Goal: Information Seeking & Learning: Check status

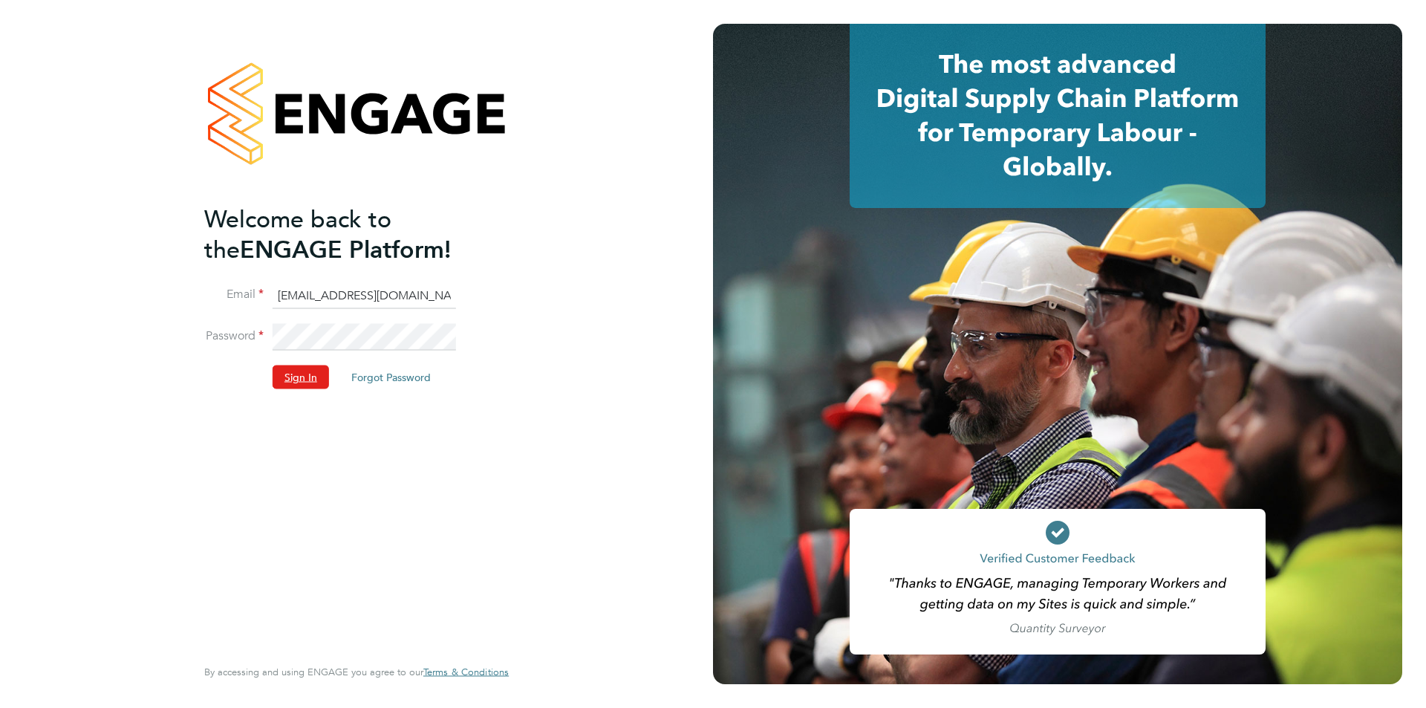
click at [287, 383] on button "Sign In" at bounding box center [301, 377] width 56 height 24
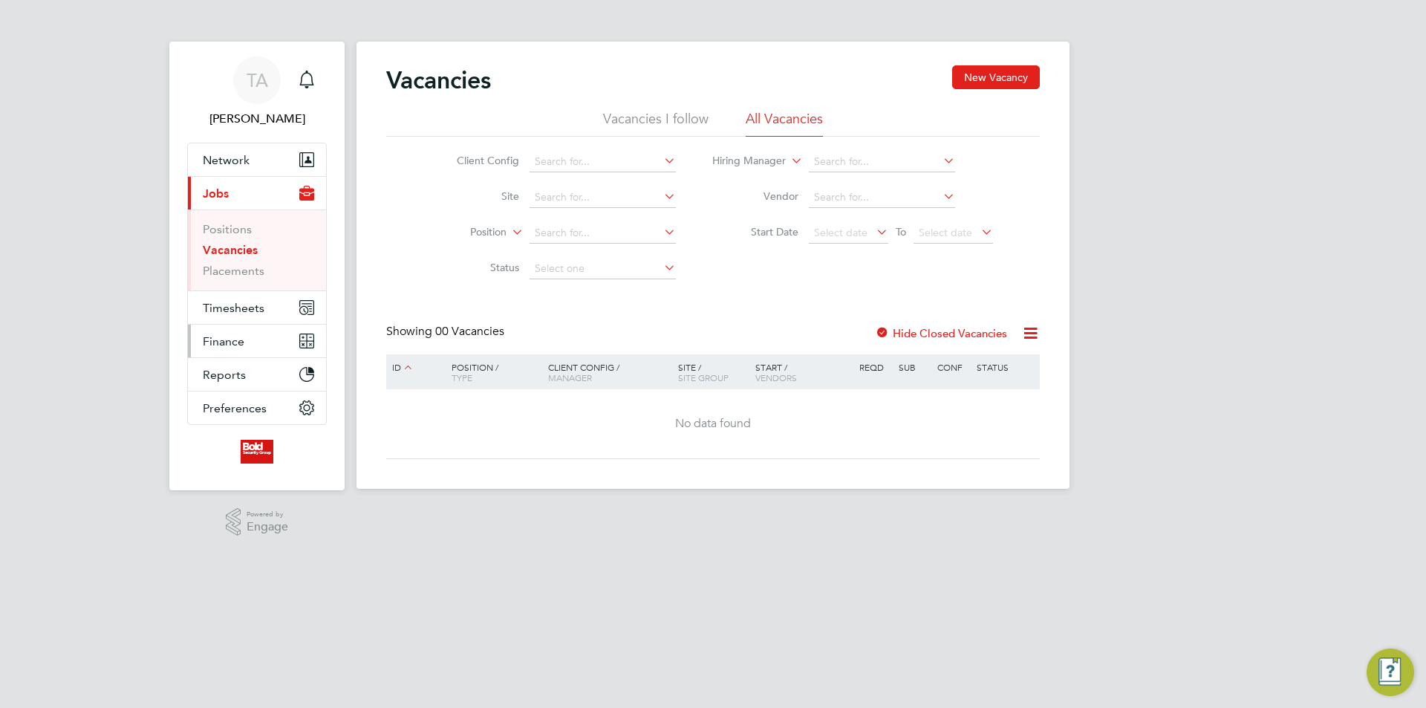
click at [226, 346] on span "Finance" at bounding box center [224, 341] width 42 height 14
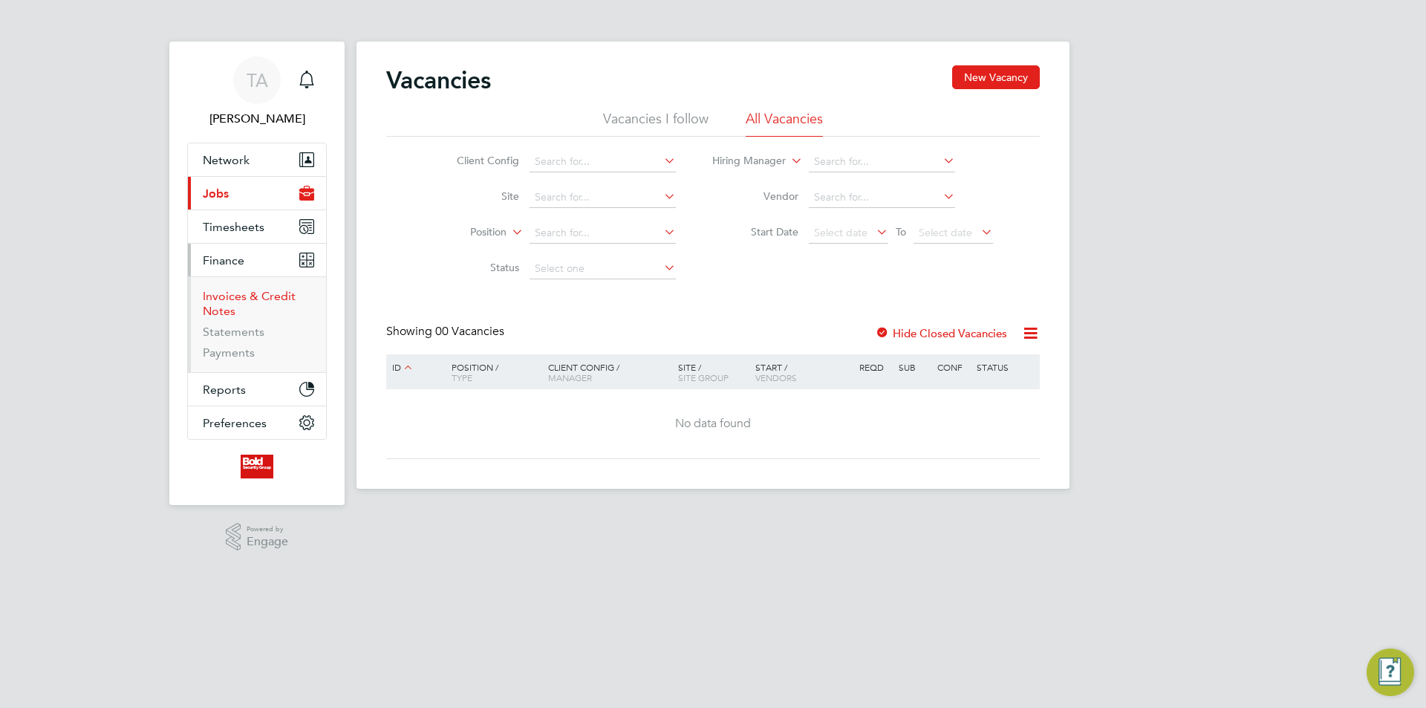
click at [247, 299] on link "Invoices & Credit Notes" at bounding box center [249, 303] width 93 height 29
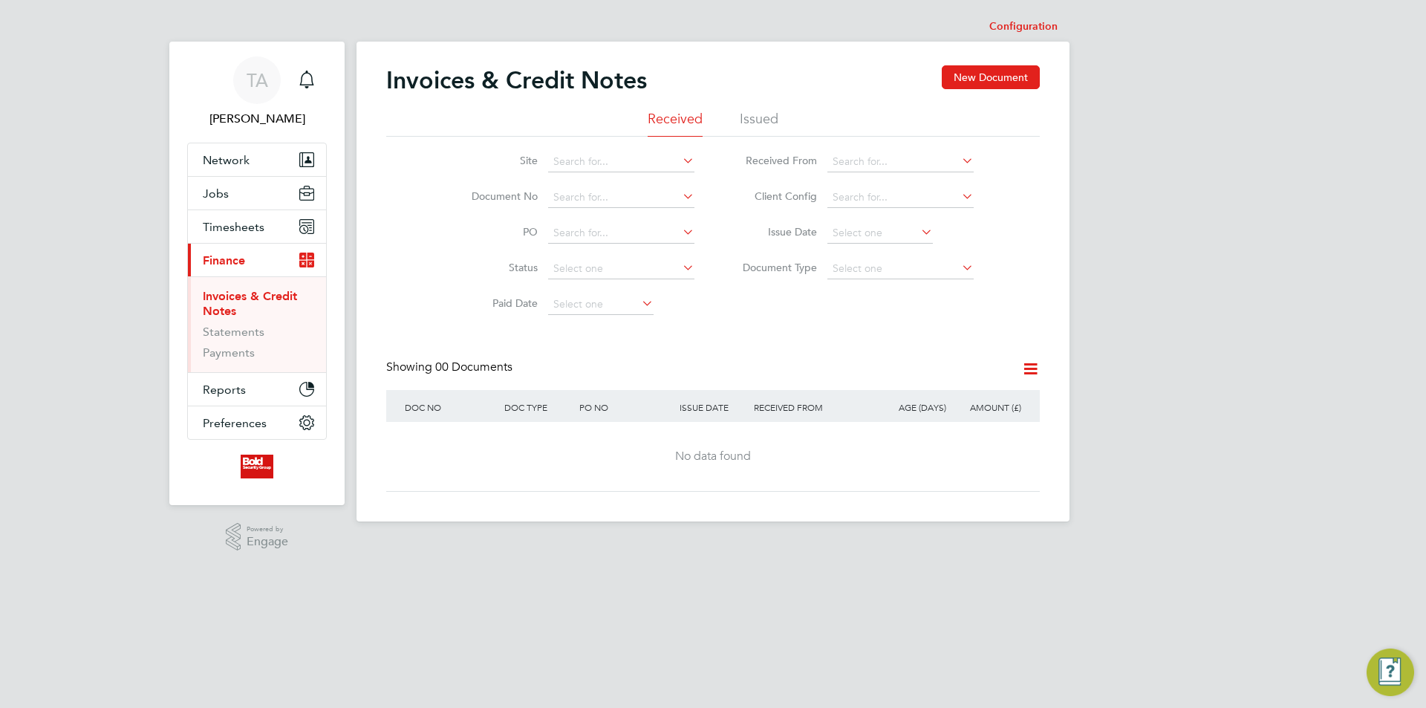
click at [767, 118] on li "Issued" at bounding box center [759, 123] width 39 height 27
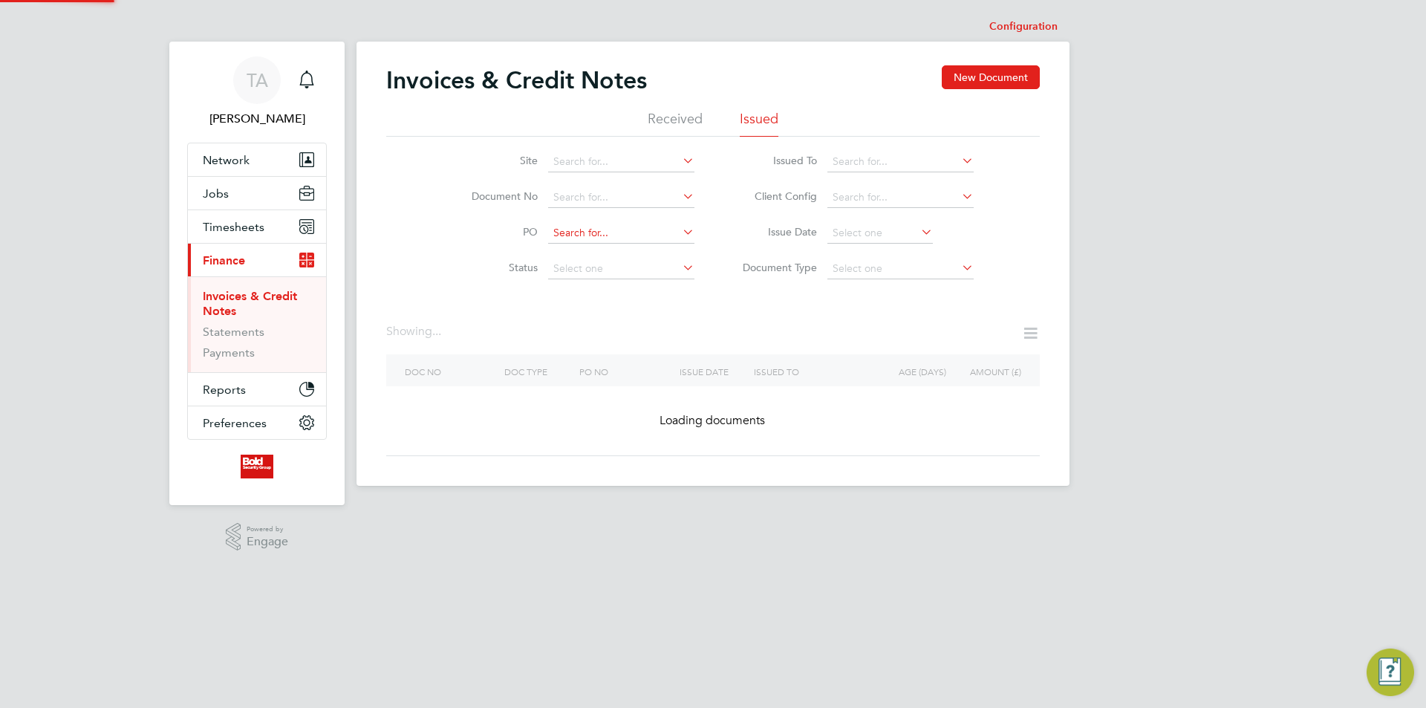
click at [588, 235] on input at bounding box center [621, 233] width 146 height 21
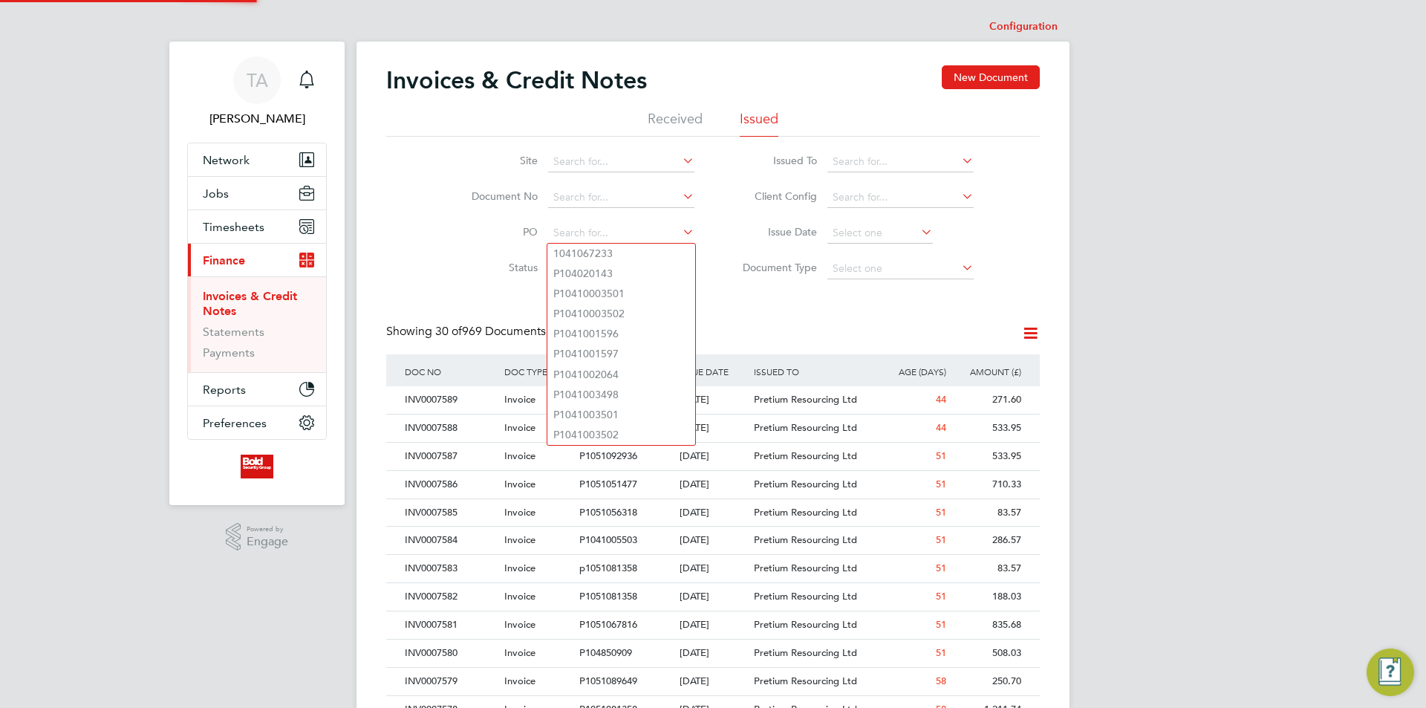
click at [774, 296] on div "Invoices & Credit Notes New Document Received Issued Site Document No PO Status…" at bounding box center [713, 662] width 654 height 1194
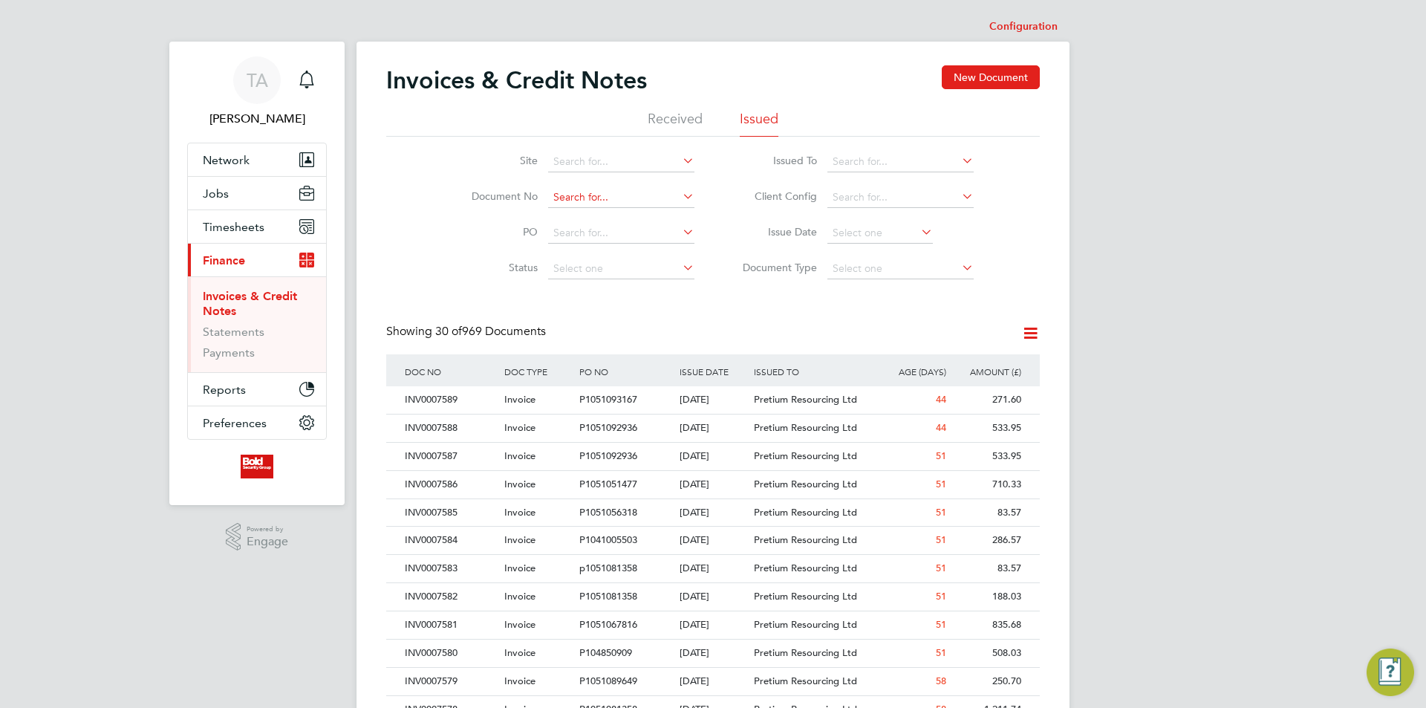
click at [610, 202] on input at bounding box center [621, 197] width 146 height 21
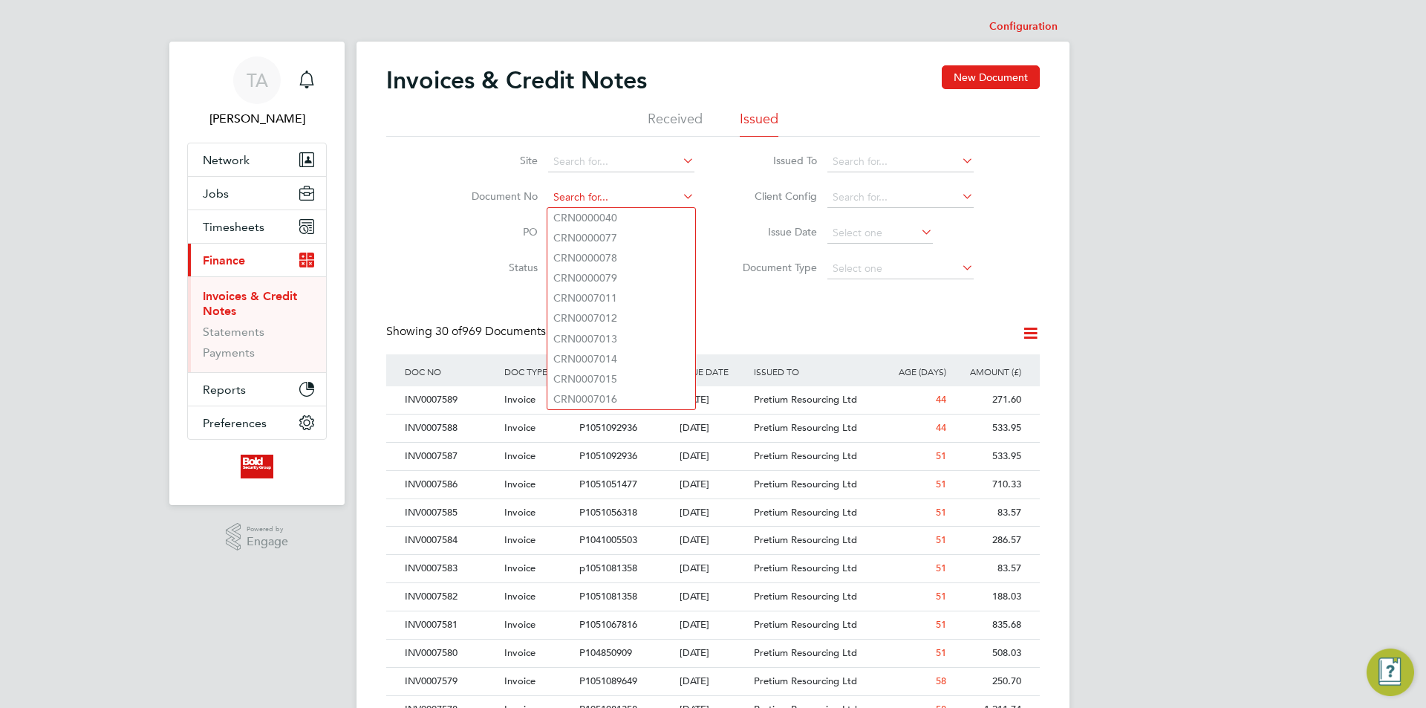
paste input "INV0000179"
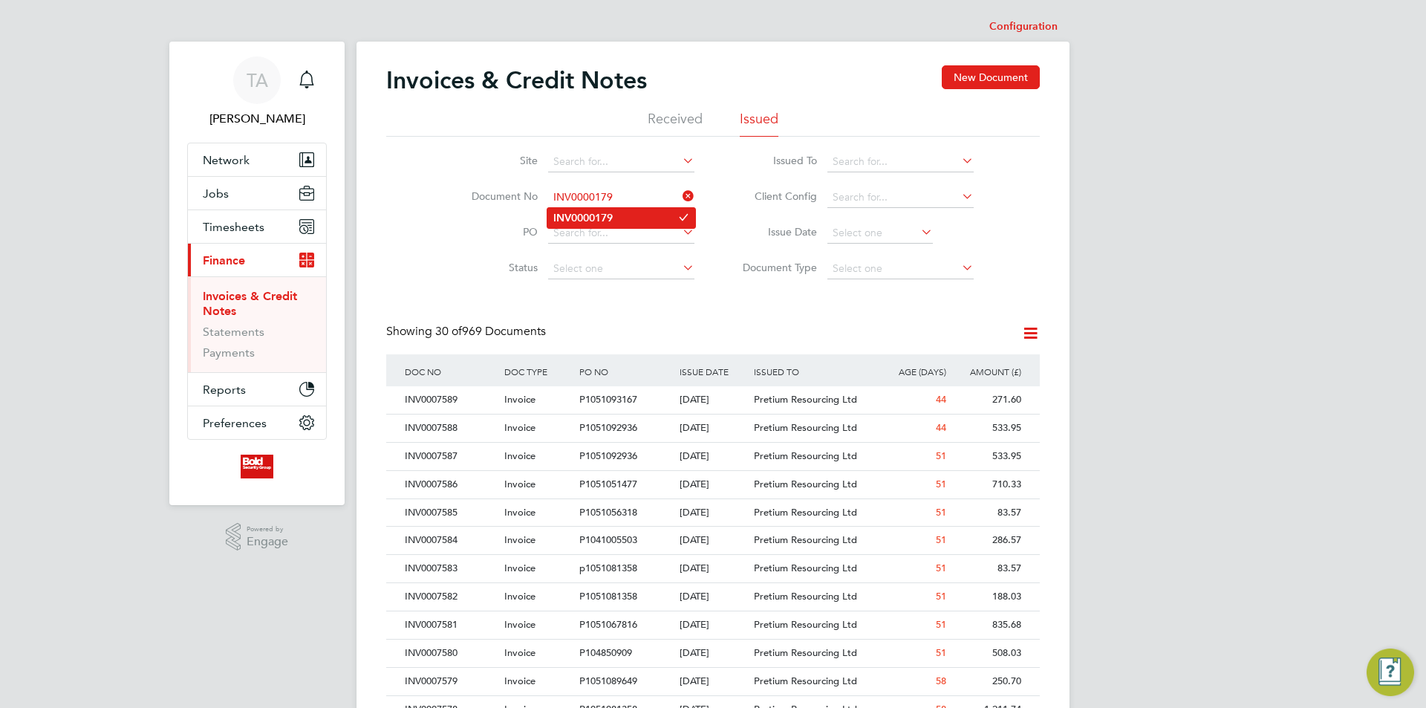
type input "INV0000179"
click at [643, 215] on li "INV0000179" at bounding box center [621, 218] width 148 height 20
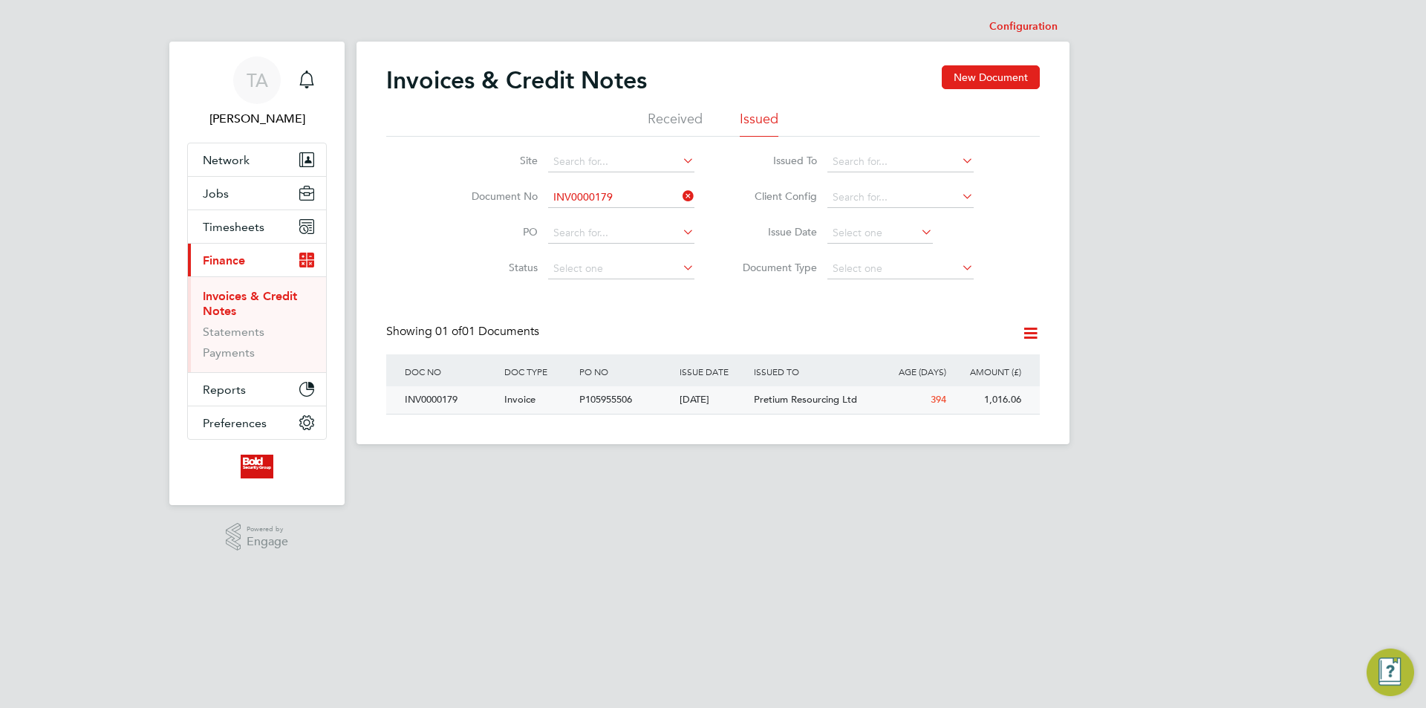
click at [645, 409] on div "P105955506" at bounding box center [626, 399] width 100 height 27
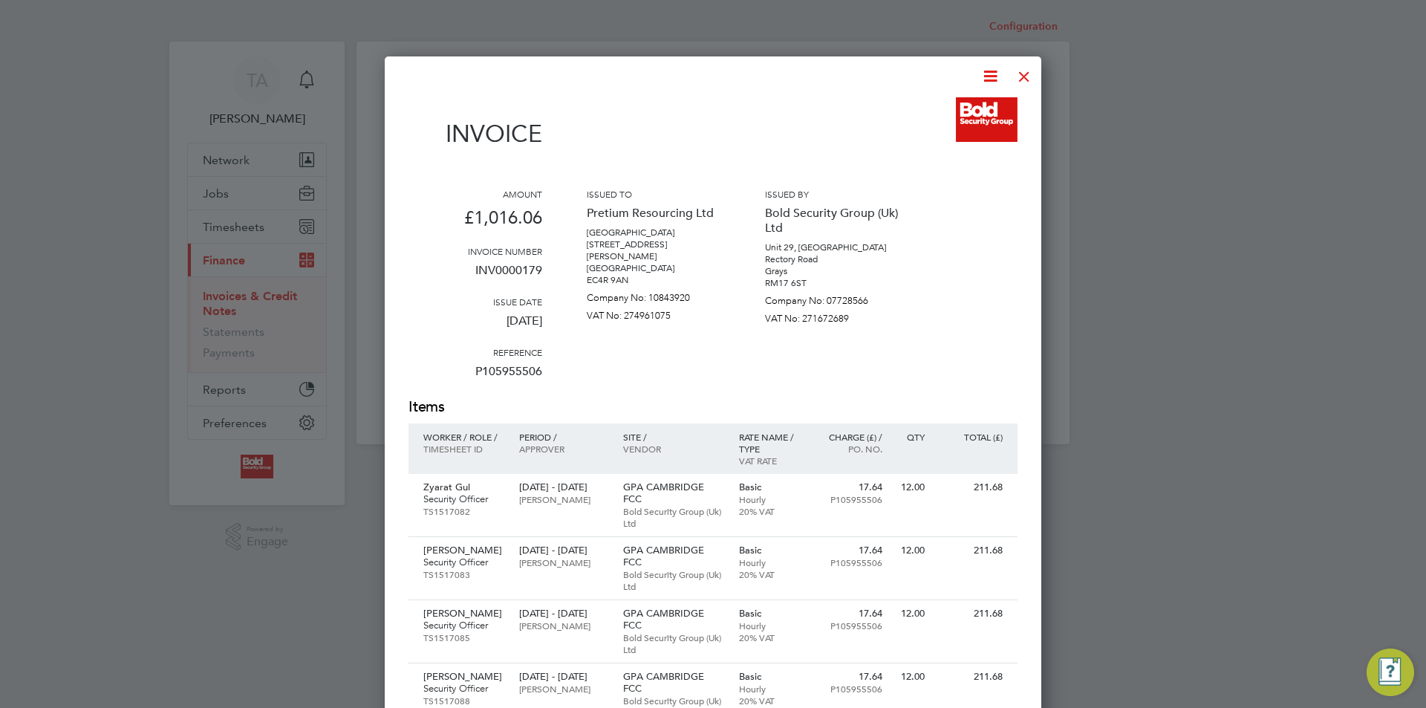
click at [1027, 68] on div at bounding box center [1024, 72] width 27 height 27
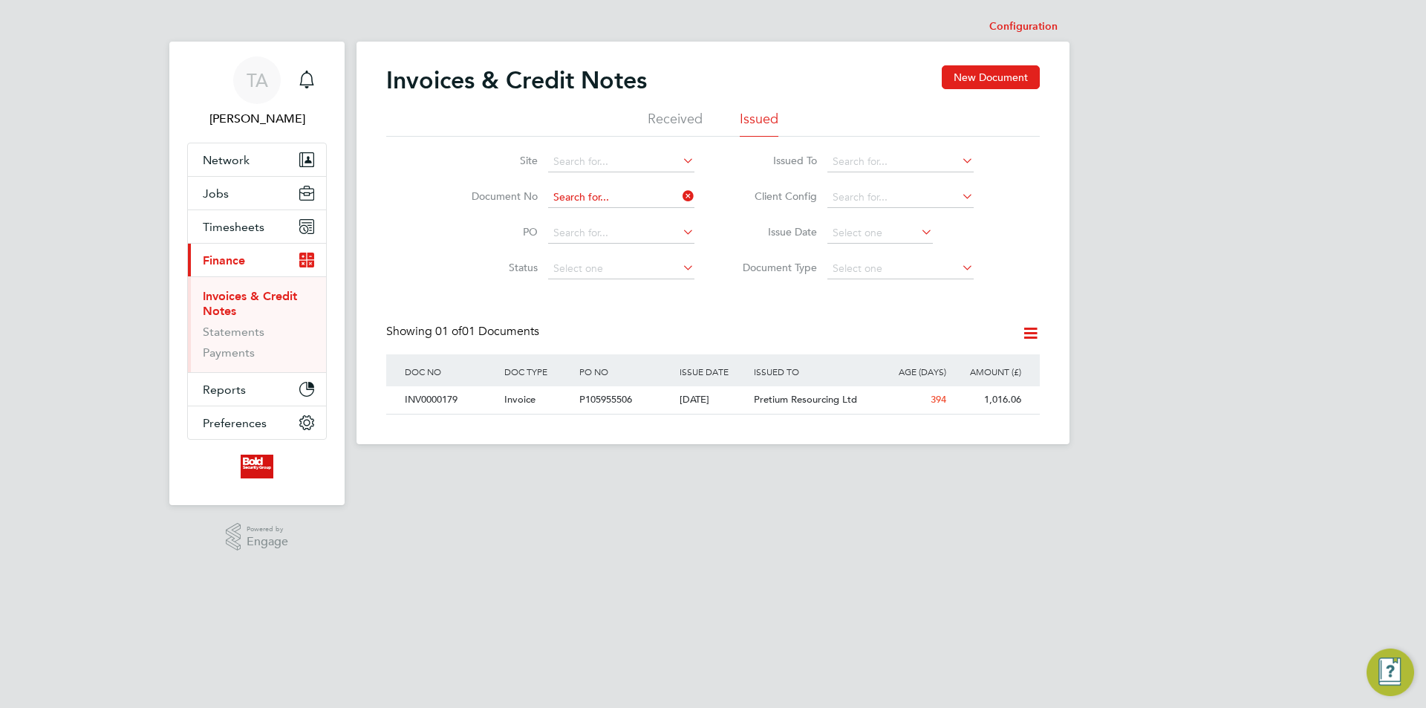
click at [640, 195] on input at bounding box center [621, 197] width 146 height 21
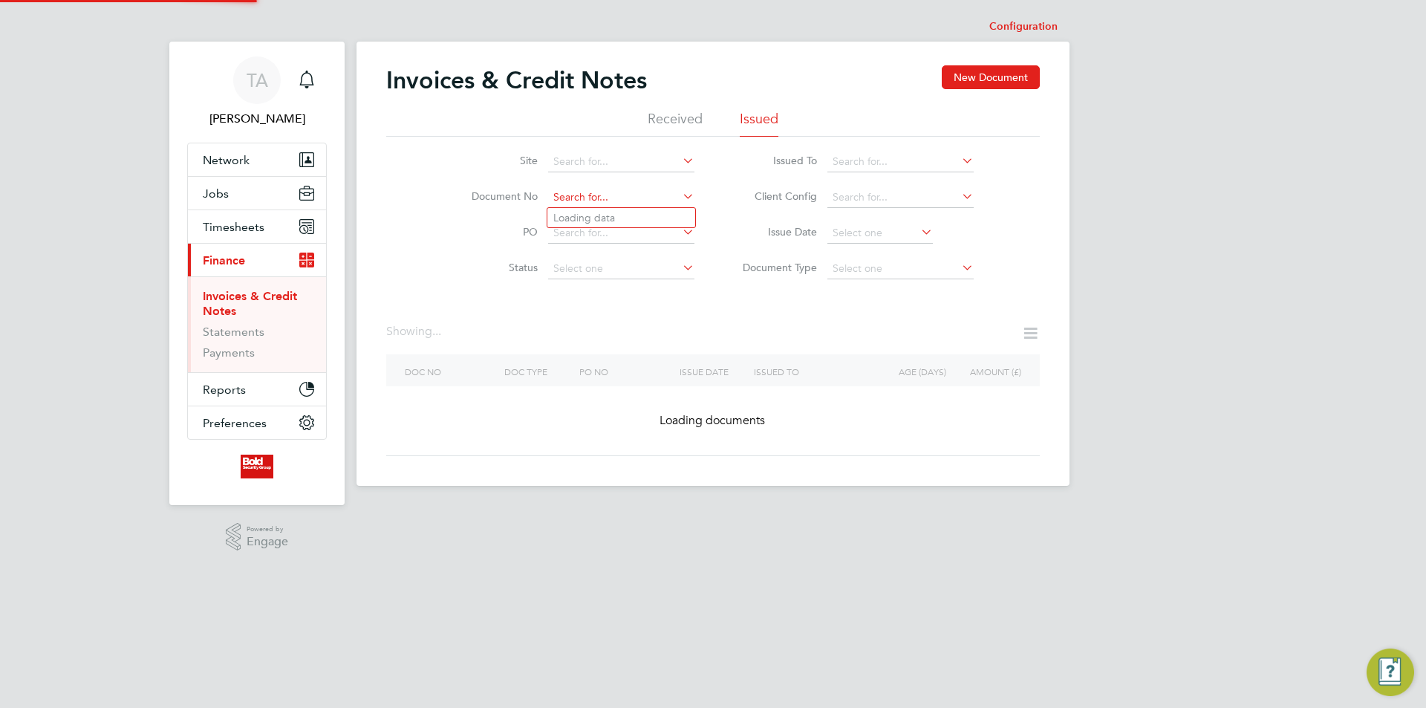
paste input "INV0000178"
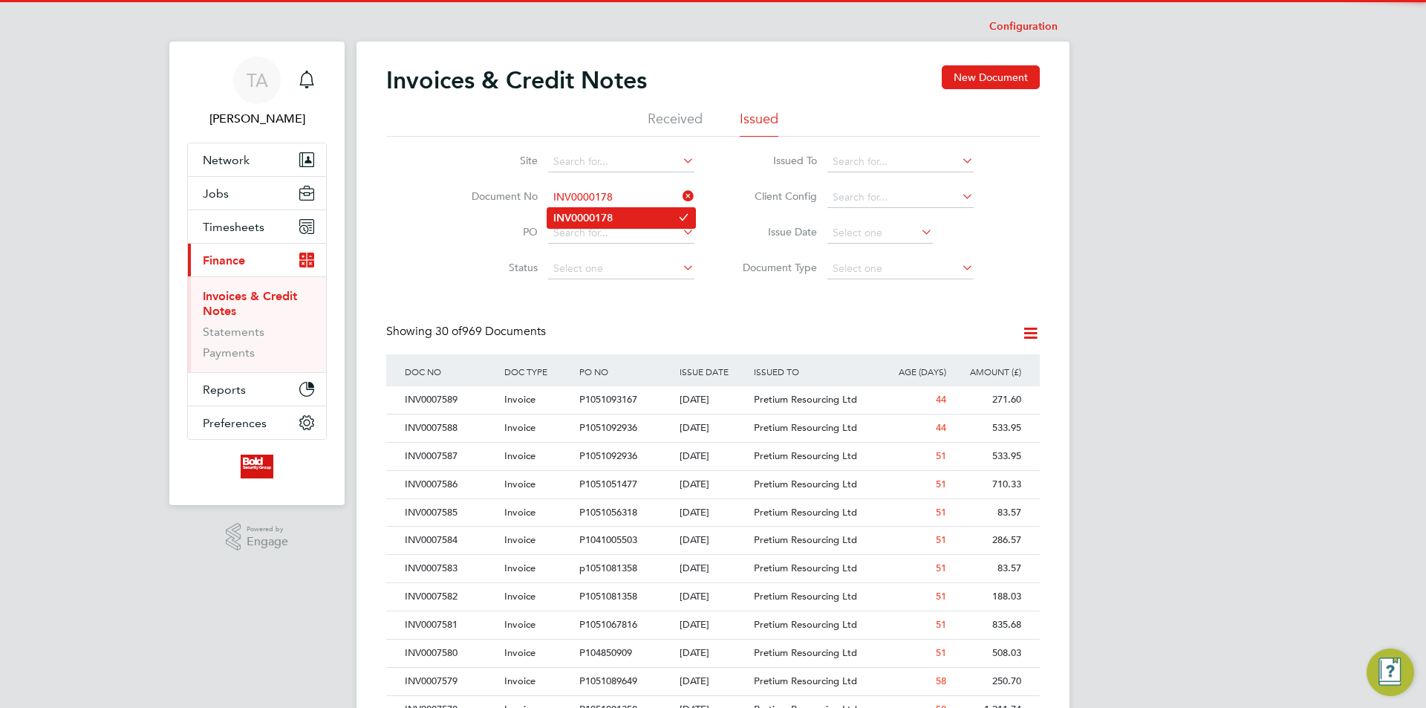
type input "INV0000178"
click at [624, 218] on li "INV0000178" at bounding box center [621, 218] width 148 height 20
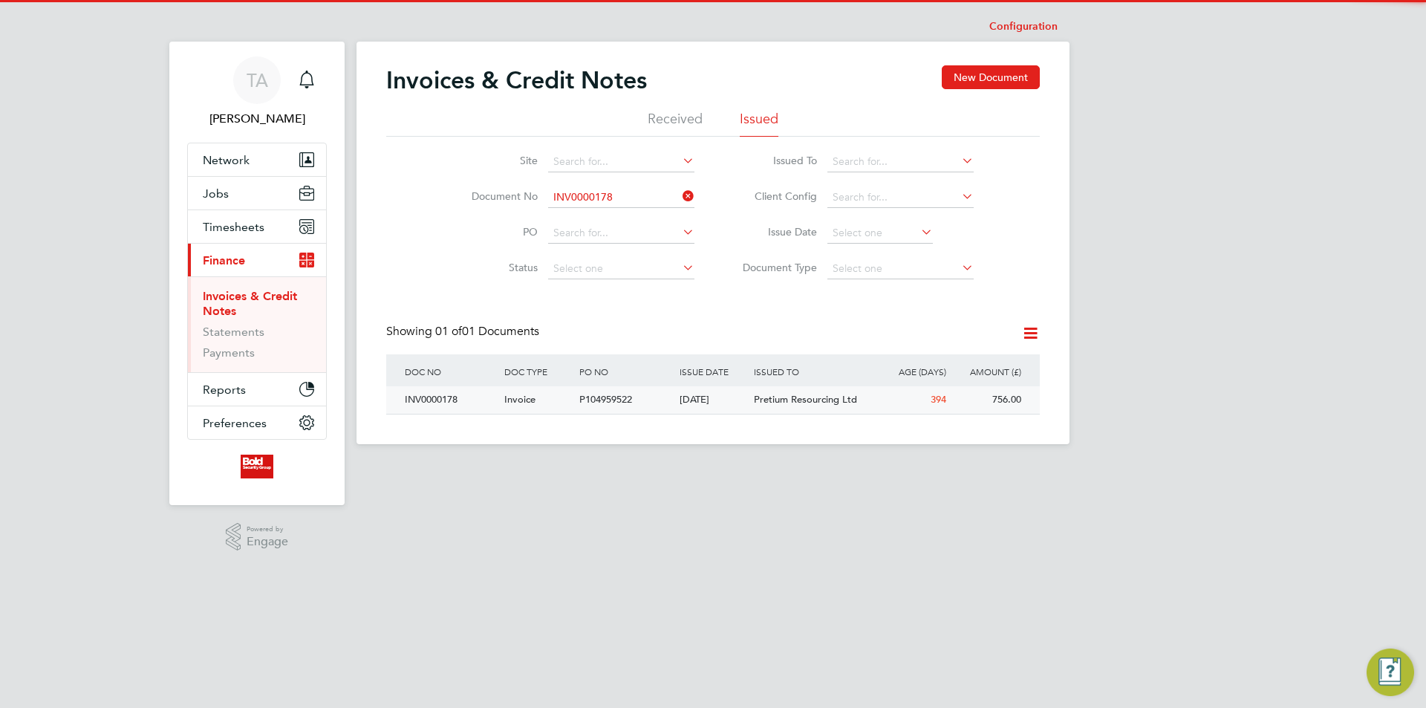
click at [692, 409] on div "[DATE]" at bounding box center [713, 399] width 75 height 27
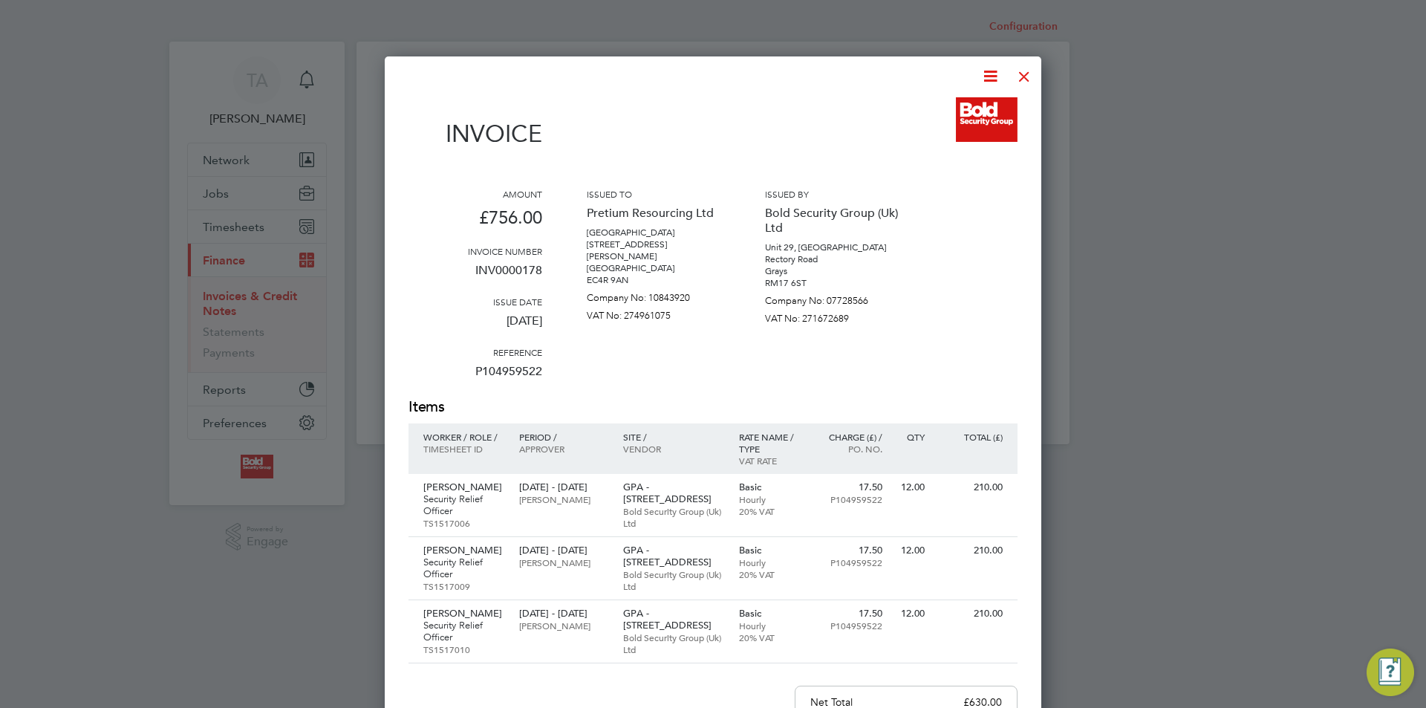
drag, startPoint x: 1023, startPoint y: 71, endPoint x: 943, endPoint y: 110, distance: 89.4
click at [1023, 71] on div at bounding box center [1024, 72] width 27 height 27
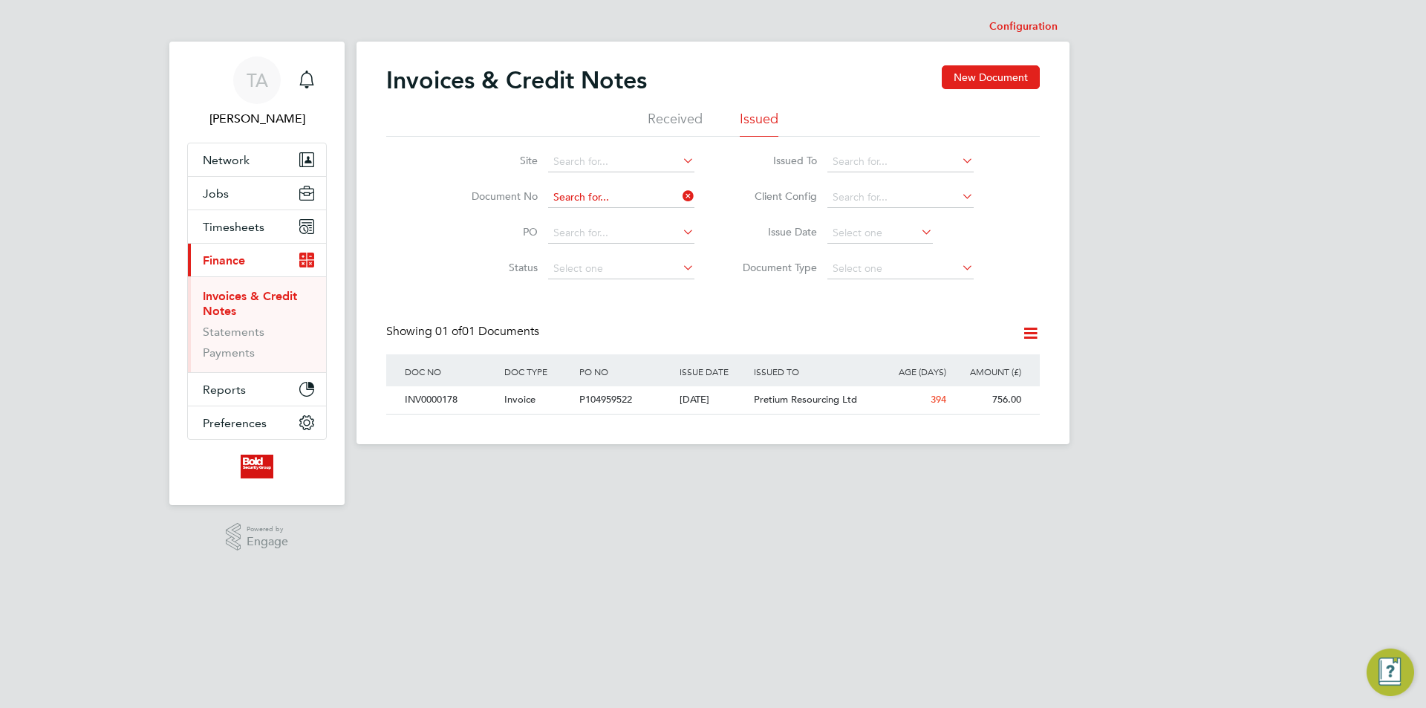
click at [638, 189] on input at bounding box center [621, 197] width 146 height 21
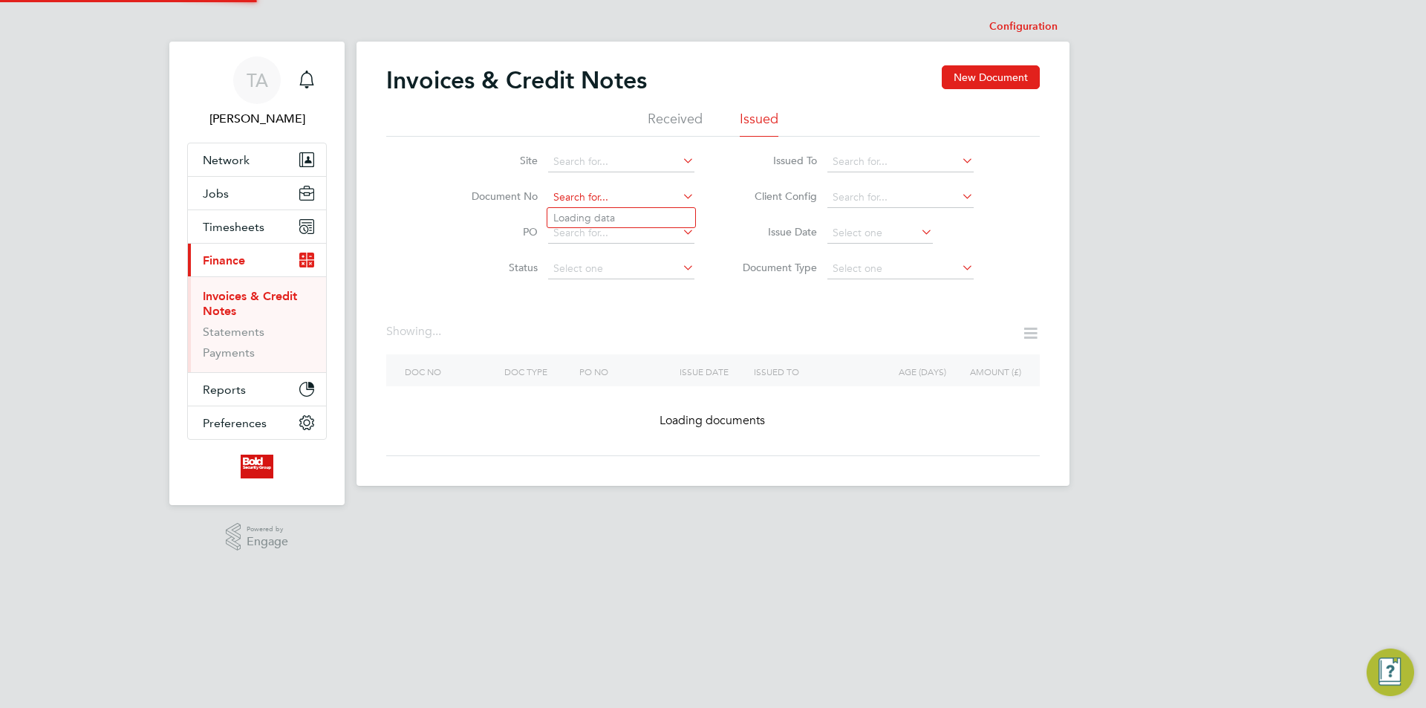
paste input "INV0000177"
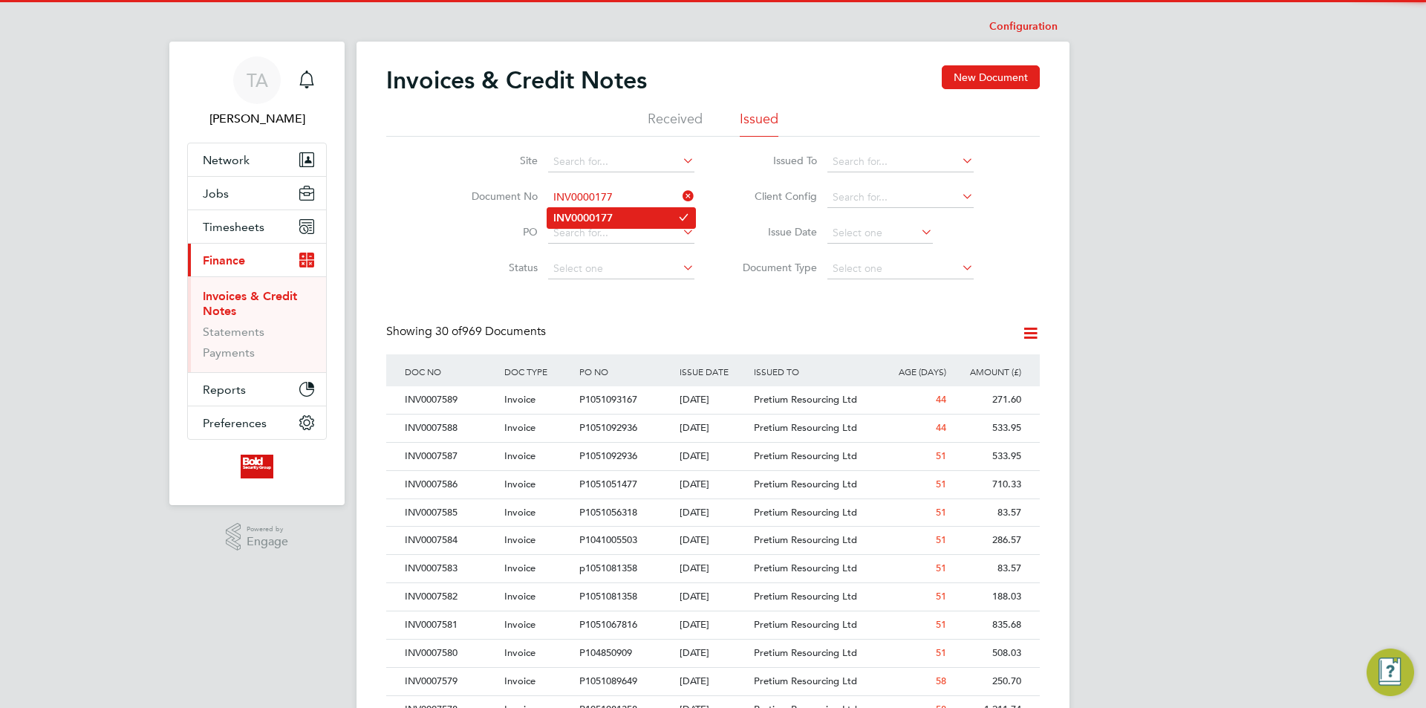
type input "INV0000177"
click at [627, 215] on li "INV0000177" at bounding box center [621, 218] width 148 height 20
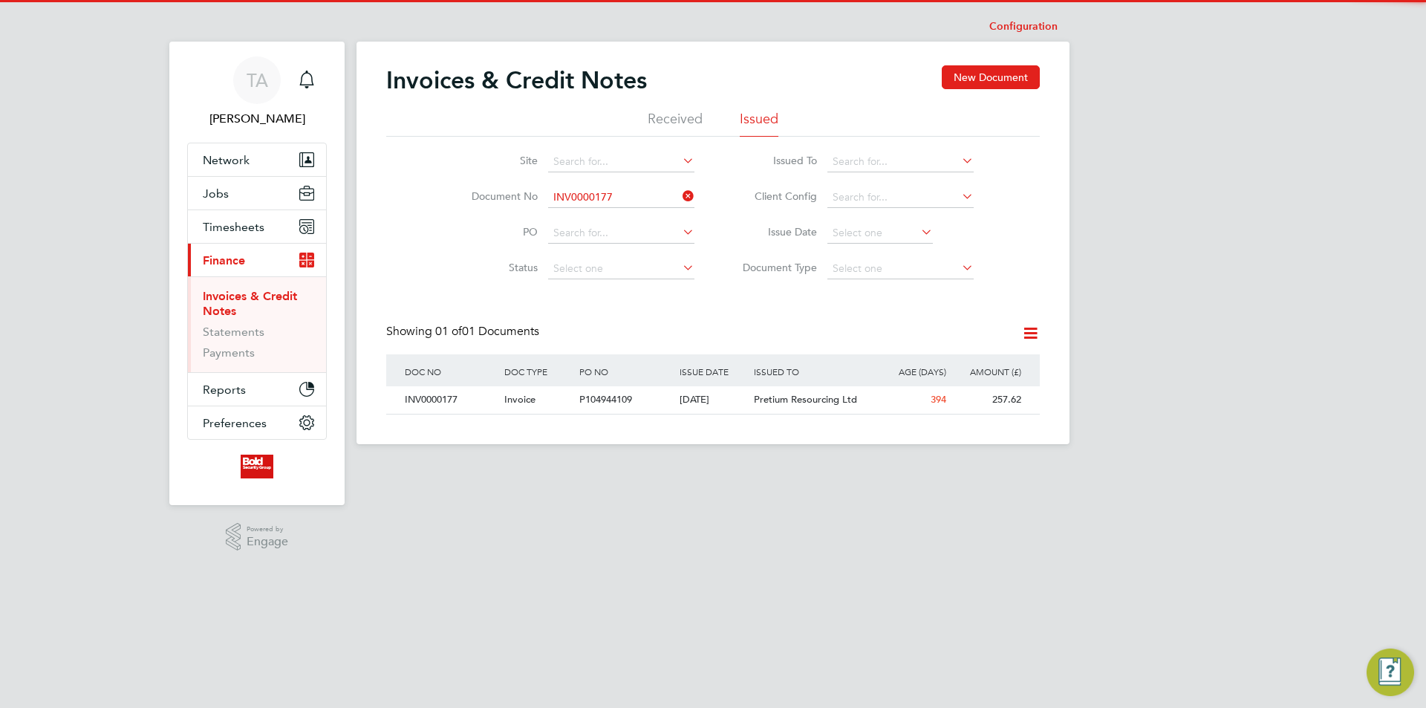
click at [635, 420] on div "Invoices & Credit Notes New Document Received Issued Site Document No INV000017…" at bounding box center [713, 243] width 713 height 403
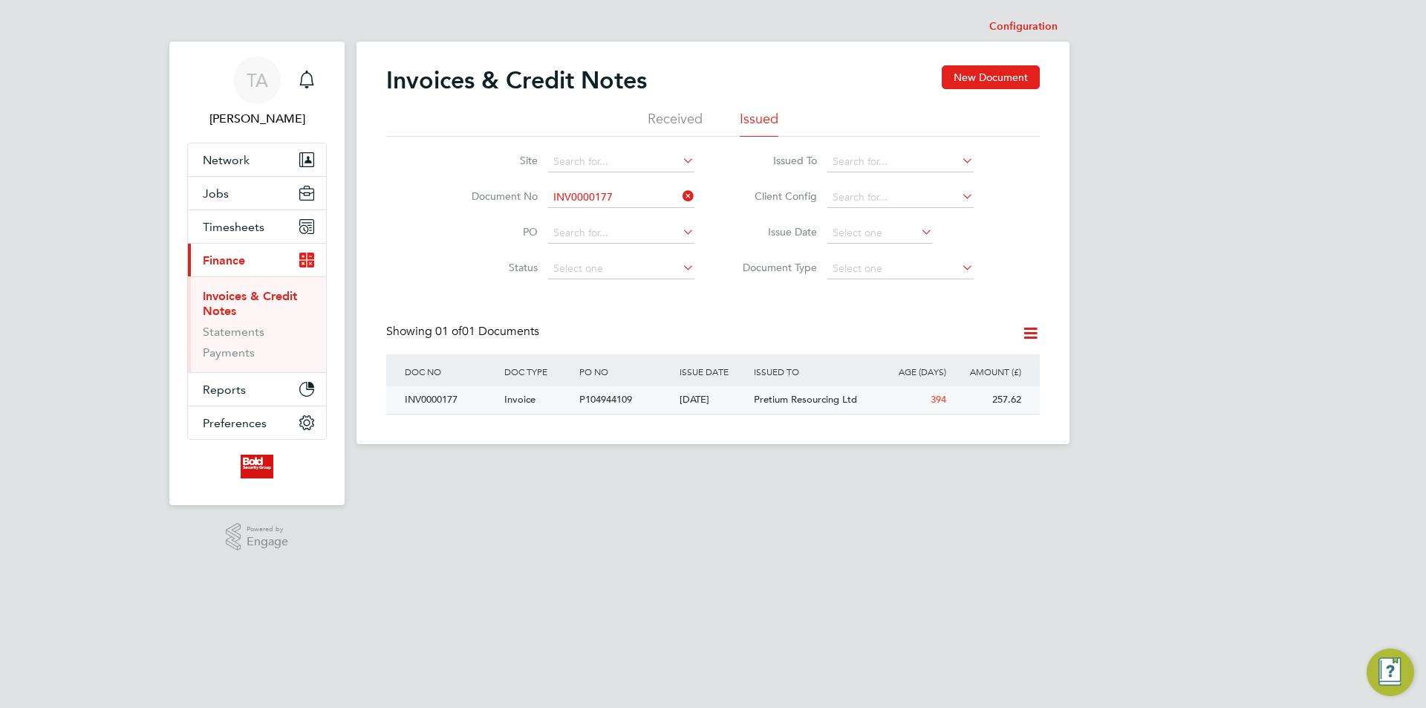
click at [637, 405] on div "P104944109" at bounding box center [626, 399] width 100 height 27
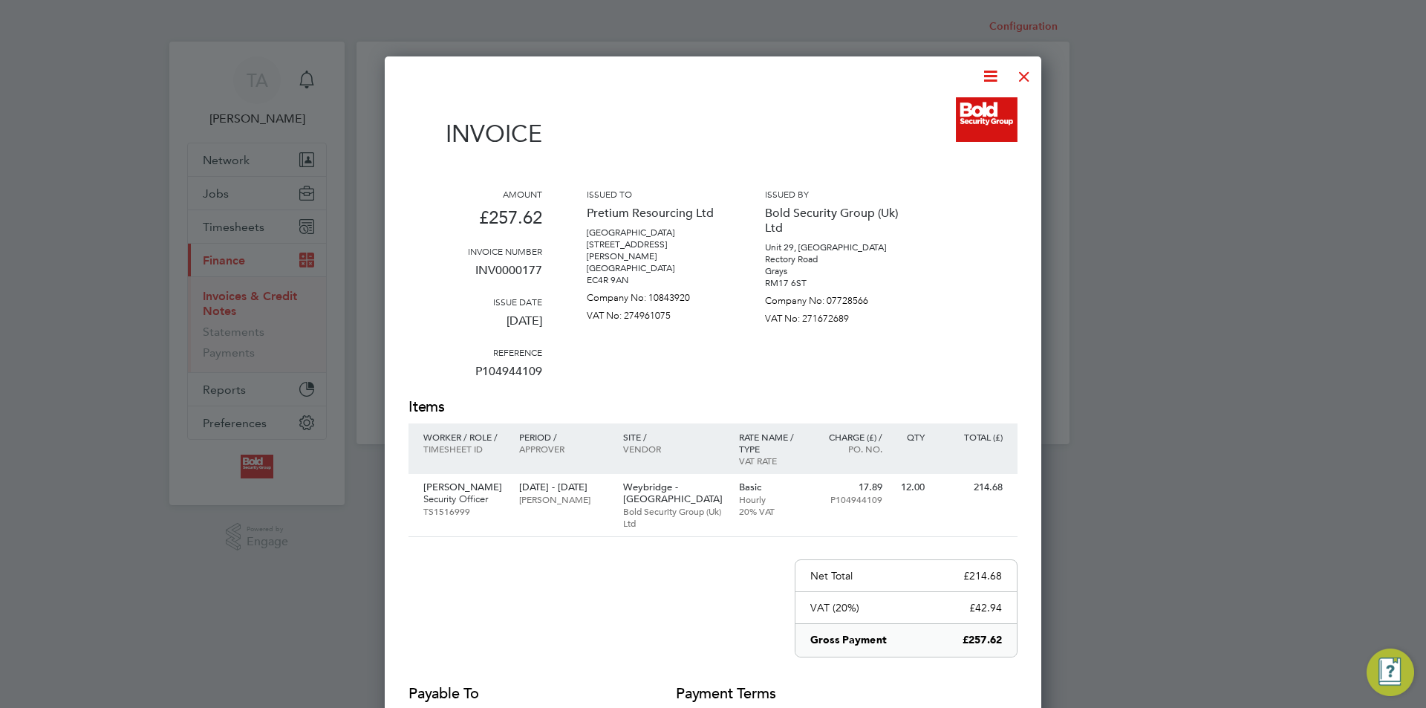
drag, startPoint x: 1025, startPoint y: 79, endPoint x: 960, endPoint y: 104, distance: 69.1
click at [1025, 79] on div at bounding box center [1024, 72] width 27 height 27
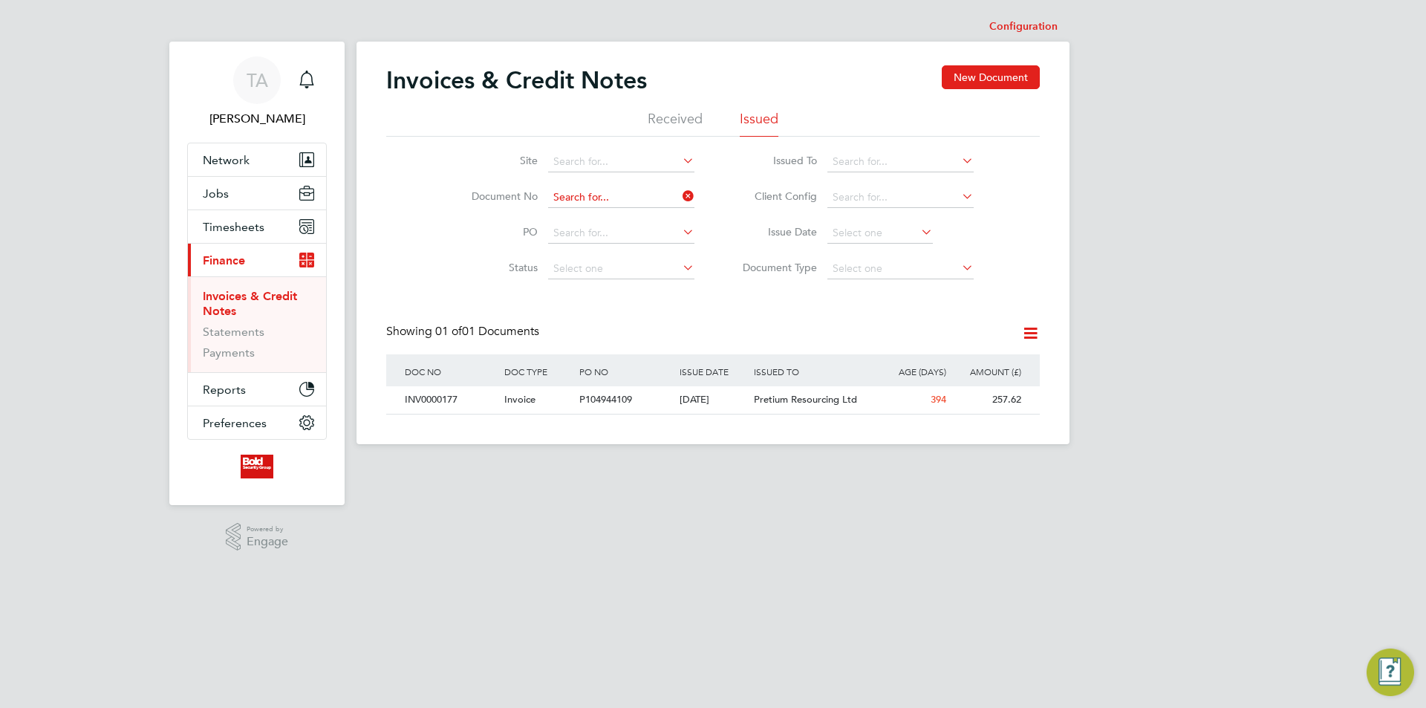
click at [621, 199] on input at bounding box center [621, 197] width 146 height 21
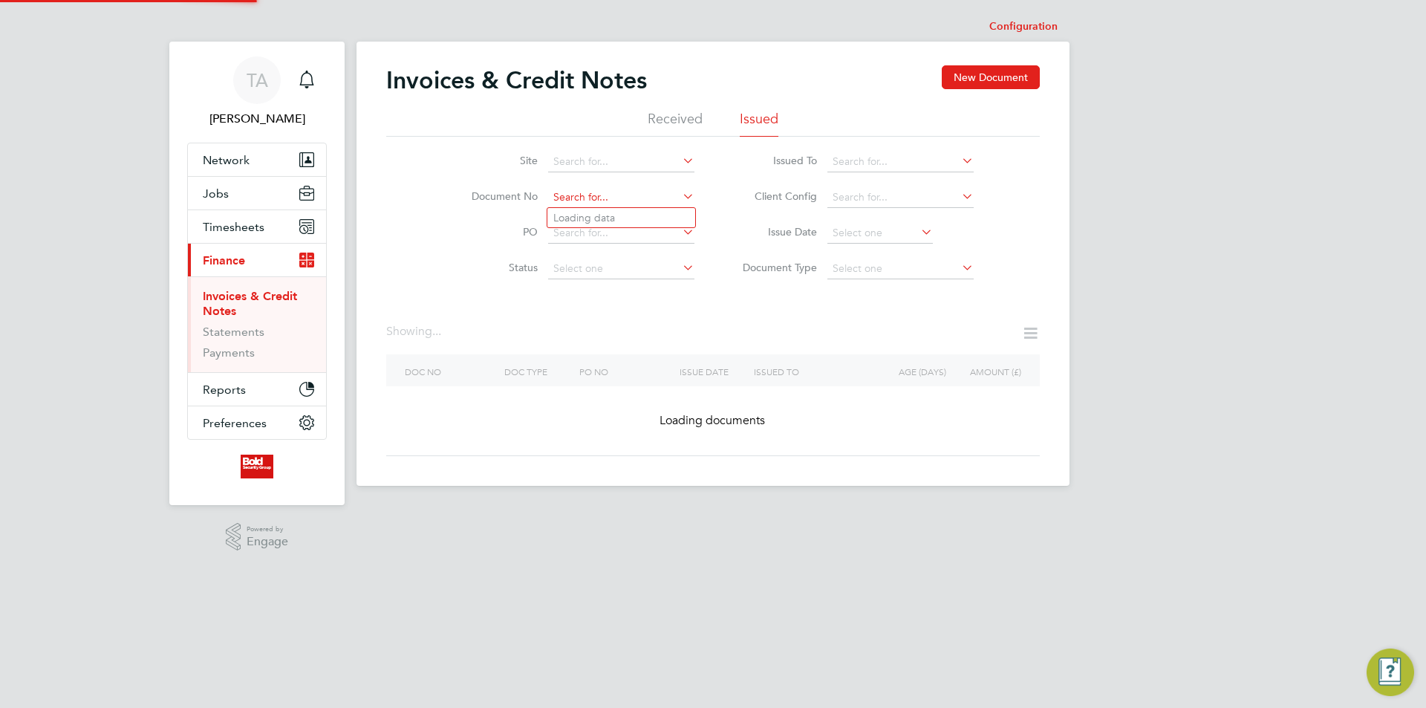
paste input "Aug-25"
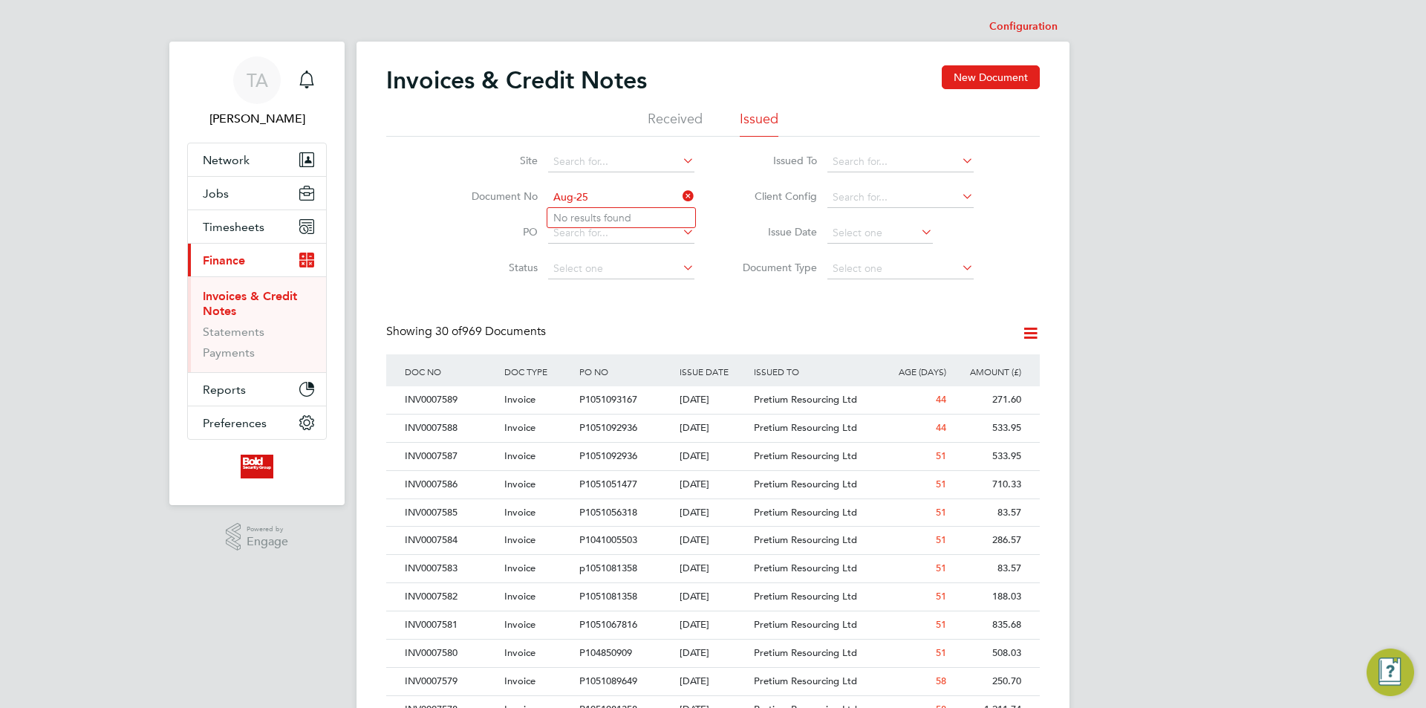
type input "Aug-25"
click at [617, 195] on input at bounding box center [621, 197] width 146 height 21
paste input "INV0000176"
type input "INV0000176"
click at [620, 218] on li "INV0000176" at bounding box center [621, 218] width 148 height 20
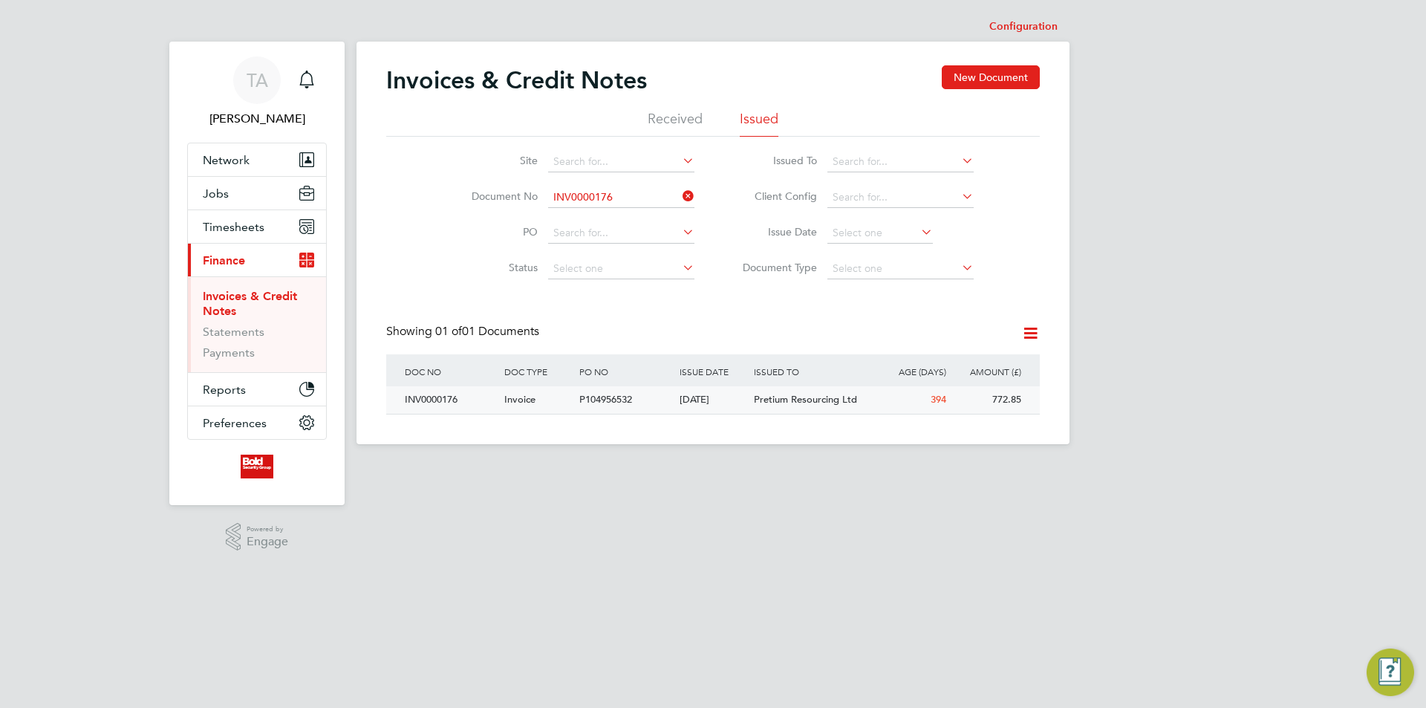
click at [673, 405] on div "P104956532" at bounding box center [626, 399] width 100 height 27
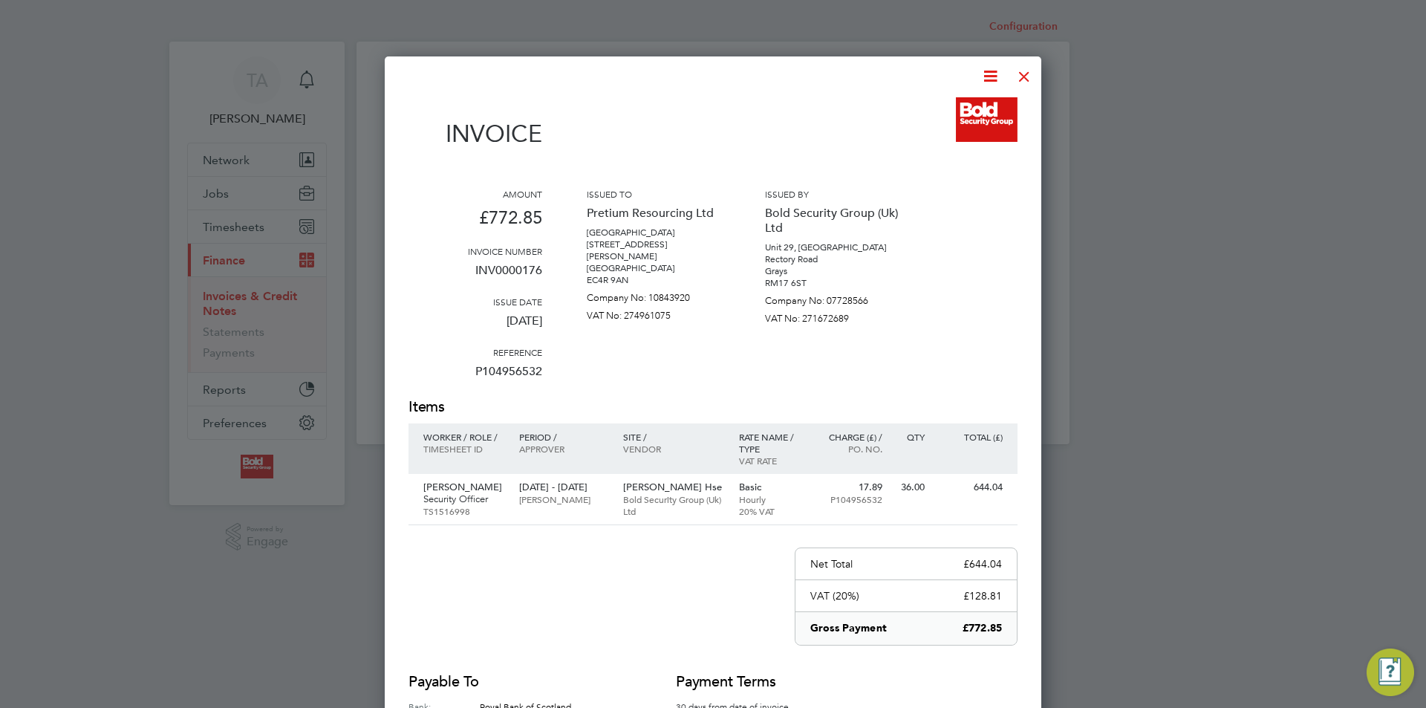
click at [1026, 71] on div at bounding box center [1024, 72] width 27 height 27
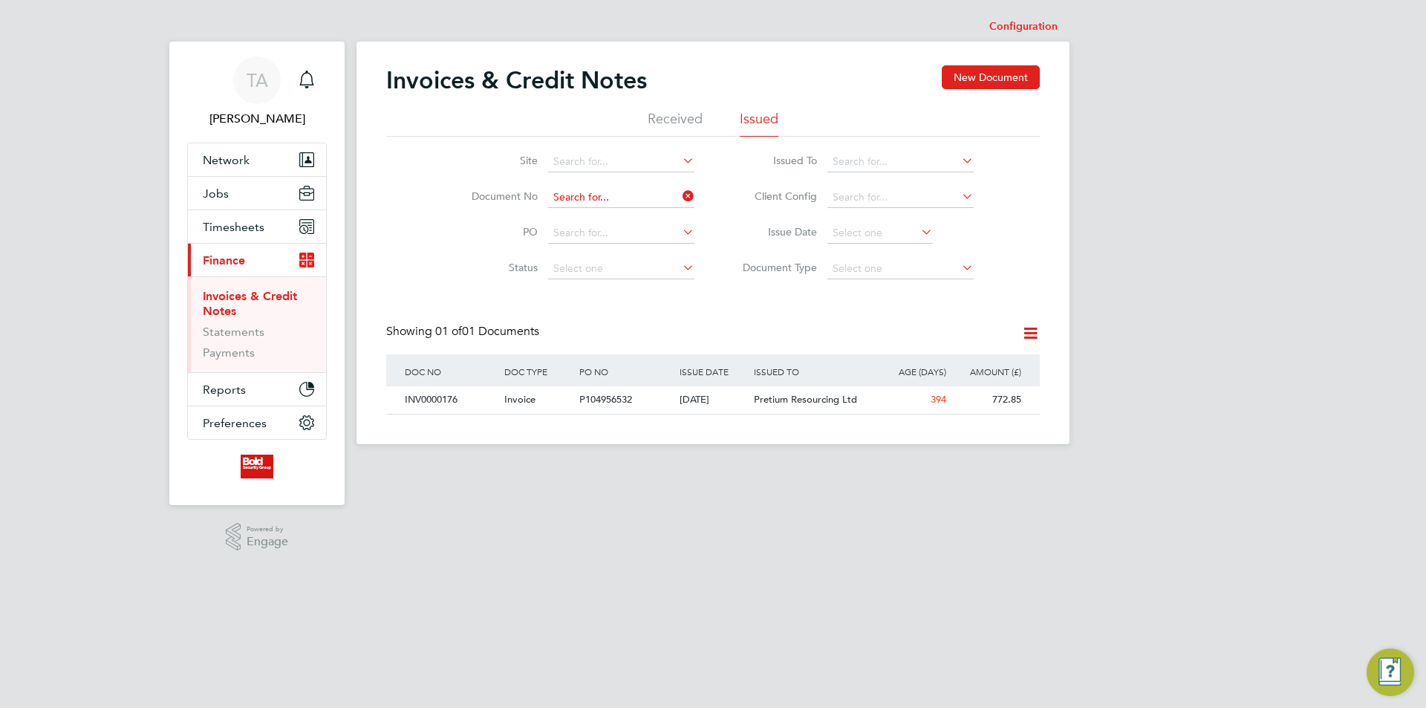
click at [635, 202] on input at bounding box center [621, 197] width 146 height 21
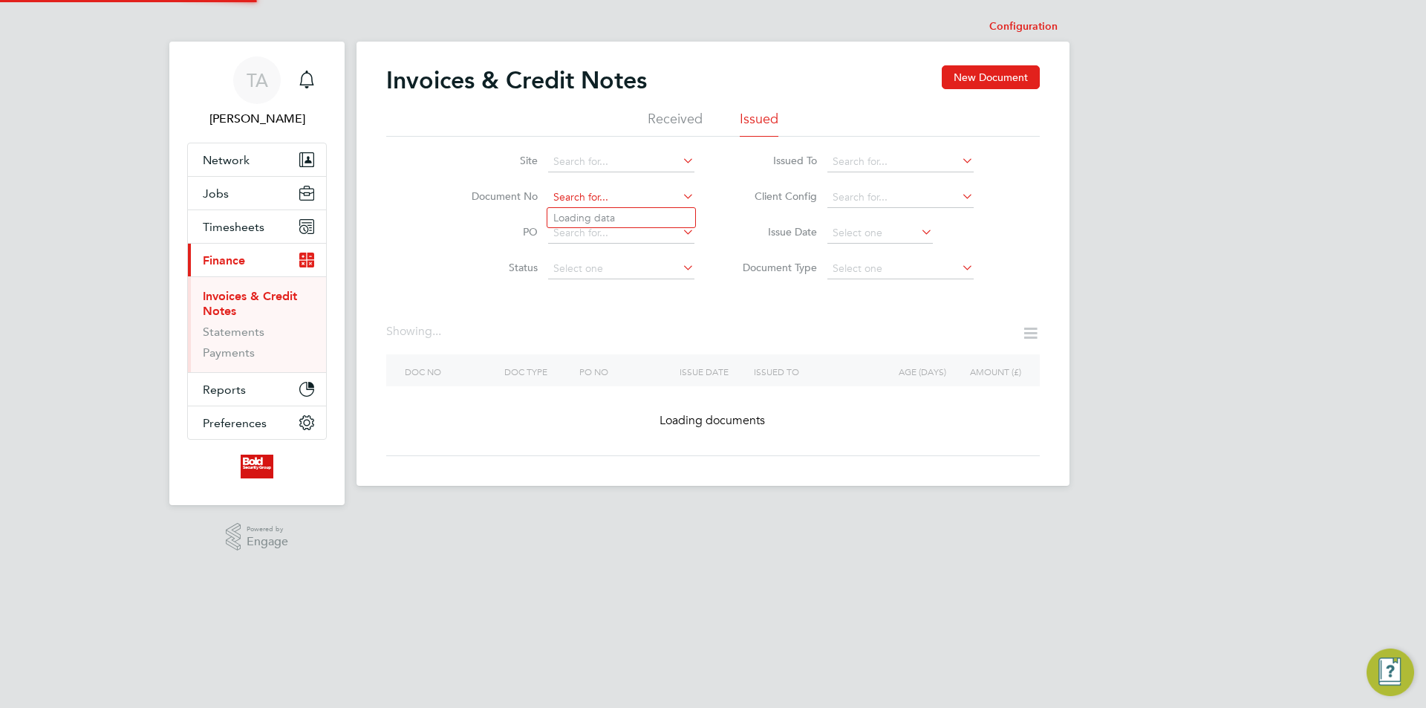
paste input "INV0000175"
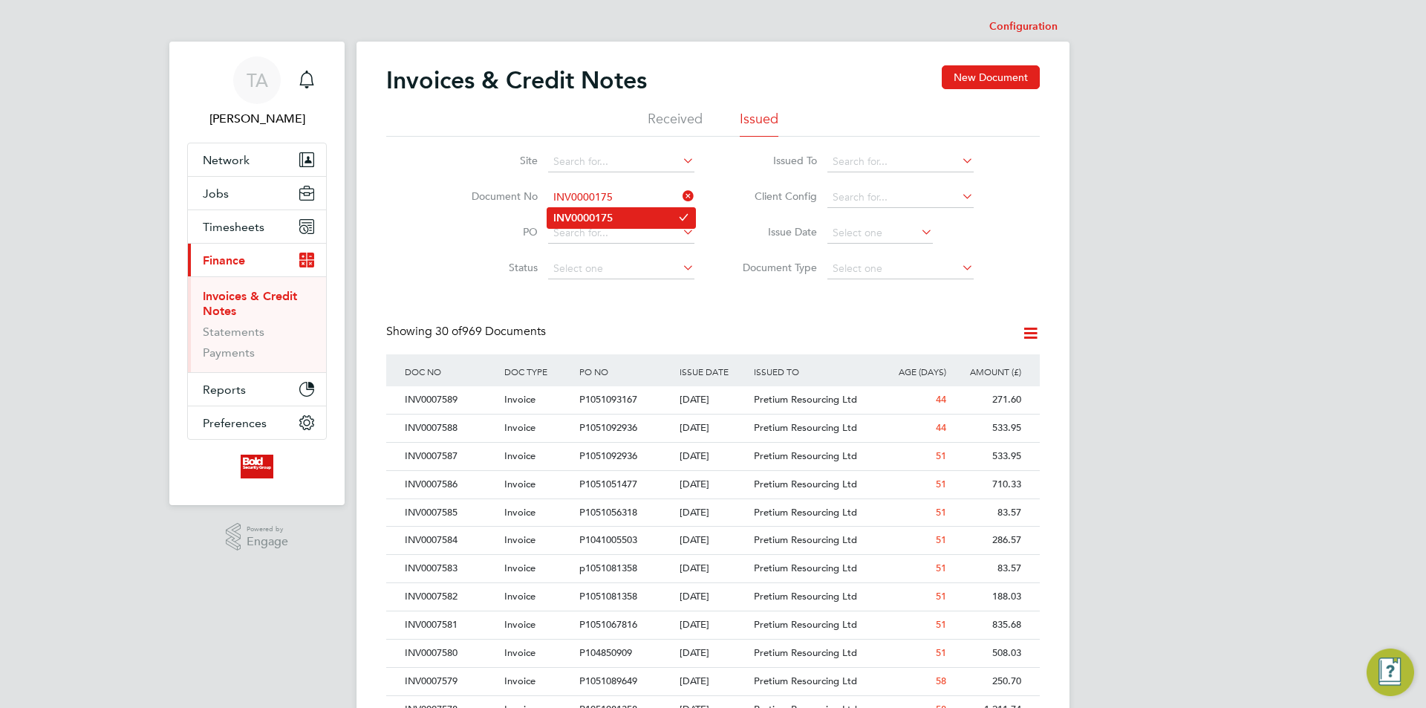
type input "INV0000175"
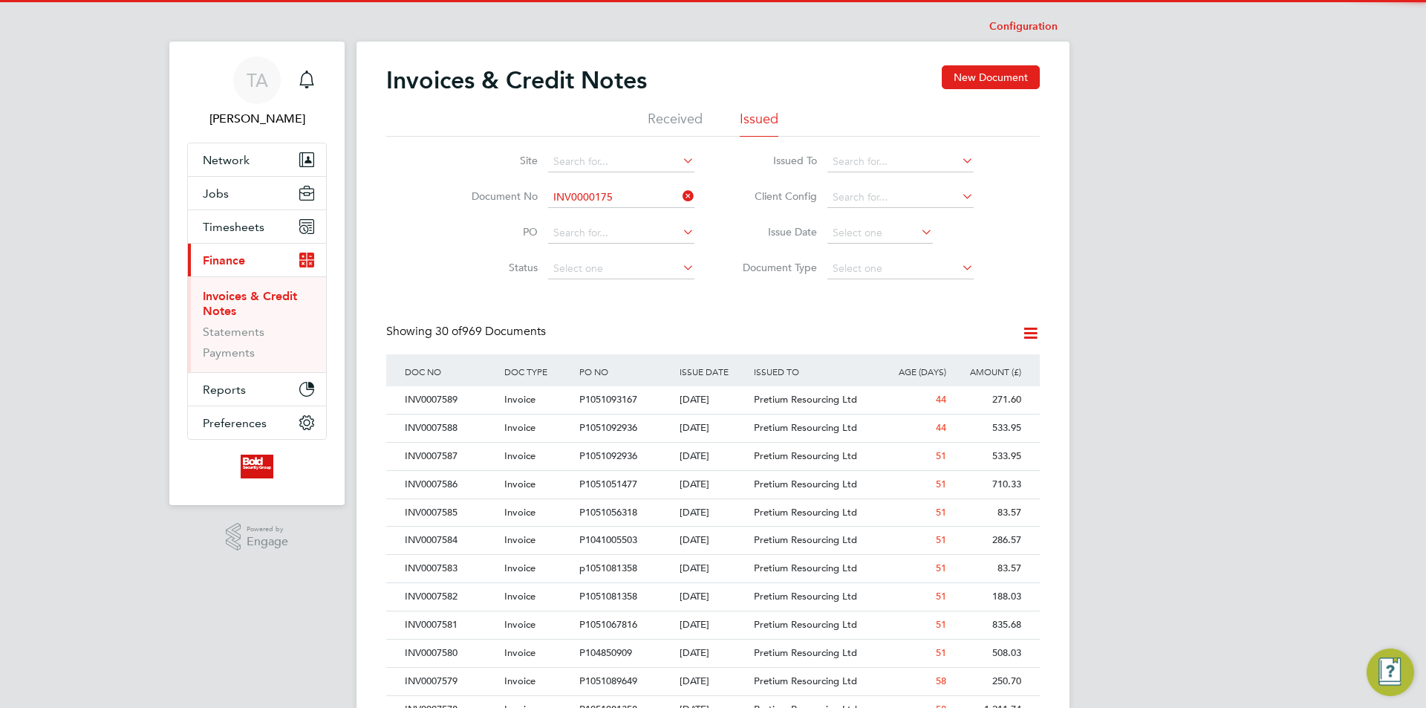
click at [602, 215] on b "INV0000175" at bounding box center [582, 218] width 59 height 13
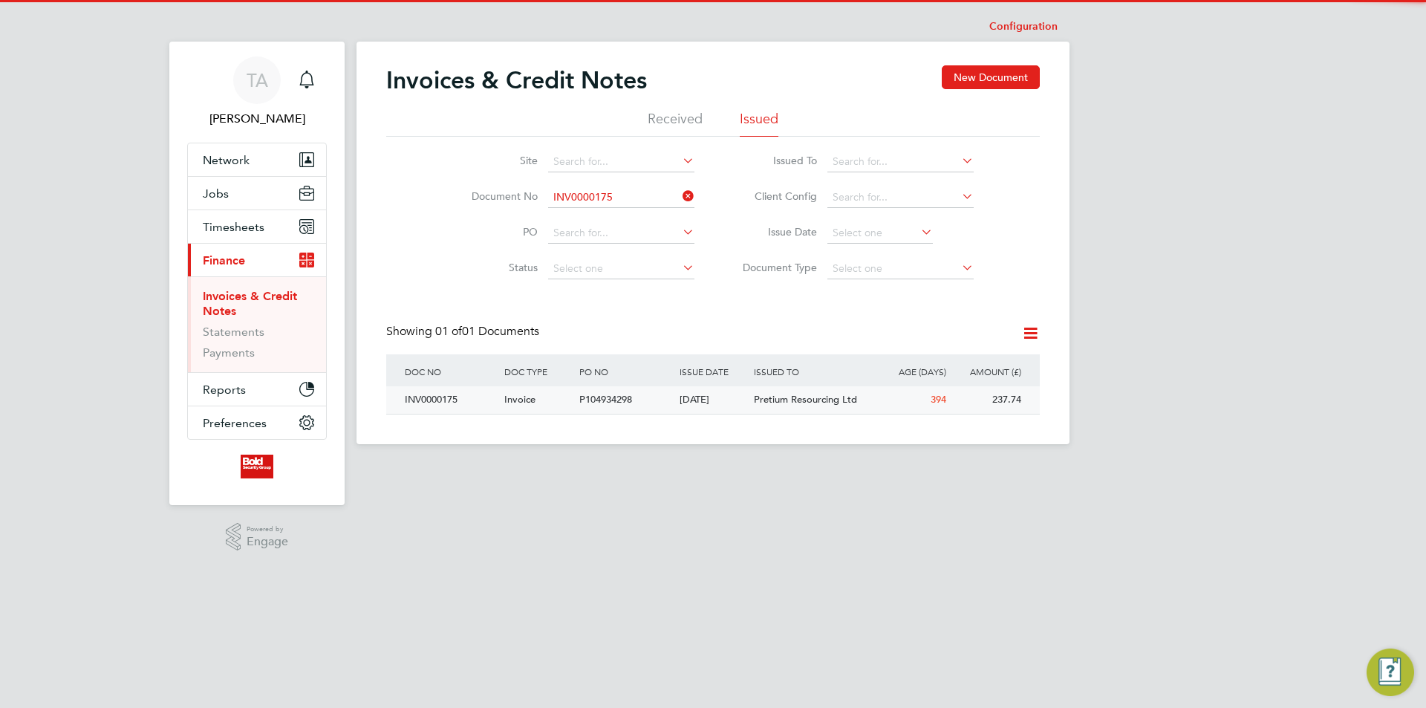
click at [671, 406] on div "P104934298" at bounding box center [626, 399] width 100 height 27
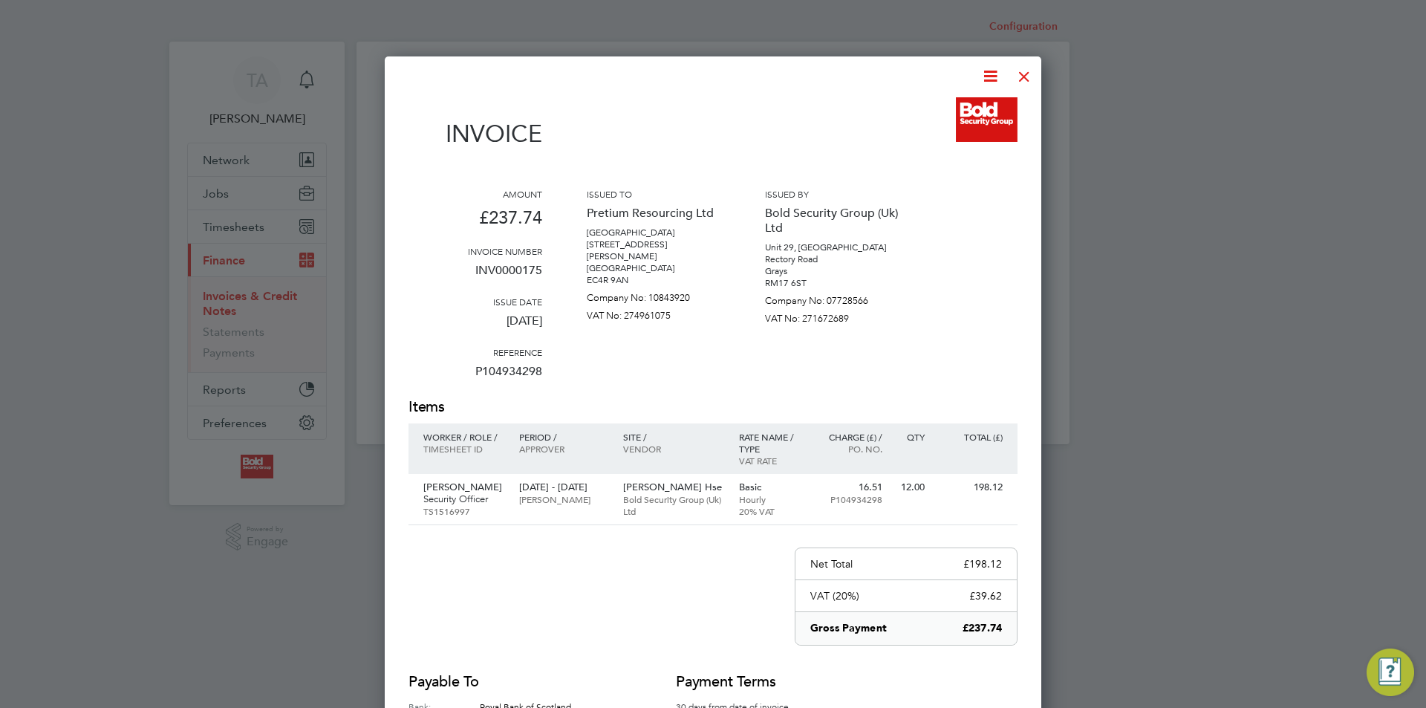
drag, startPoint x: 1029, startPoint y: 76, endPoint x: 1012, endPoint y: 82, distance: 18.3
click at [1029, 76] on div at bounding box center [1024, 72] width 27 height 27
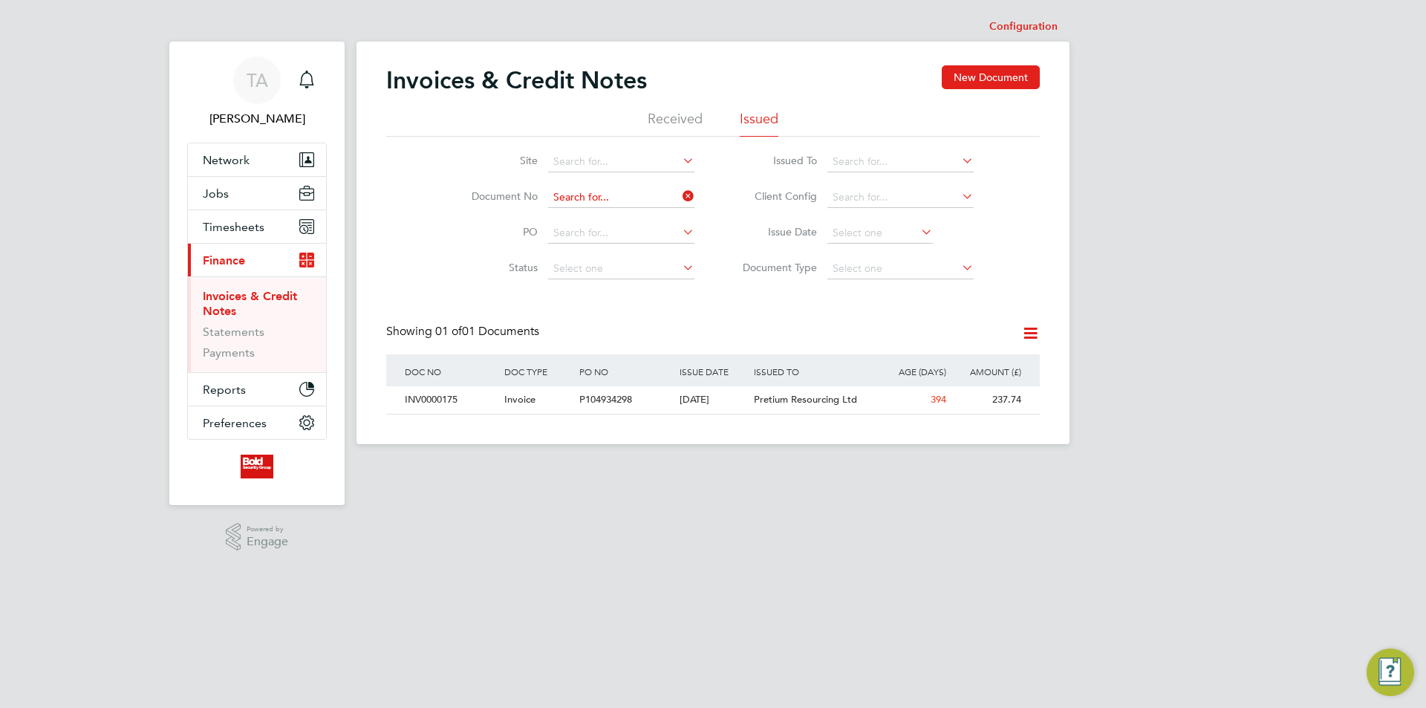
click at [632, 204] on input at bounding box center [621, 197] width 146 height 21
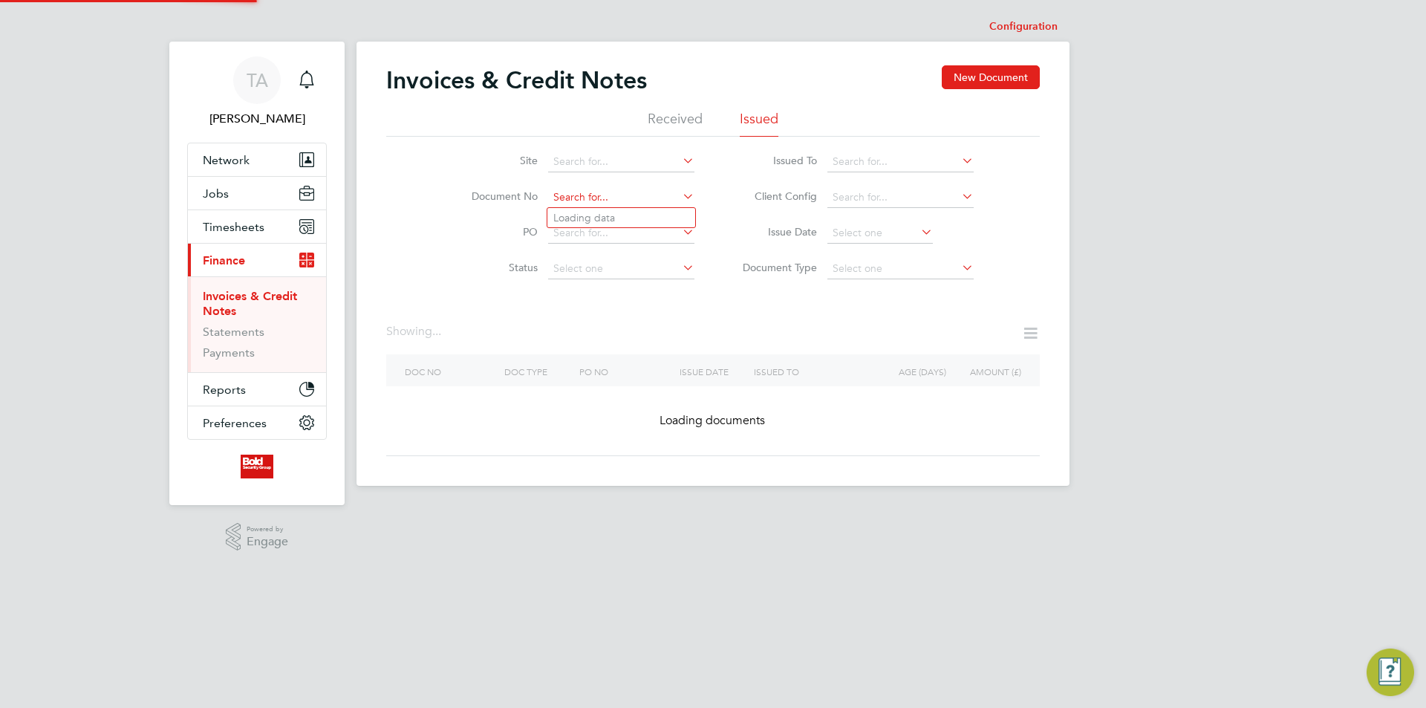
paste input "INV0000174"
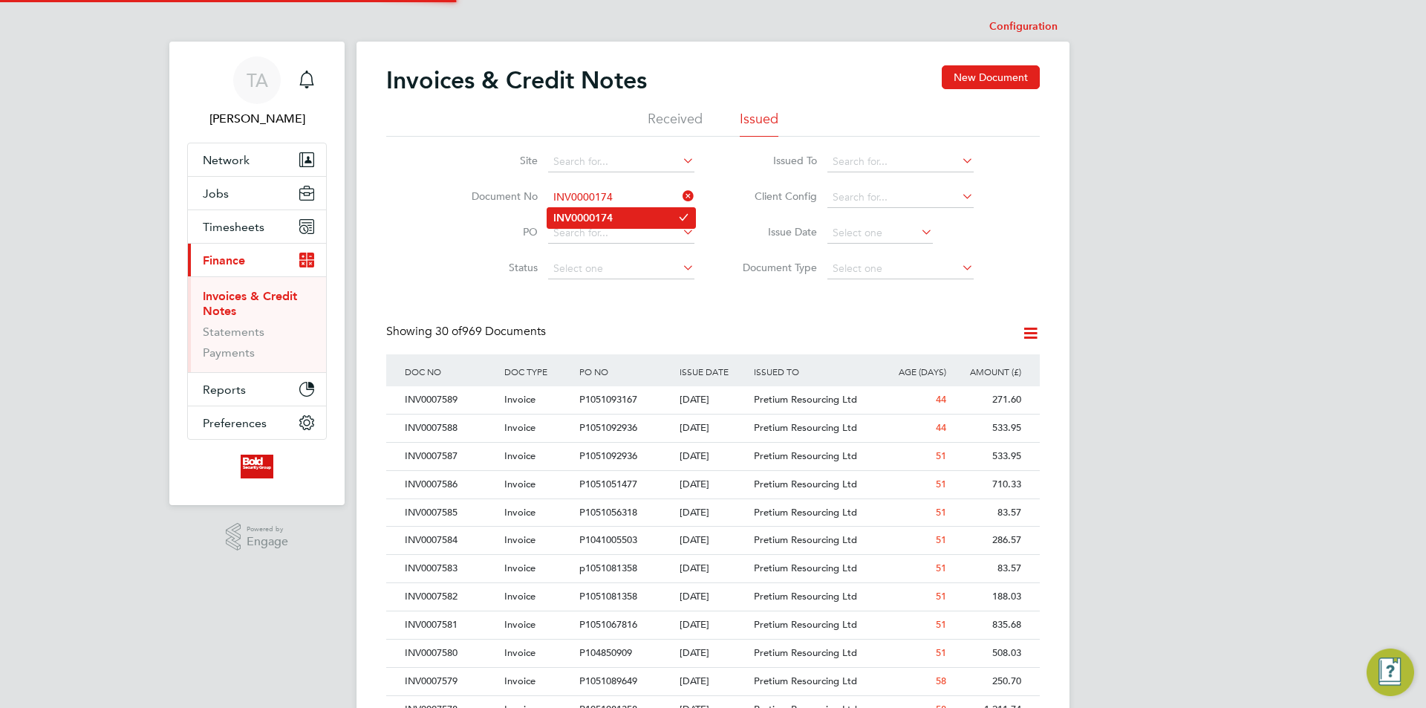
type input "INV0000174"
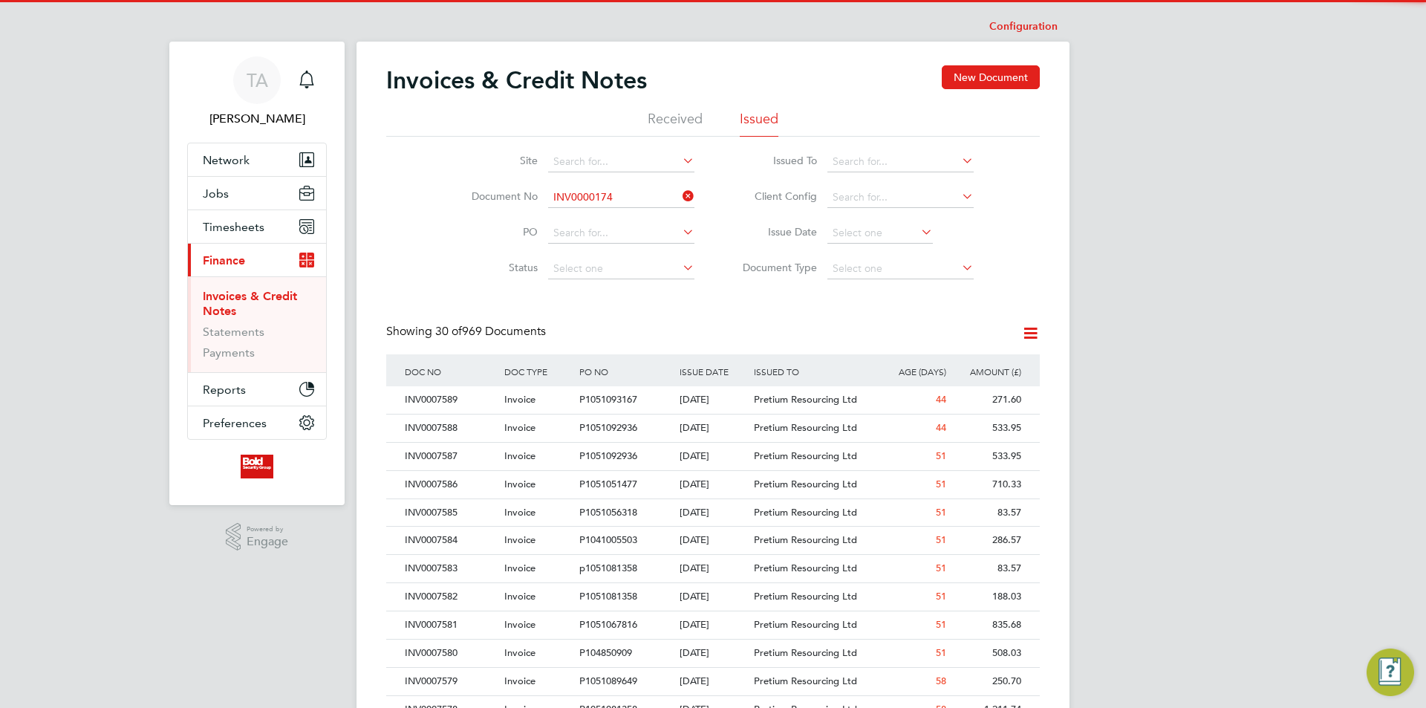
click at [604, 220] on b "INV0000174" at bounding box center [582, 218] width 59 height 13
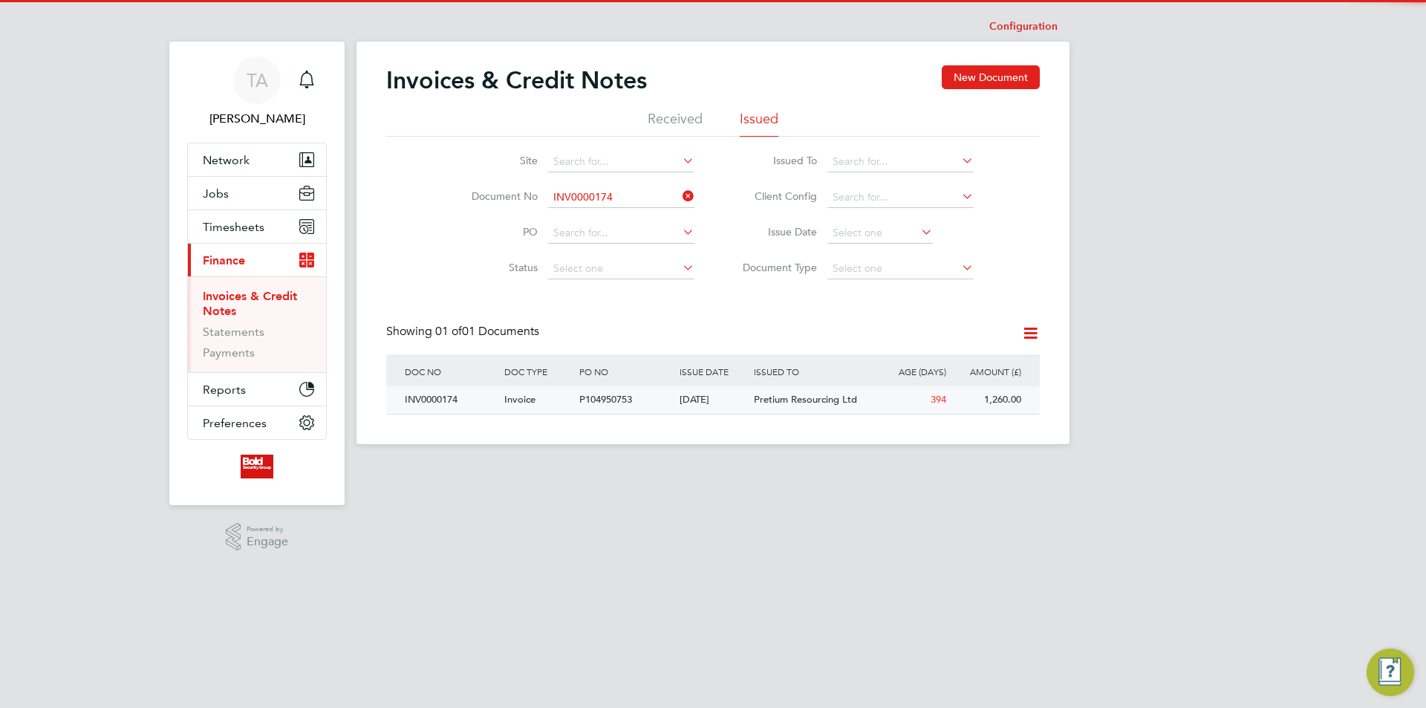
click at [660, 411] on div "P104950753" at bounding box center [626, 399] width 100 height 27
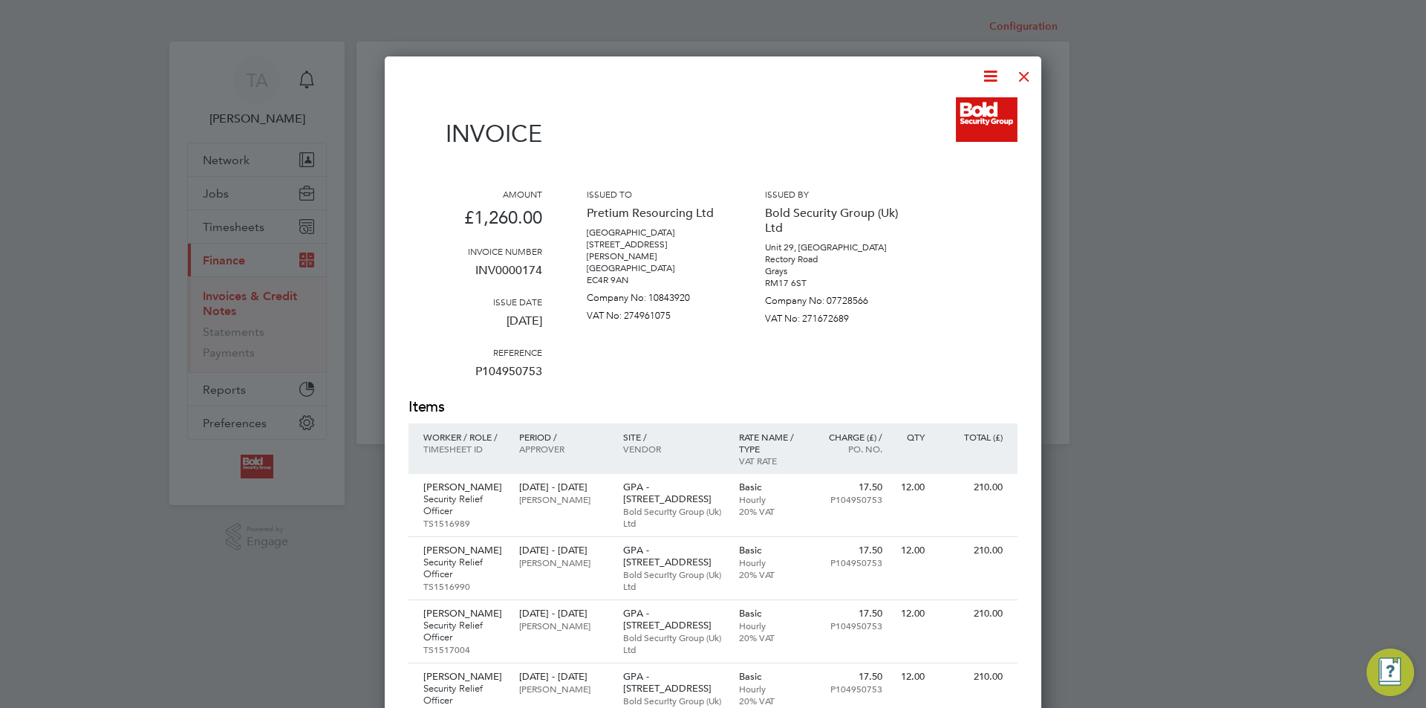
click at [1015, 79] on div at bounding box center [1024, 72] width 27 height 27
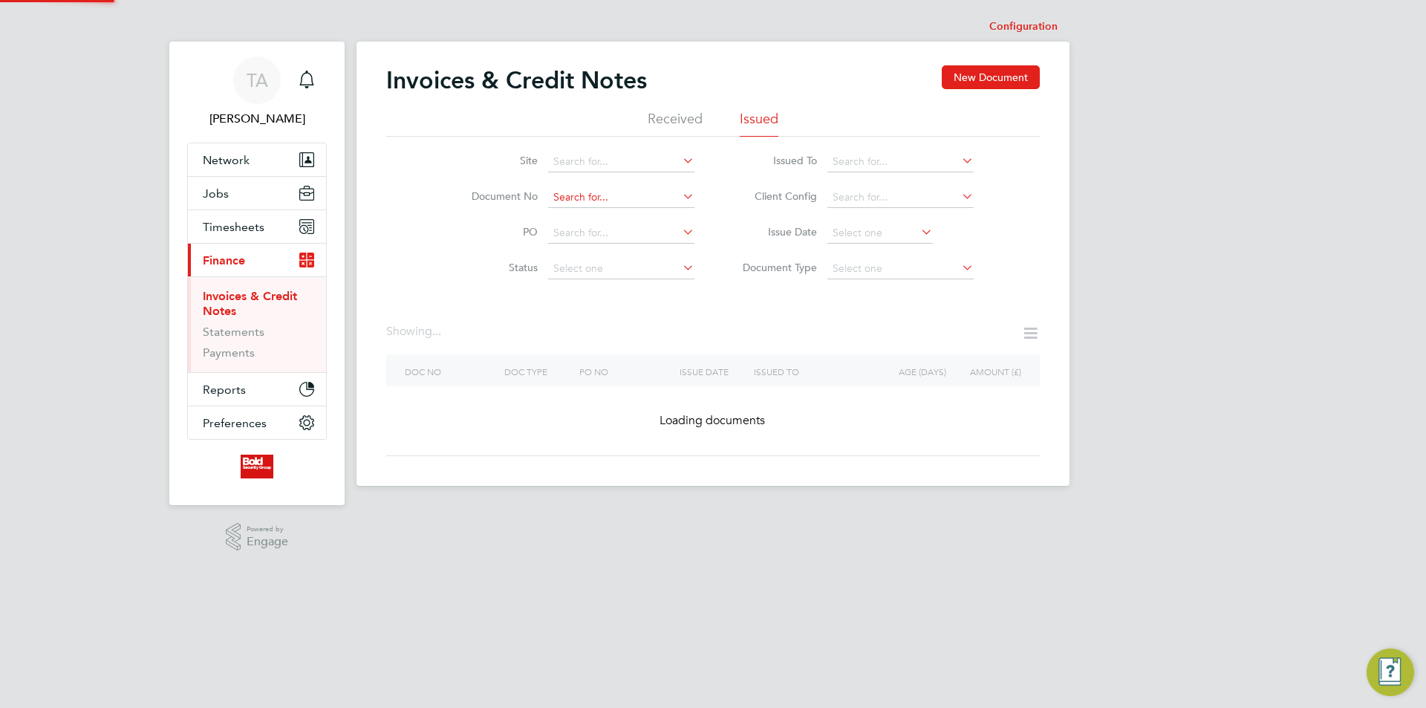
click at [617, 200] on input at bounding box center [621, 197] width 146 height 21
paste input "INV0000173"
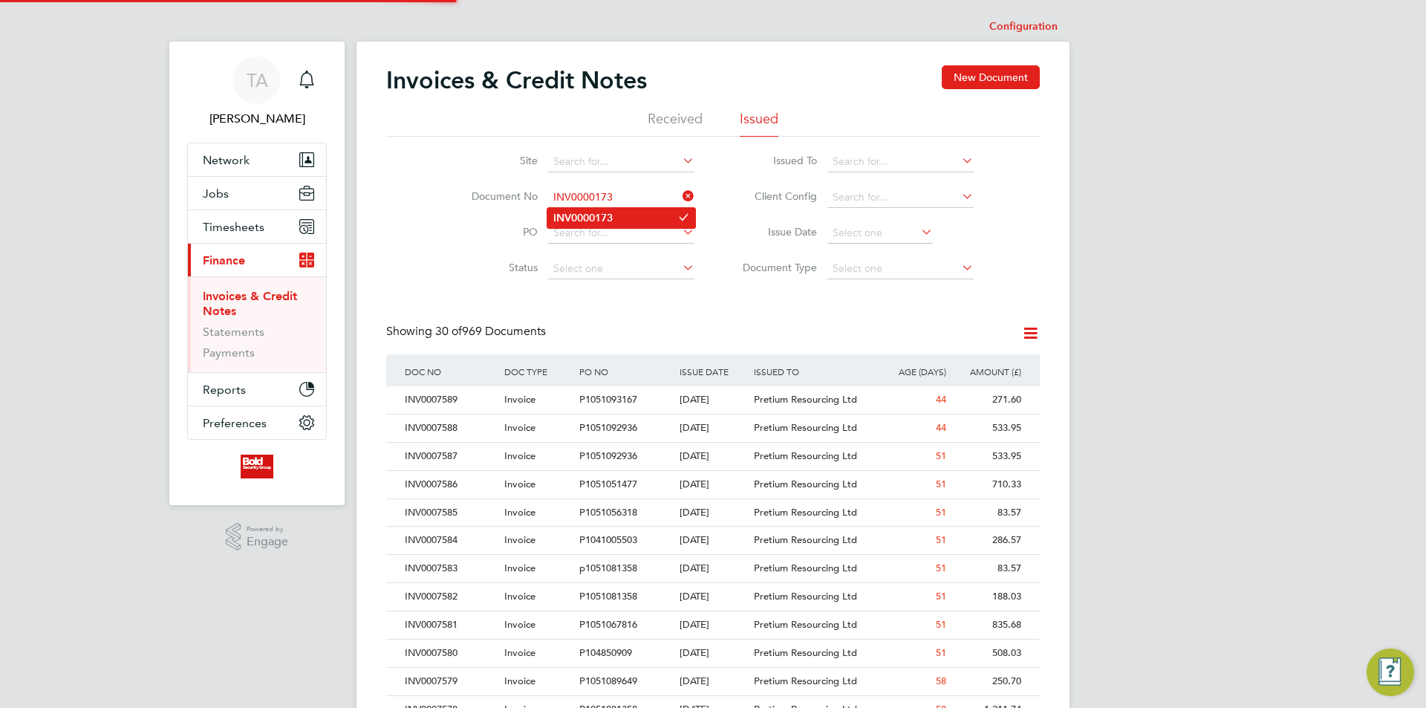
type input "INV0000173"
click at [605, 216] on b "INV0000173" at bounding box center [582, 218] width 59 height 13
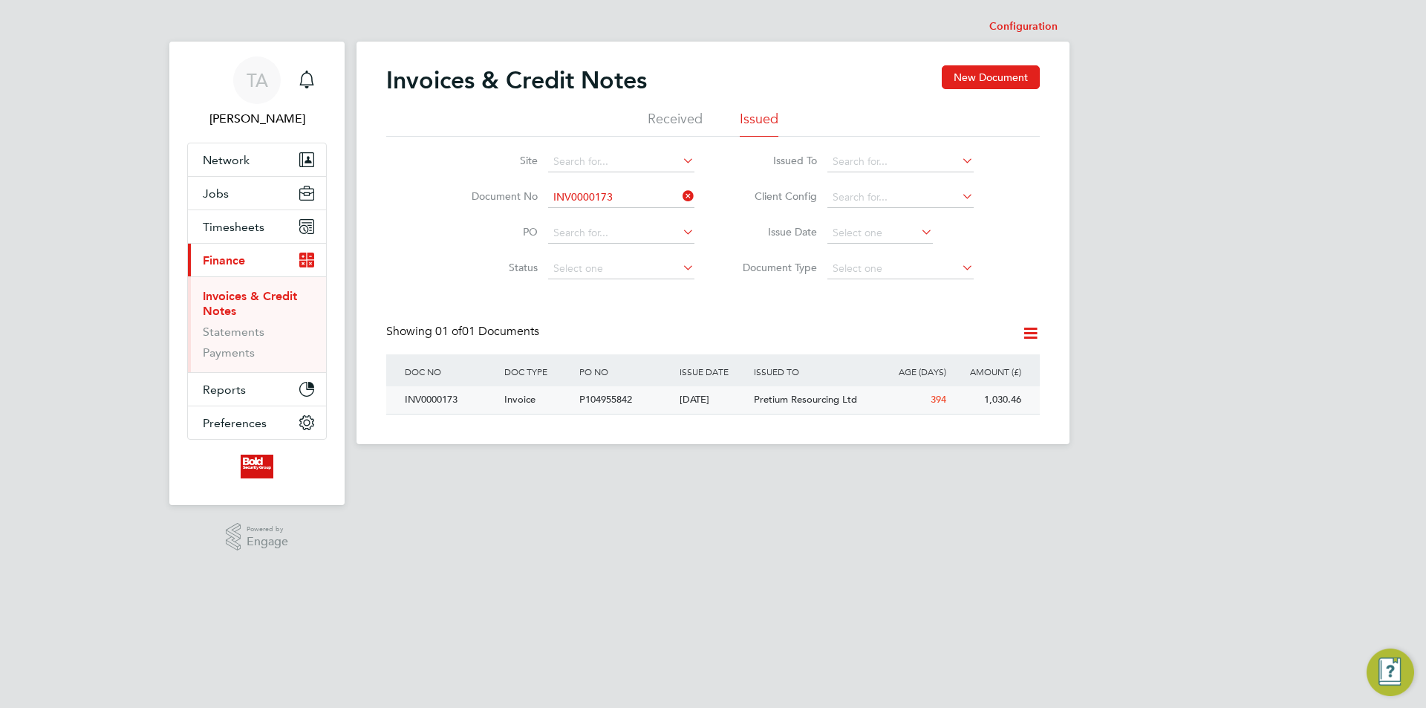
click at [665, 398] on div "P104955842" at bounding box center [626, 399] width 100 height 27
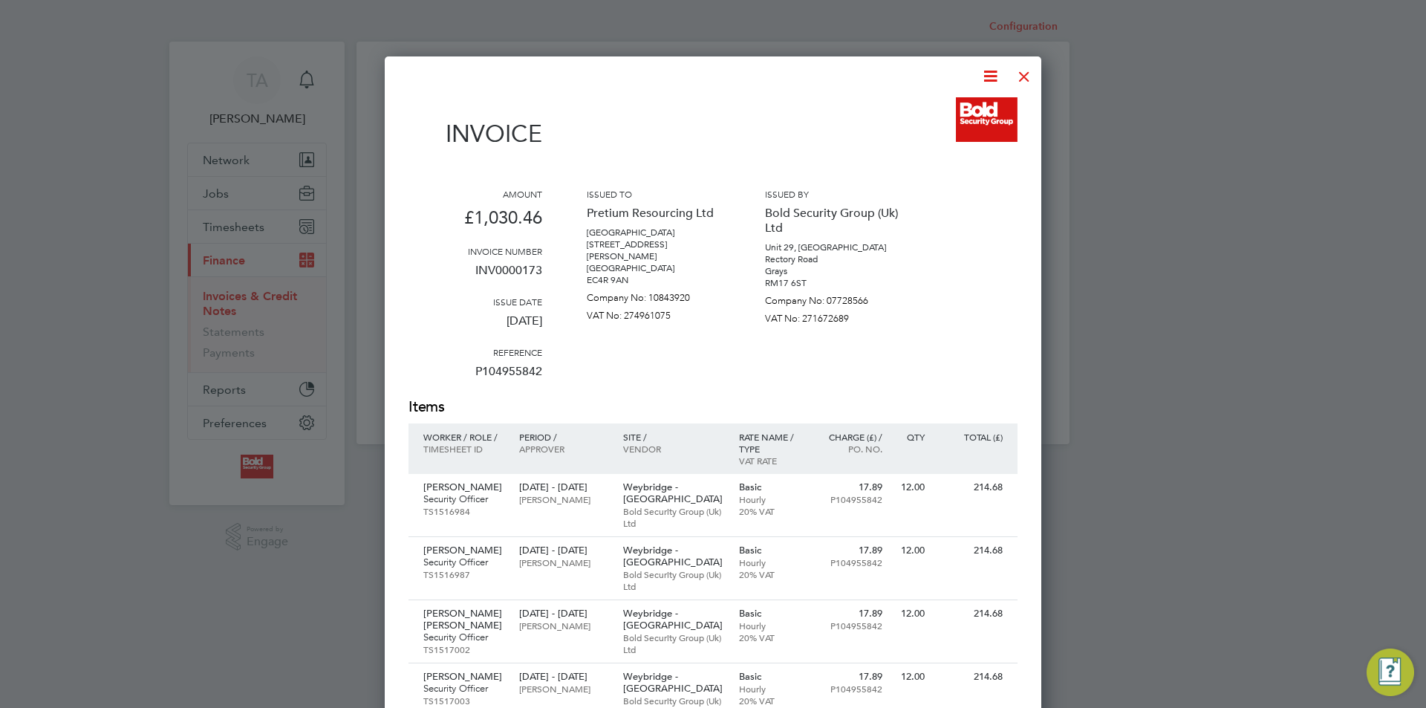
drag, startPoint x: 1027, startPoint y: 73, endPoint x: 1004, endPoint y: 87, distance: 26.4
click at [1026, 74] on div at bounding box center [1024, 72] width 27 height 27
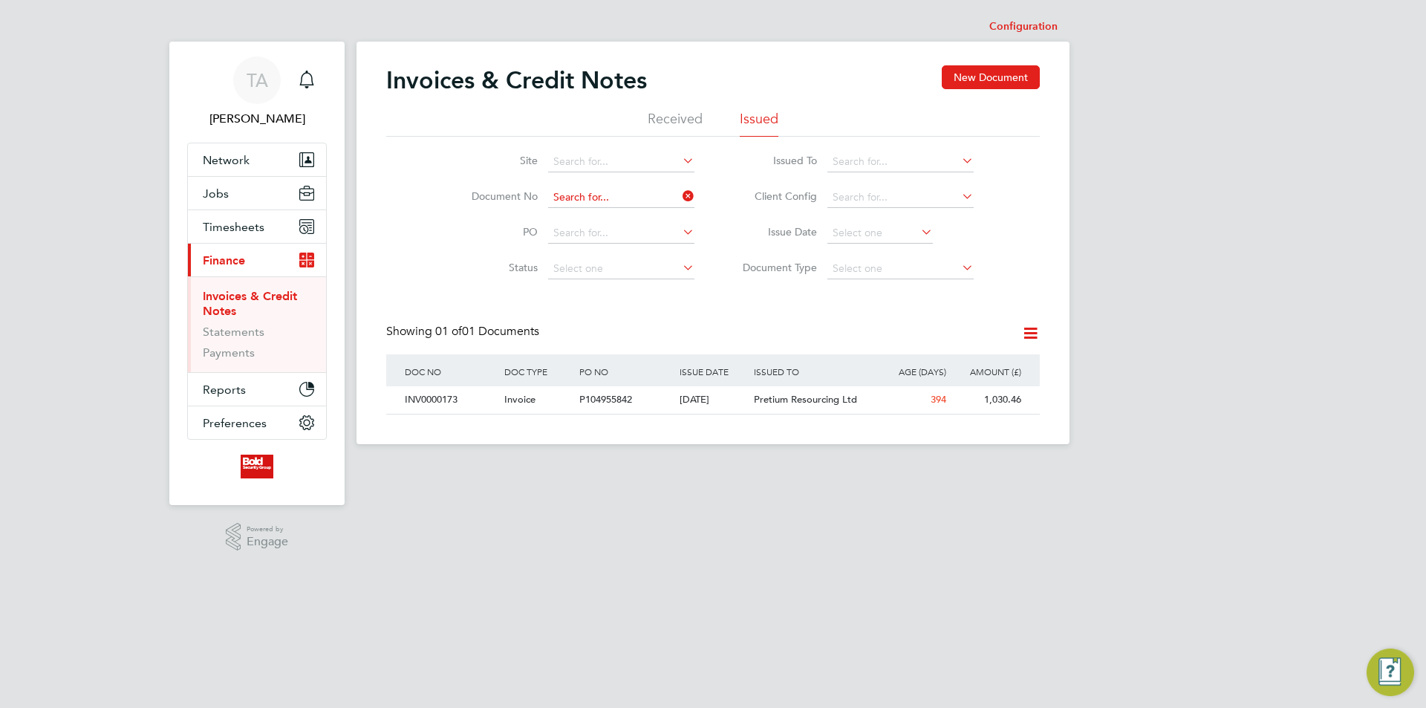
click at [637, 196] on input at bounding box center [621, 197] width 146 height 21
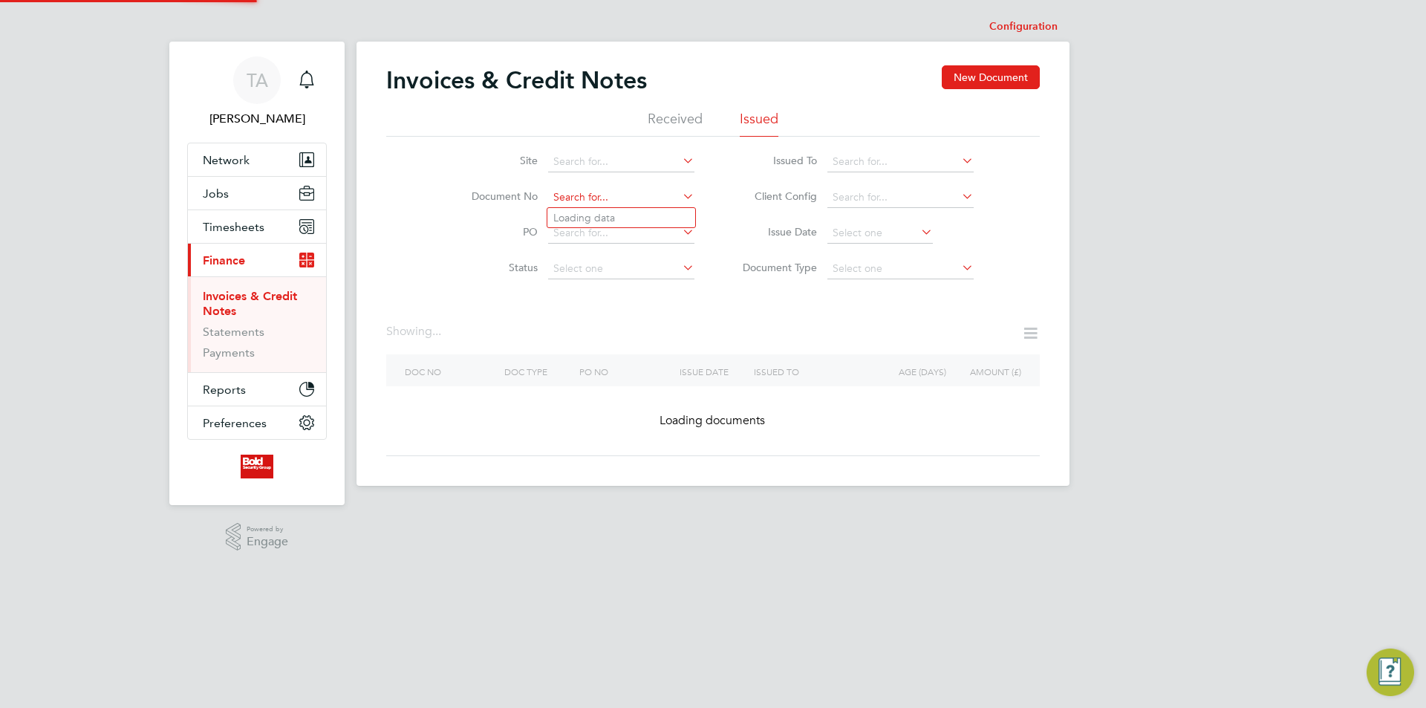
paste input "INV0000172"
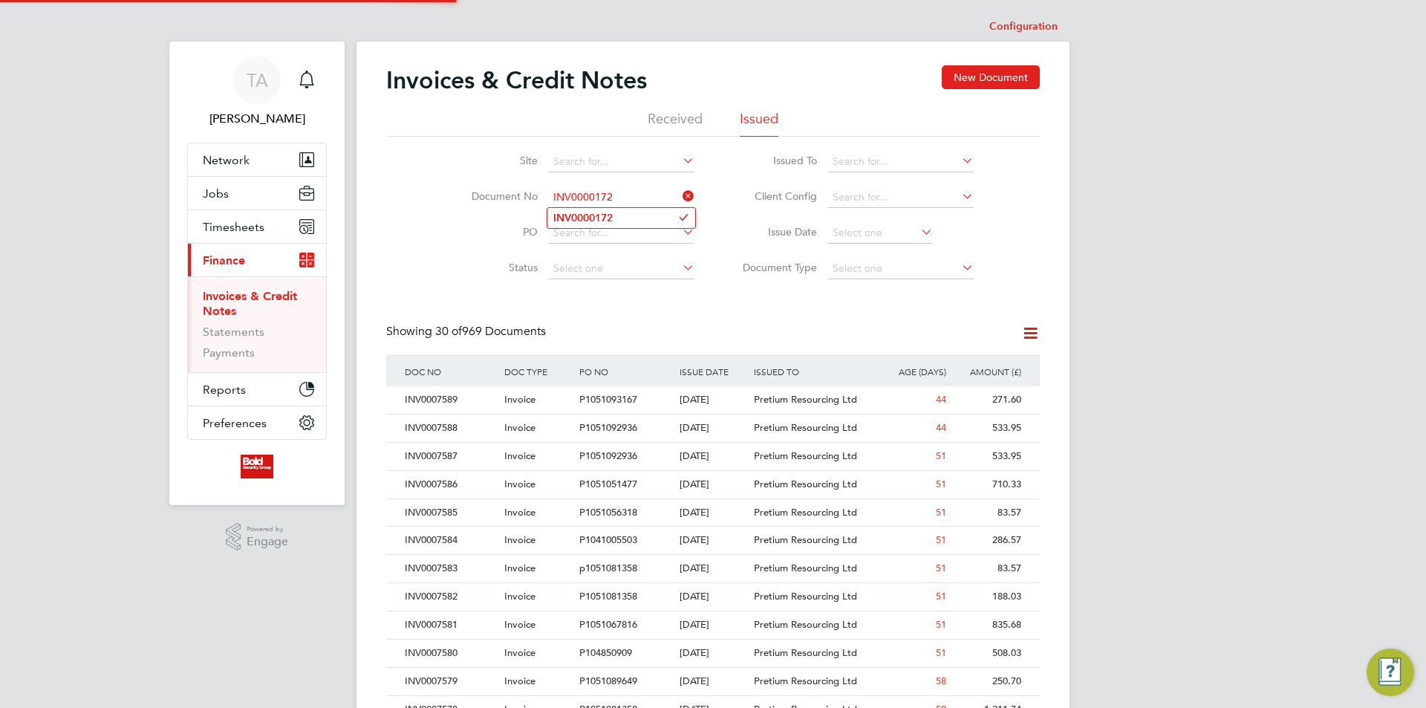
type input "INV0000172"
click at [599, 213] on b "INV0000172" at bounding box center [582, 218] width 59 height 13
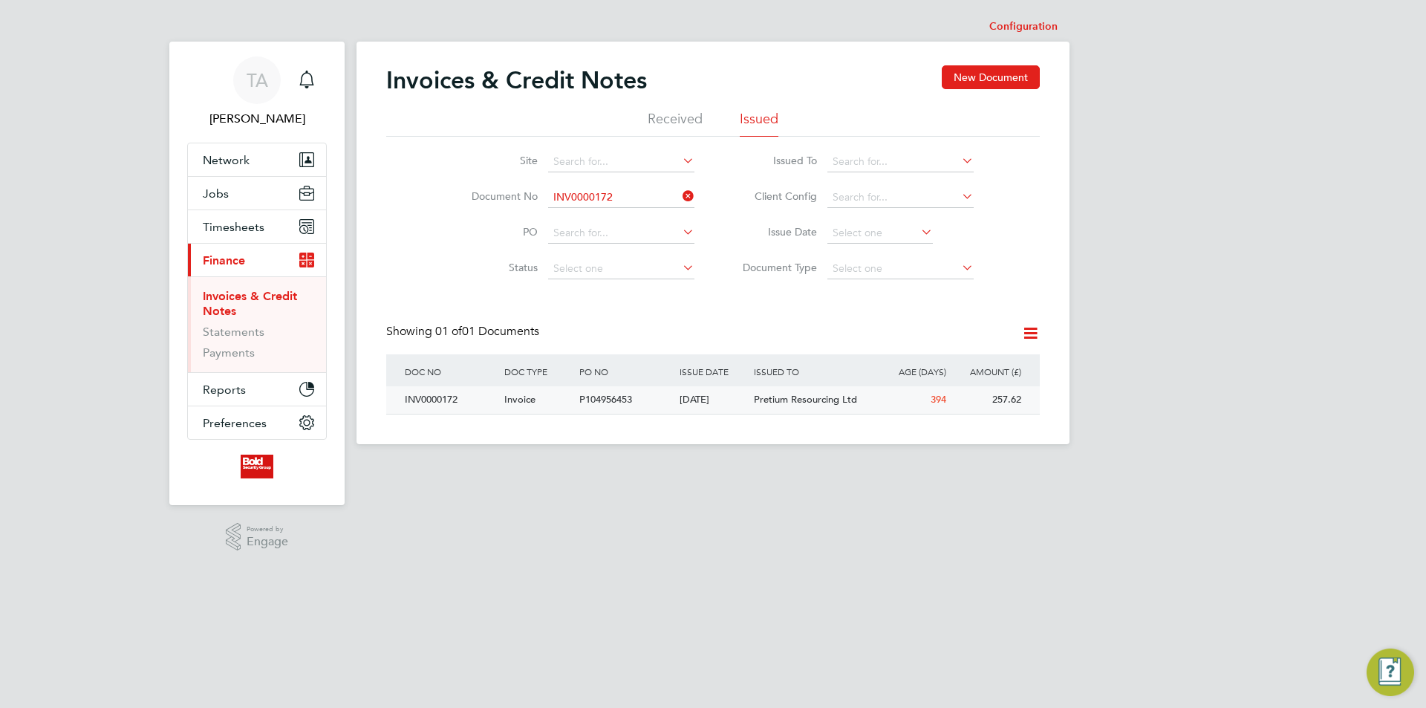
click at [711, 404] on div "[DATE]" at bounding box center [713, 399] width 75 height 27
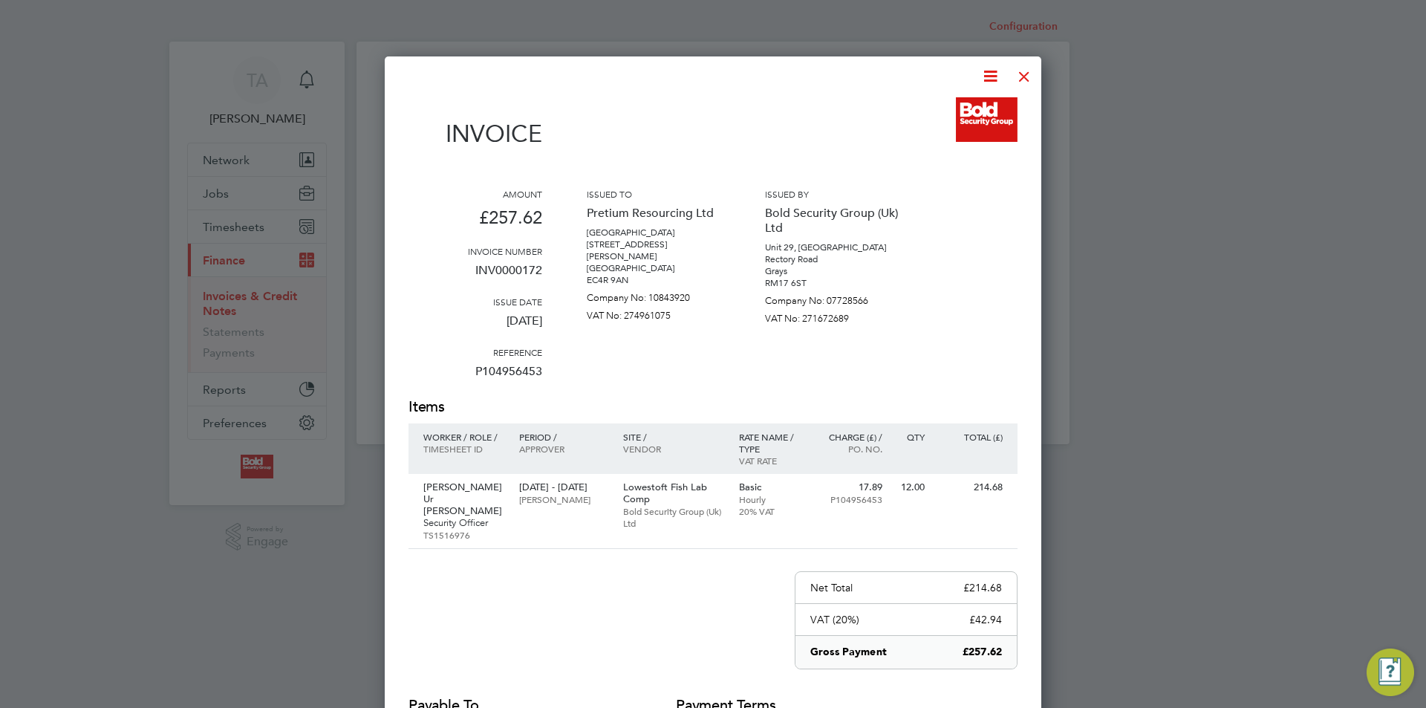
click at [1025, 69] on div at bounding box center [1024, 72] width 27 height 27
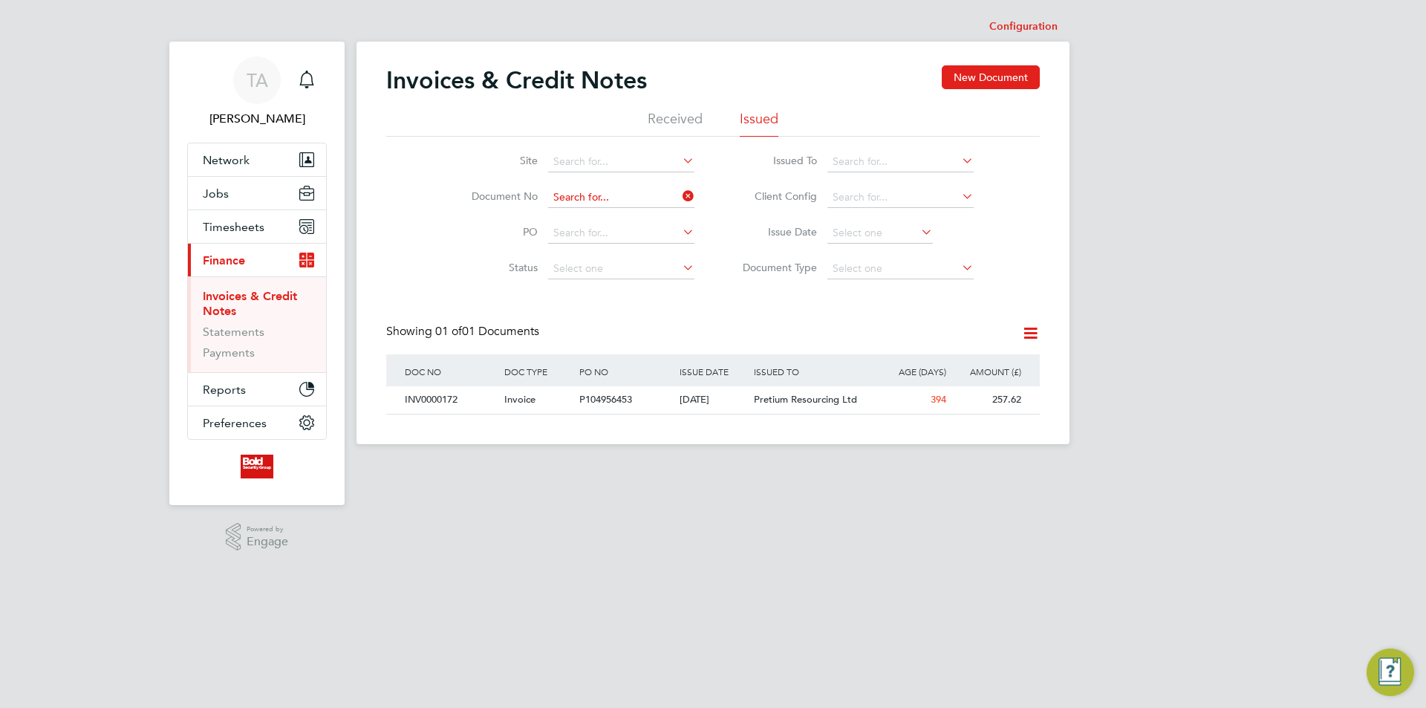
click at [654, 202] on input at bounding box center [621, 197] width 146 height 21
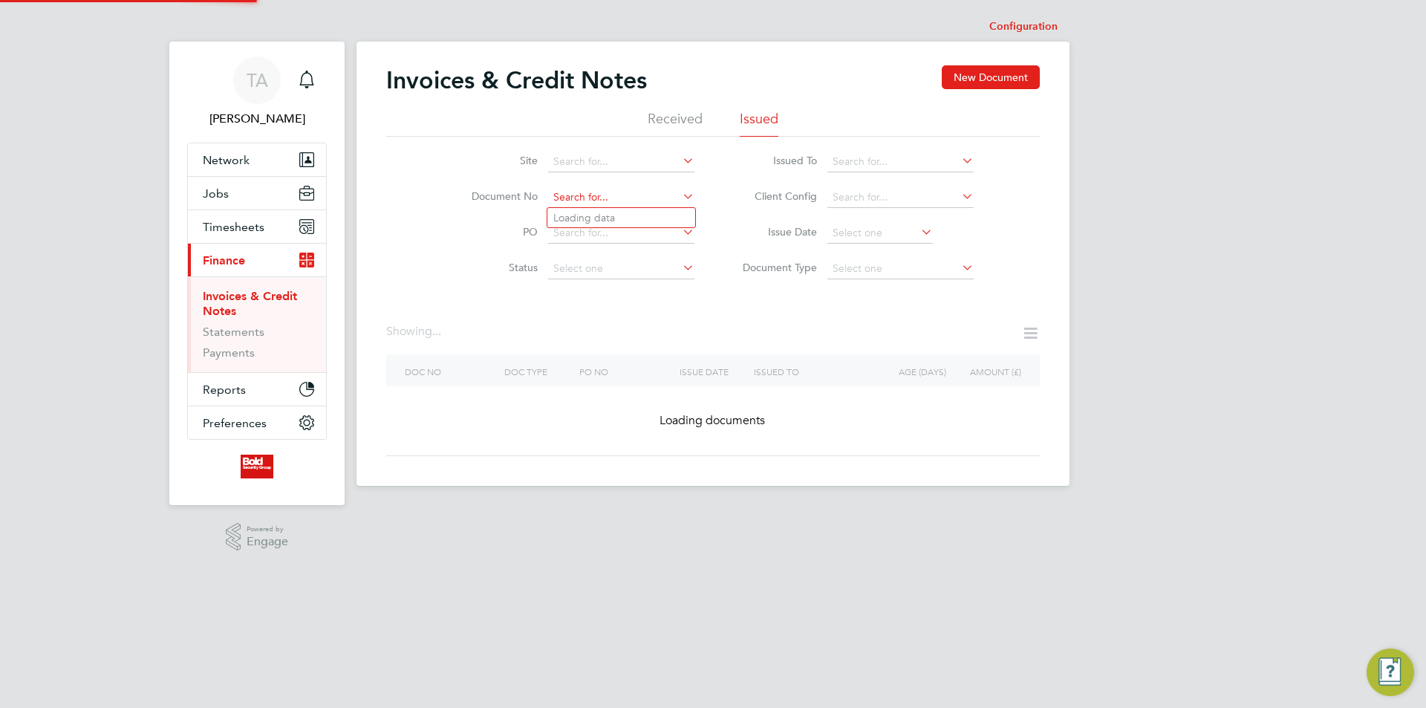
paste input "INV0000171"
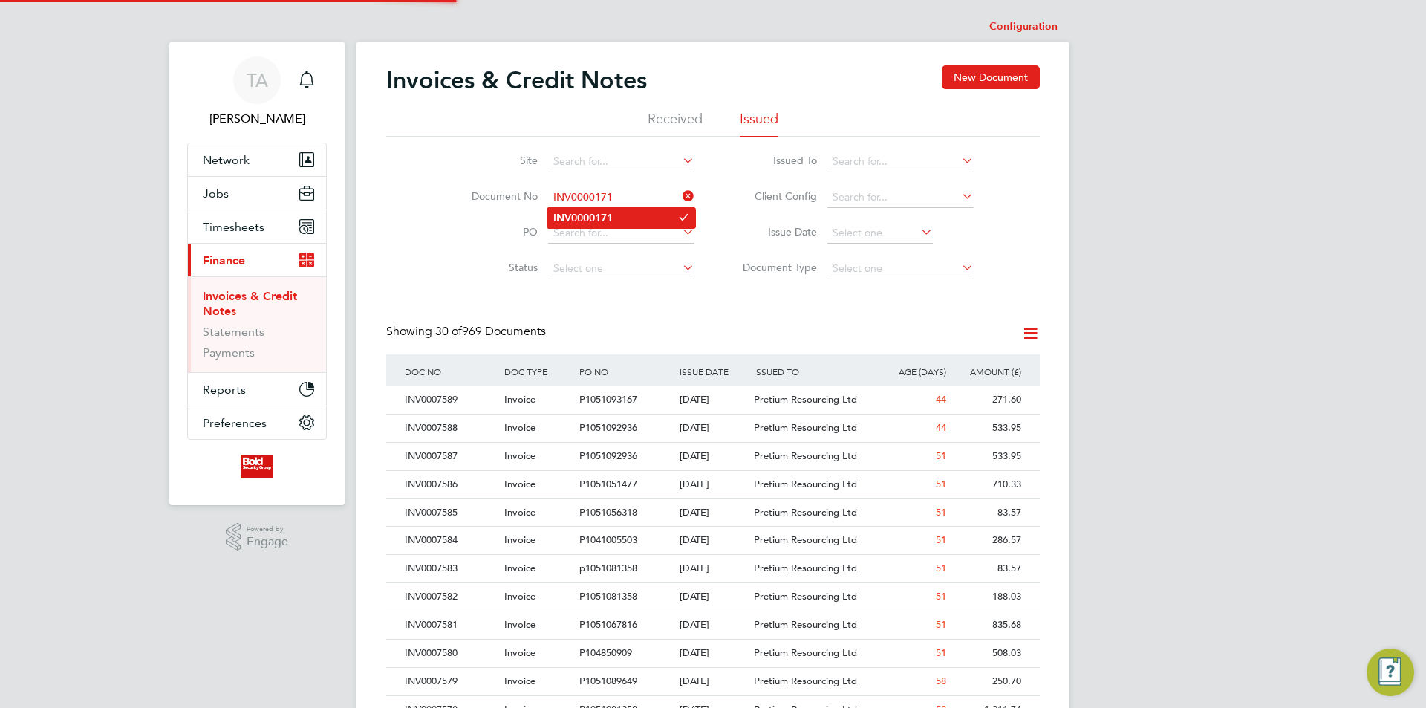
type input "INV0000171"
click at [617, 215] on li "INV0000171" at bounding box center [621, 218] width 148 height 20
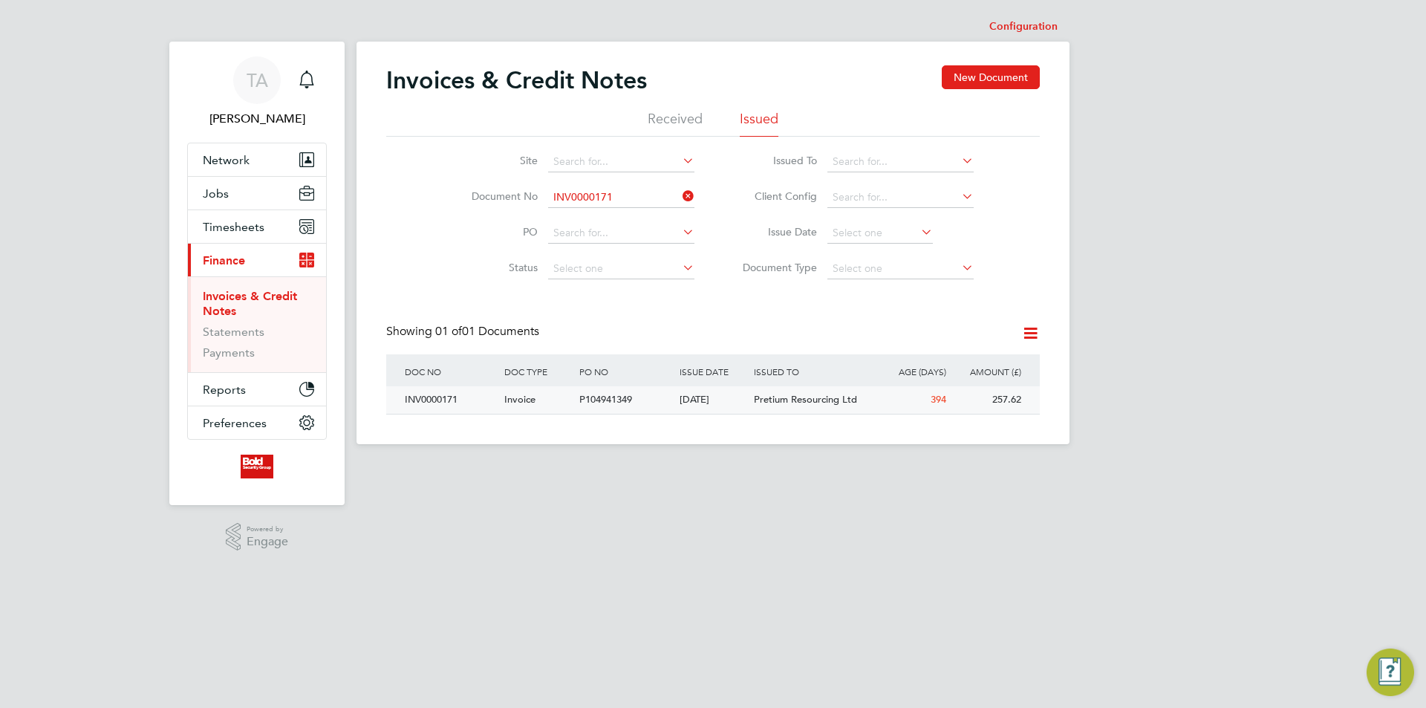
click at [782, 402] on span "Pretium Resourcing Ltd" at bounding box center [805, 399] width 103 height 13
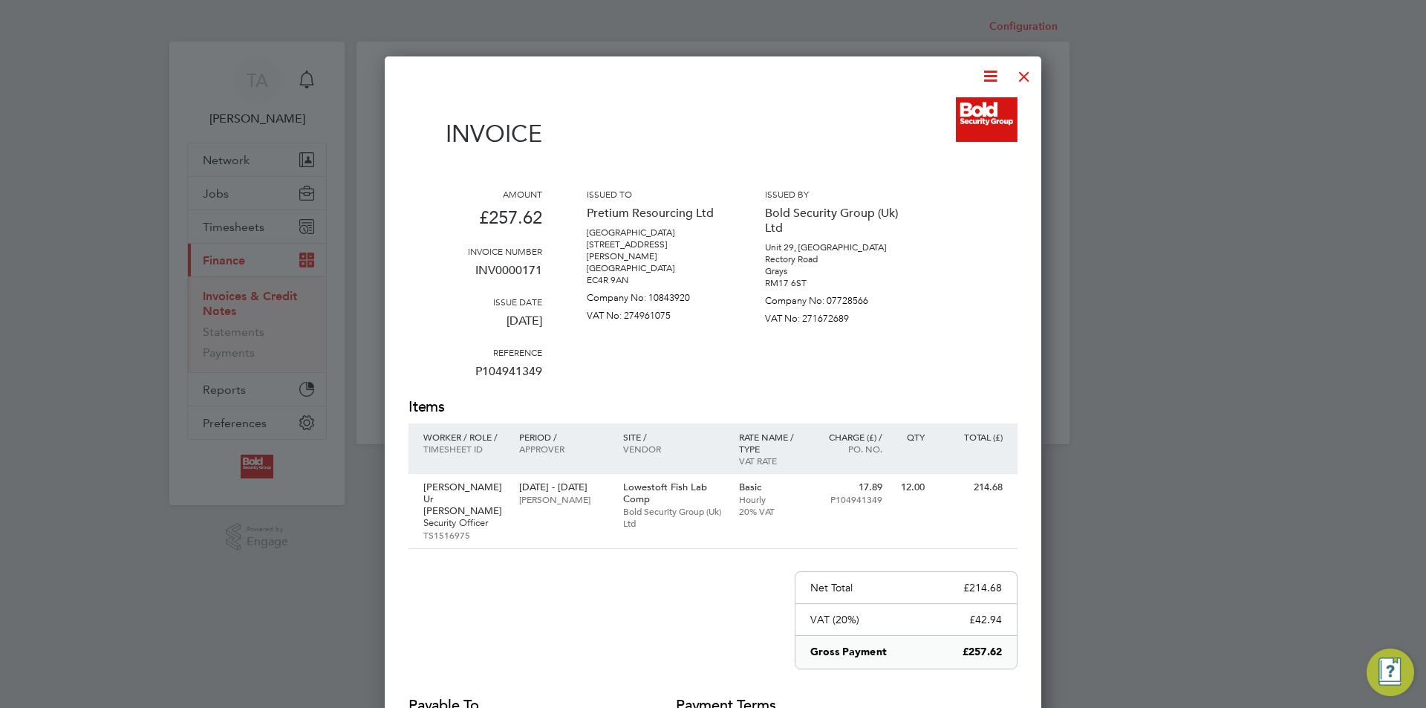
click at [1023, 75] on div at bounding box center [1024, 72] width 27 height 27
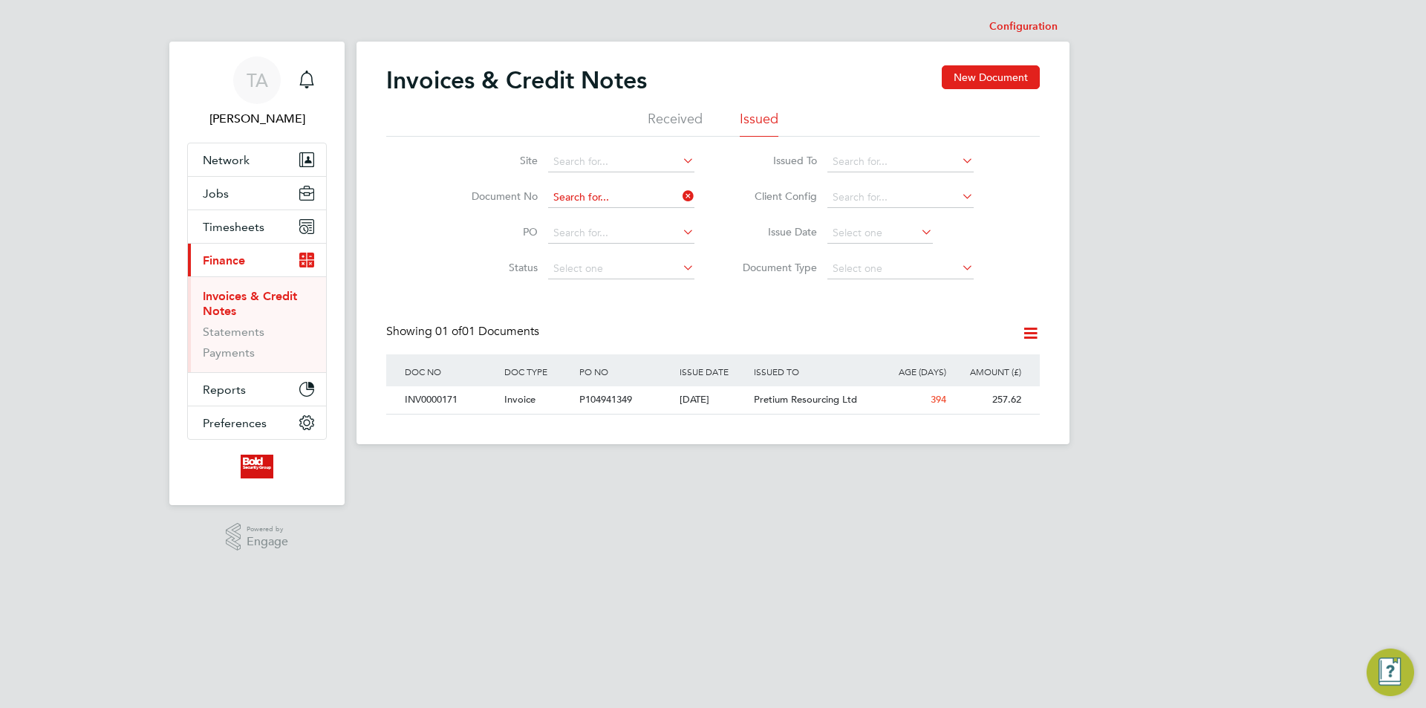
click at [622, 197] on input at bounding box center [621, 197] width 146 height 21
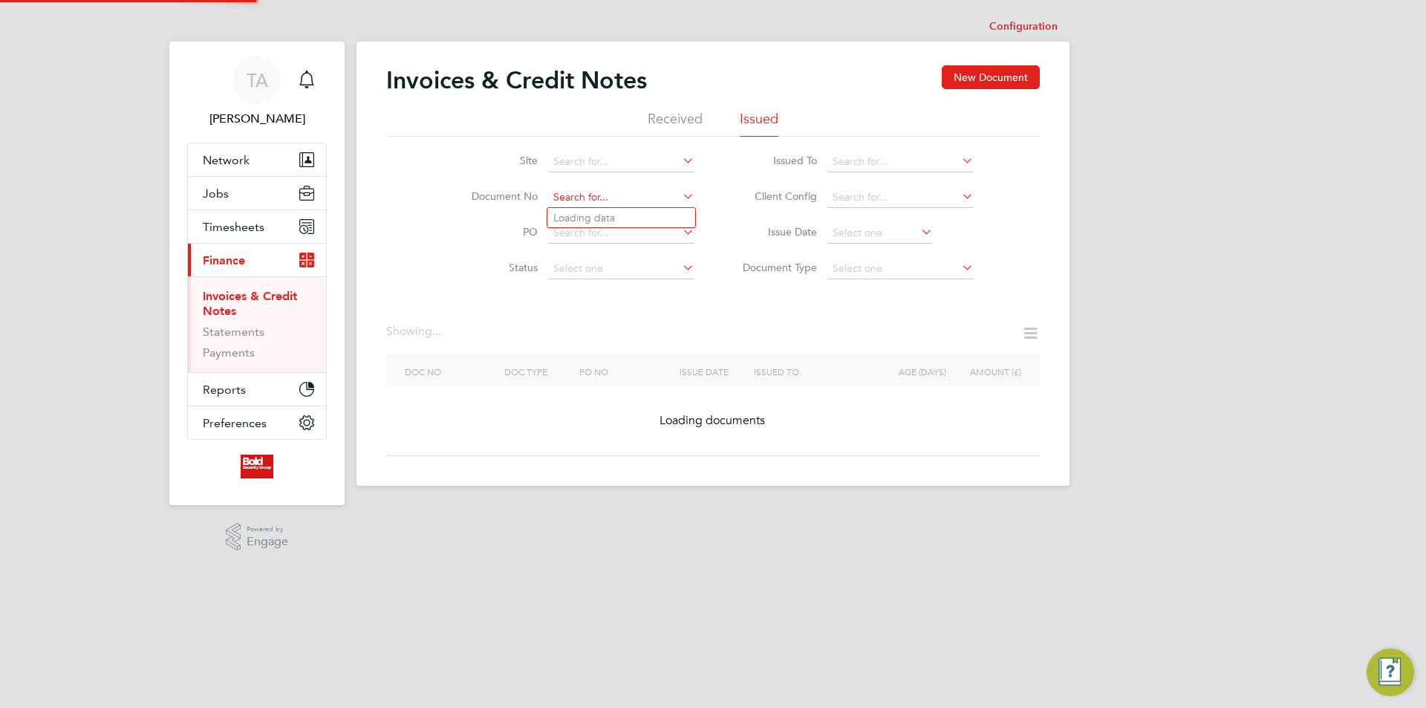
paste input "INV0000170"
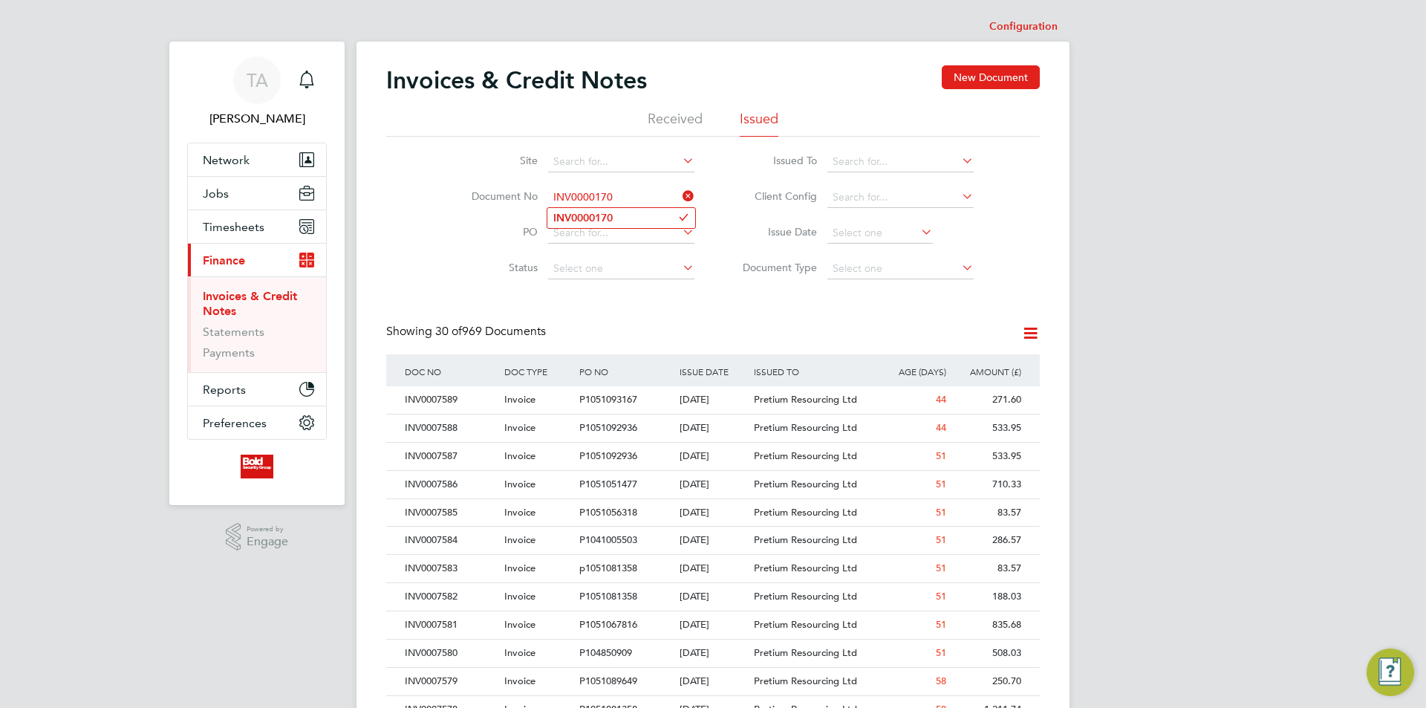
type input "INV0000170"
click at [618, 217] on li "INV0000170" at bounding box center [621, 218] width 148 height 20
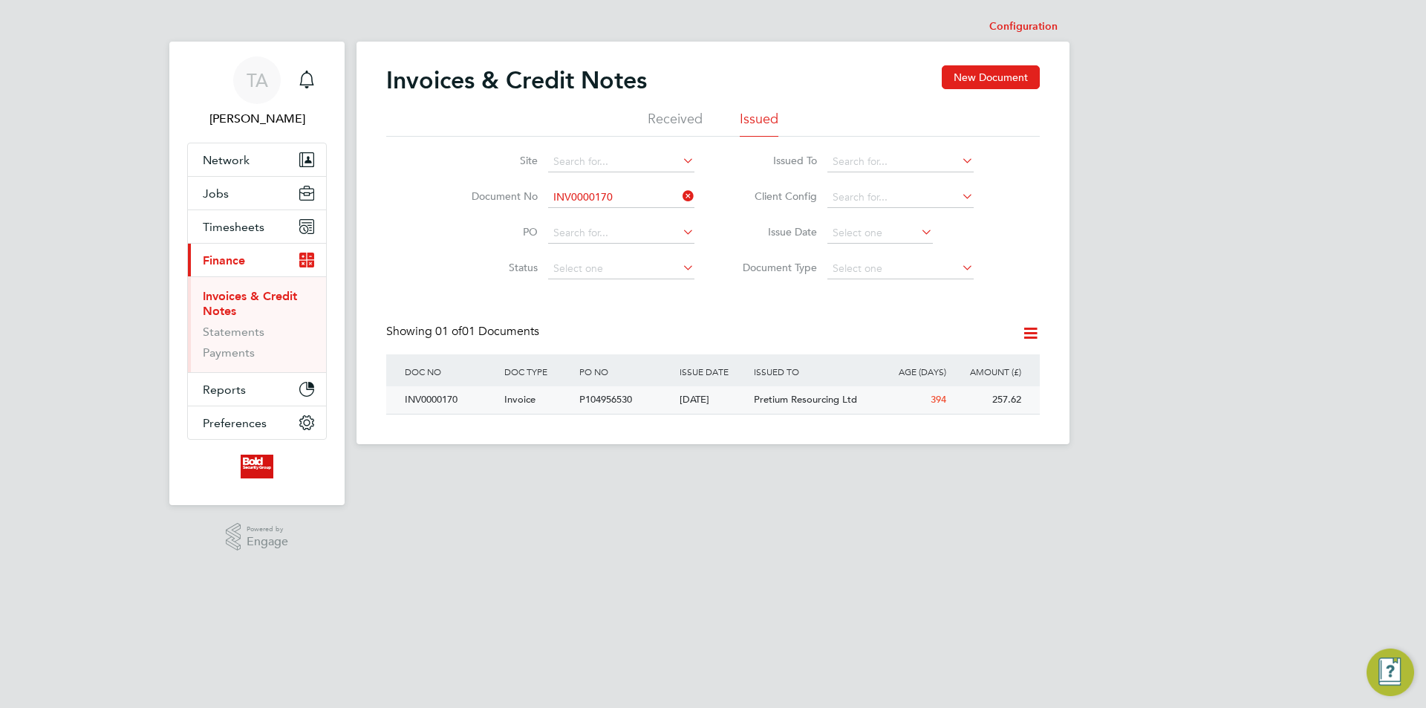
click at [744, 394] on div "[DATE]" at bounding box center [713, 399] width 75 height 27
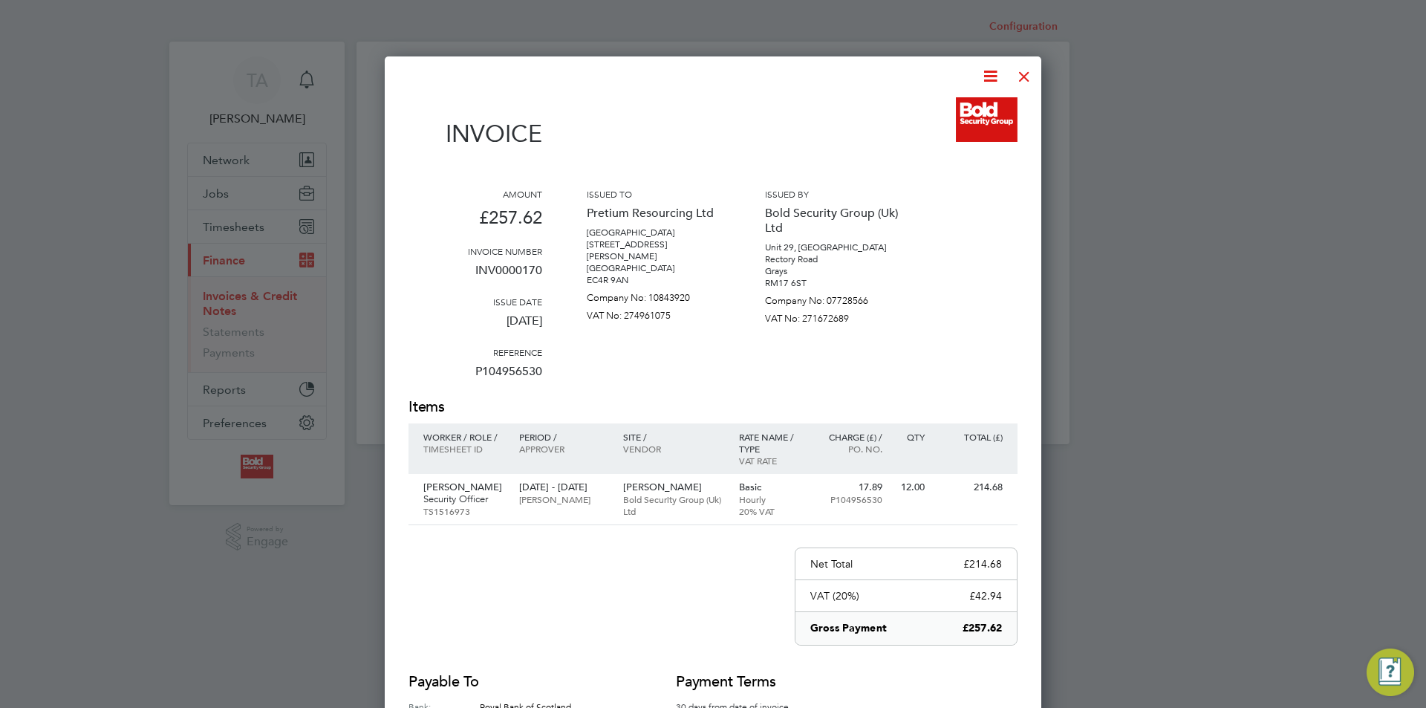
click at [1028, 73] on div at bounding box center [1024, 72] width 27 height 27
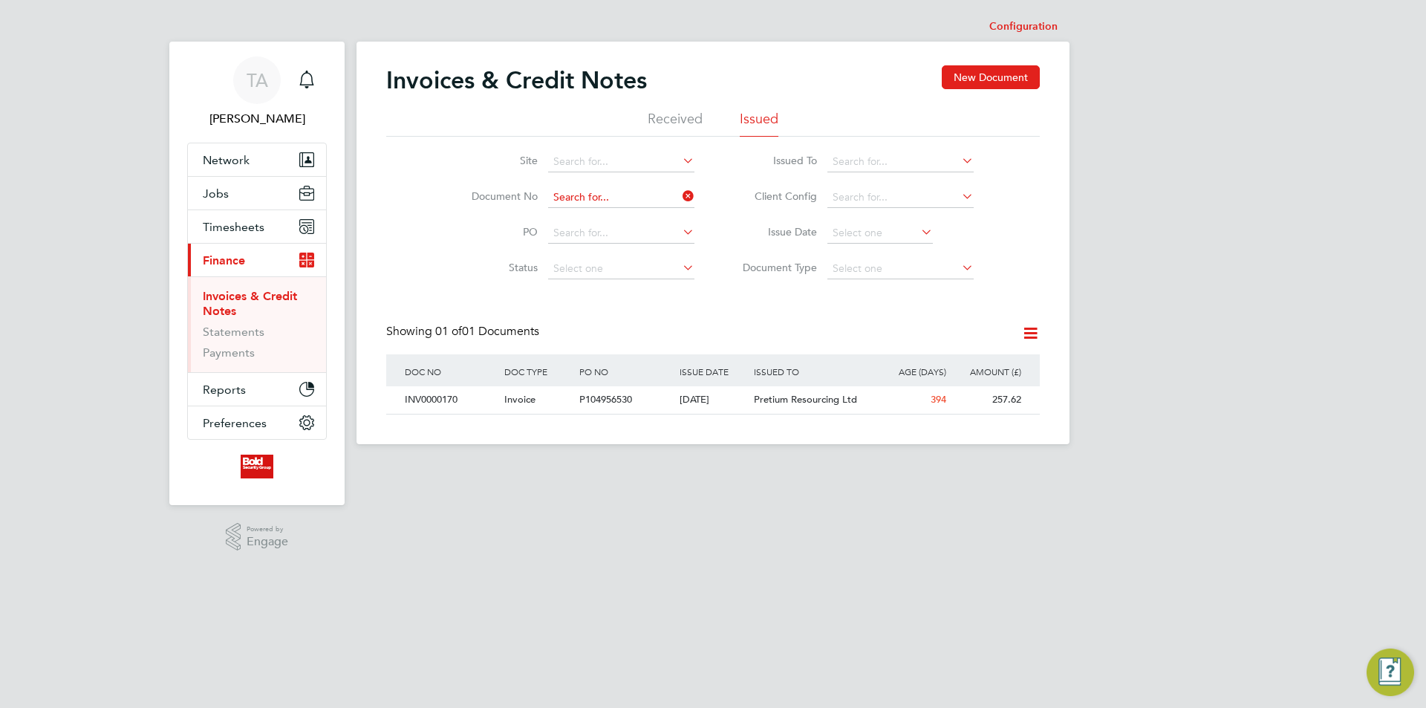
click at [622, 192] on input at bounding box center [621, 197] width 146 height 21
paste input "INV0000169"
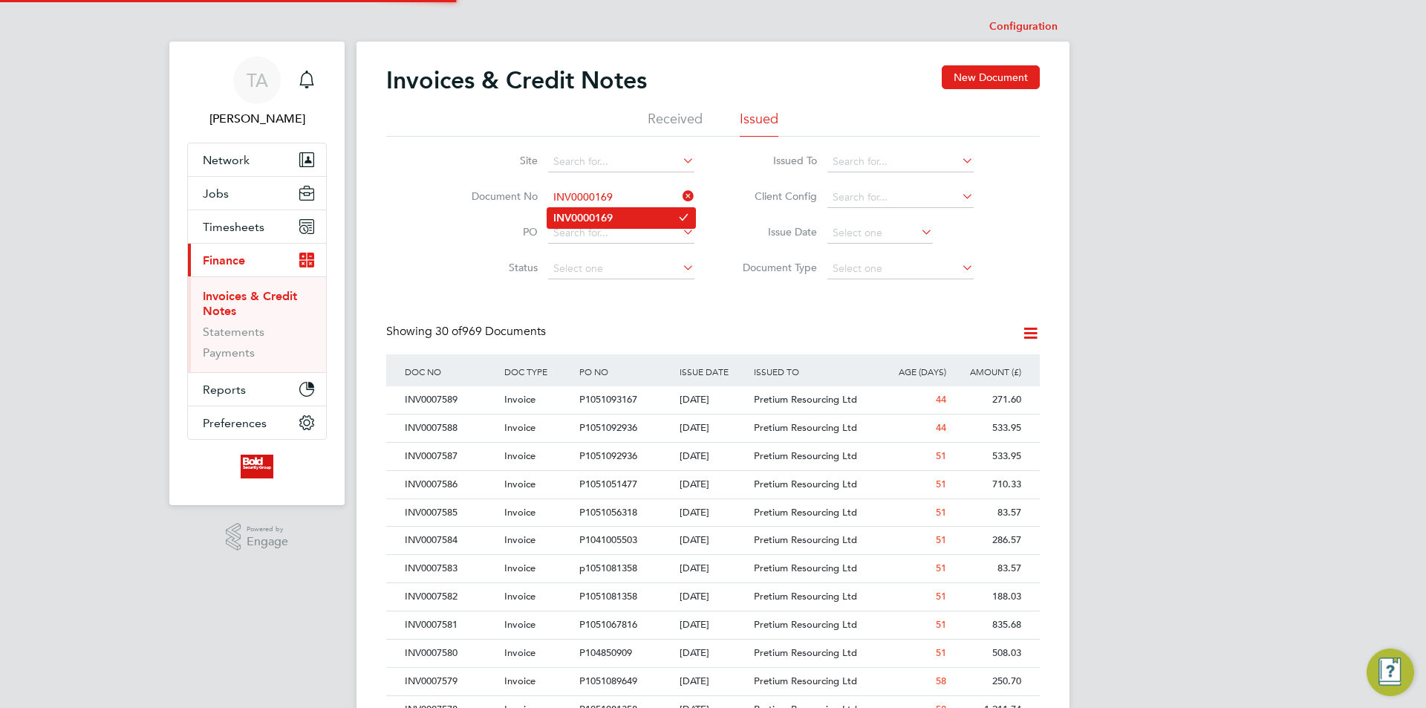
type input "INV0000169"
click at [629, 211] on li "INV0000169" at bounding box center [621, 218] width 148 height 20
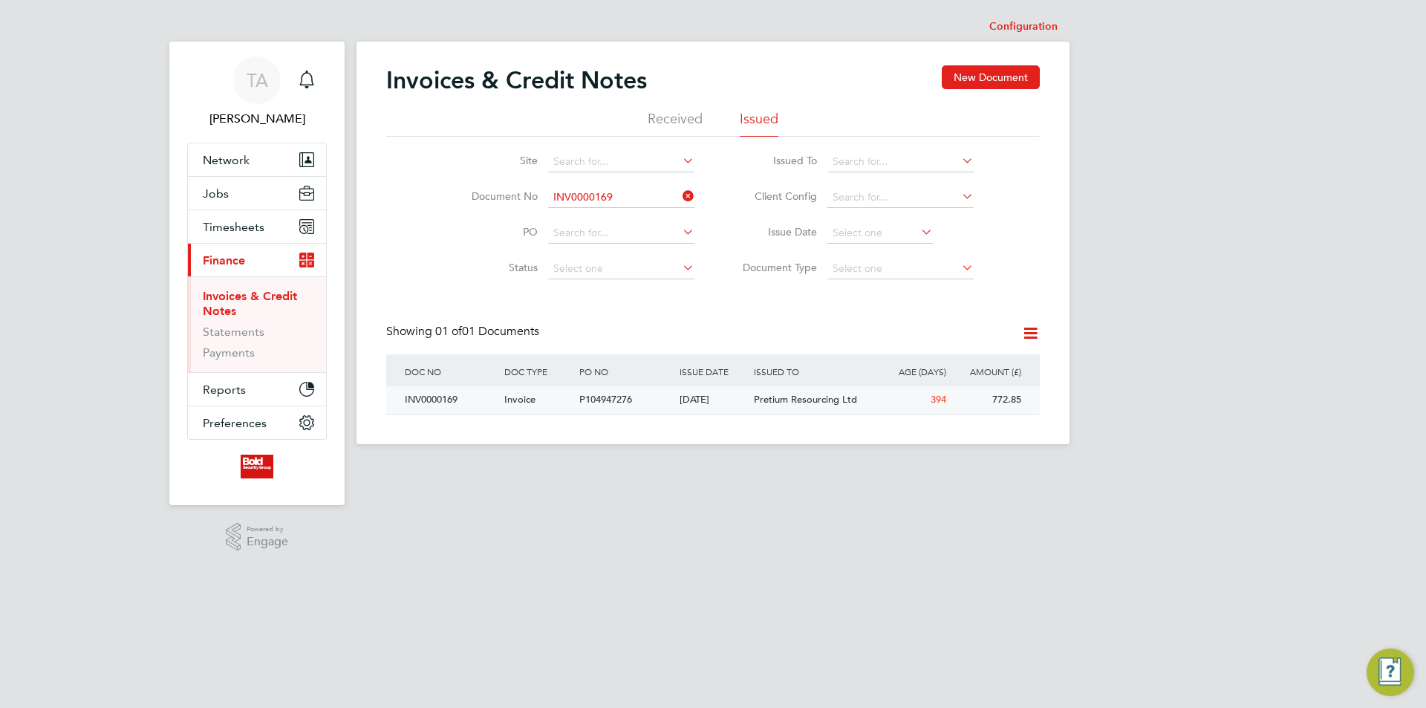
click at [654, 400] on div "P104947276" at bounding box center [626, 399] width 100 height 27
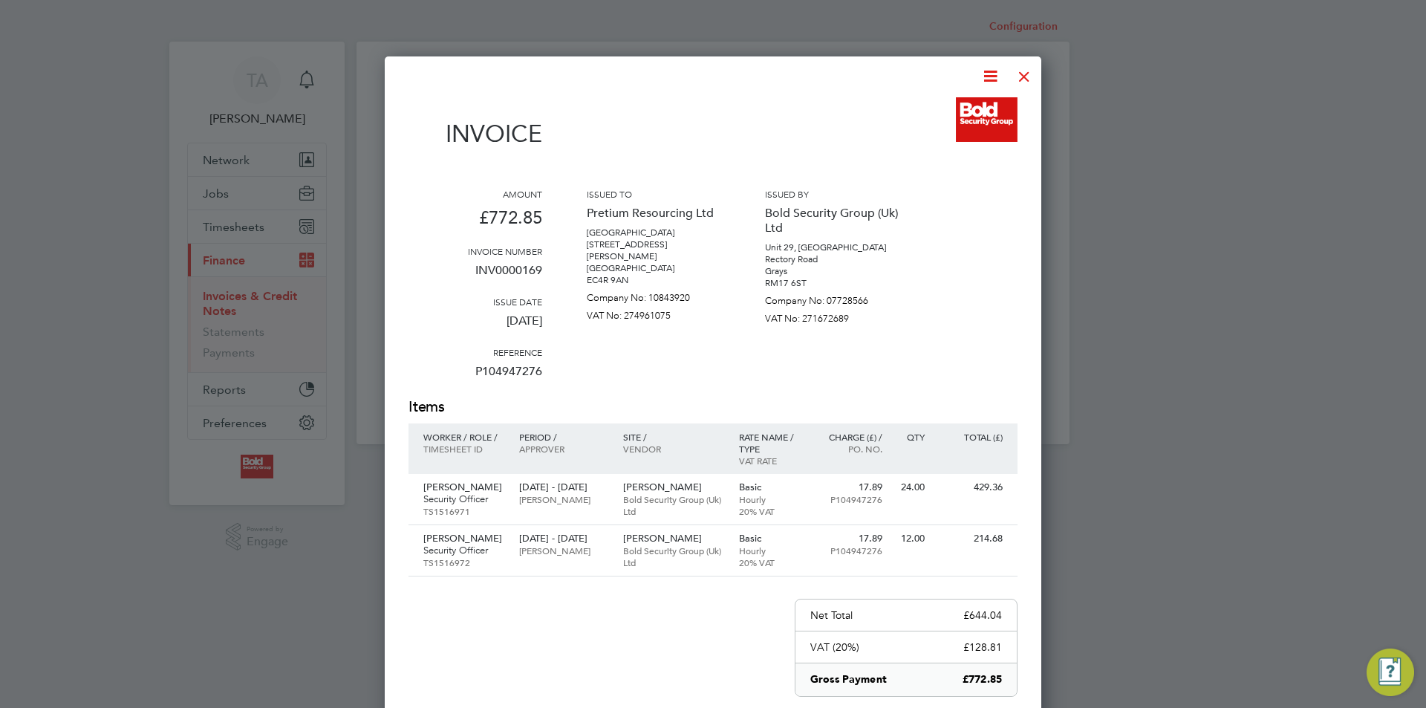
drag, startPoint x: 1027, startPoint y: 77, endPoint x: 995, endPoint y: 99, distance: 39.1
click at [1027, 77] on div at bounding box center [1024, 72] width 27 height 27
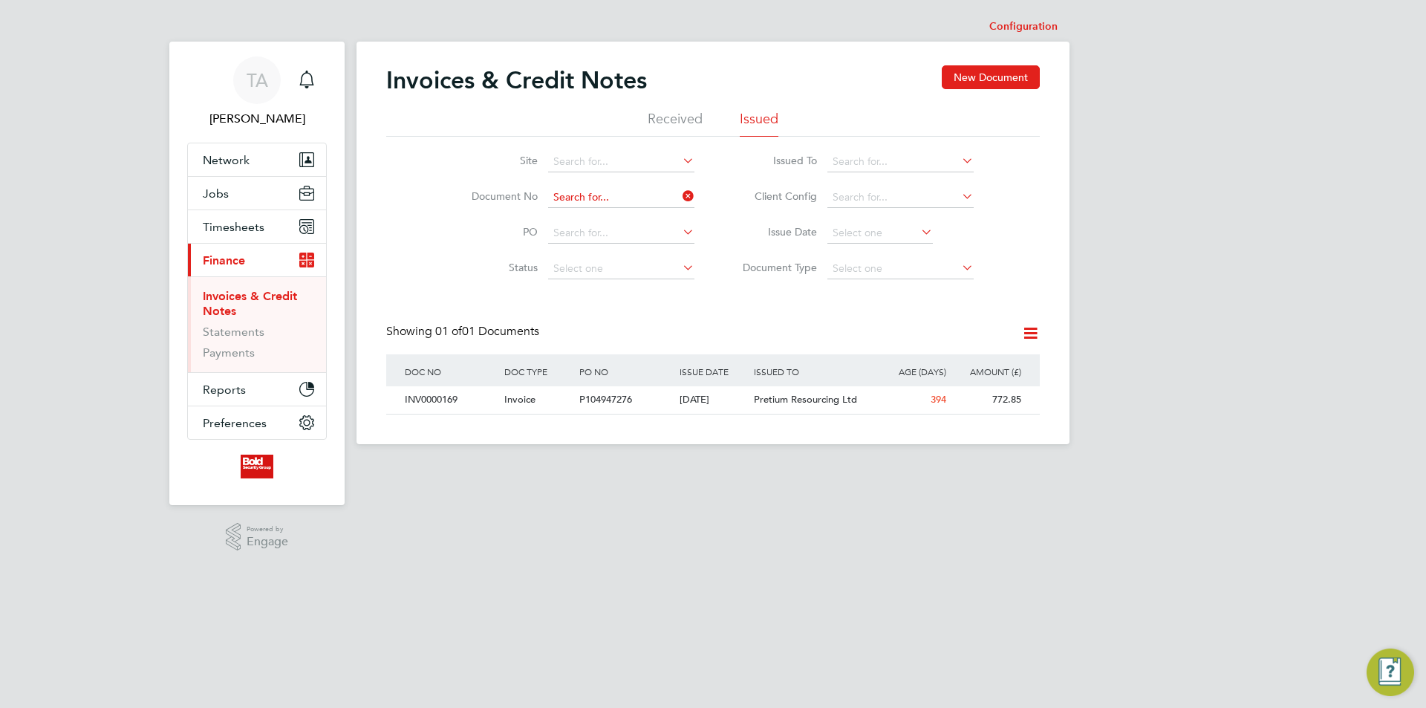
click at [640, 207] on div "Configuration Configuration Invoices & Credit Notes New Document Received Issue…" at bounding box center [713, 228] width 713 height 432
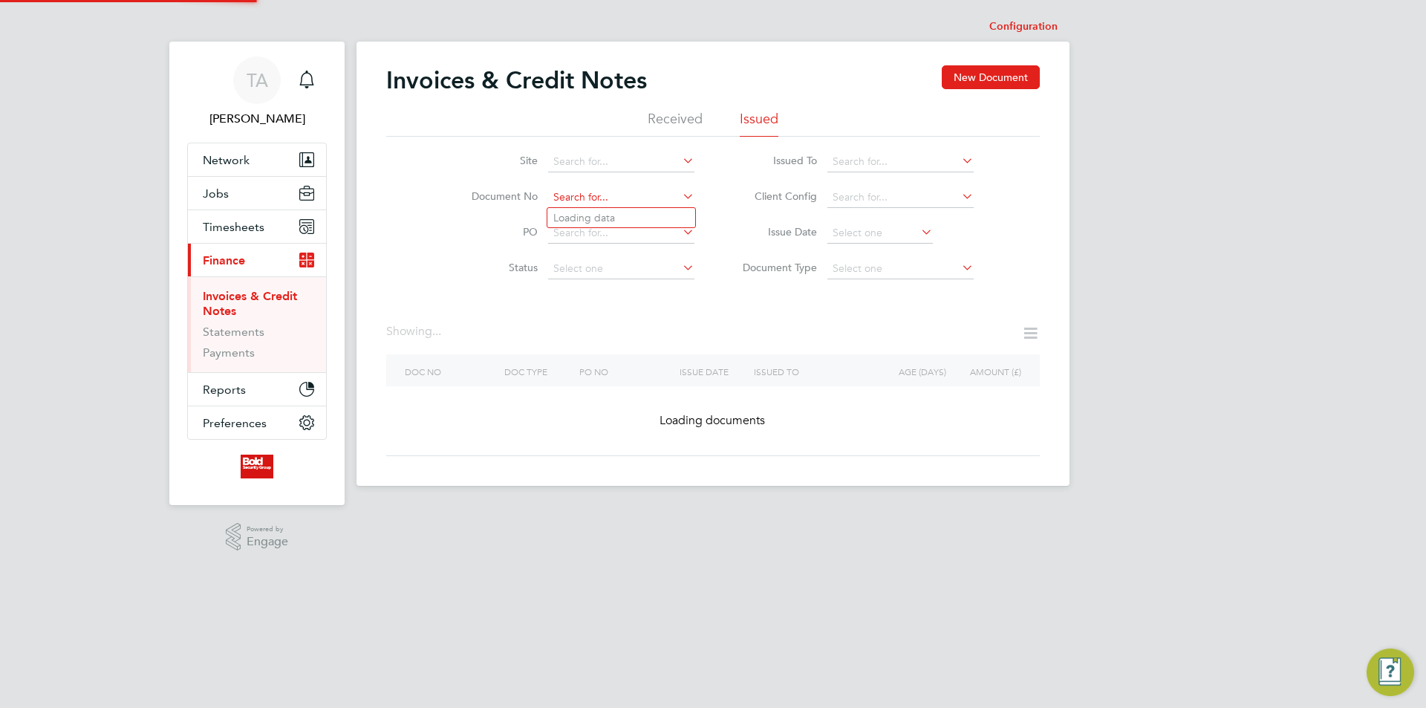
paste input "INV0000168"
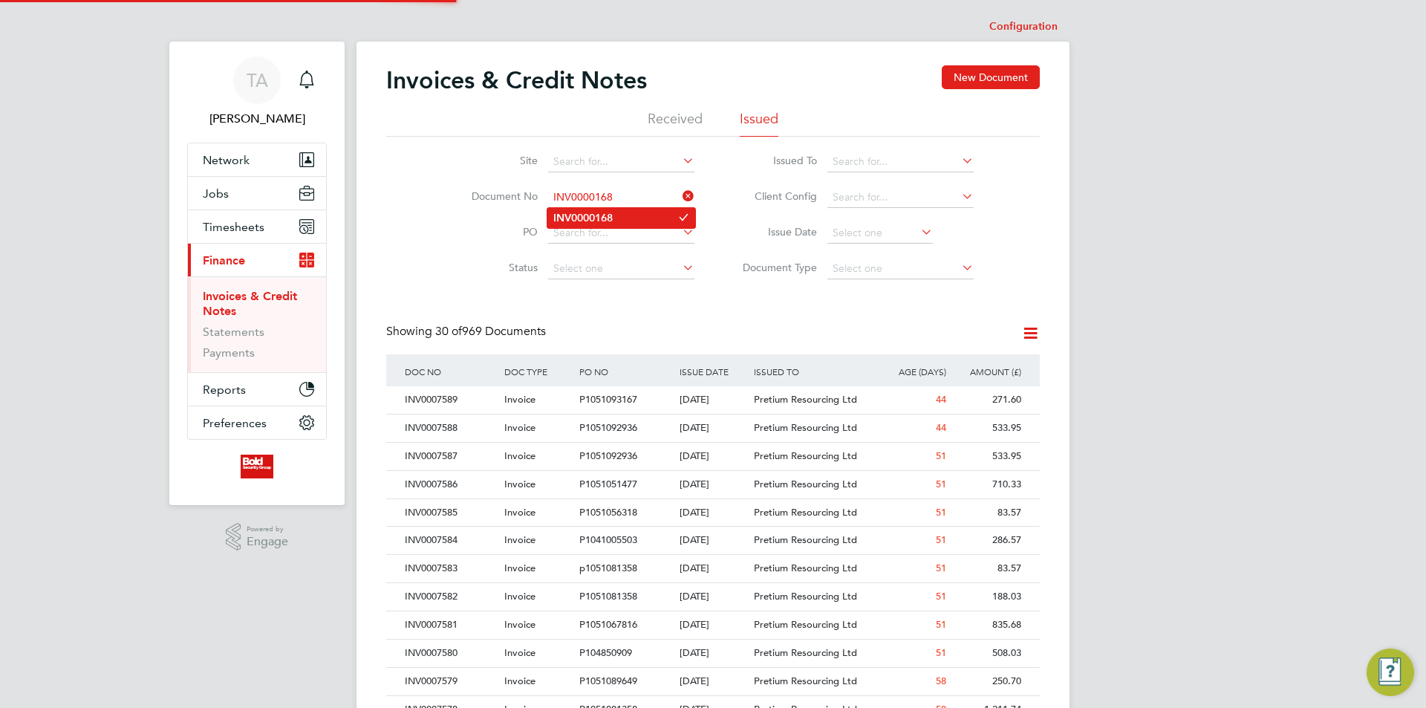
type input "INV0000168"
click at [610, 213] on b "INV0000168" at bounding box center [582, 218] width 59 height 13
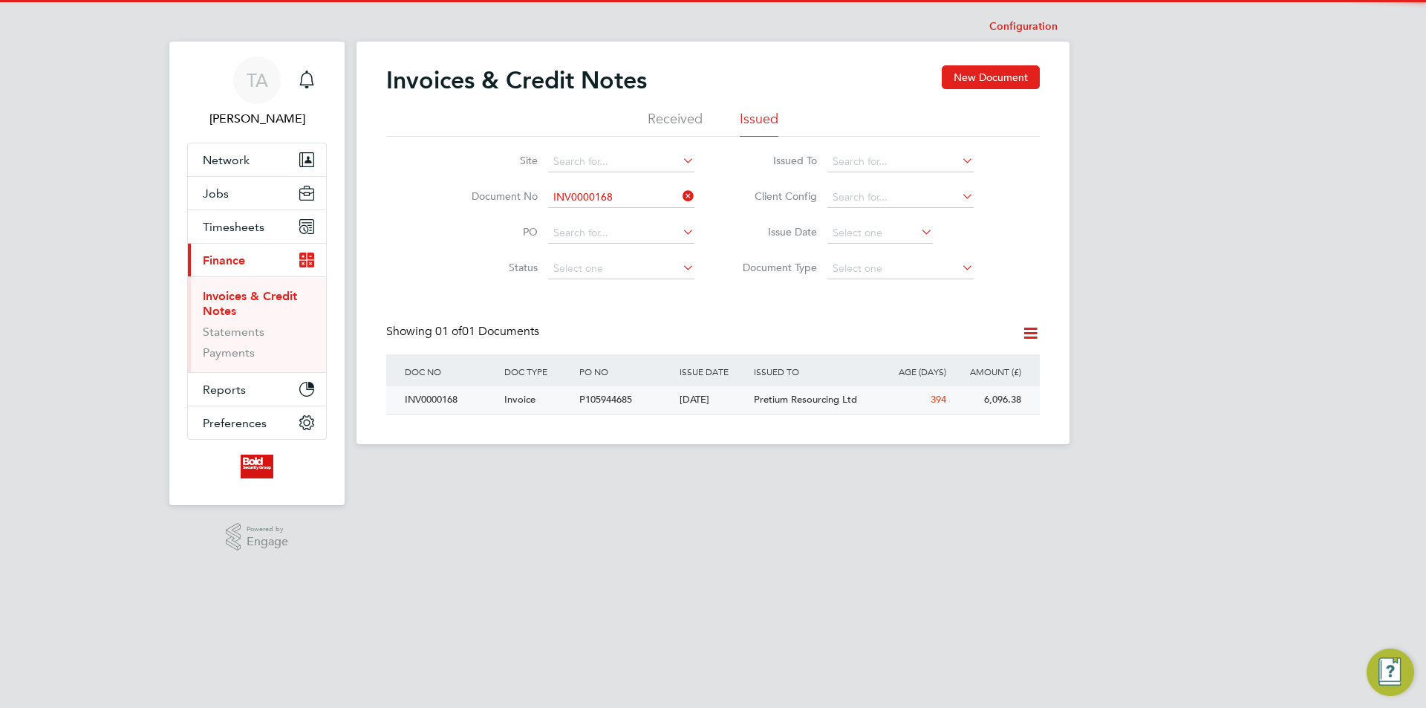
click at [679, 411] on div "[DATE]" at bounding box center [713, 399] width 75 height 27
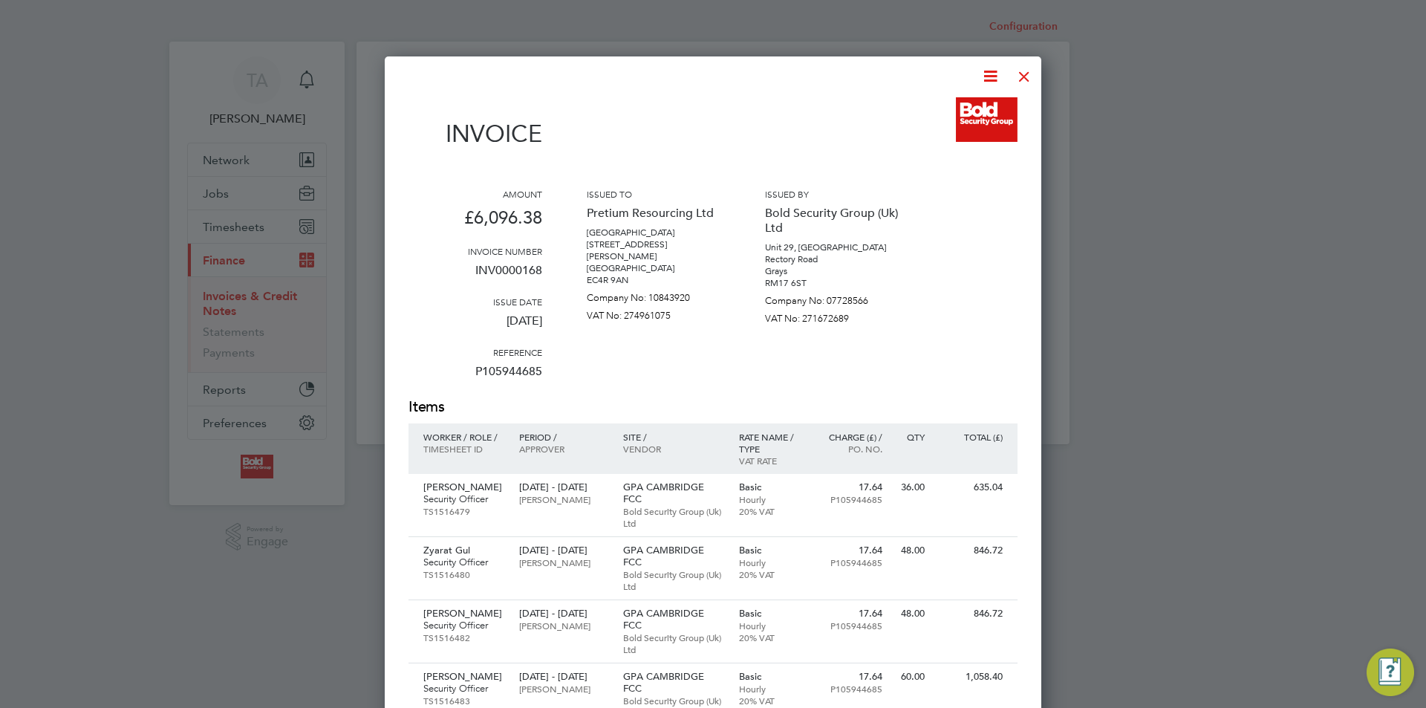
click at [1030, 70] on div at bounding box center [1024, 72] width 27 height 27
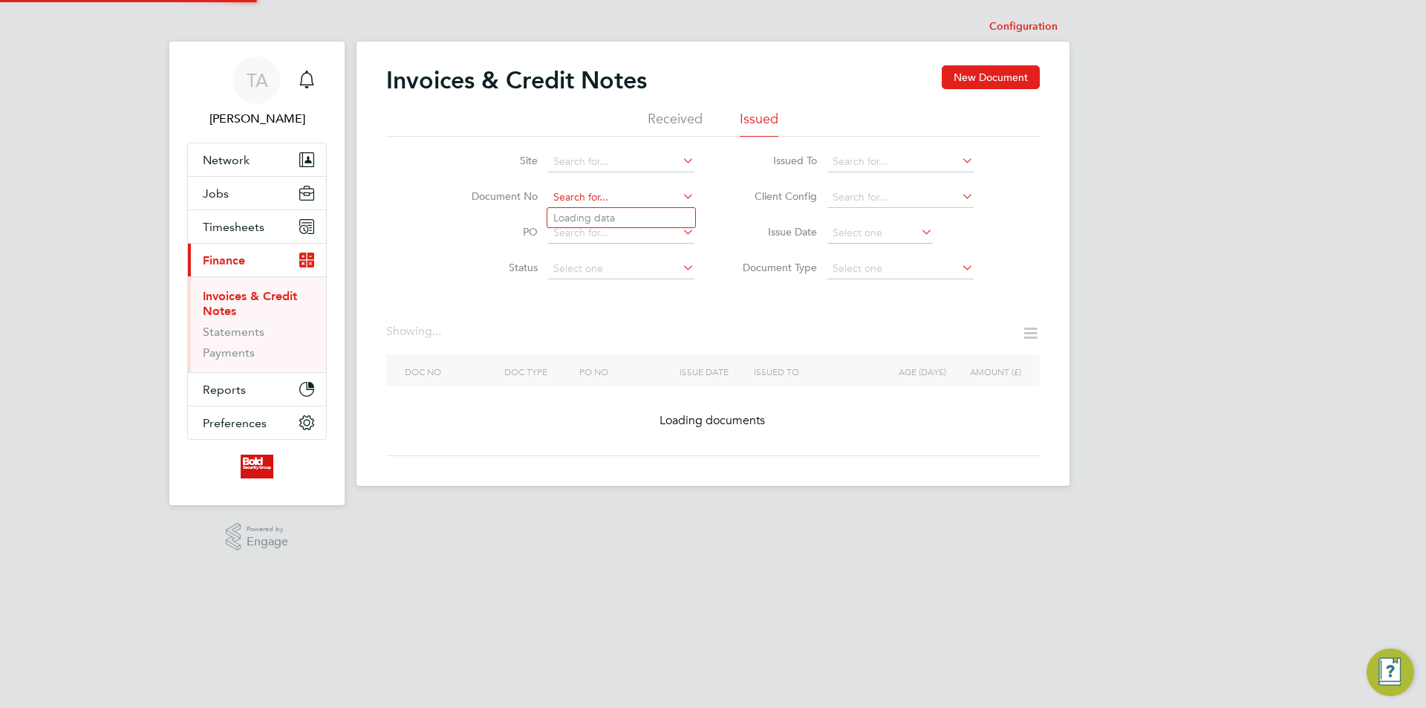
click at [643, 194] on input at bounding box center [621, 197] width 146 height 21
paste input "INV0000167"
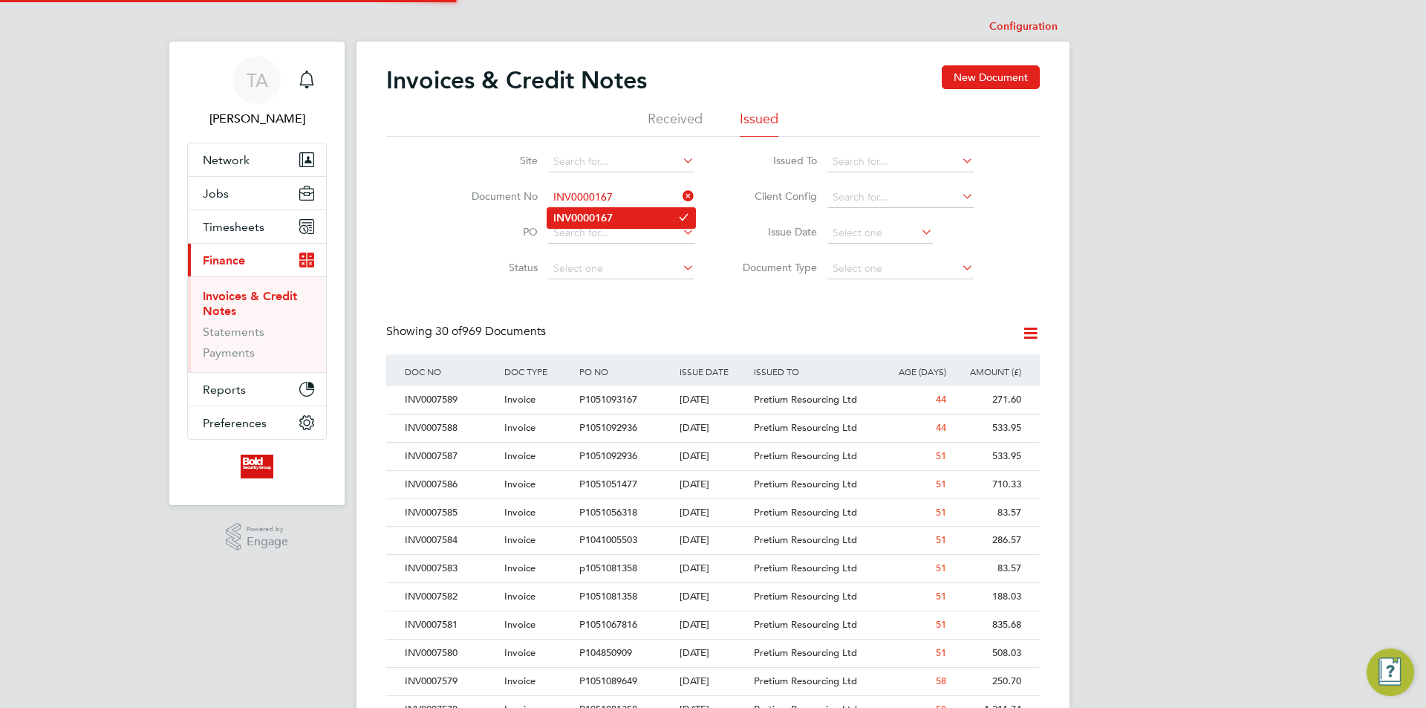
type input "INV0000167"
click at [627, 219] on li "INV0000167" at bounding box center [621, 218] width 148 height 20
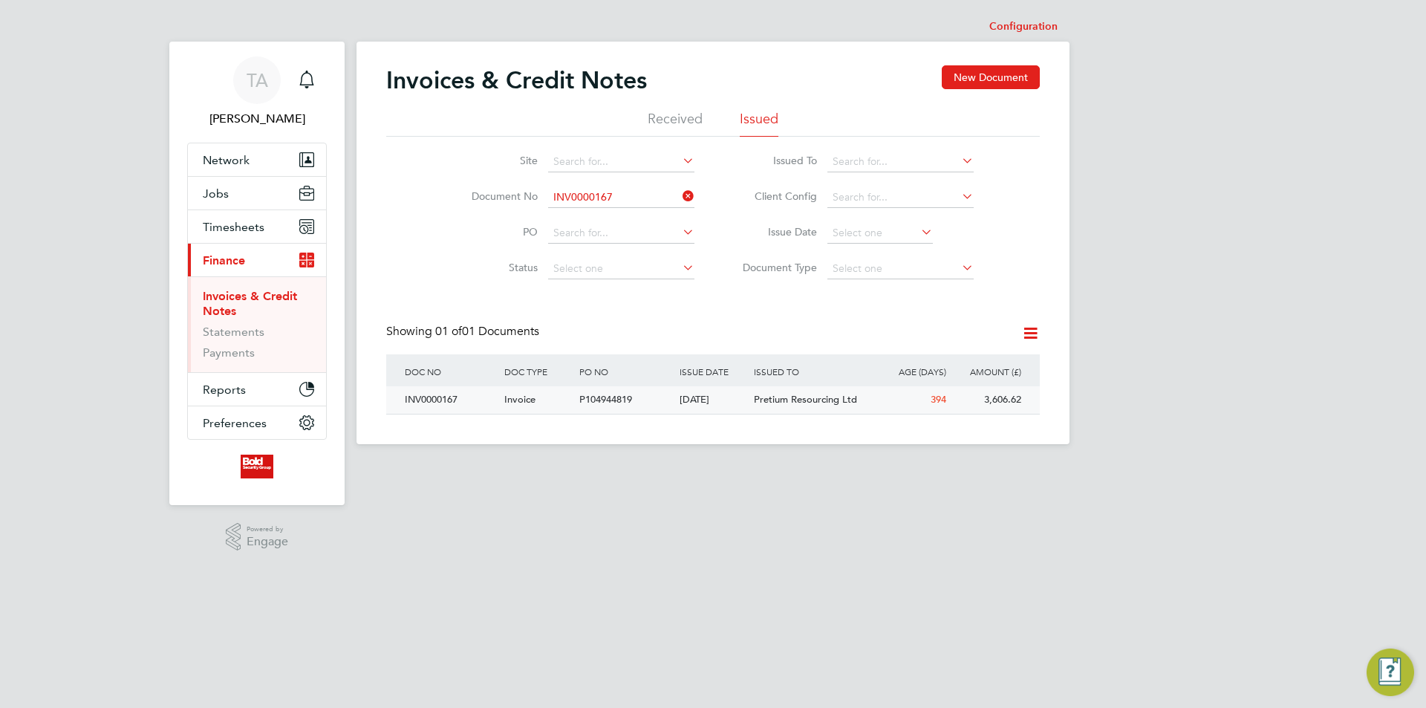
click at [726, 412] on div "[DATE]" at bounding box center [713, 399] width 75 height 27
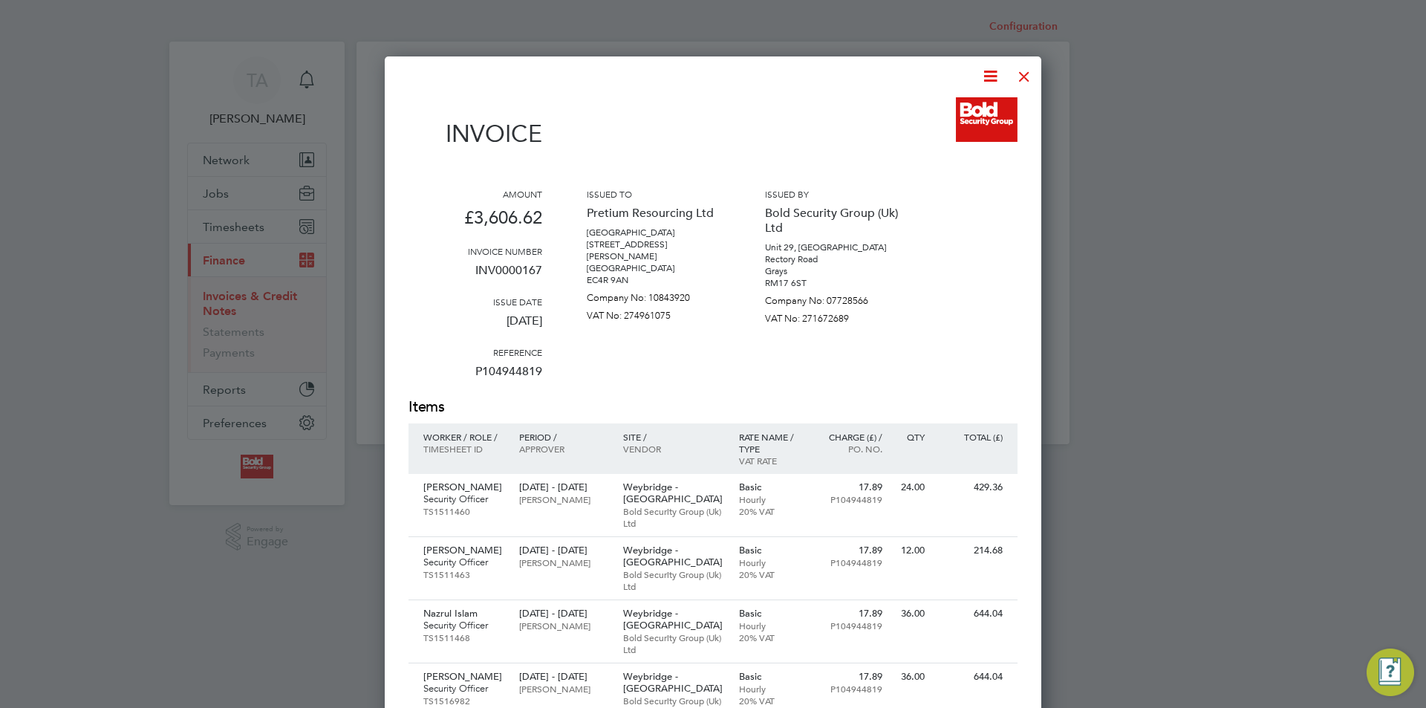
click at [1021, 77] on div at bounding box center [1024, 72] width 27 height 27
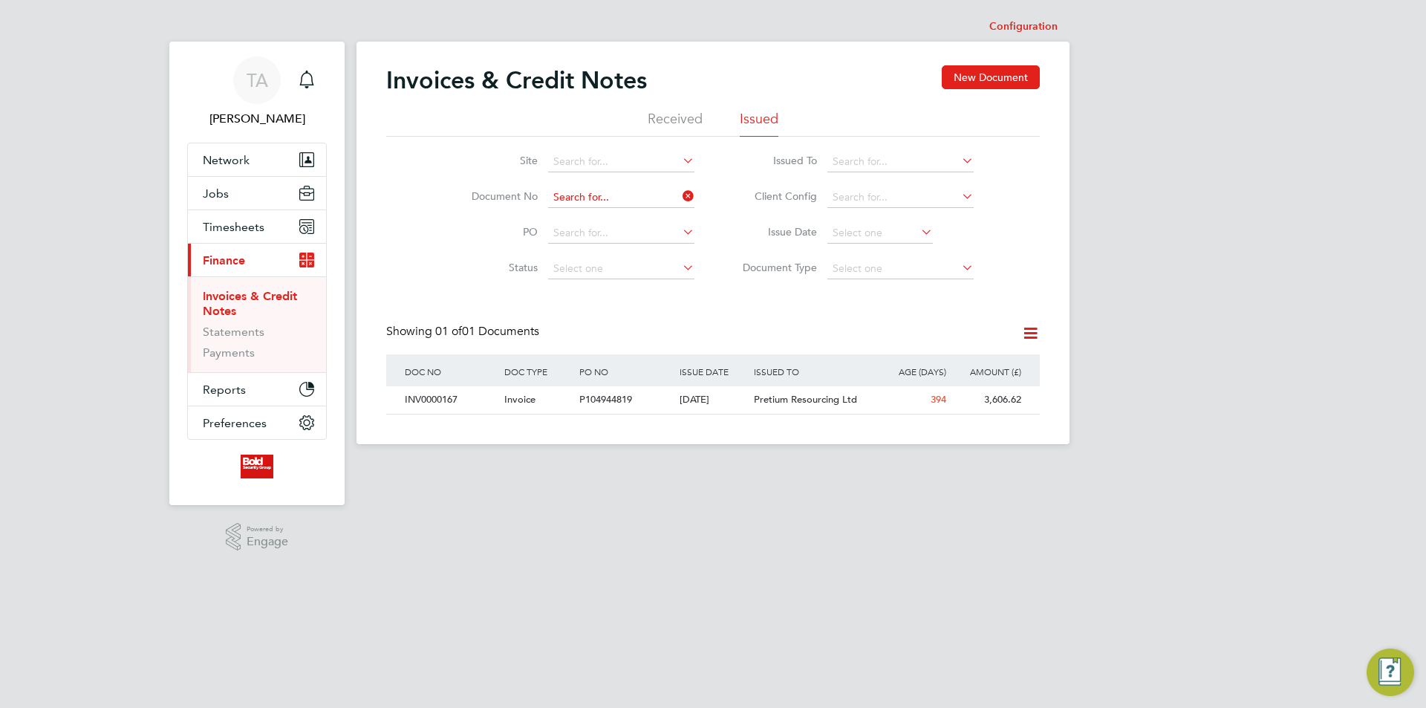
click at [638, 201] on input at bounding box center [621, 197] width 146 height 21
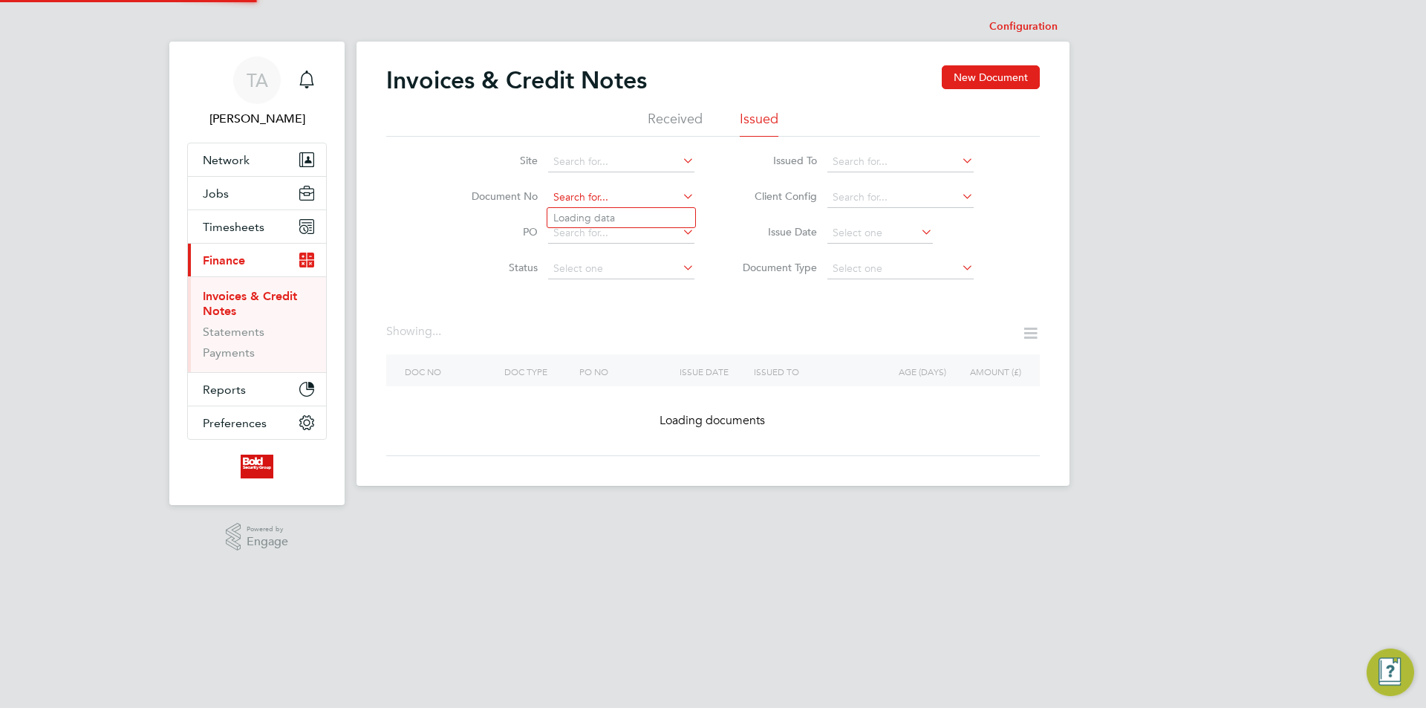
paste input "INV0000166"
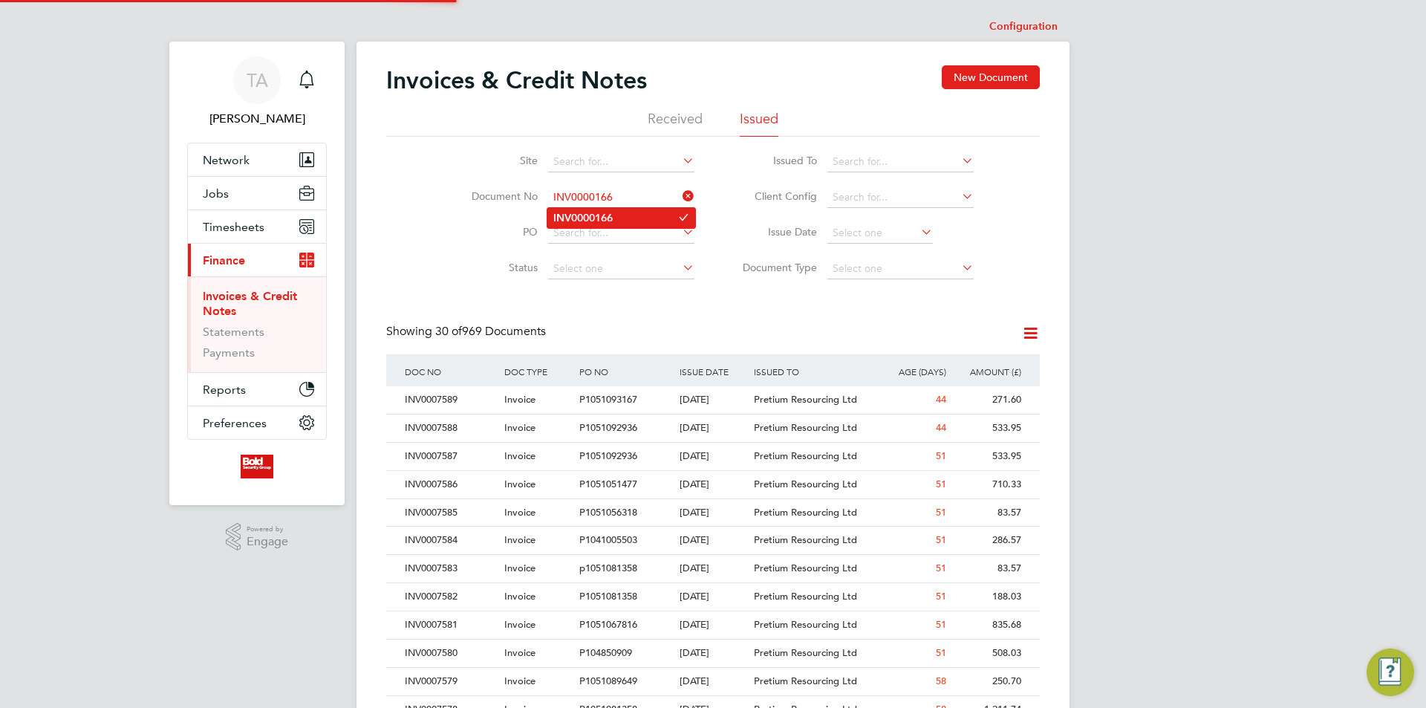
type input "INV0000166"
click at [625, 221] on li "INV0000166" at bounding box center [621, 218] width 148 height 20
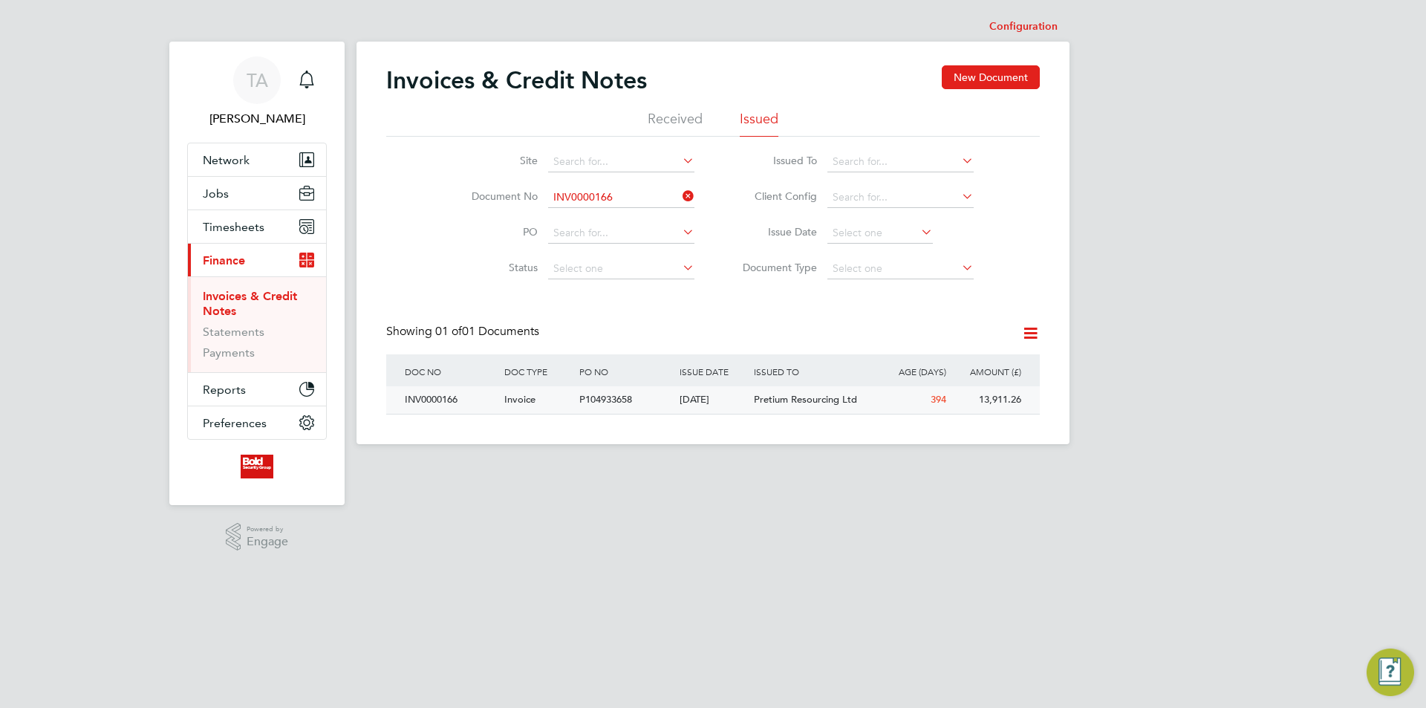
click at [722, 404] on div "[DATE]" at bounding box center [713, 399] width 75 height 27
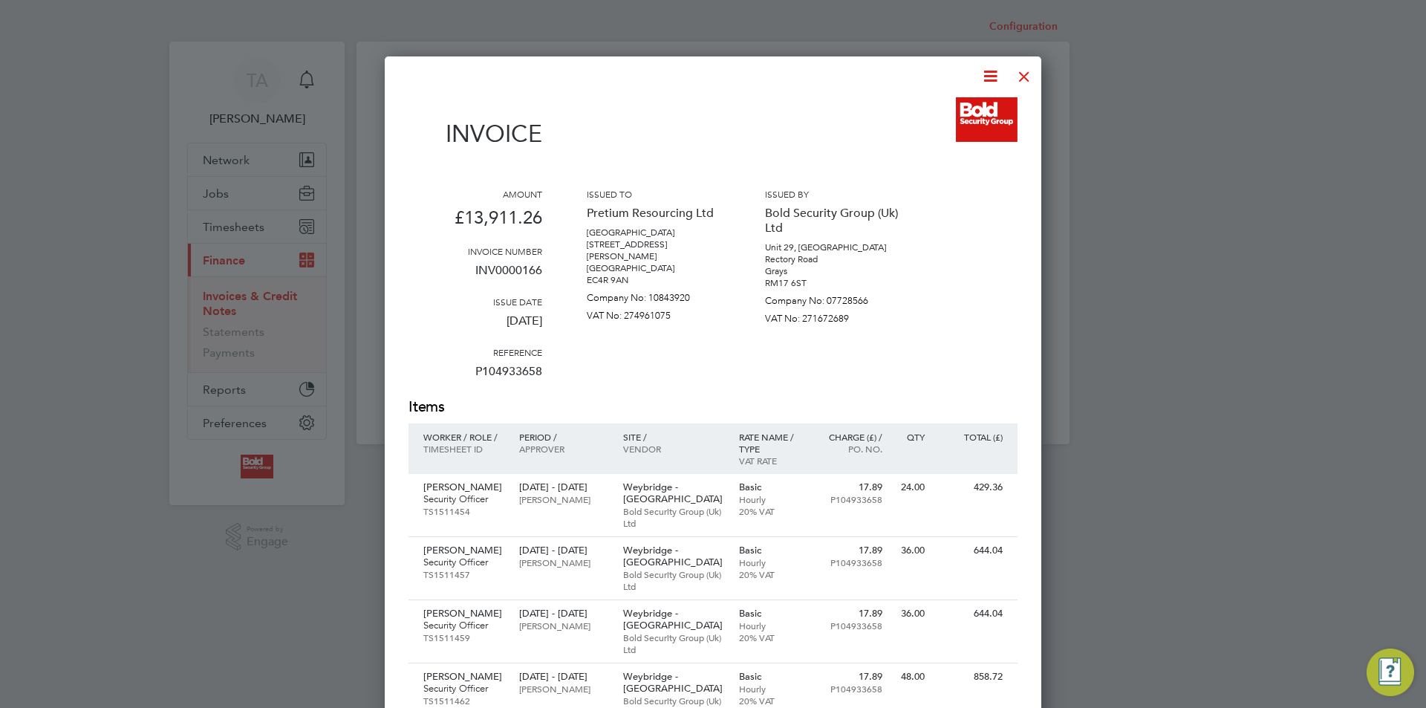
click at [1026, 73] on div at bounding box center [1024, 72] width 27 height 27
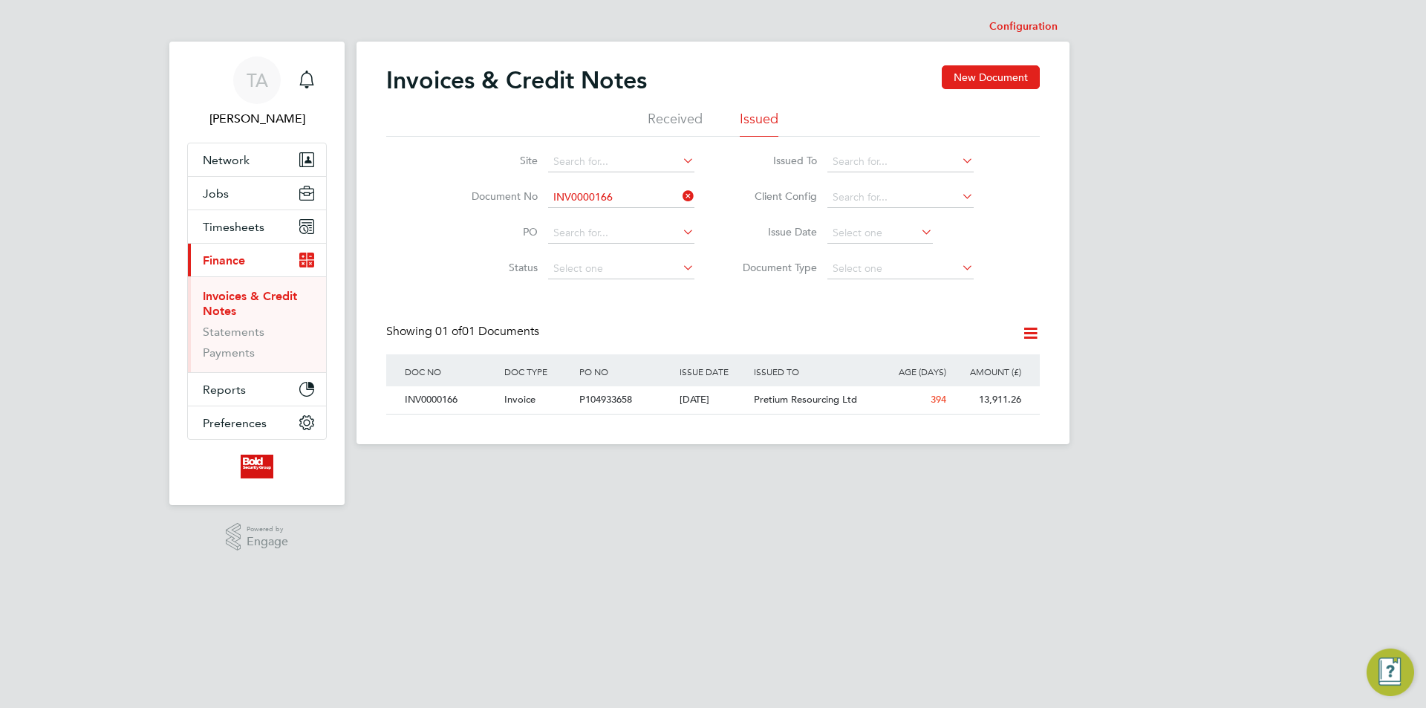
click at [611, 186] on li "Document No INV0000166" at bounding box center [573, 198] width 279 height 36
click at [617, 195] on input at bounding box center [621, 197] width 146 height 21
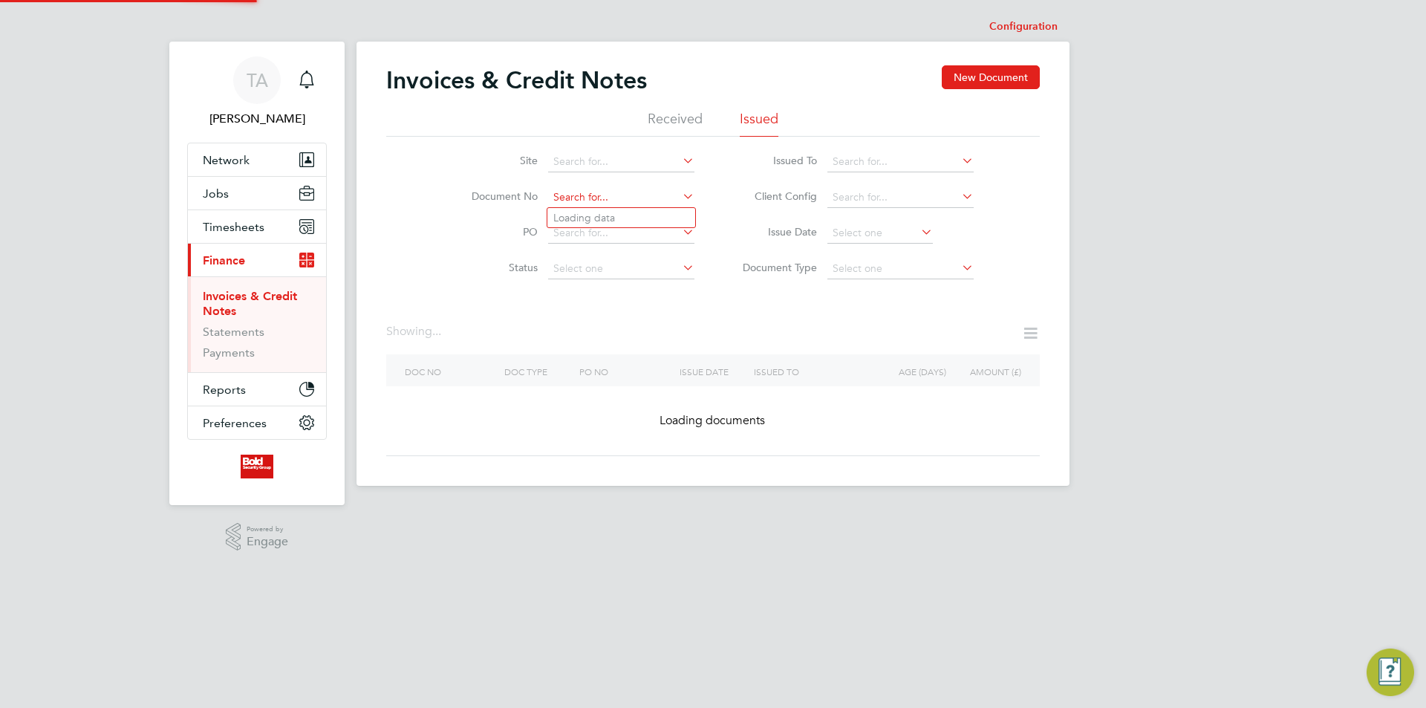
paste input "INV0000165"
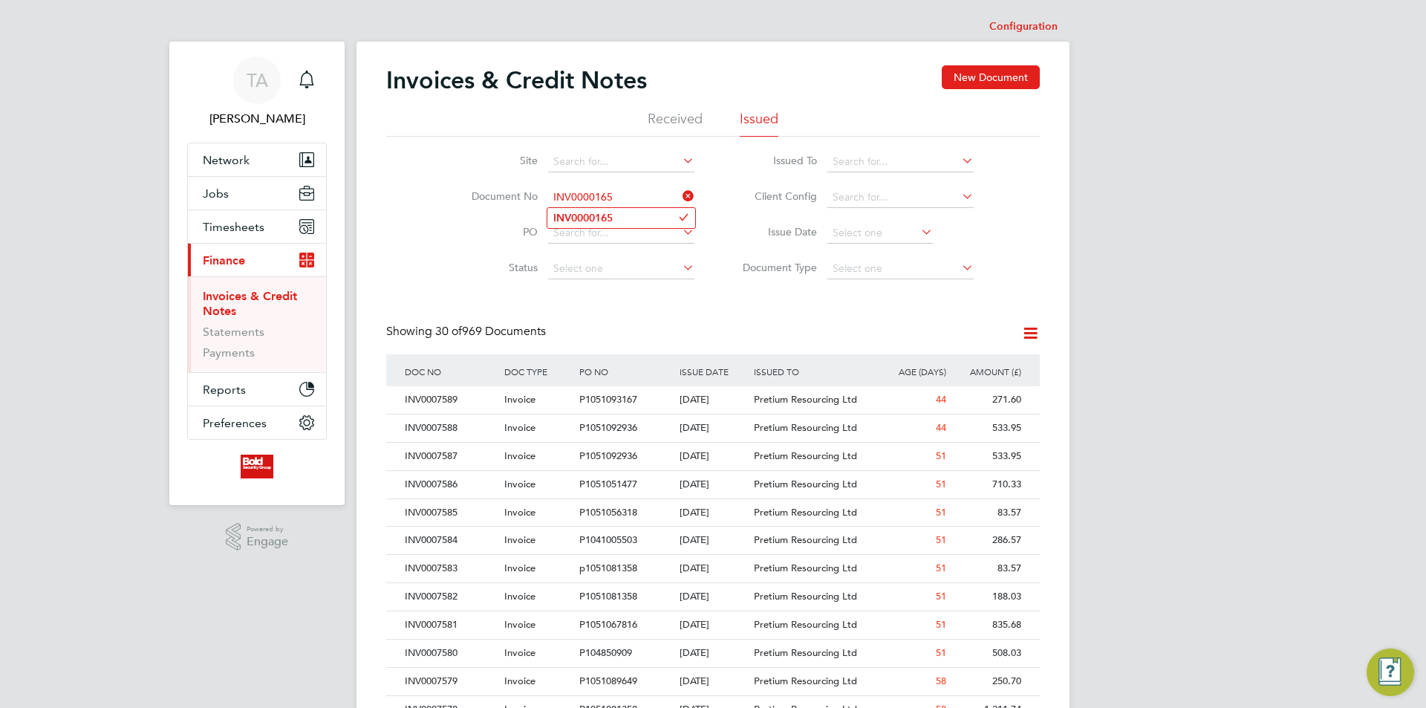
type input "INV0000165"
click at [613, 212] on b "INV0000165" at bounding box center [582, 218] width 59 height 13
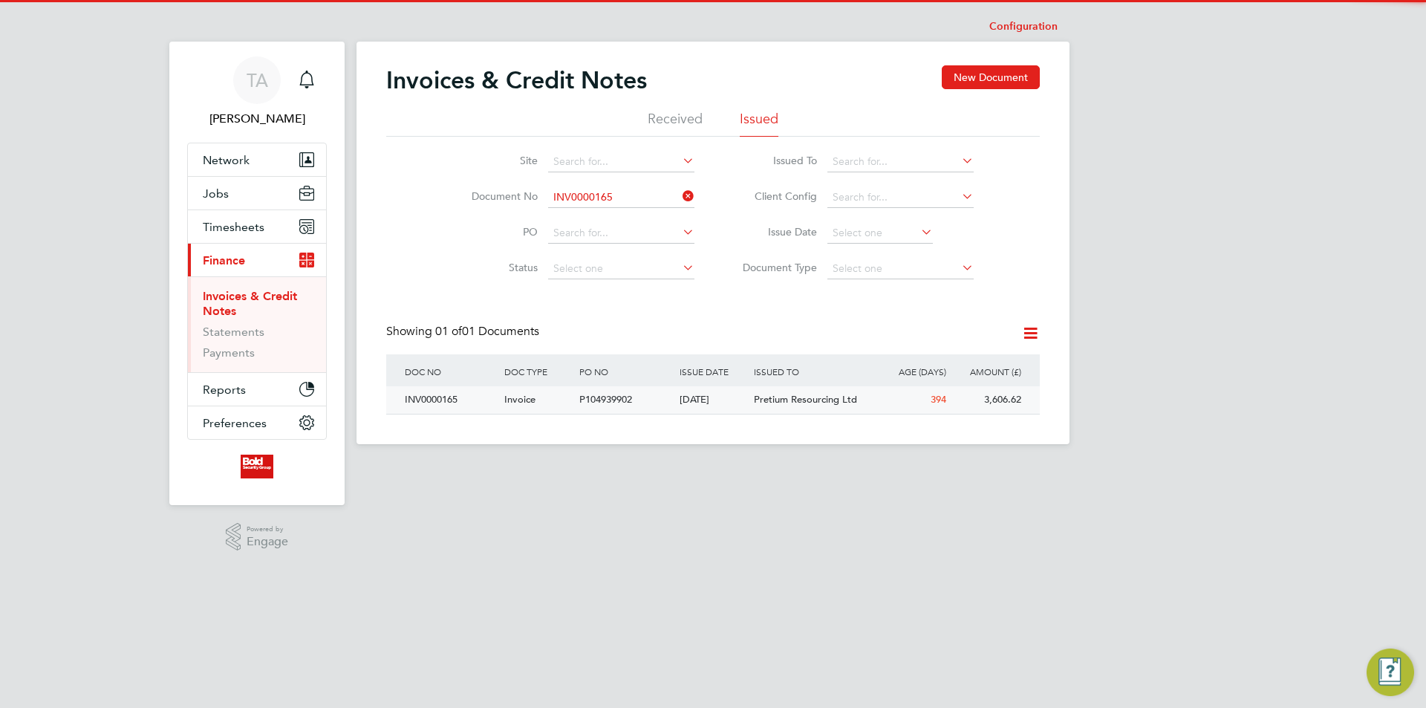
click at [705, 412] on div "[DATE]" at bounding box center [713, 399] width 75 height 27
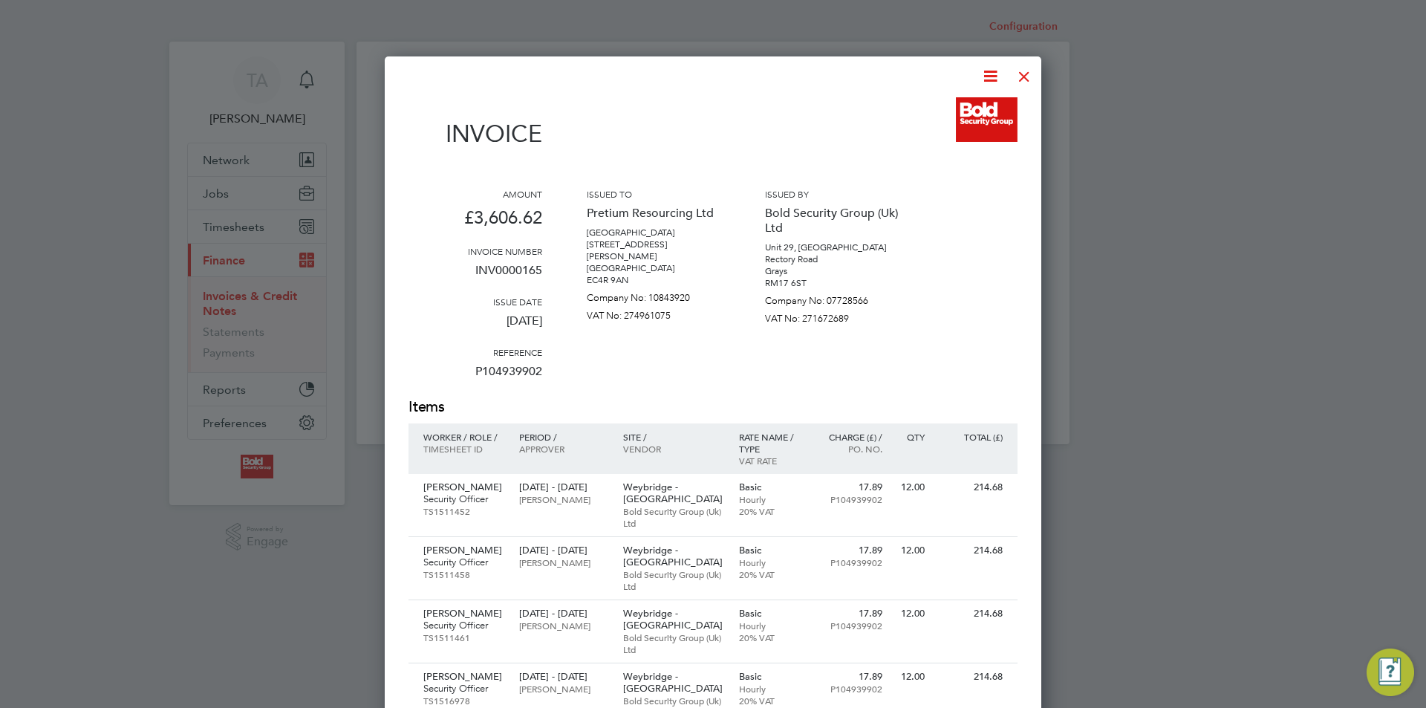
click at [1028, 71] on div at bounding box center [1024, 72] width 27 height 27
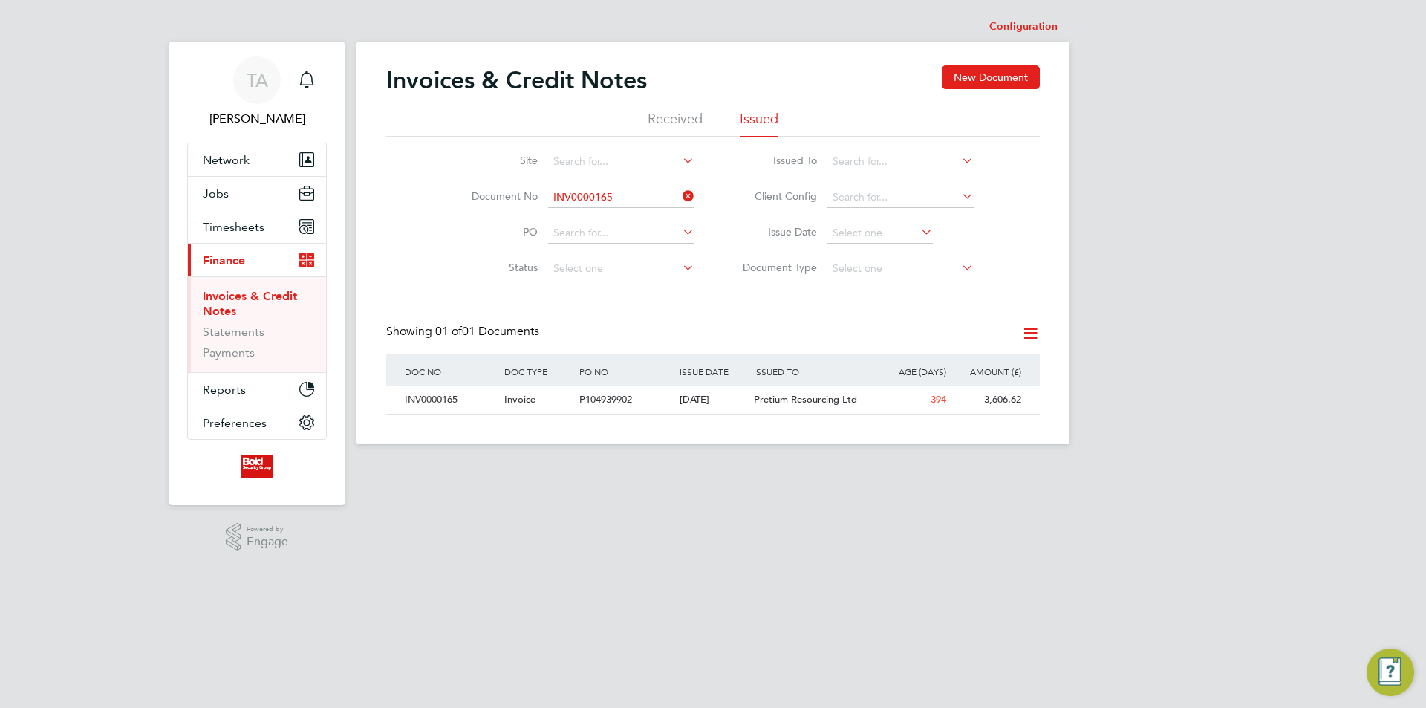
click at [630, 198] on input "INV0000165" at bounding box center [621, 197] width 146 height 21
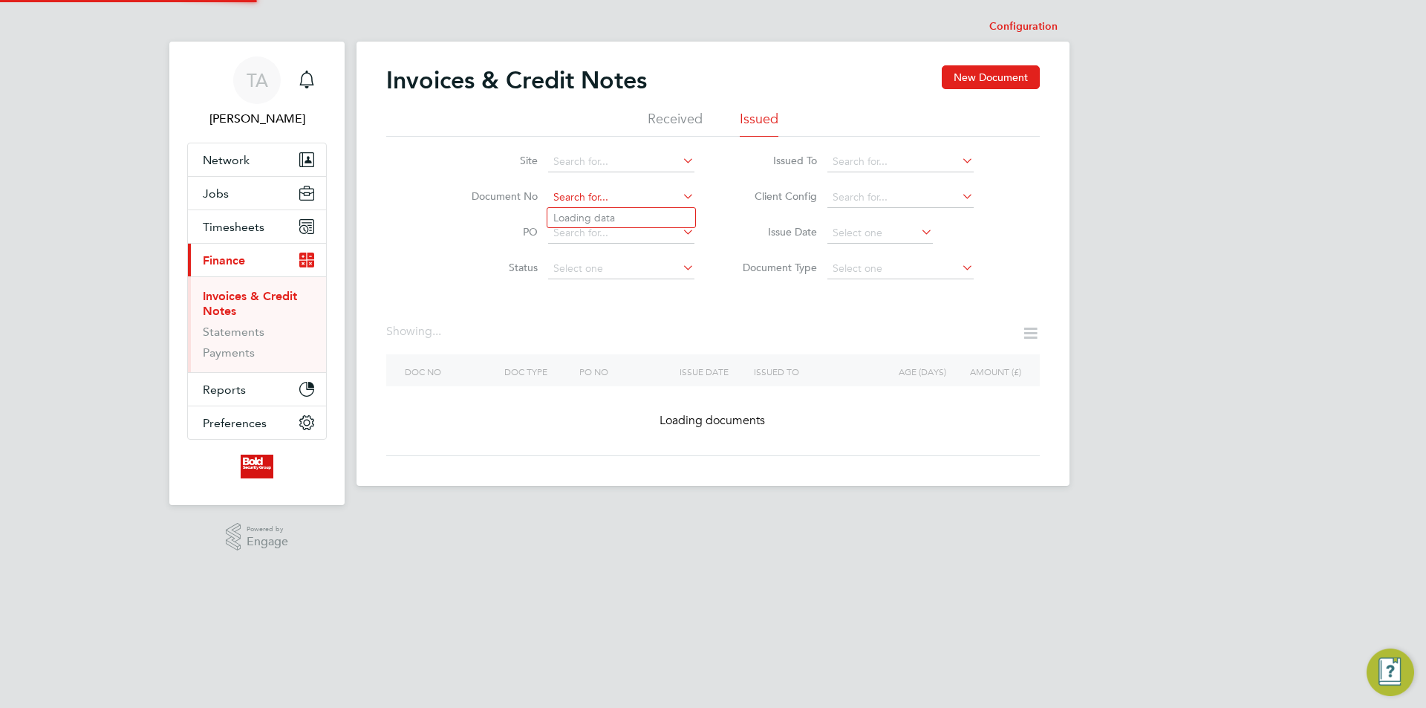
paste input "INV0000203"
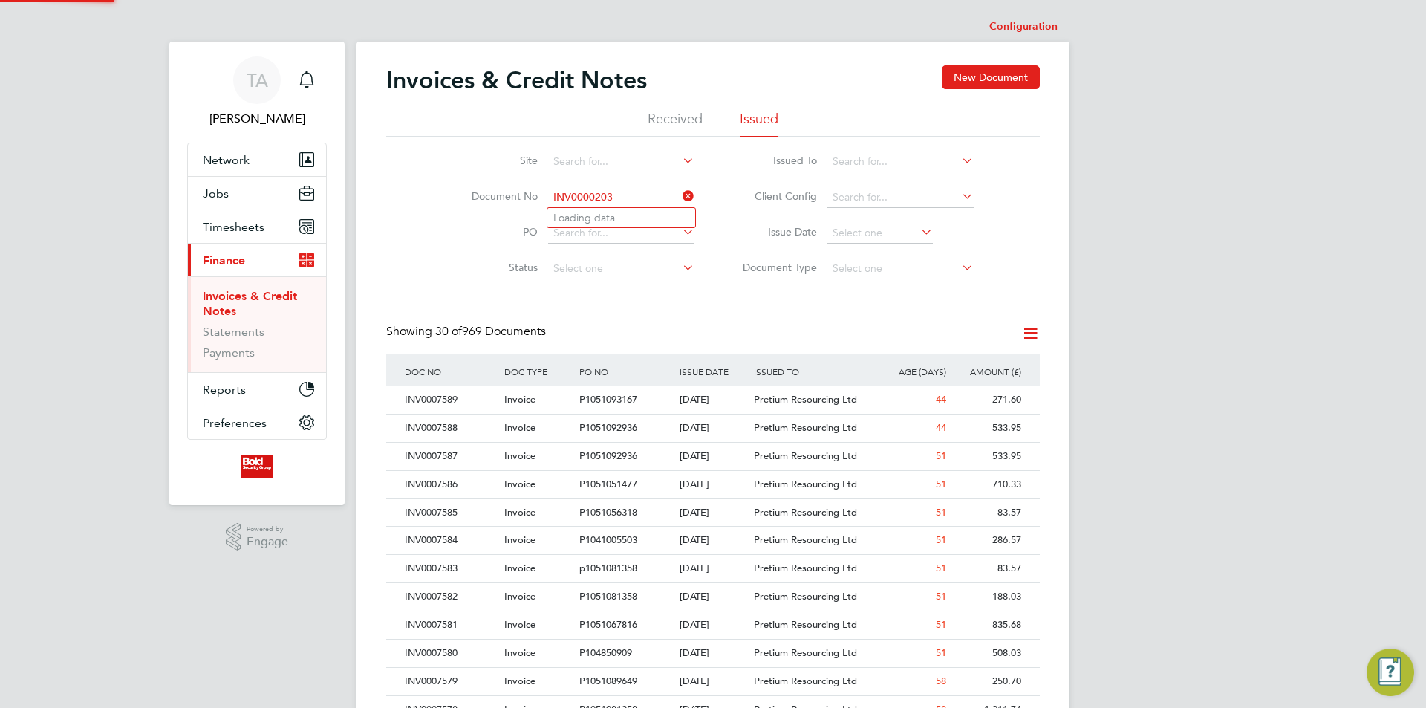
scroll to position [28, 101]
type input "INV0000203"
click at [613, 212] on b "INV0000203" at bounding box center [582, 218] width 59 height 13
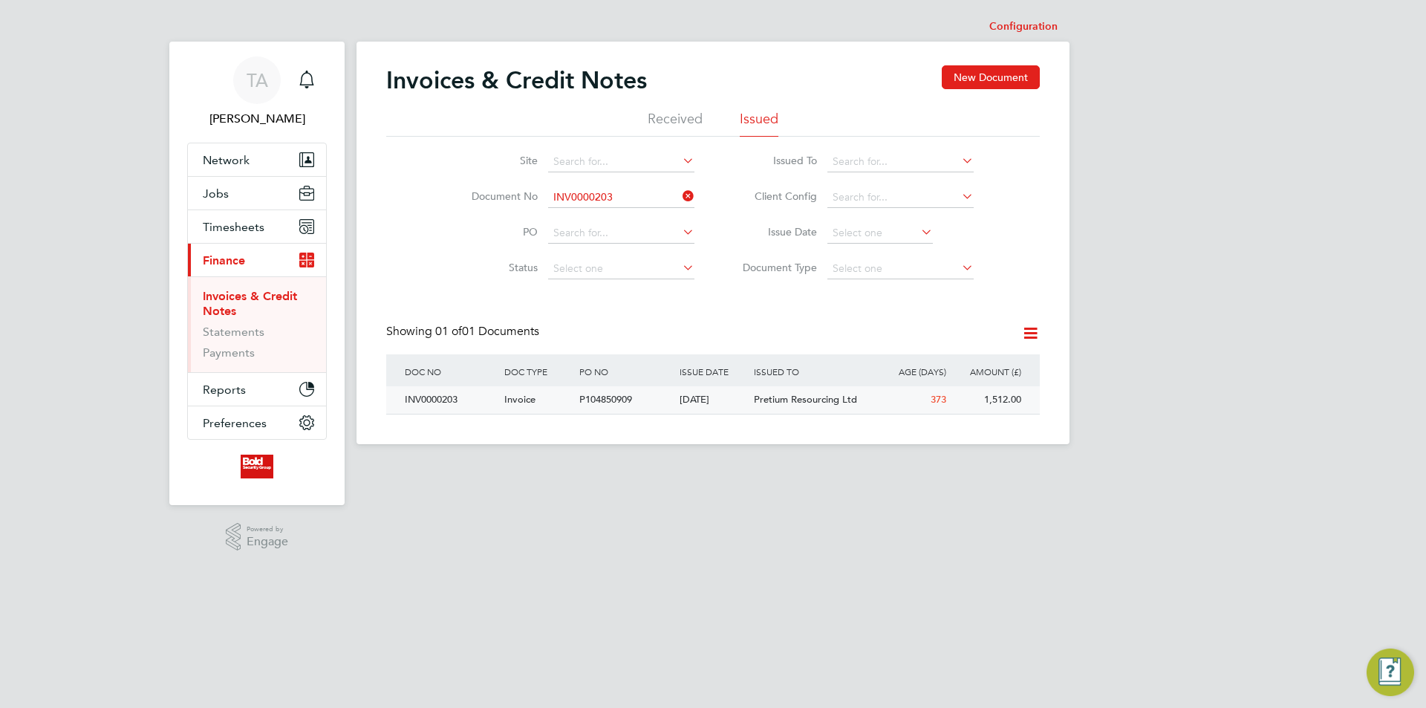
click at [593, 397] on span "P104850909" at bounding box center [605, 399] width 53 height 13
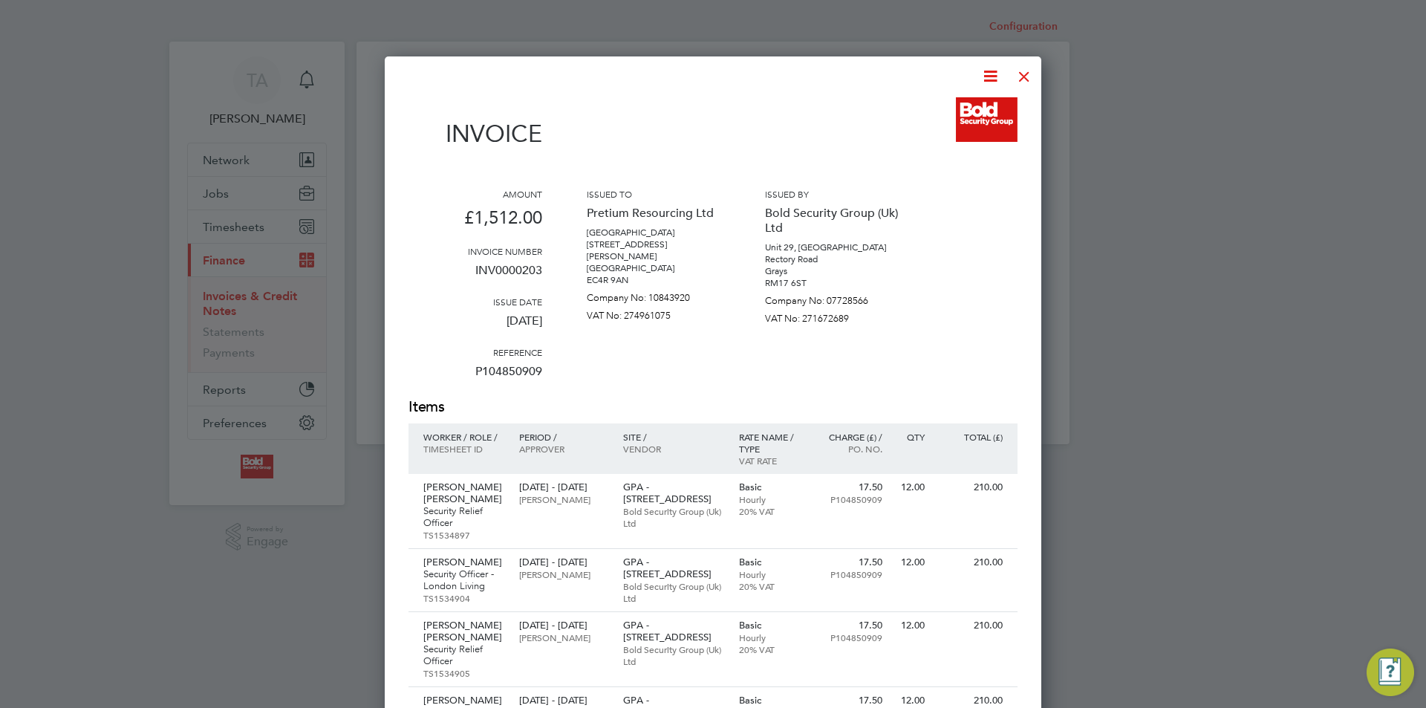
click at [1027, 71] on div at bounding box center [1024, 72] width 27 height 27
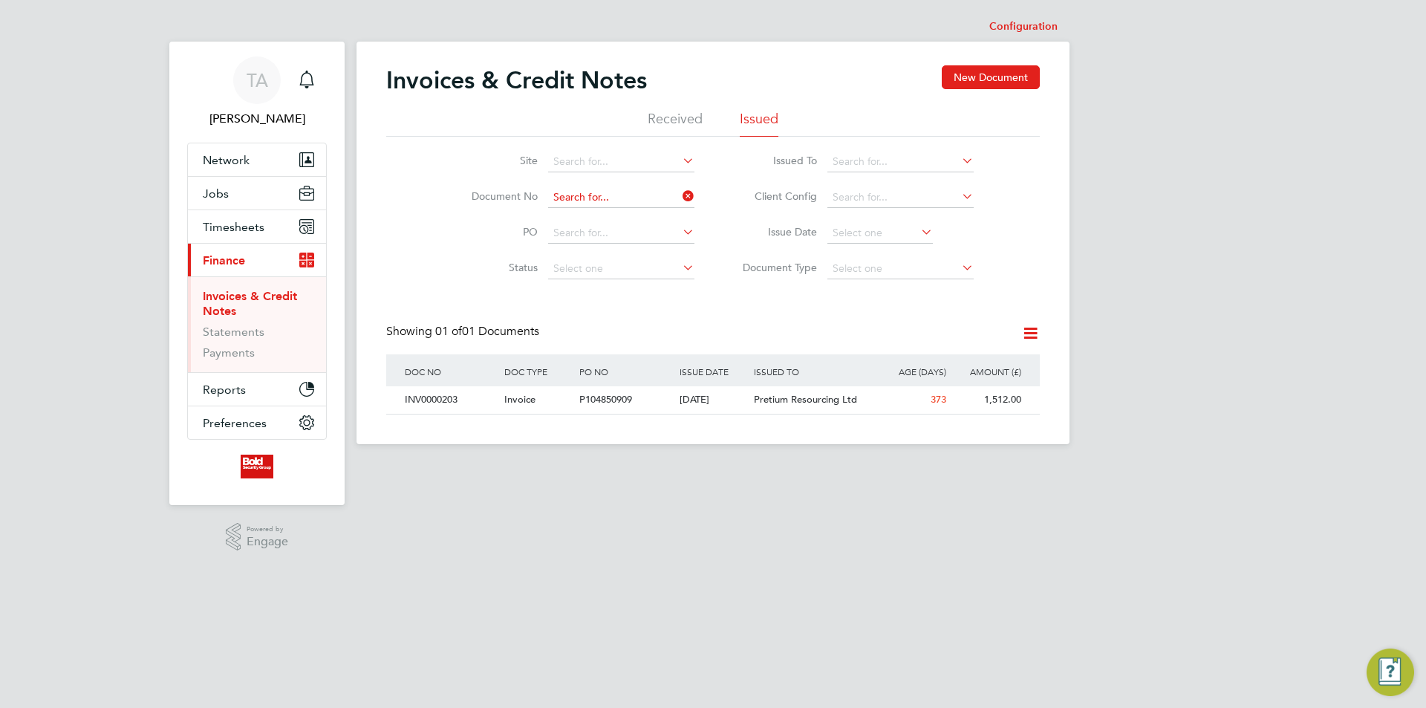
click at [619, 187] on input at bounding box center [621, 197] width 146 height 21
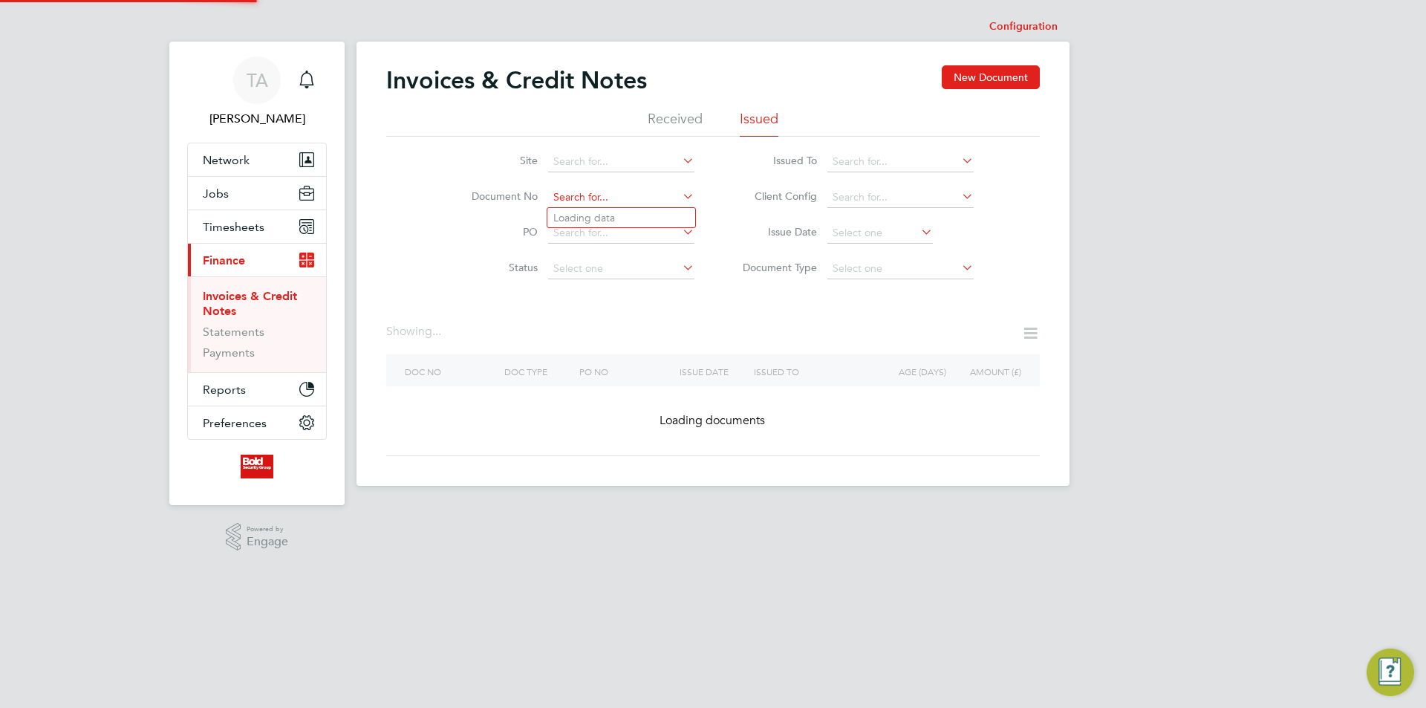
paste input "INV0000203"
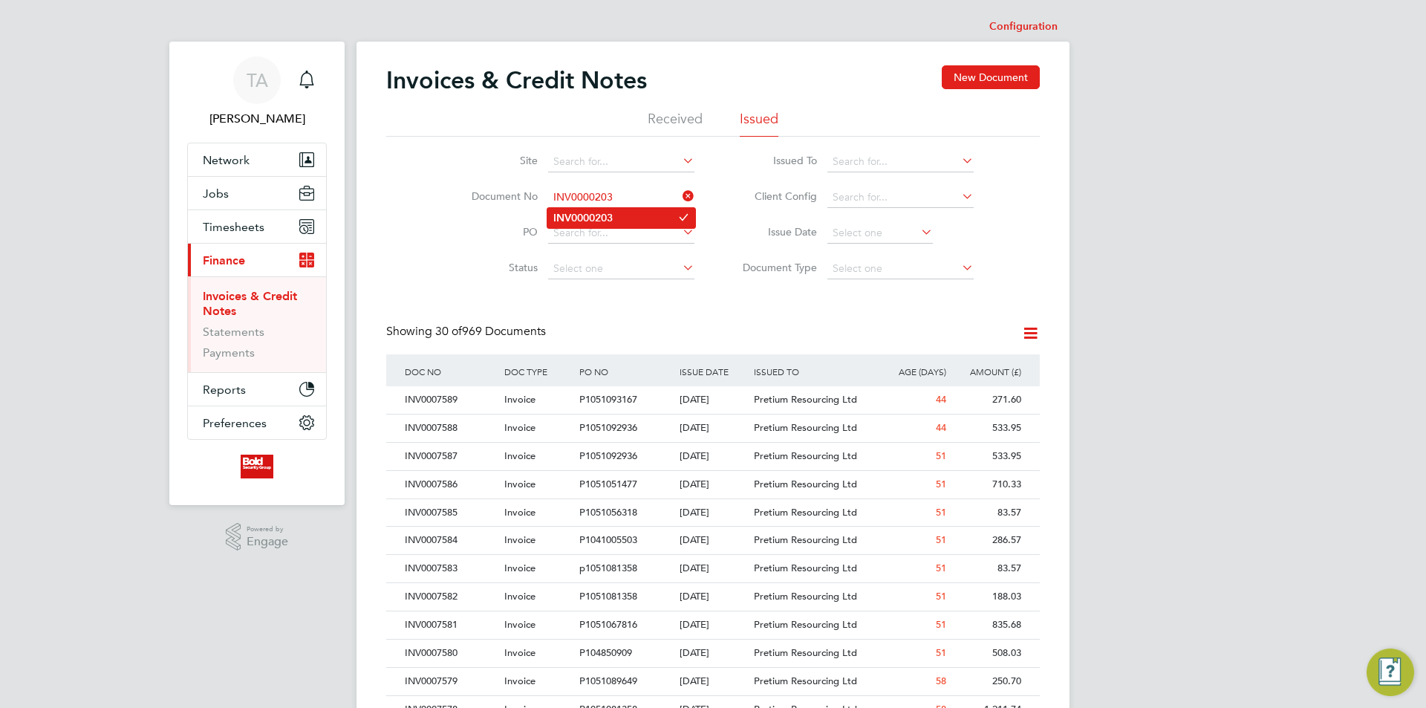
type input "INV0000203"
click at [640, 214] on li "INV0000203" at bounding box center [621, 218] width 148 height 20
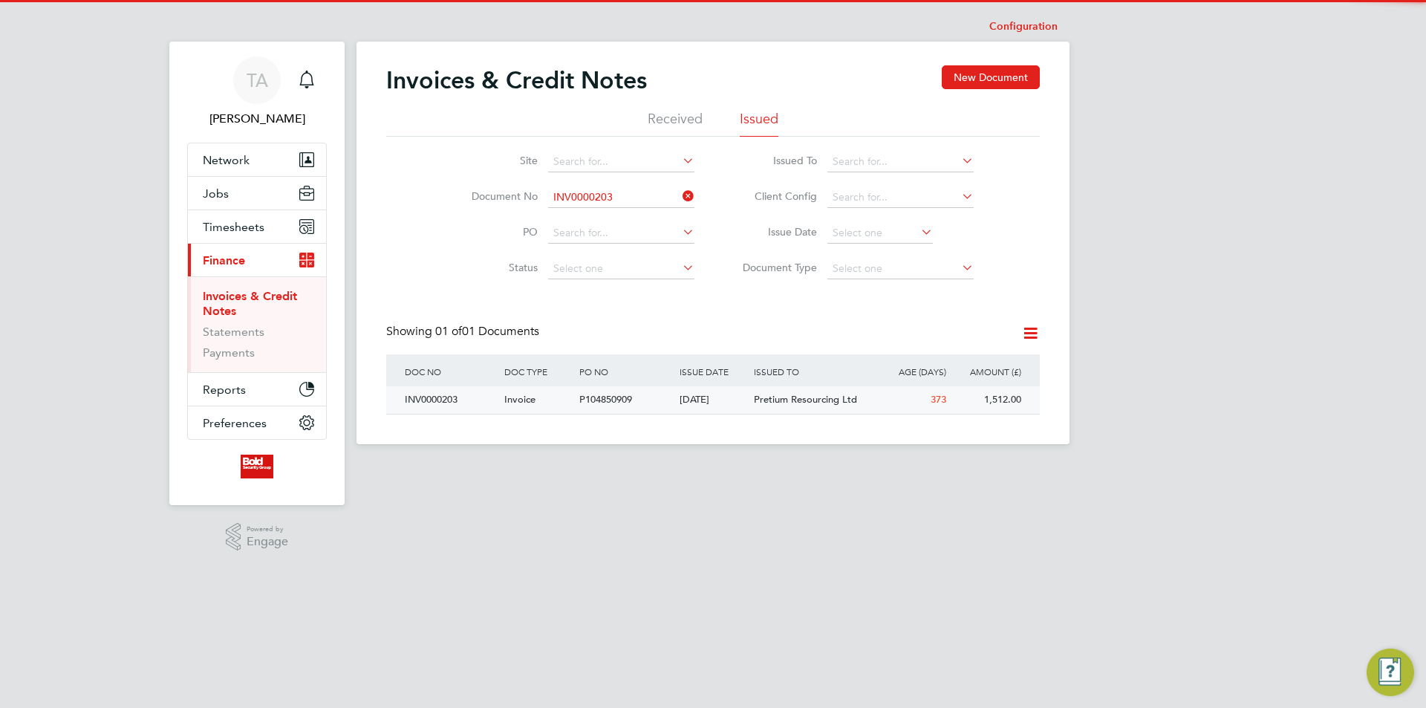
click at [684, 410] on div "[DATE]" at bounding box center [713, 399] width 75 height 27
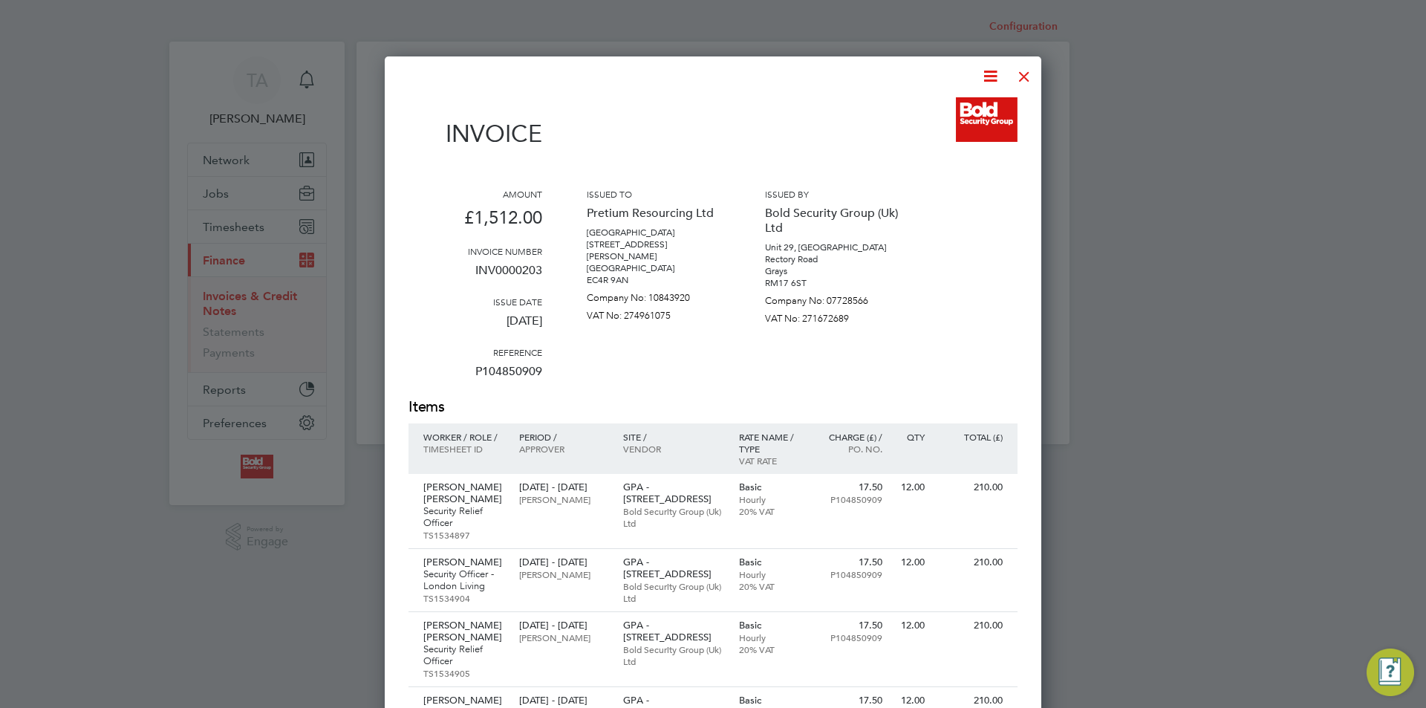
click at [1024, 77] on div at bounding box center [1024, 72] width 27 height 27
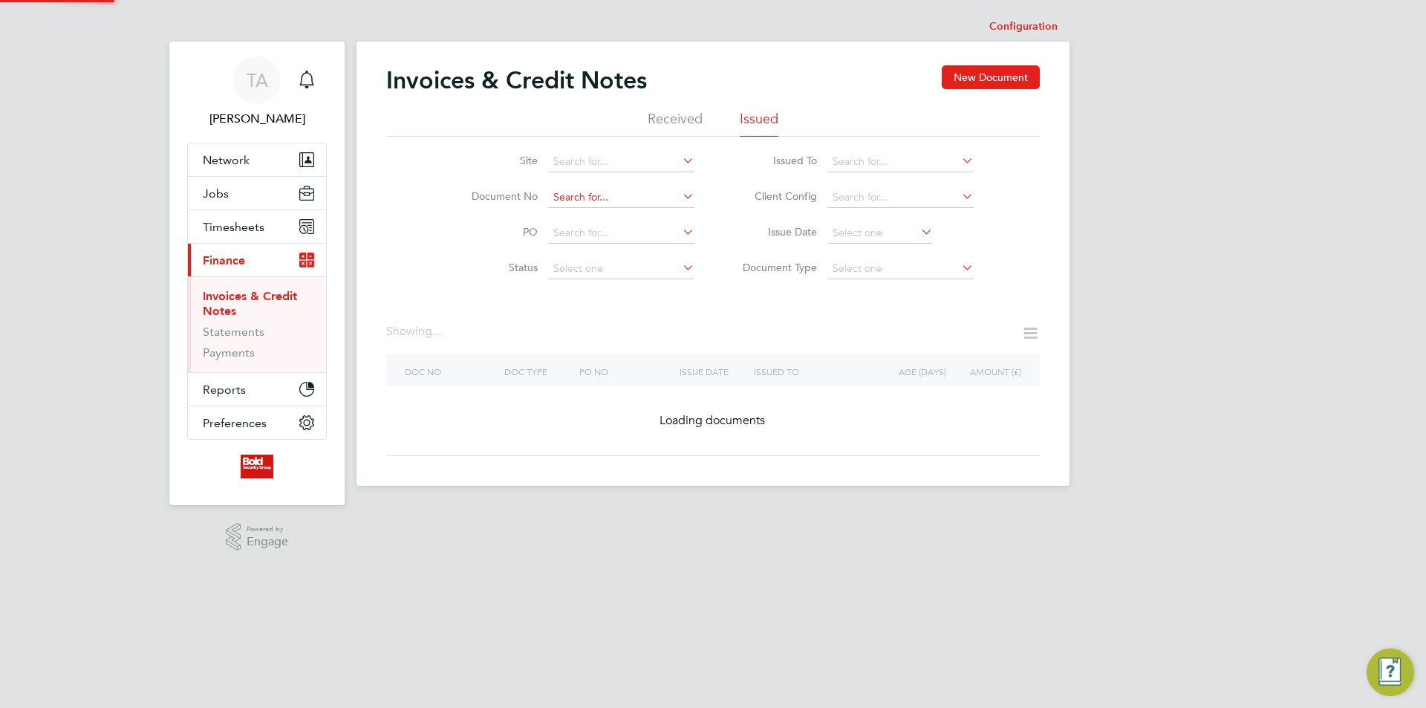
click at [621, 204] on input at bounding box center [621, 197] width 146 height 21
paste input "INV0000202"
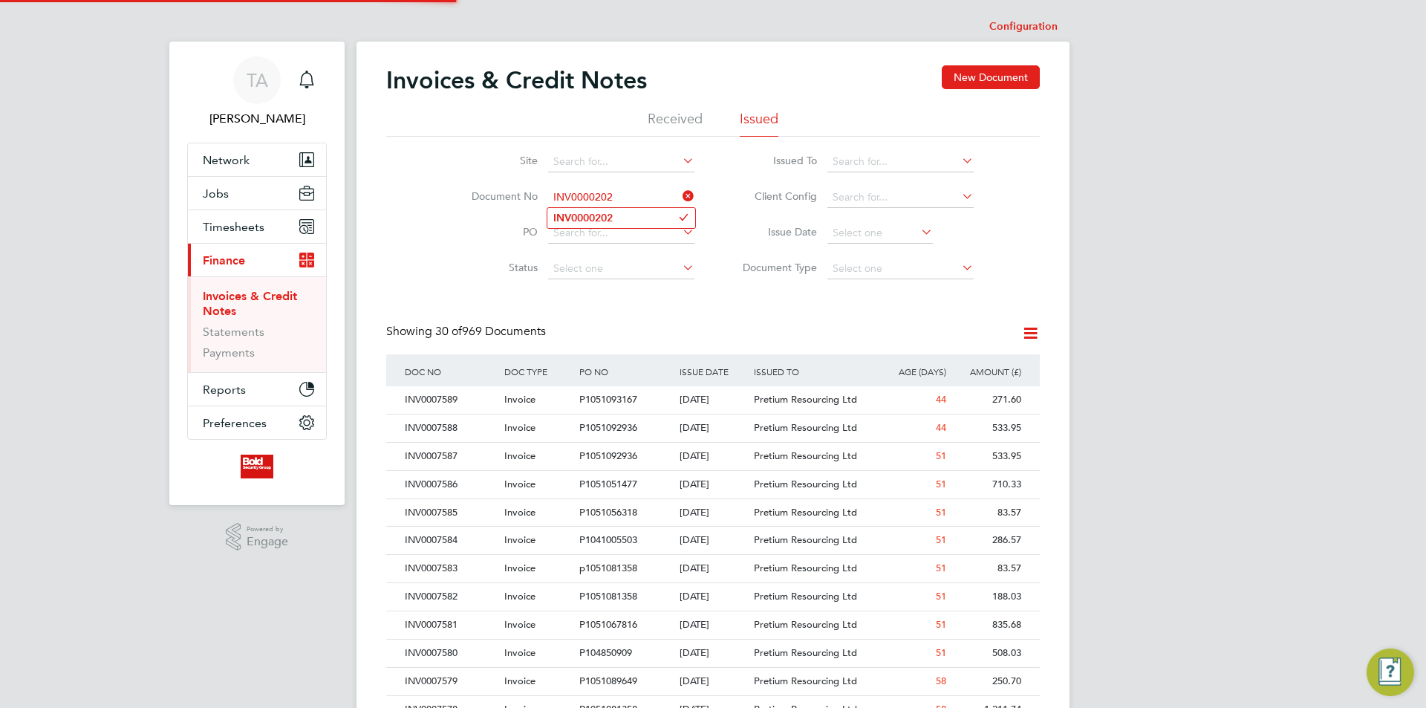
type input "INV0000202"
click at [616, 215] on li "INV0000202" at bounding box center [621, 218] width 148 height 20
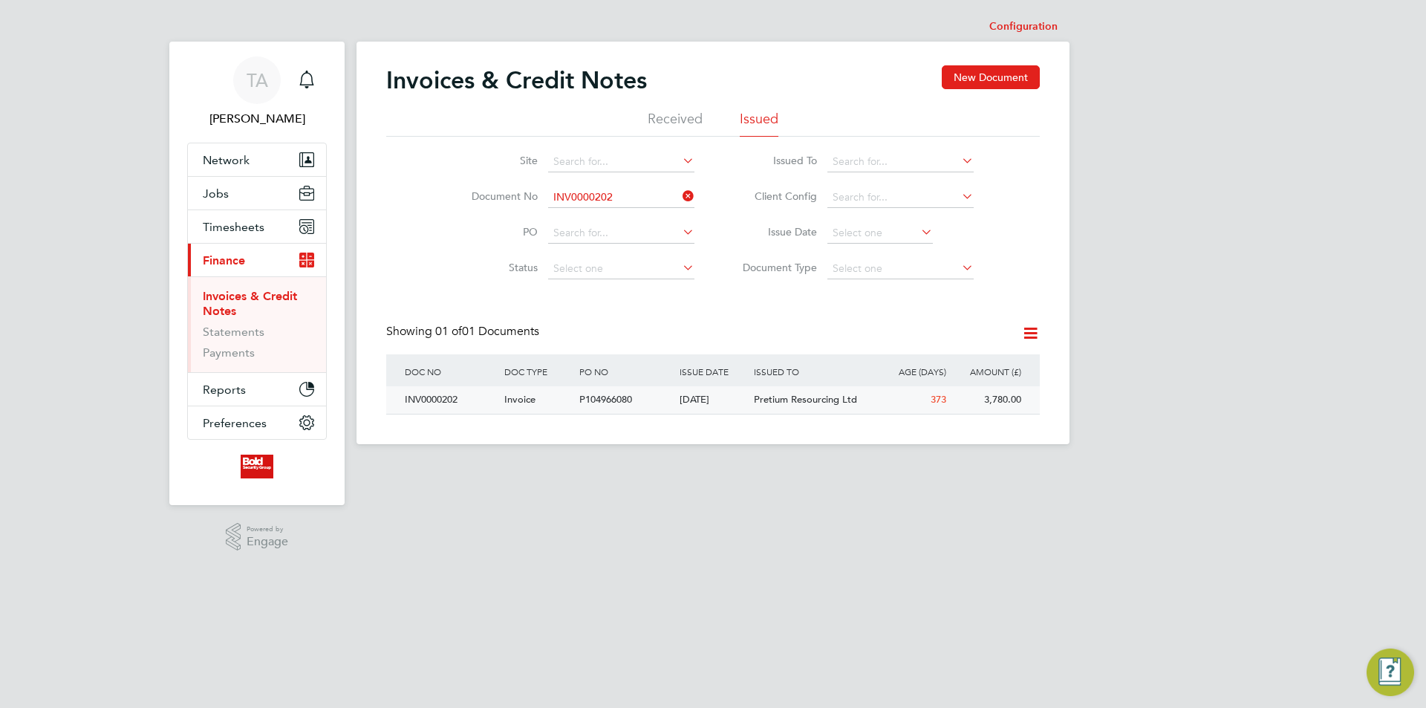
click at [697, 412] on div "[DATE]" at bounding box center [713, 399] width 75 height 27
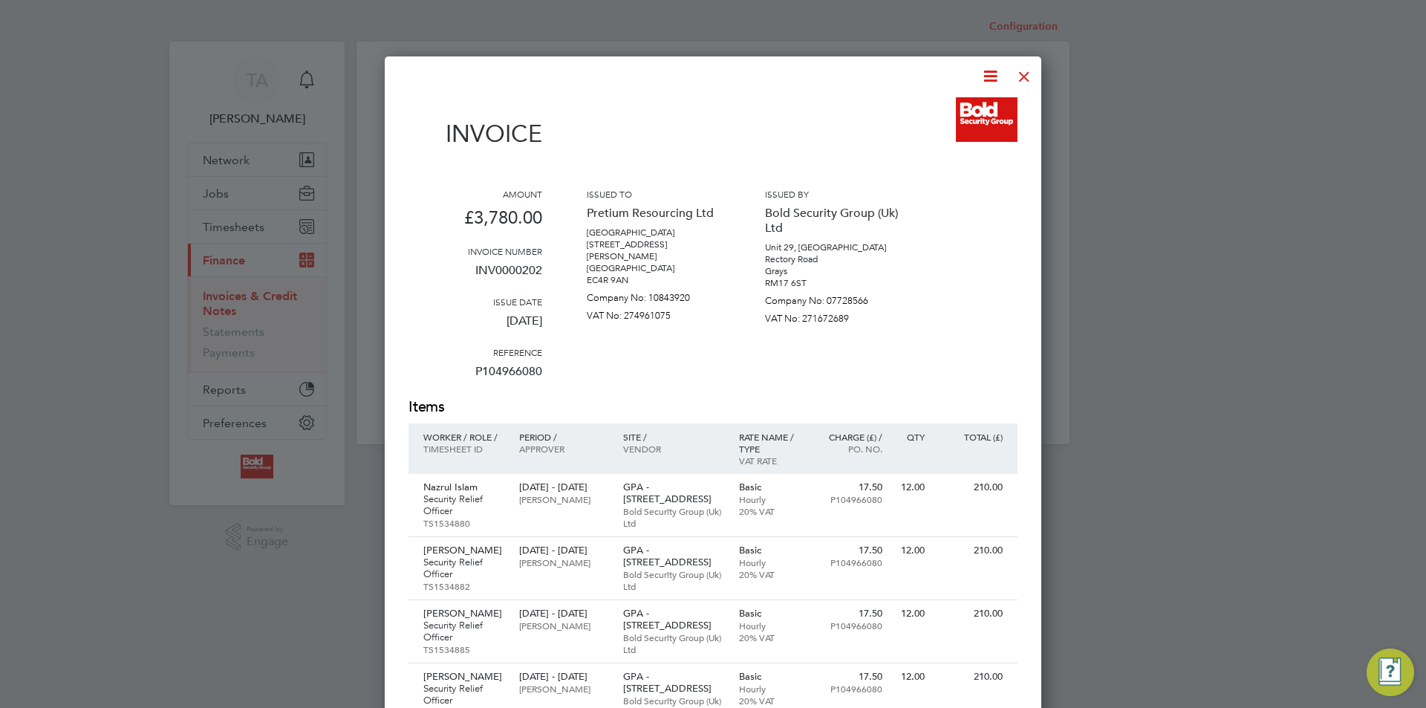
click at [1024, 76] on div at bounding box center [1024, 72] width 27 height 27
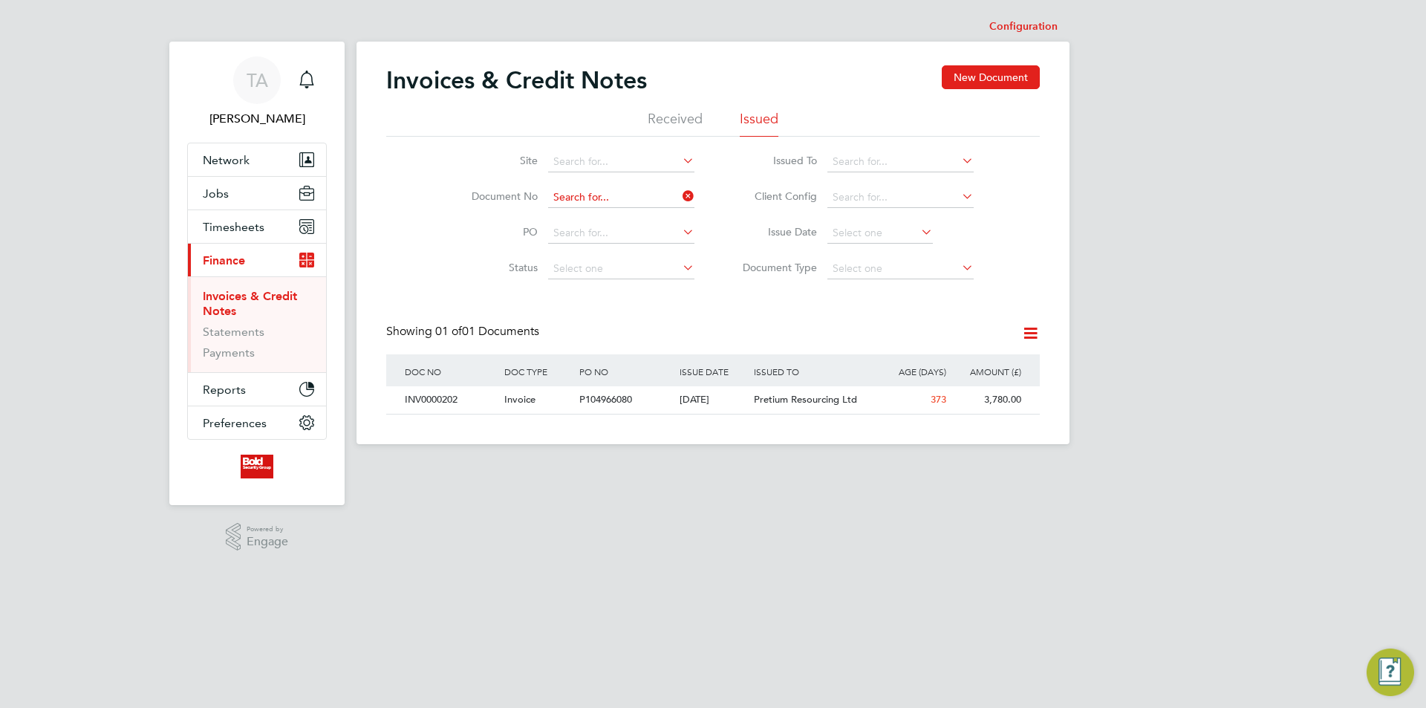
click at [614, 199] on input at bounding box center [621, 197] width 146 height 21
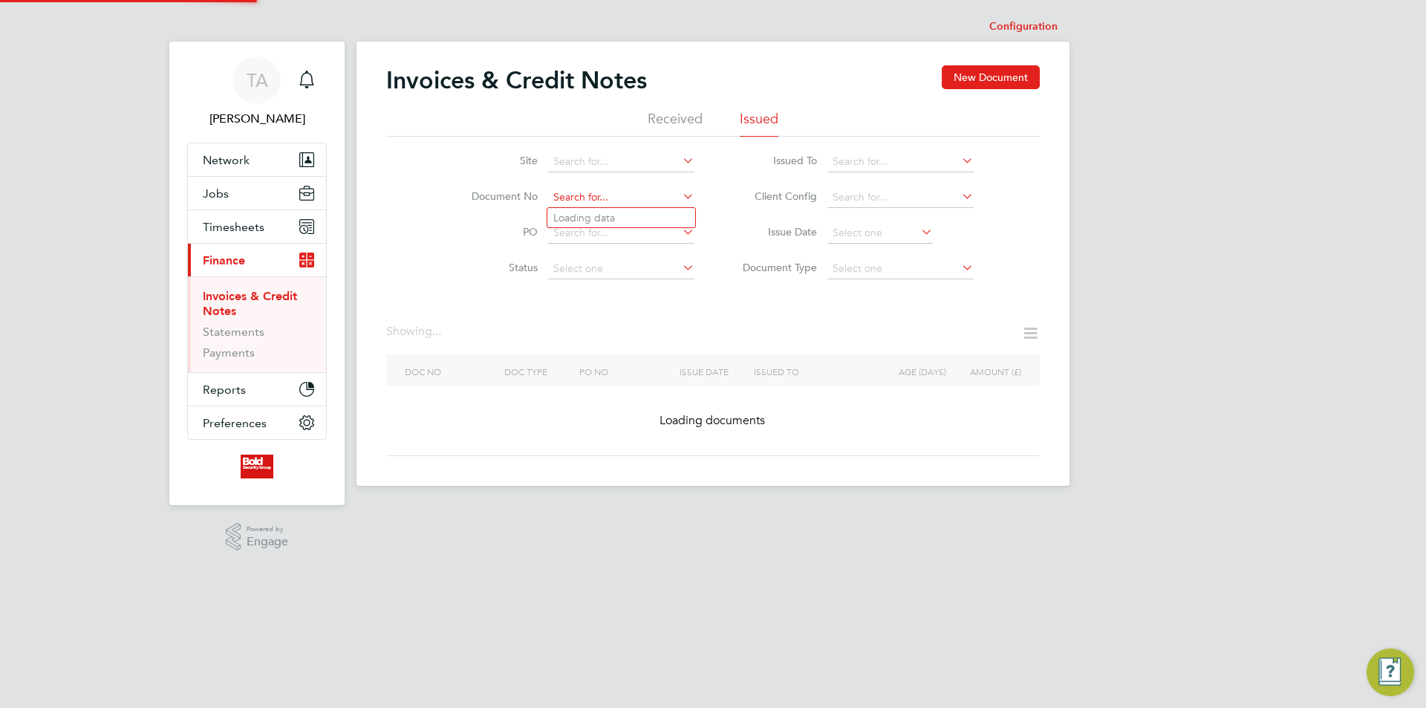
paste input "INV0000201"
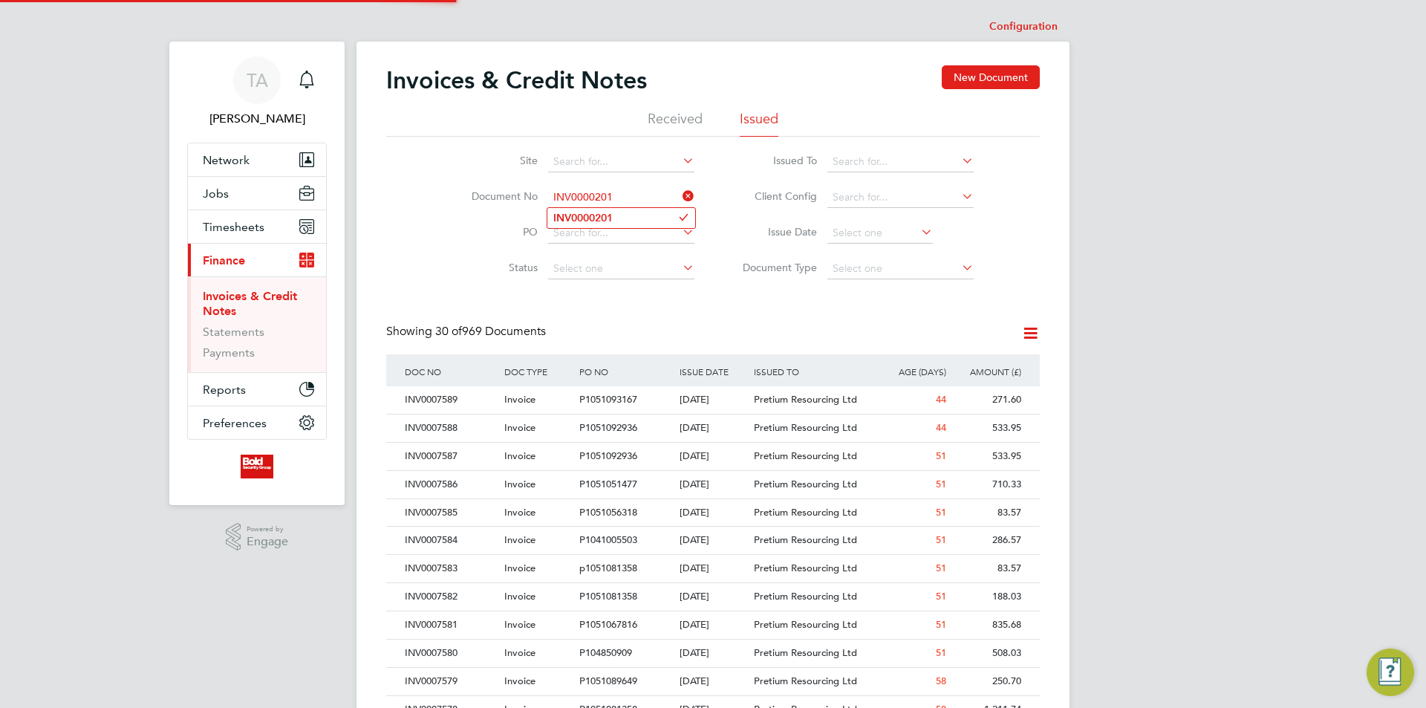
type input "INV0000201"
click at [619, 218] on li "INV0000201" at bounding box center [621, 218] width 148 height 20
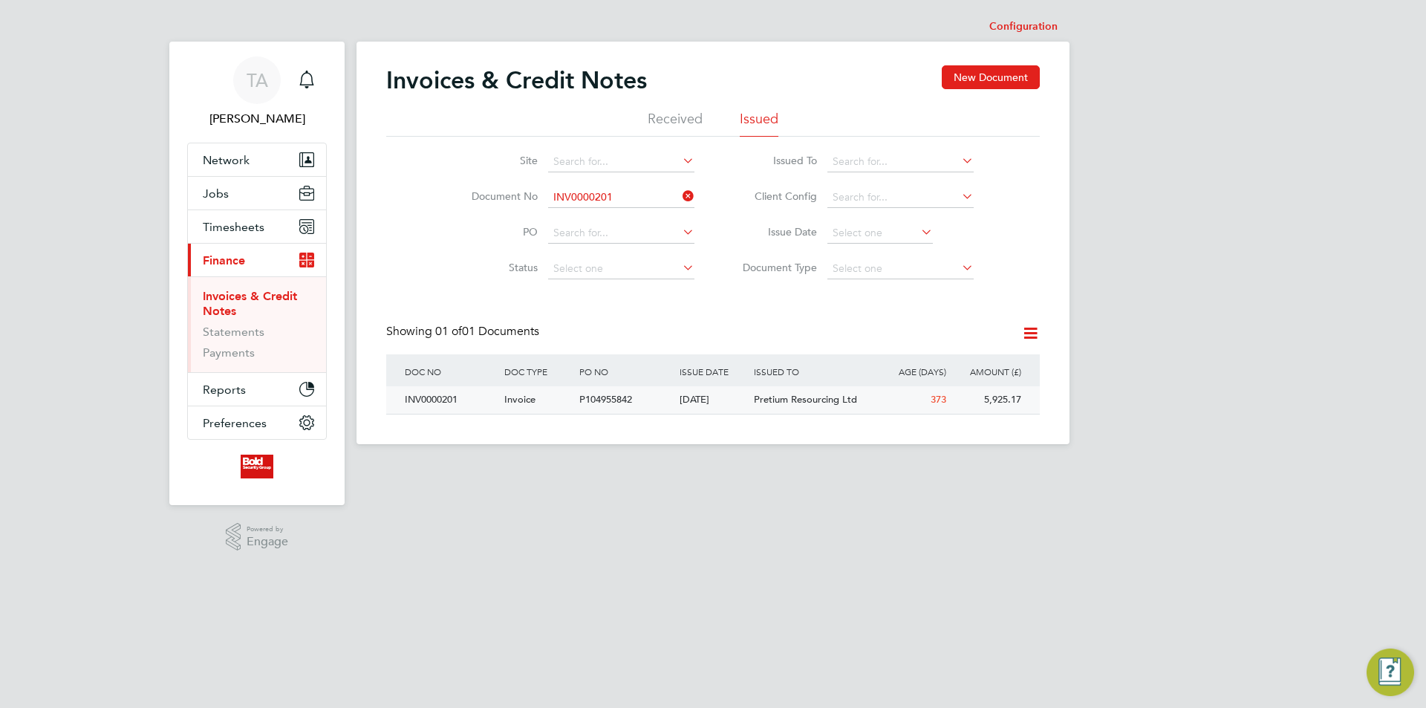
click at [737, 405] on div "[DATE]" at bounding box center [713, 399] width 75 height 27
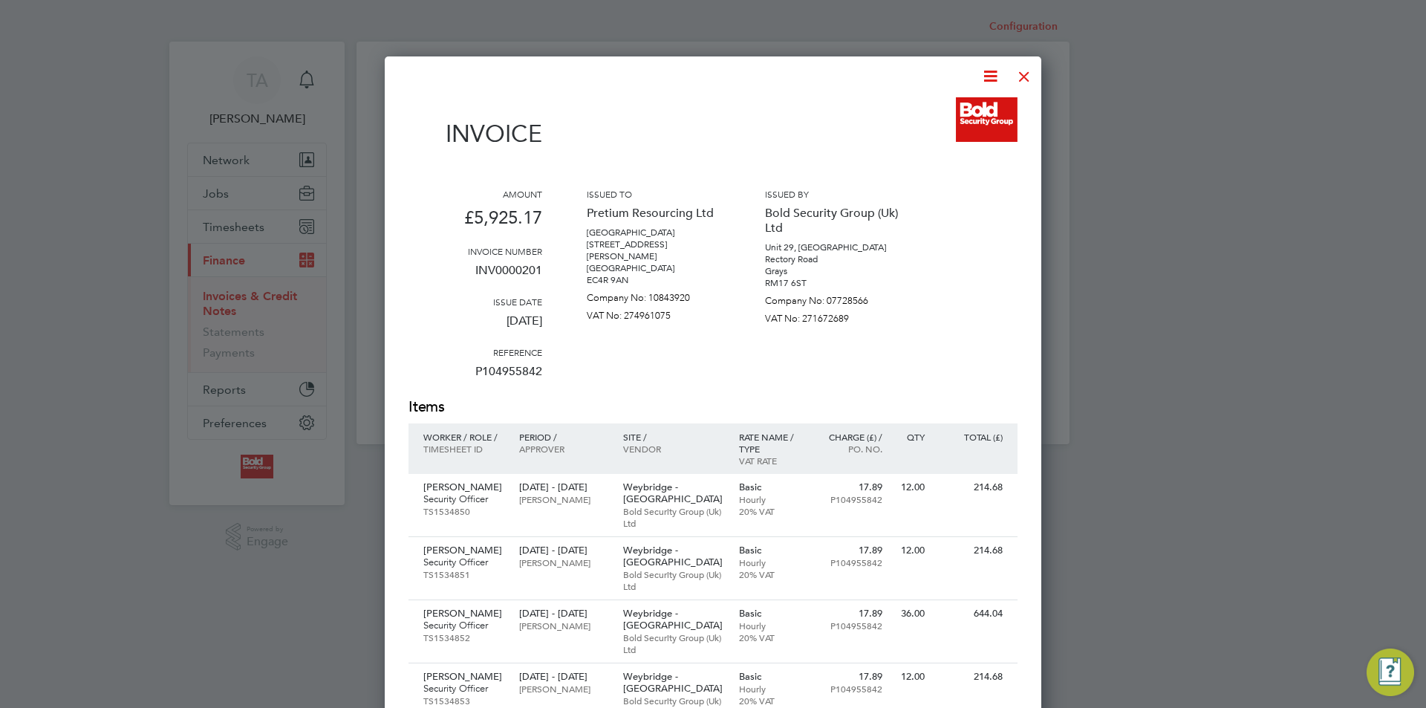
click at [1027, 71] on div at bounding box center [1024, 72] width 27 height 27
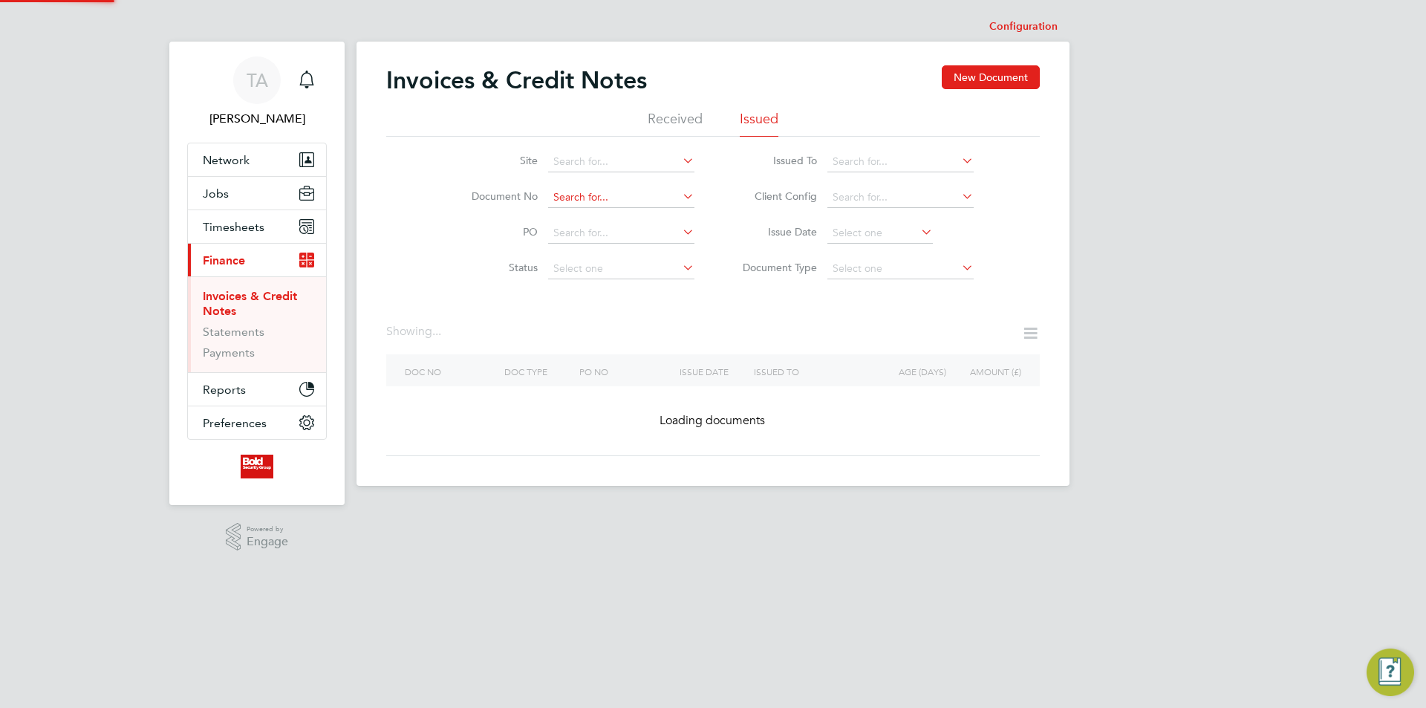
click at [632, 194] on input at bounding box center [621, 197] width 146 height 21
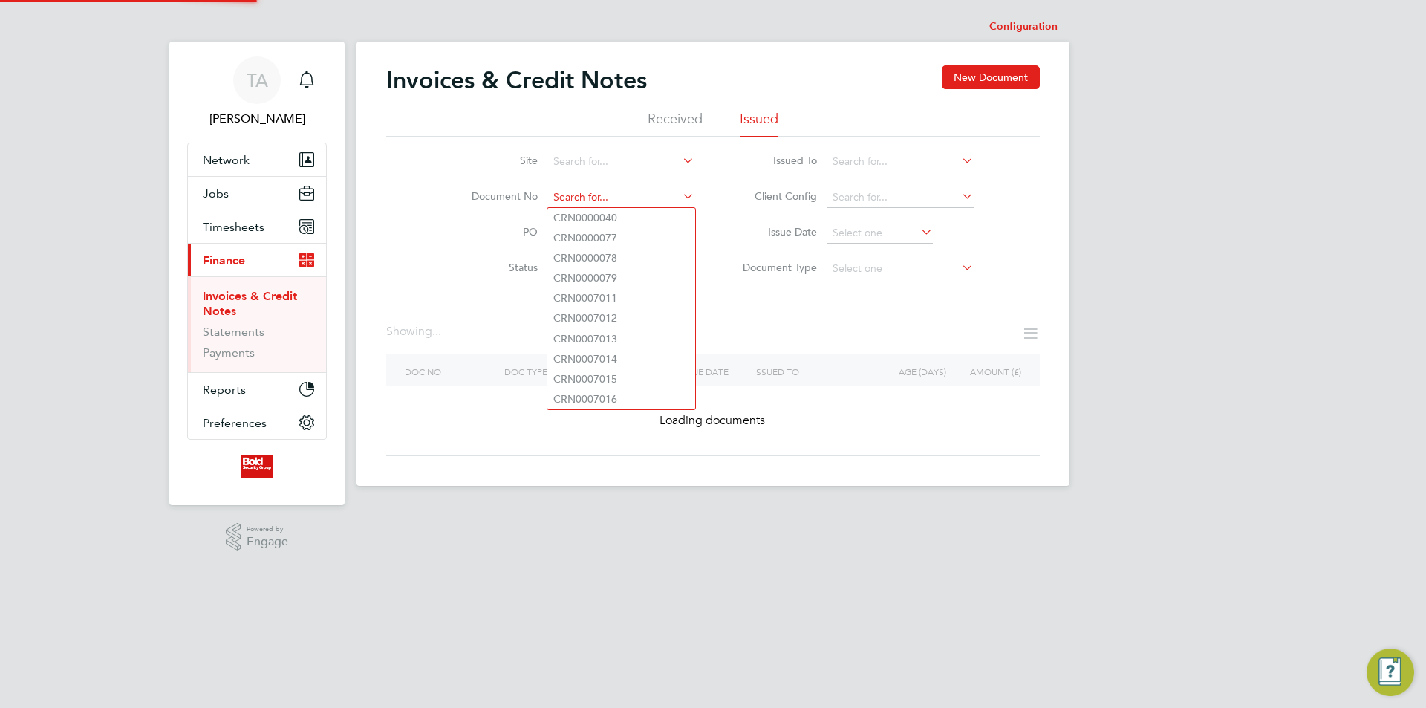
paste input "INV0000200"
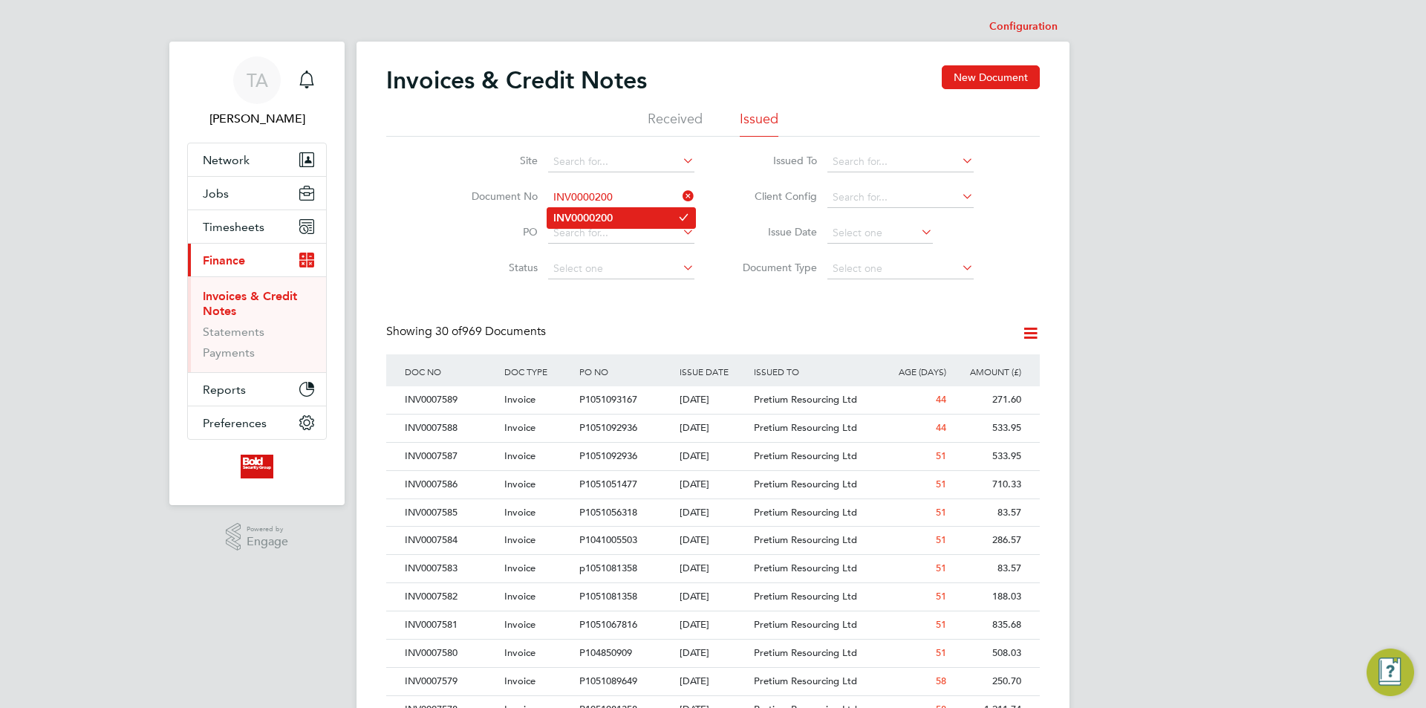
type input "INV0000200"
click at [617, 216] on li "INV0000200" at bounding box center [621, 218] width 148 height 20
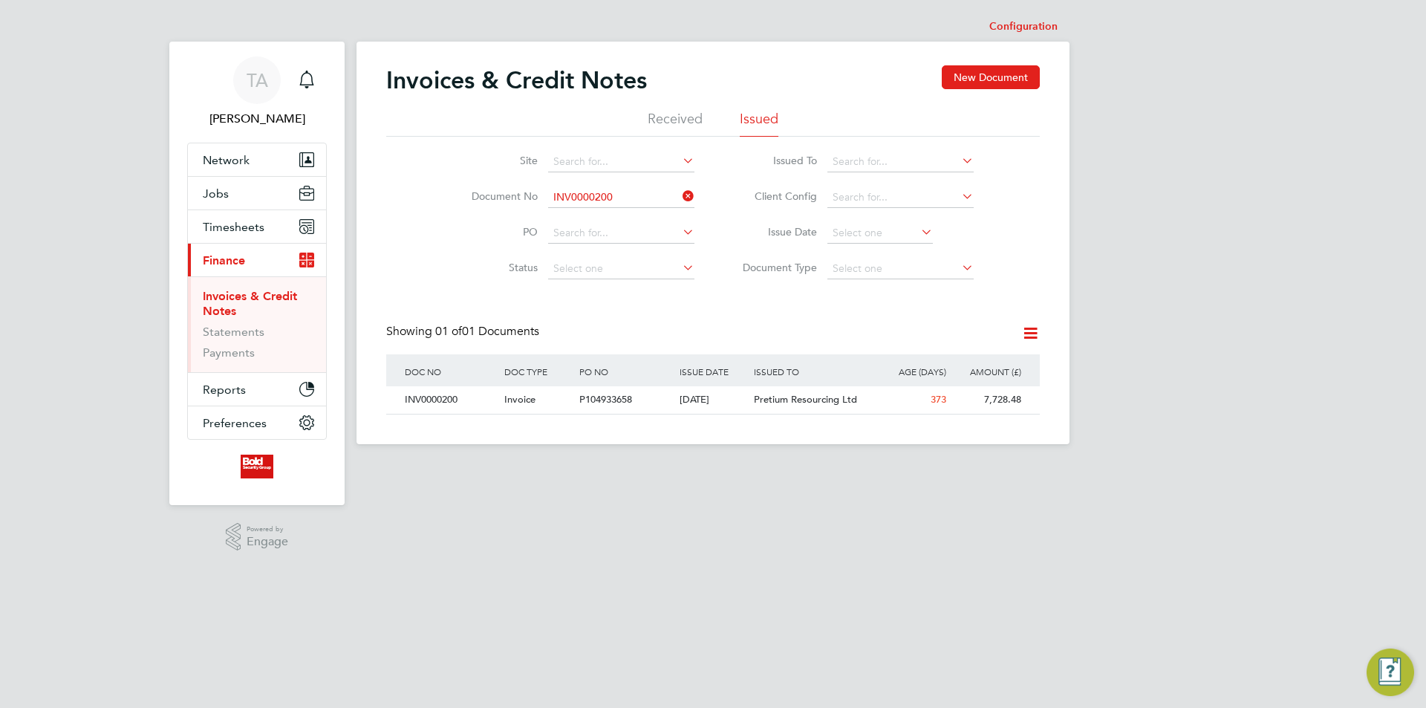
click at [758, 404] on span "Pretium Resourcing Ltd" at bounding box center [805, 399] width 103 height 13
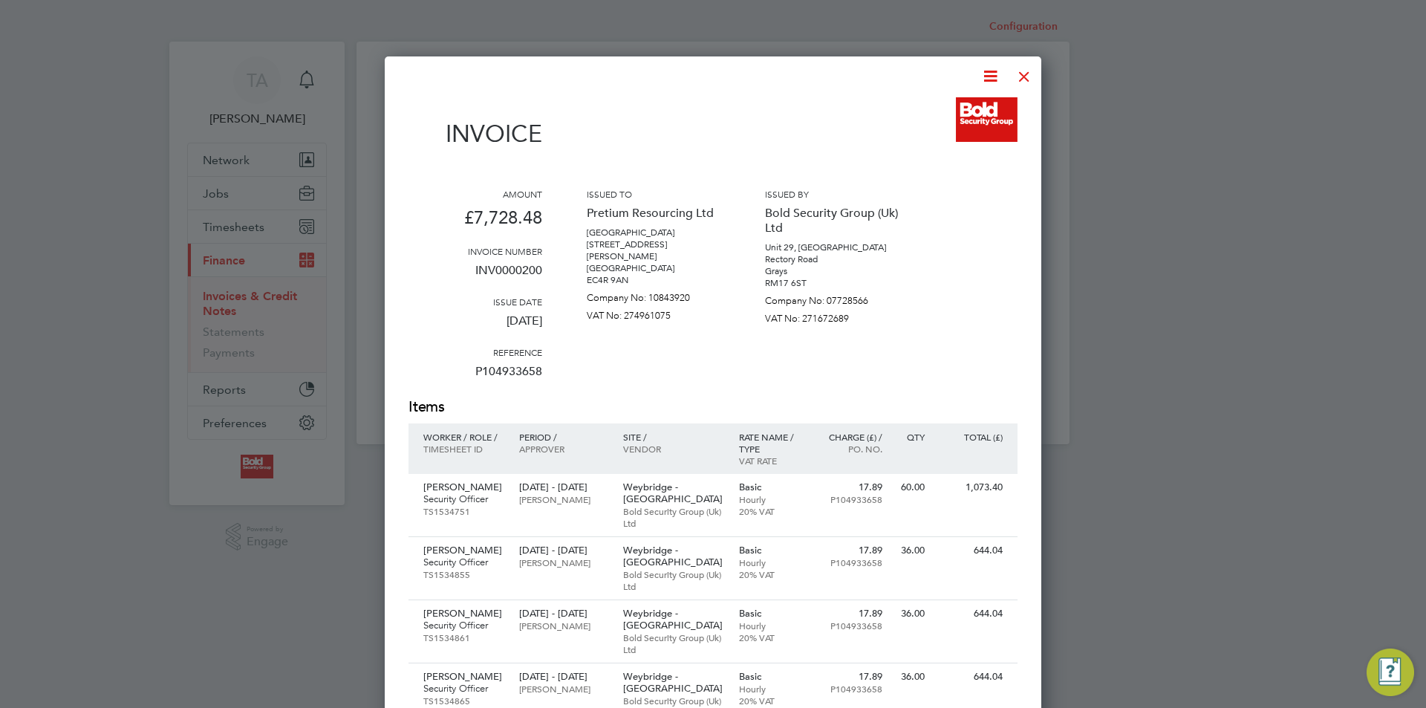
click at [1021, 75] on div at bounding box center [1024, 72] width 27 height 27
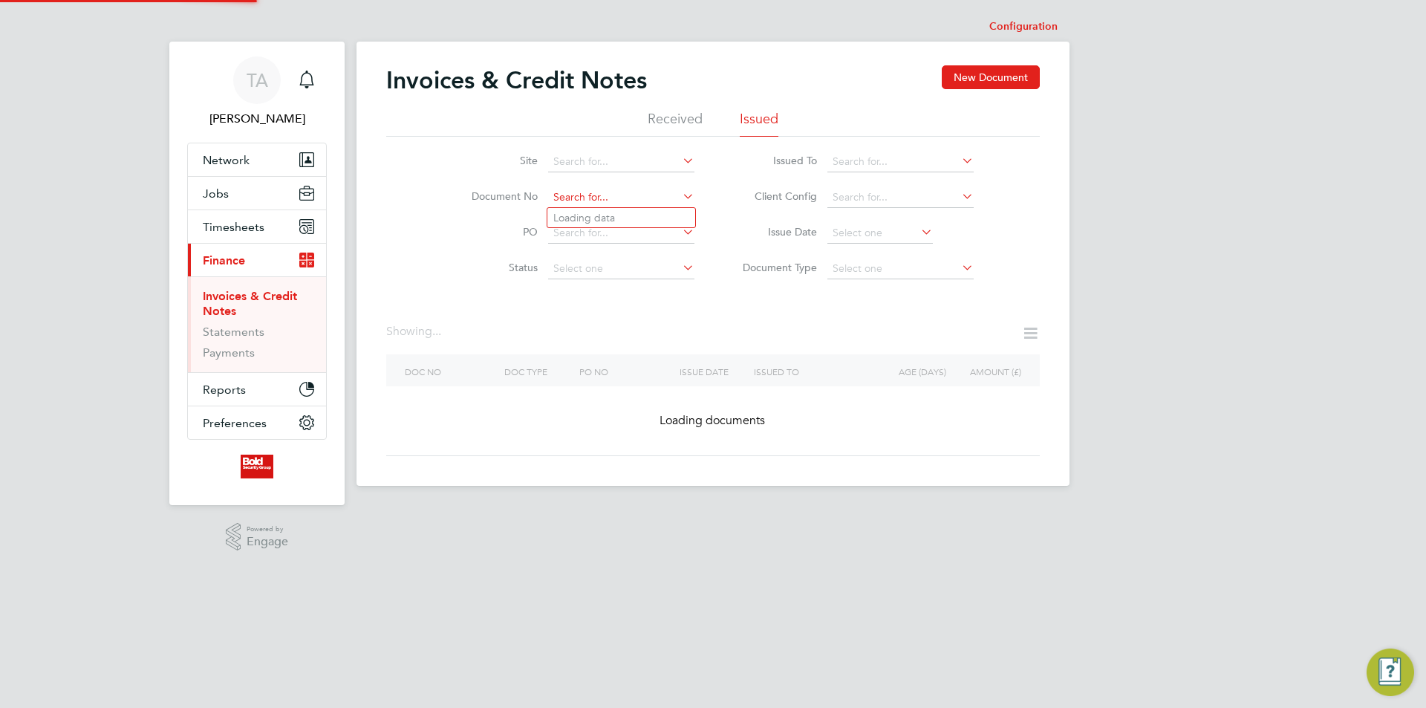
click at [646, 195] on input at bounding box center [621, 197] width 146 height 21
paste input "INV0000199"
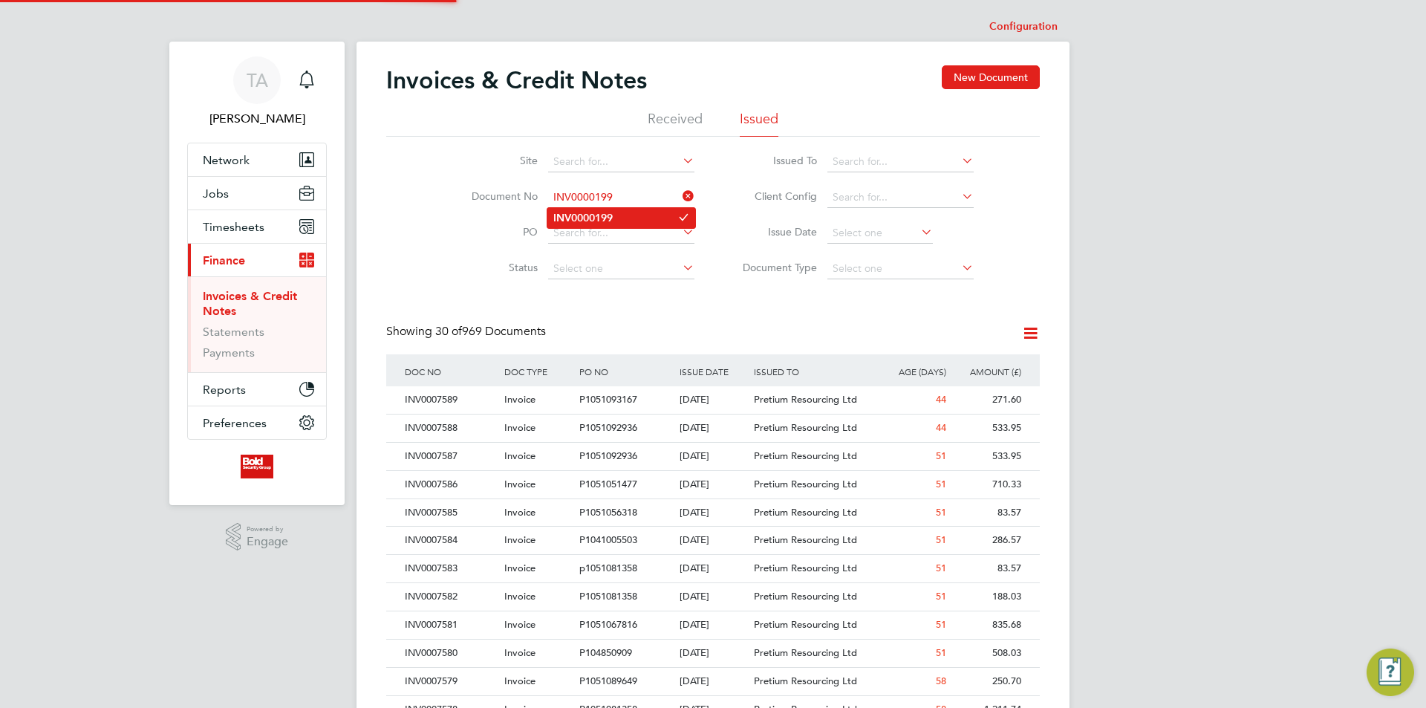
type input "INV0000199"
click at [603, 218] on b "INV0000199" at bounding box center [582, 218] width 59 height 13
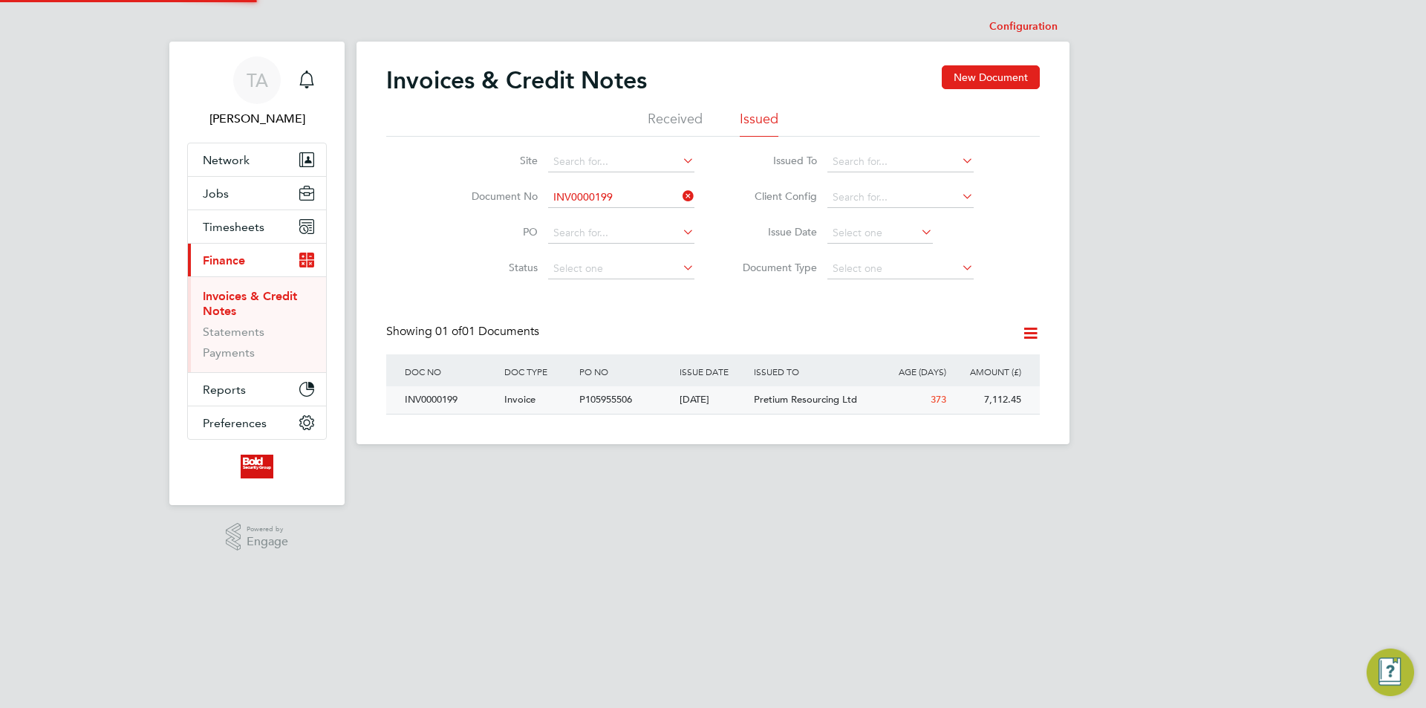
click at [819, 402] on span "Pretium Resourcing Ltd" at bounding box center [805, 399] width 103 height 13
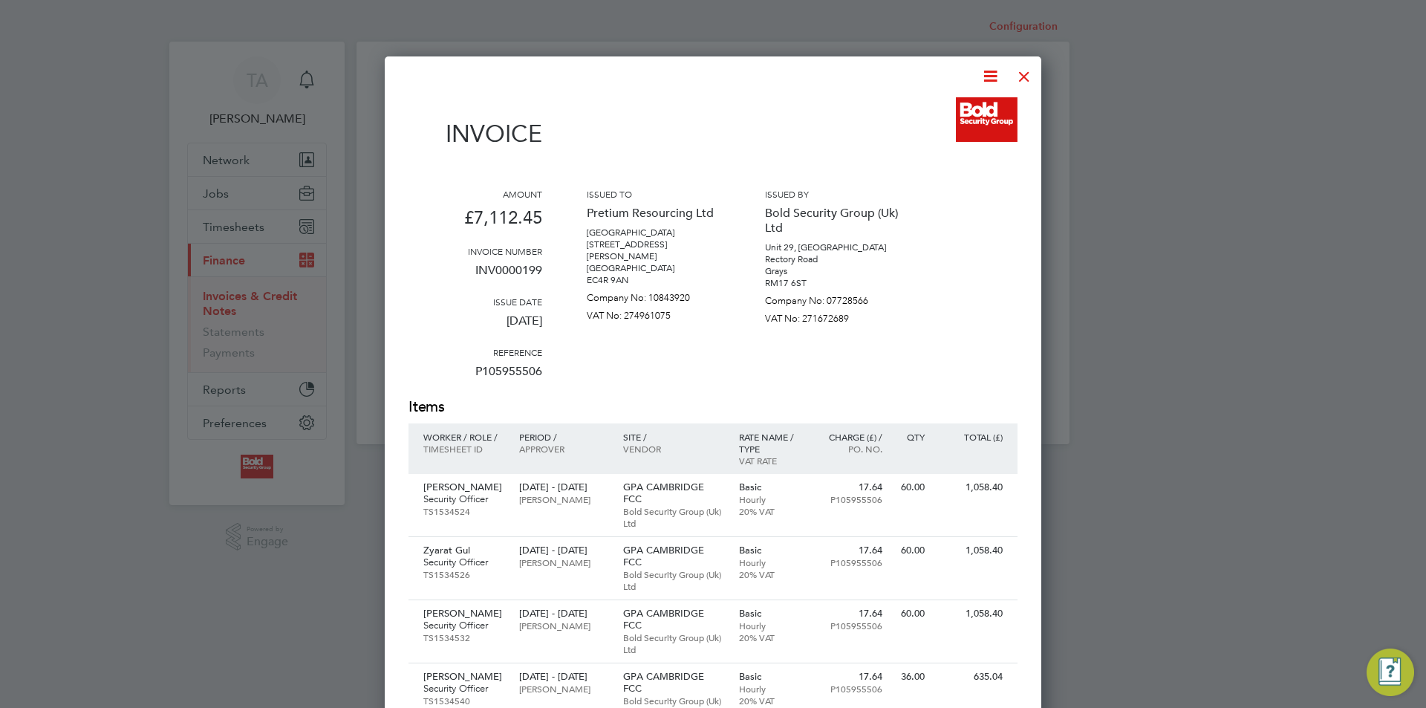
drag, startPoint x: 1024, startPoint y: 79, endPoint x: 983, endPoint y: 97, distance: 44.9
click at [1024, 79] on div at bounding box center [1024, 72] width 27 height 27
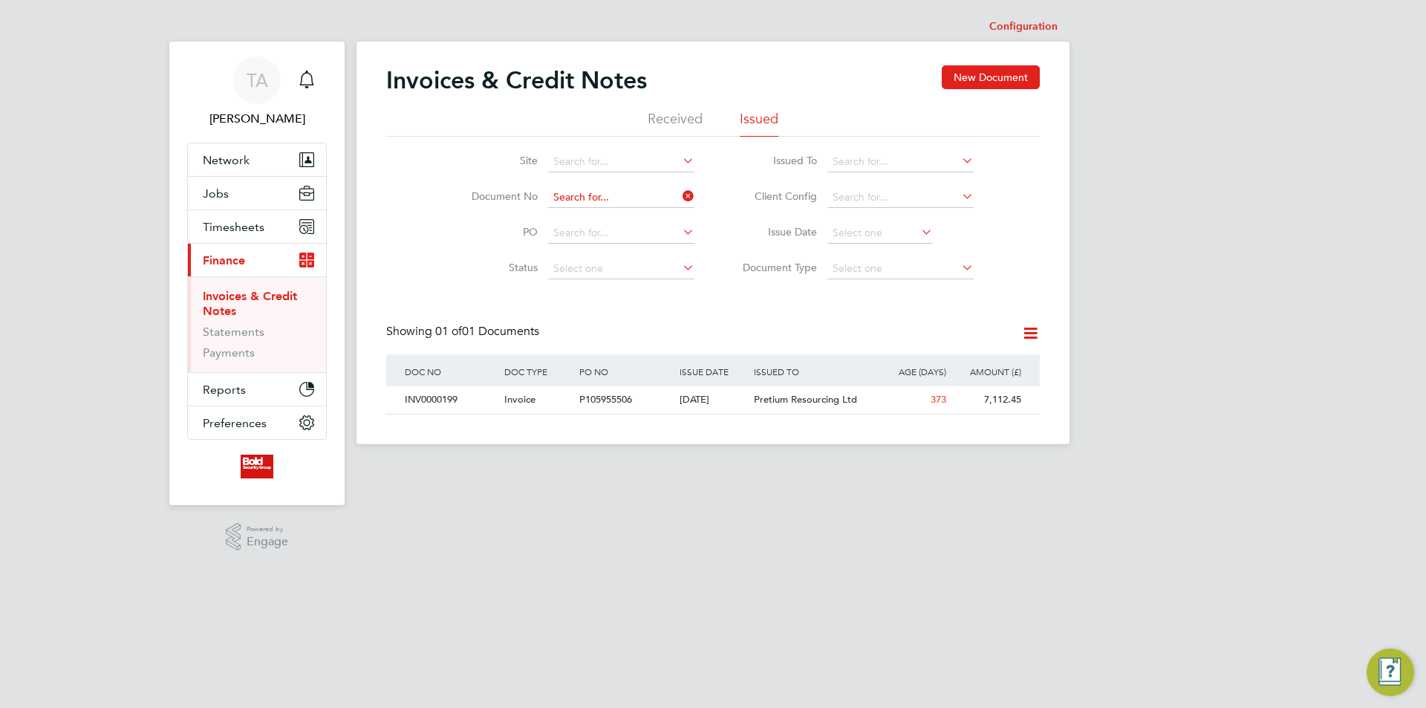
click at [645, 194] on input at bounding box center [621, 197] width 146 height 21
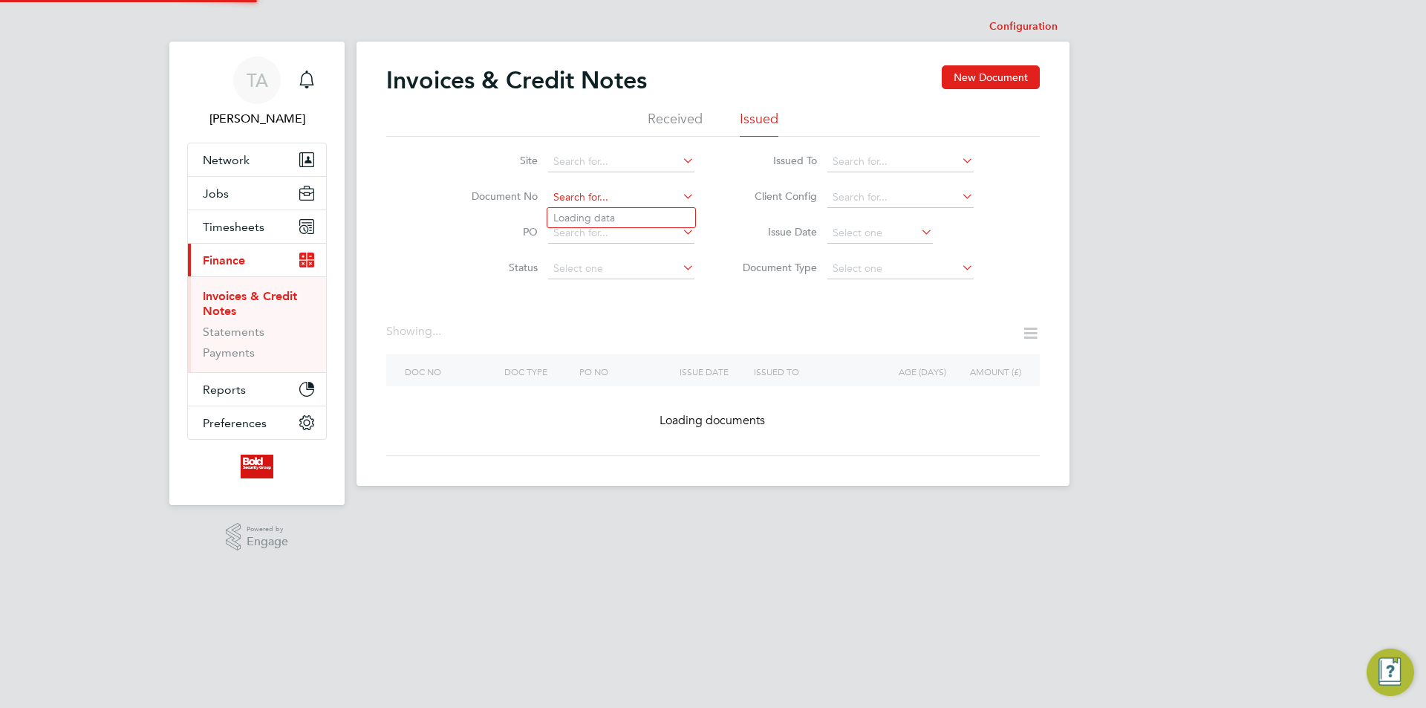
paste input "INV0000198"
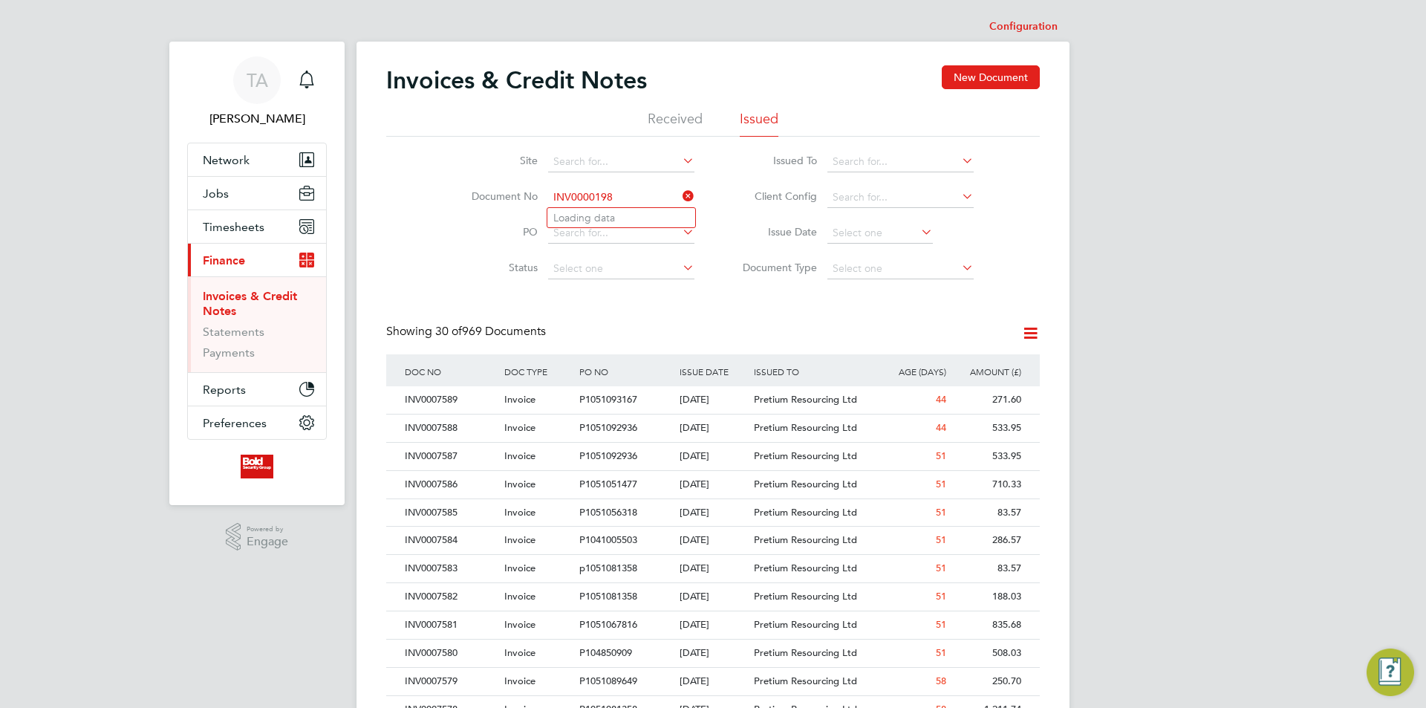
type input "INV0000198"
click at [642, 218] on li "Loading data" at bounding box center [621, 217] width 148 height 19
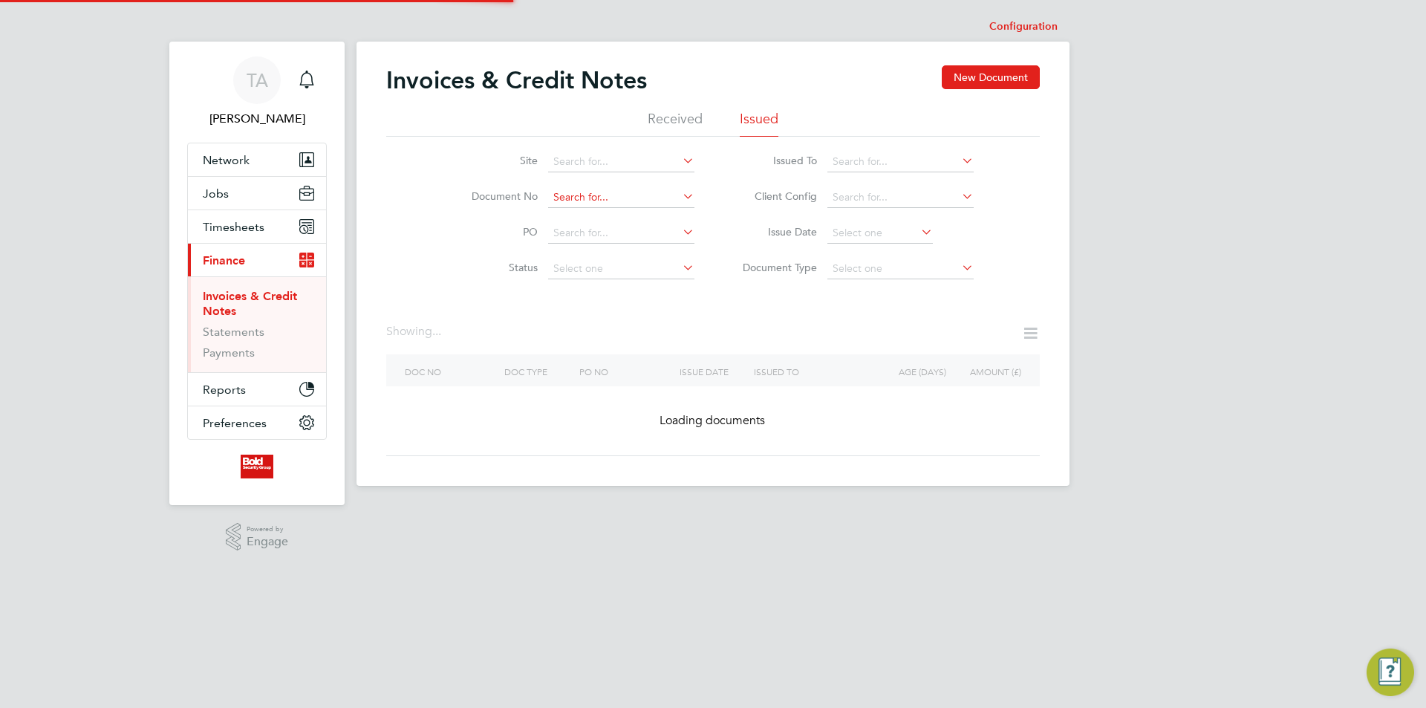
click at [624, 195] on input at bounding box center [621, 197] width 146 height 21
paste input "INV0000198"
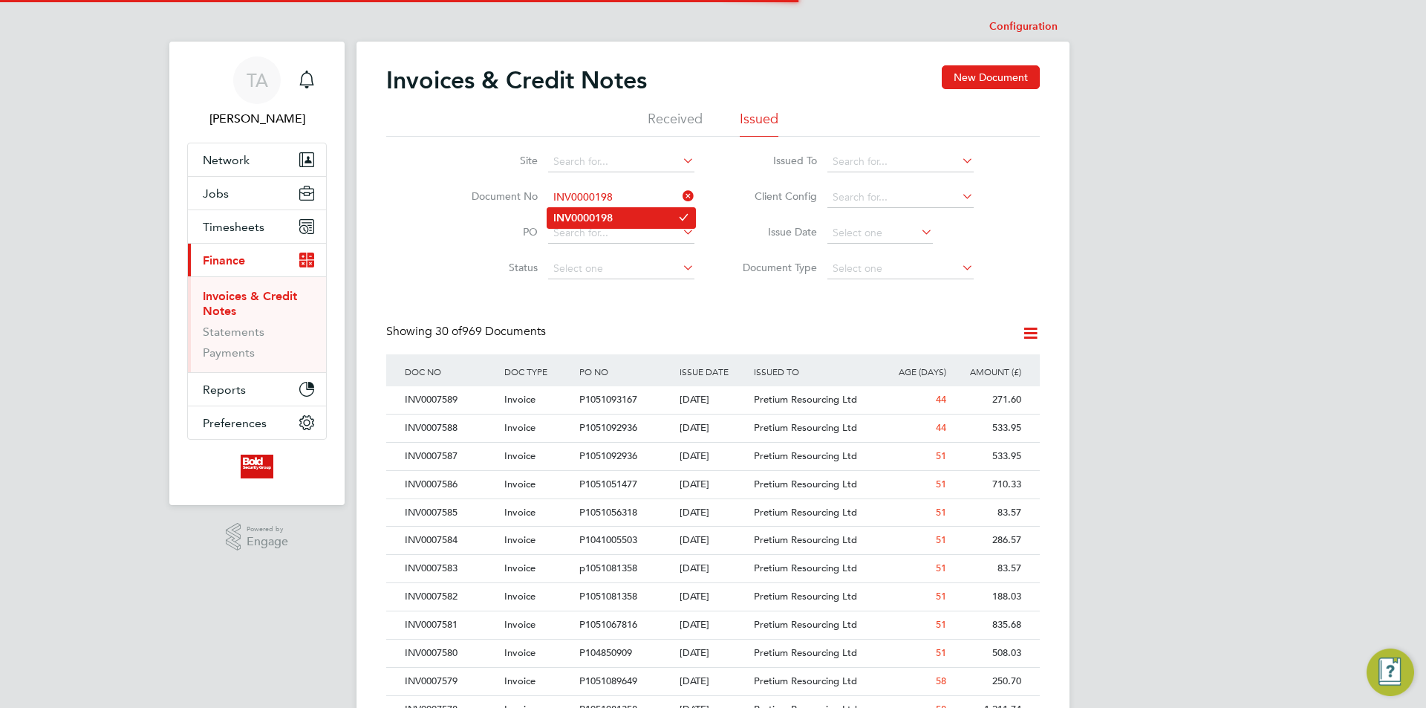
type input "INV0000198"
click at [596, 215] on b "INV0000198" at bounding box center [582, 218] width 59 height 13
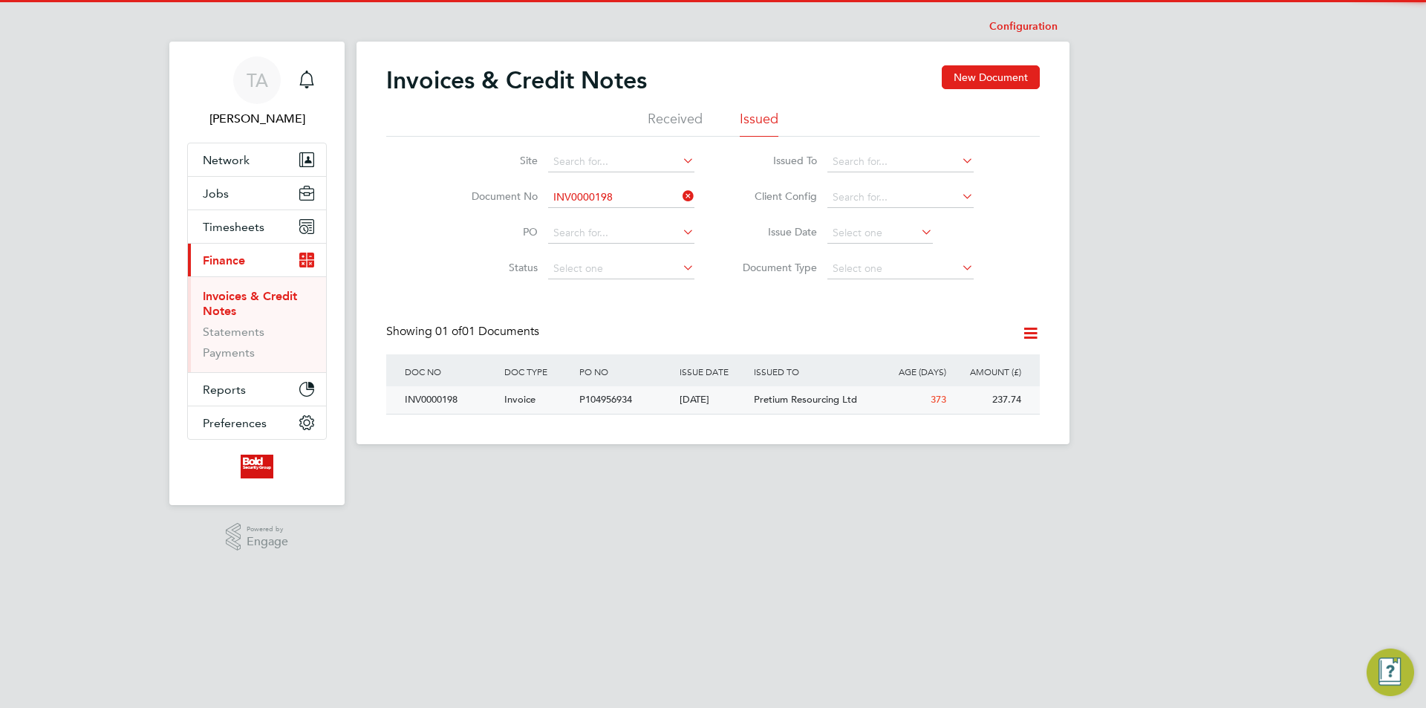
click at [796, 400] on span "Pretium Resourcing Ltd" at bounding box center [805, 399] width 103 height 13
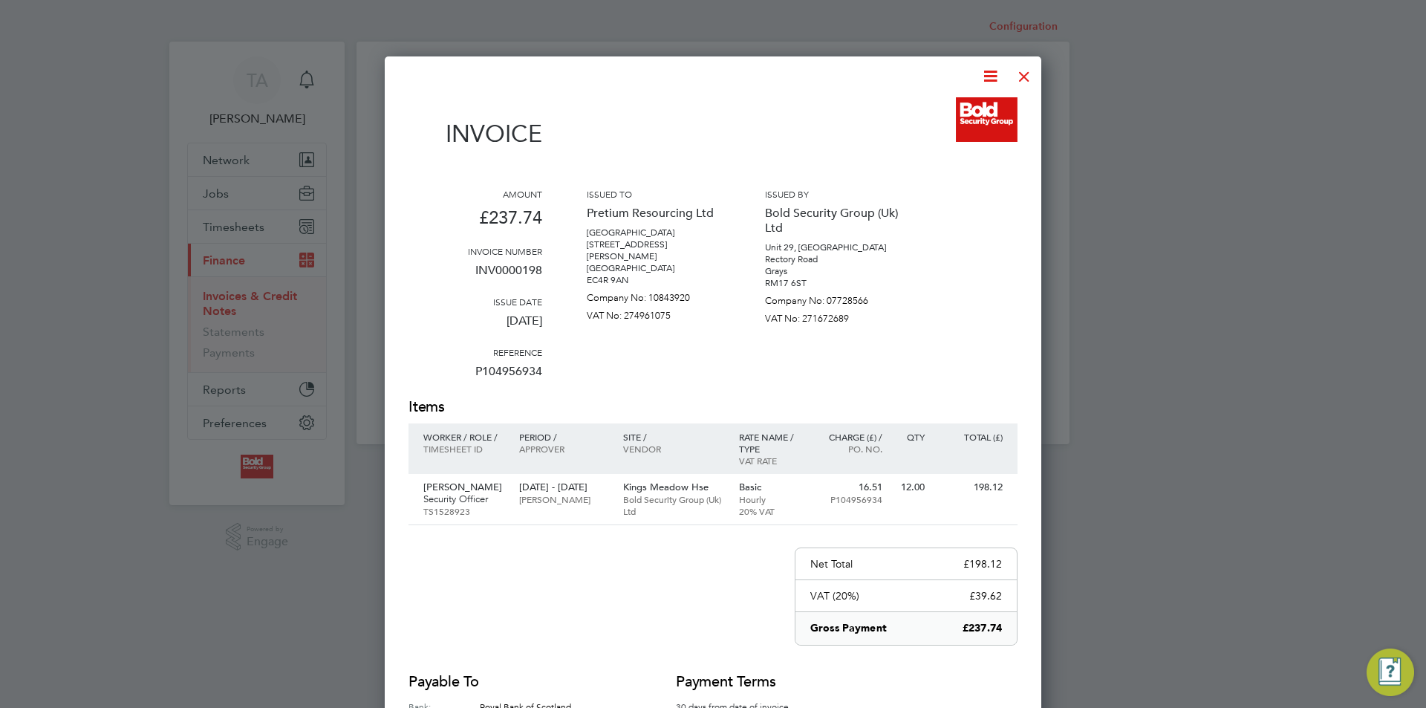
drag, startPoint x: 1024, startPoint y: 73, endPoint x: 1000, endPoint y: 90, distance: 29.3
click at [1024, 73] on div at bounding box center [1024, 72] width 27 height 27
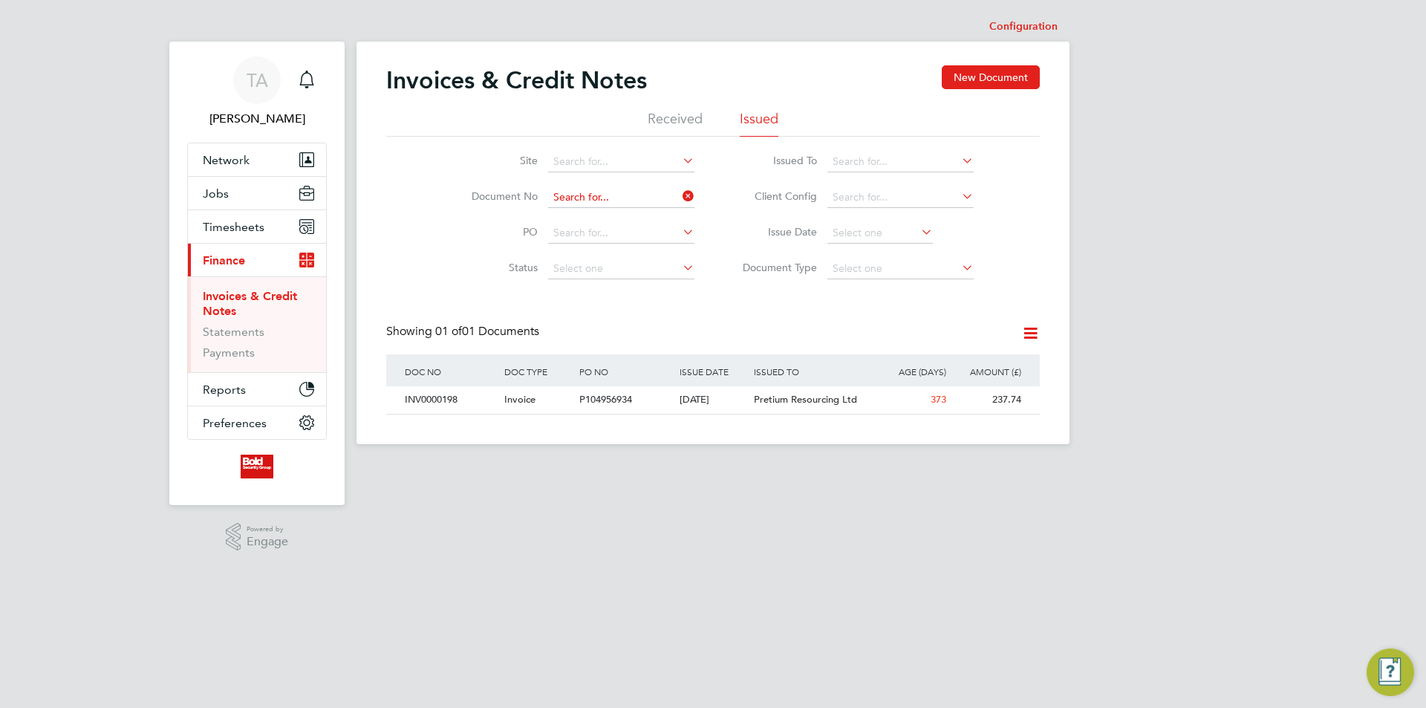
click at [629, 206] on input at bounding box center [621, 197] width 146 height 21
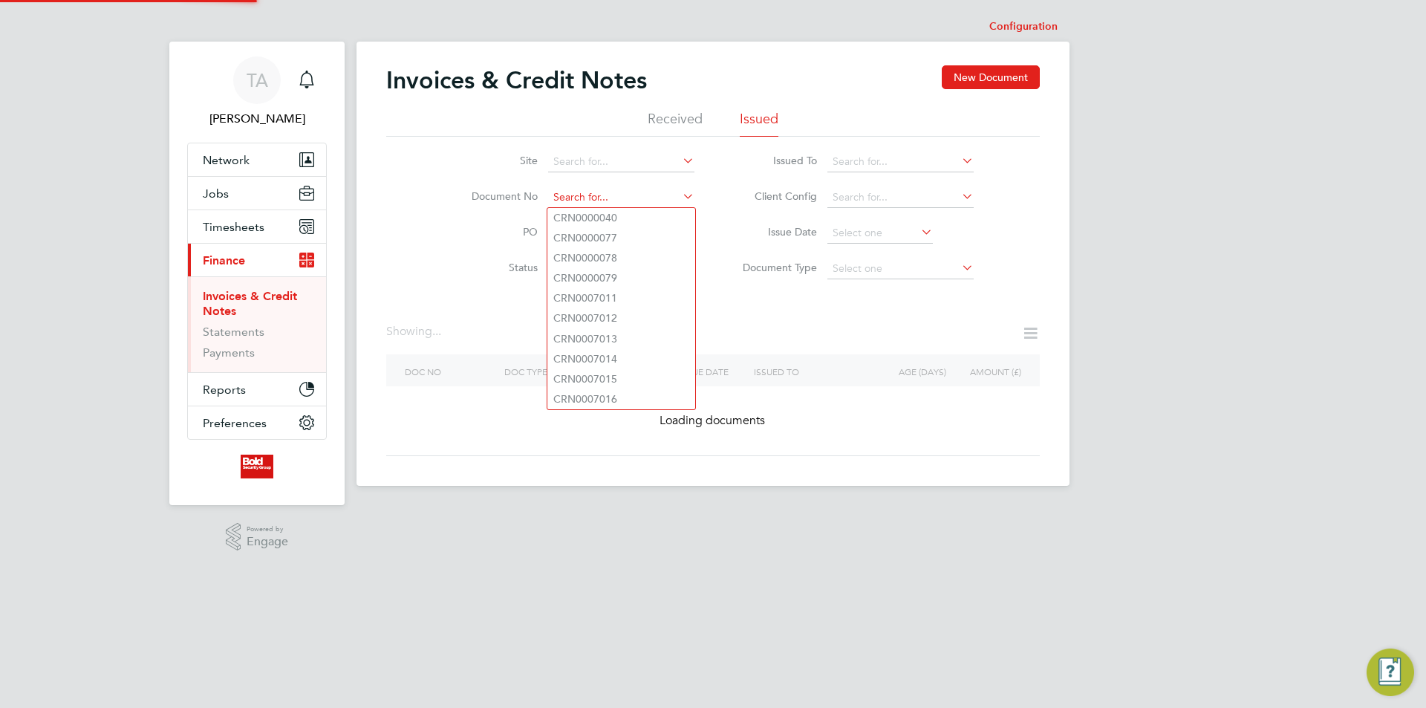
paste input "INV0000197"
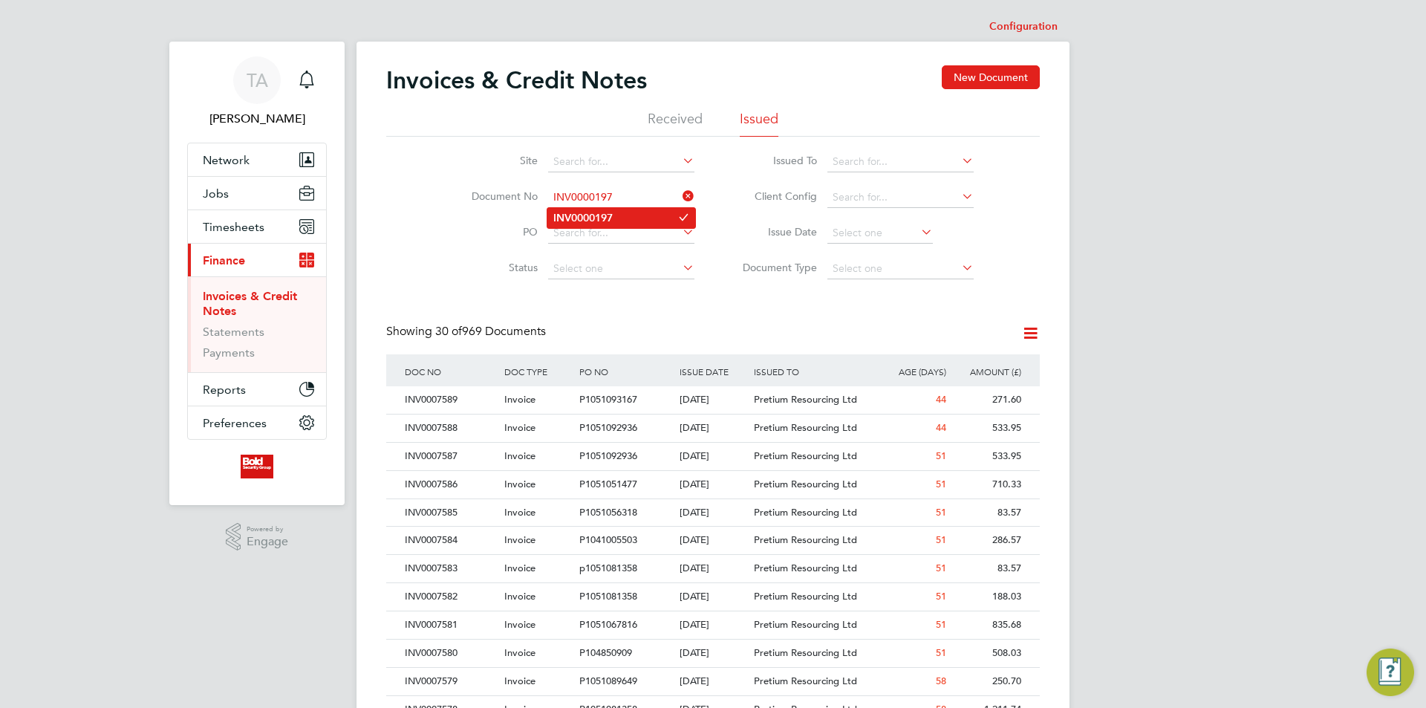
type input "INV0000197"
click at [617, 218] on li "INV0000197" at bounding box center [621, 218] width 148 height 20
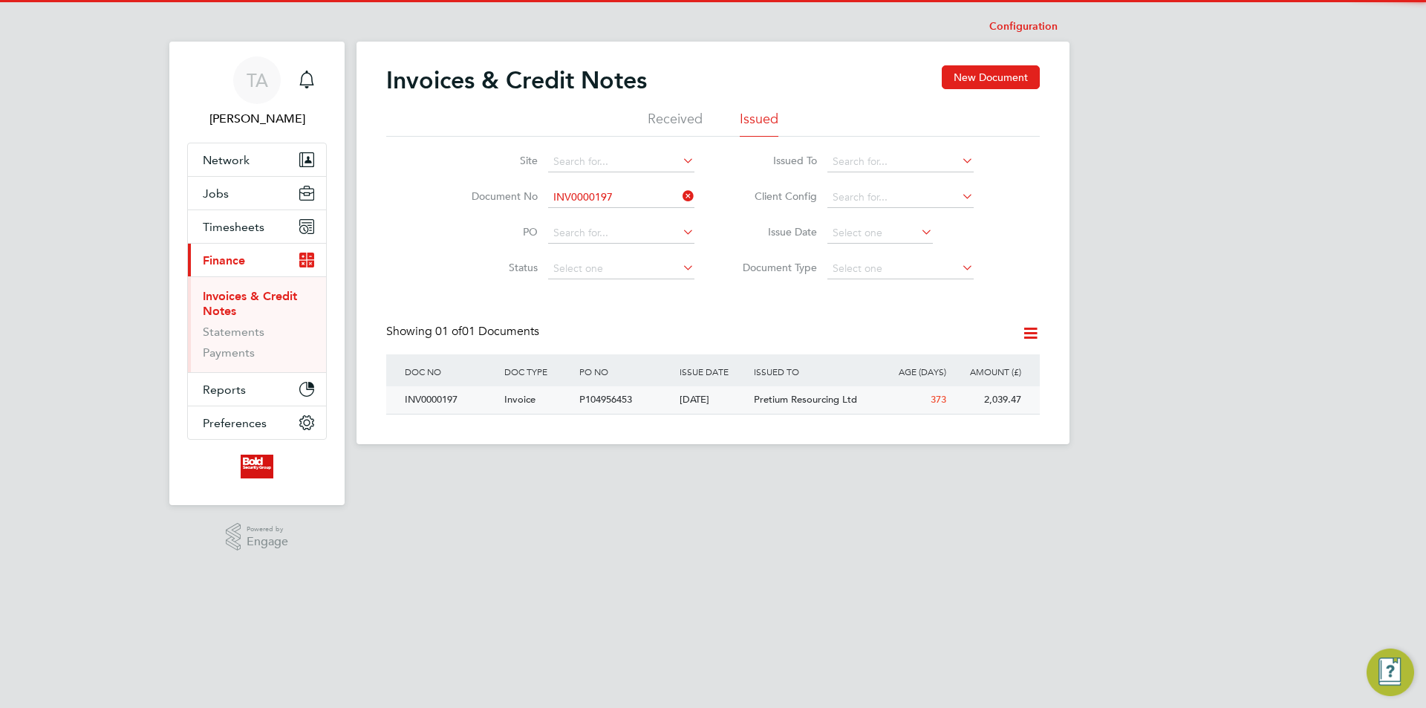
click at [740, 407] on div "[DATE]" at bounding box center [713, 399] width 75 height 27
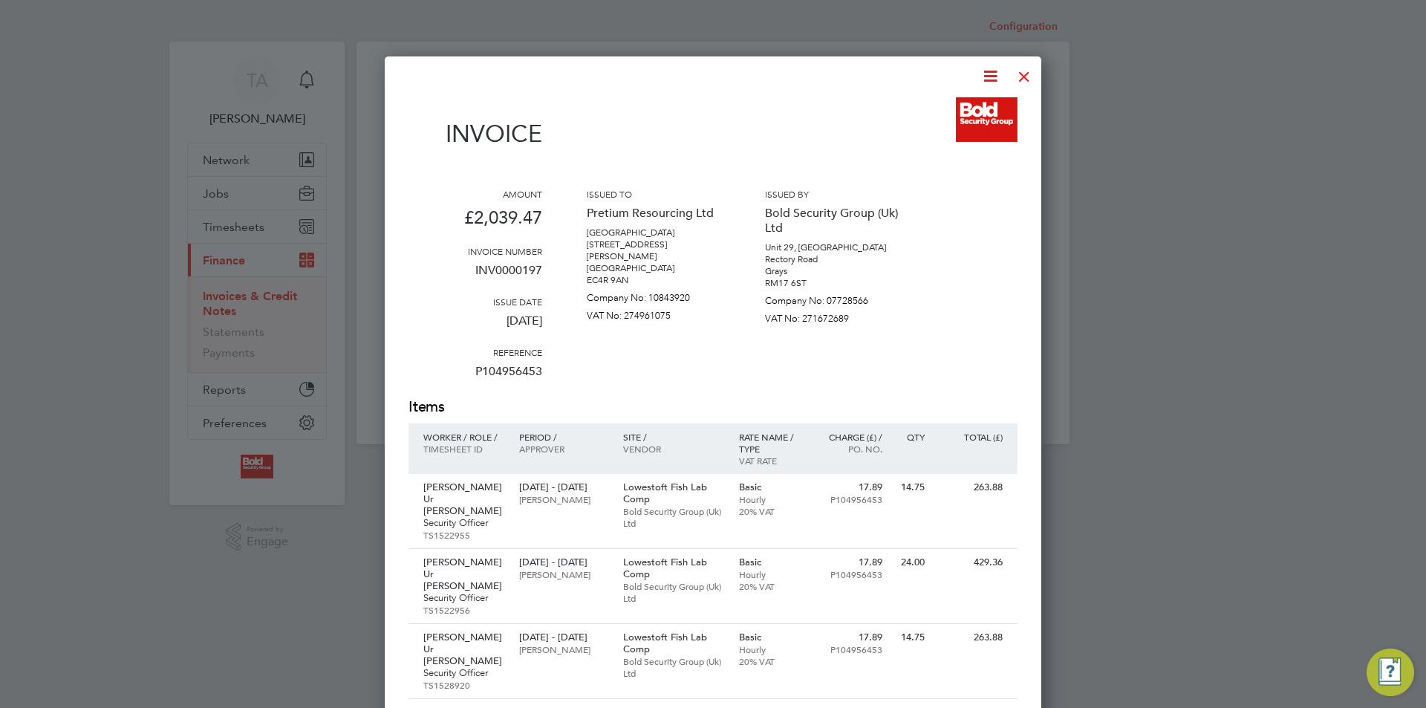
click at [1022, 76] on div at bounding box center [1024, 72] width 27 height 27
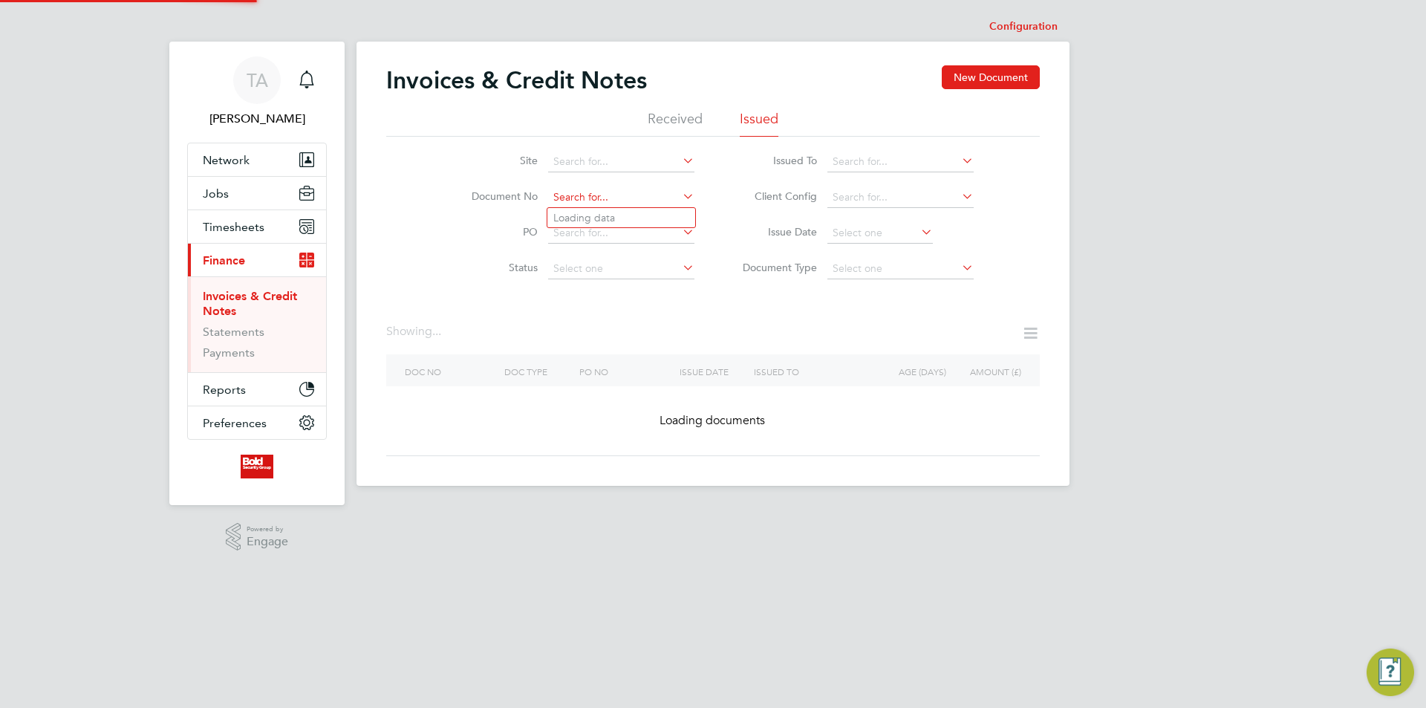
click at [611, 199] on input at bounding box center [621, 197] width 146 height 21
paste input "INV0000196"
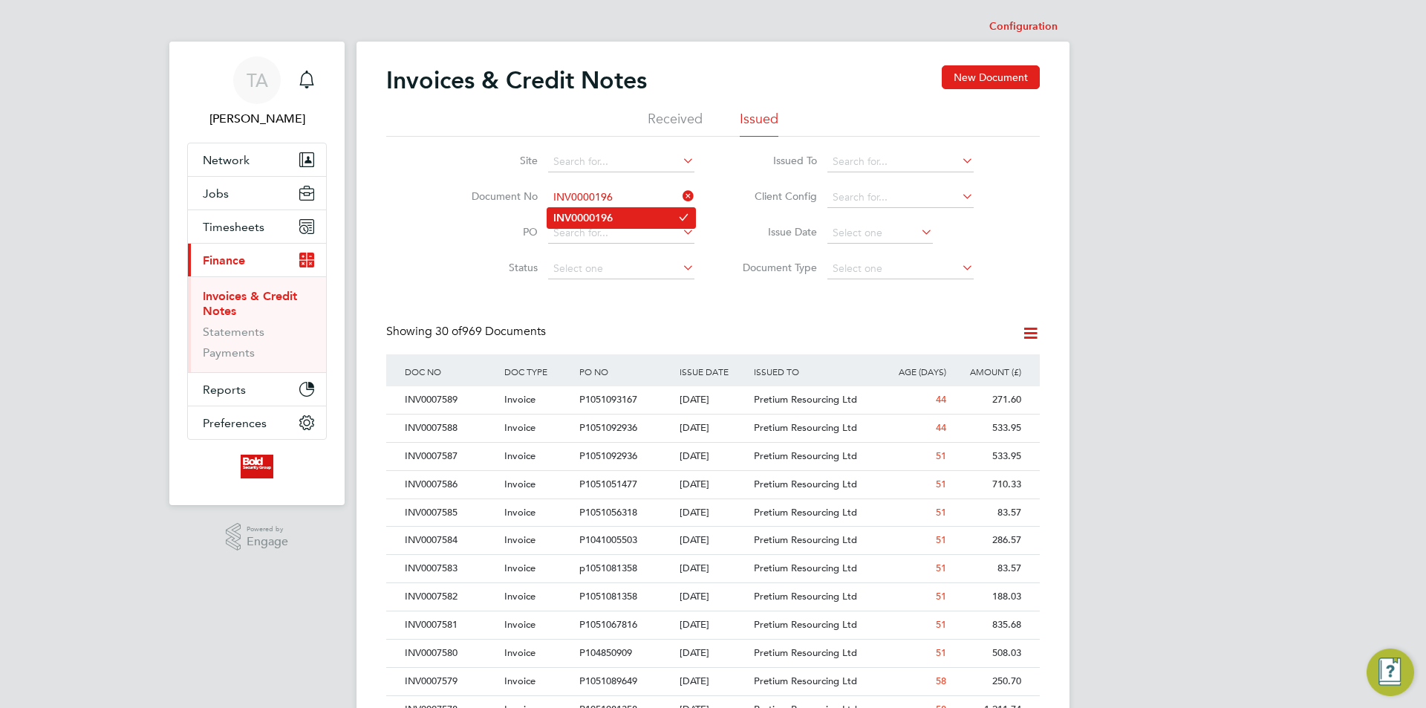
type input "INV0000196"
click at [626, 218] on li "INV0000196" at bounding box center [621, 218] width 148 height 20
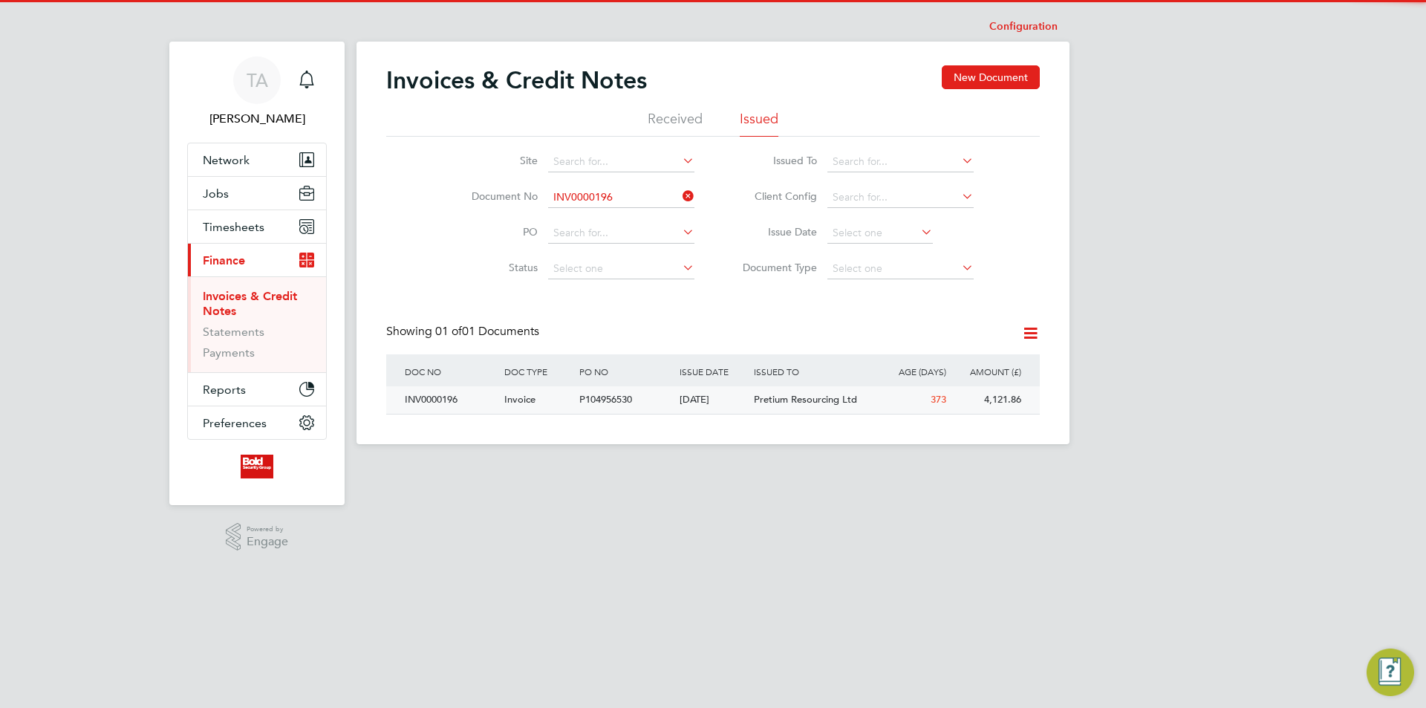
click at [773, 400] on span "Pretium Resourcing Ltd" at bounding box center [805, 399] width 103 height 13
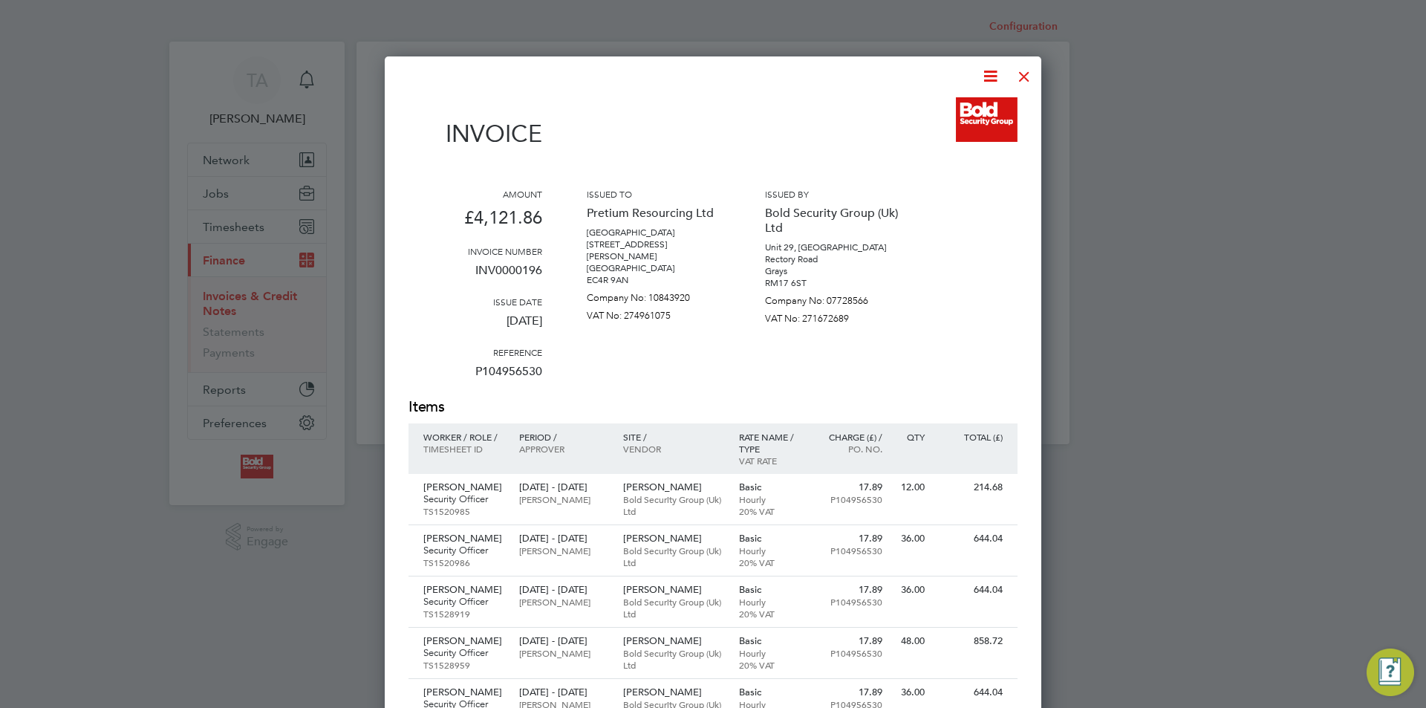
click at [1025, 77] on div at bounding box center [1024, 72] width 27 height 27
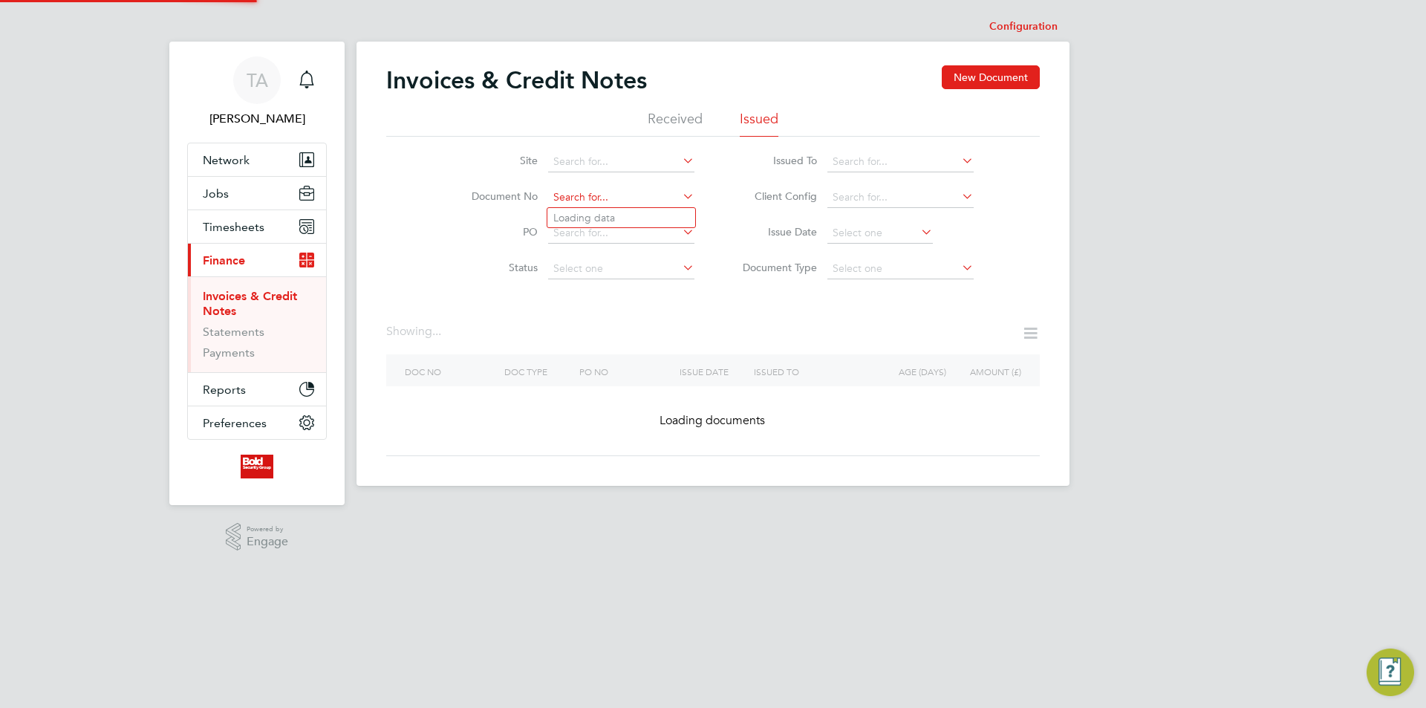
click at [635, 194] on input at bounding box center [621, 197] width 146 height 21
paste input "INV0000195"
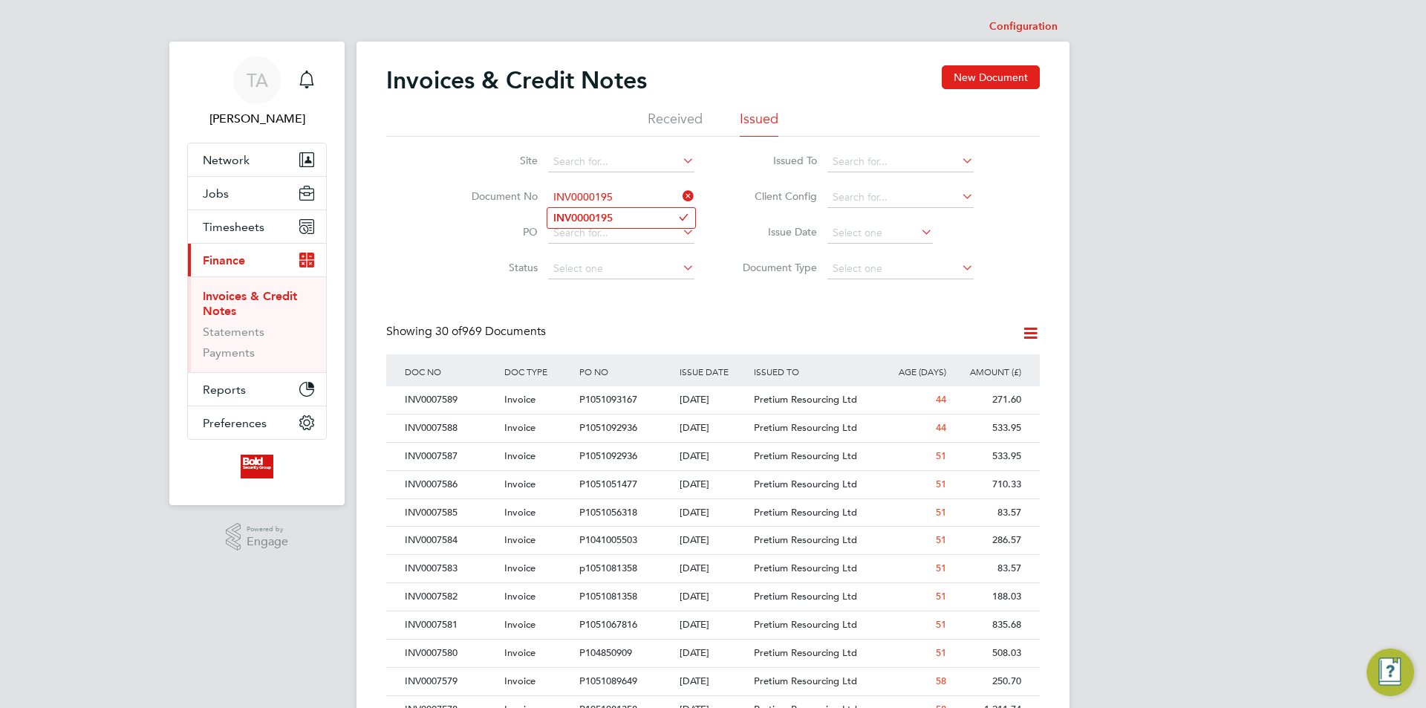
type input "INV0000195"
click at [619, 218] on li "INV0000195" at bounding box center [621, 218] width 148 height 20
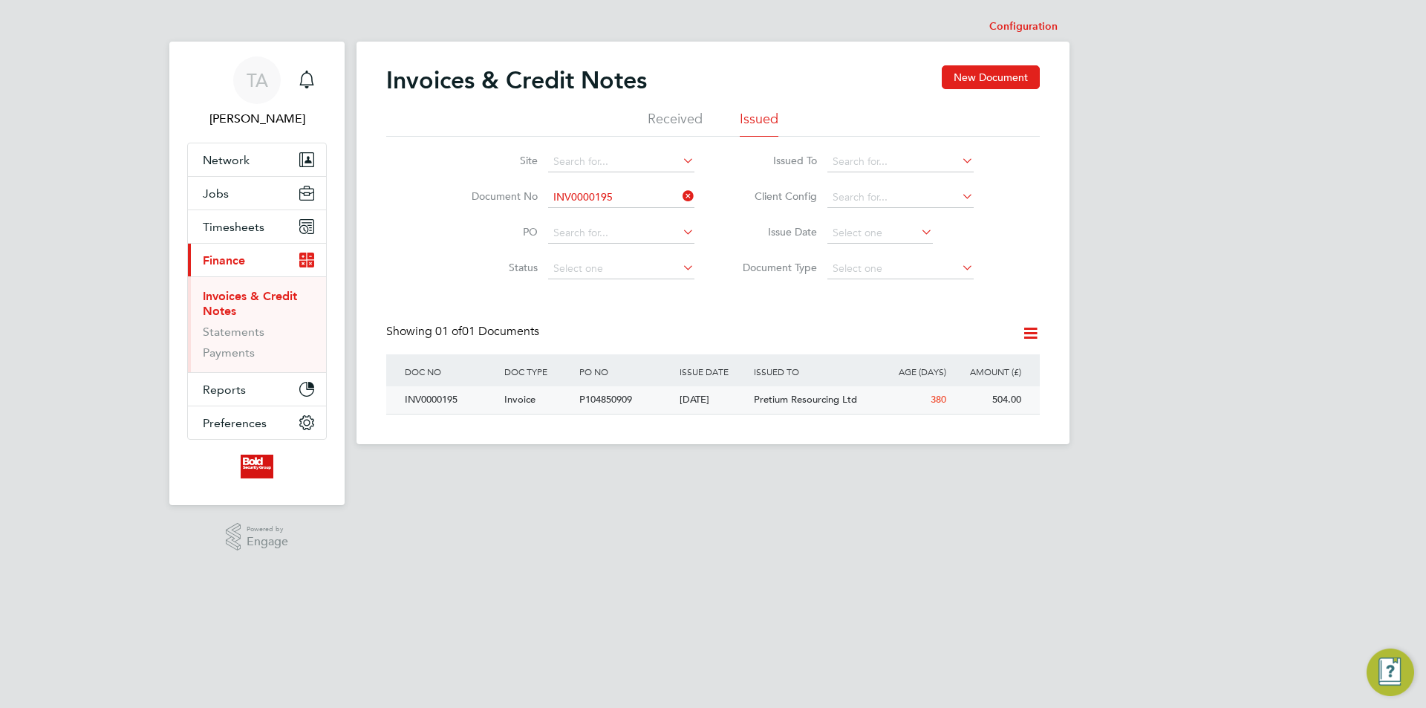
click at [792, 405] on span "Pretium Resourcing Ltd" at bounding box center [805, 399] width 103 height 13
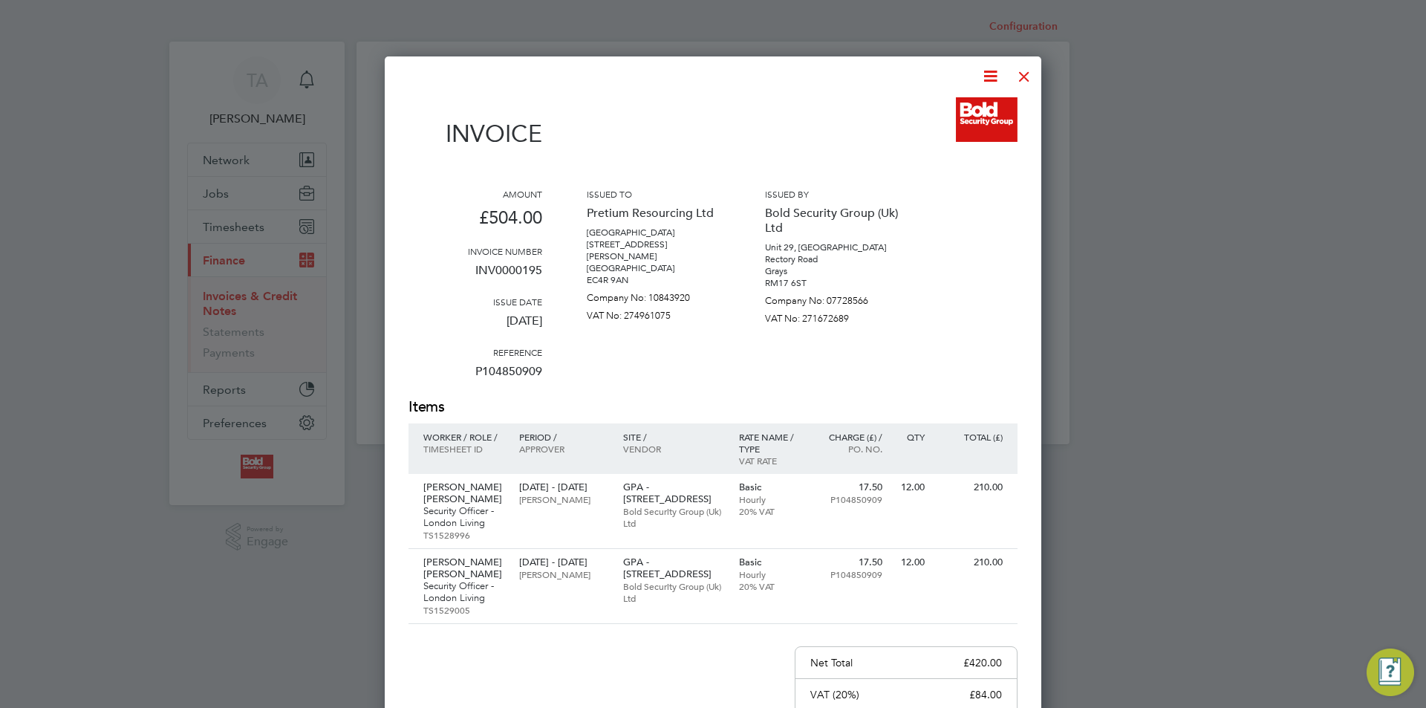
drag, startPoint x: 1026, startPoint y: 76, endPoint x: 983, endPoint y: 96, distance: 46.8
click at [1026, 76] on div at bounding box center [1024, 72] width 27 height 27
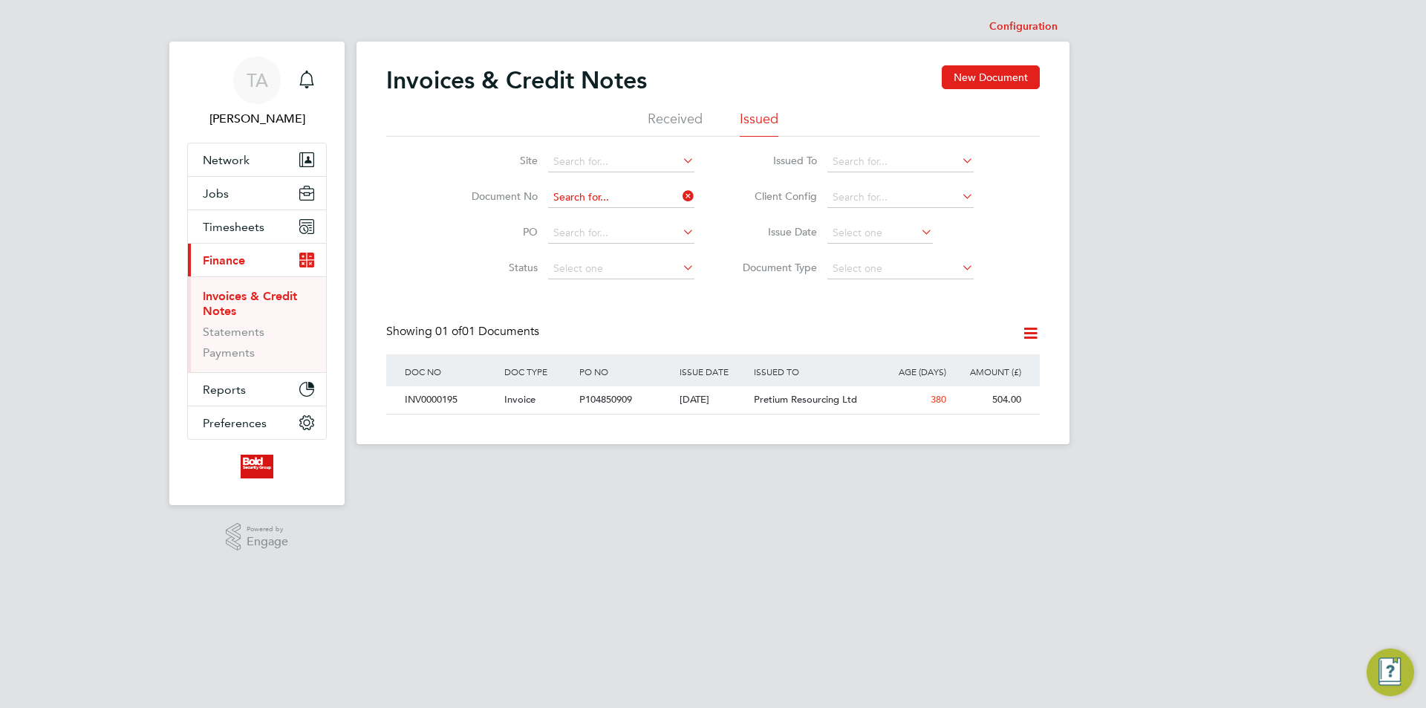
click at [637, 196] on input at bounding box center [621, 197] width 146 height 21
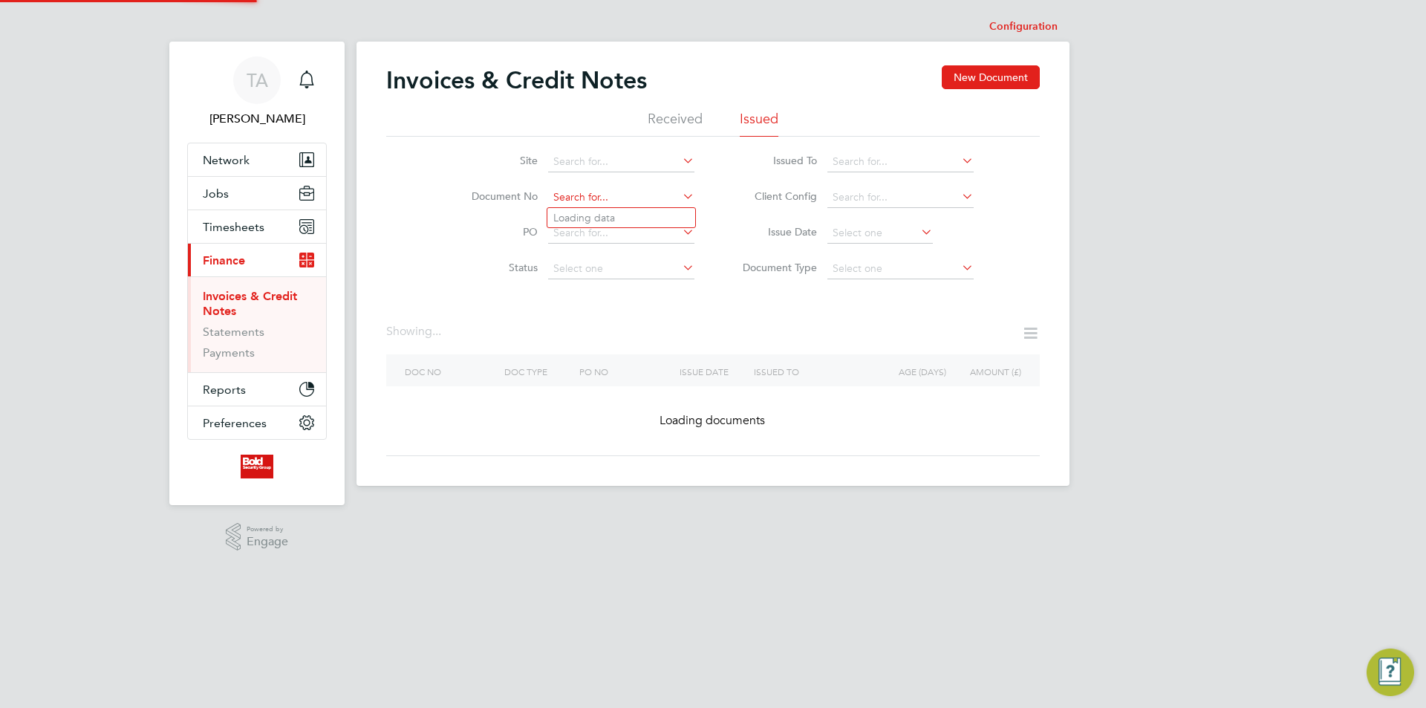
paste input "INV0000194"
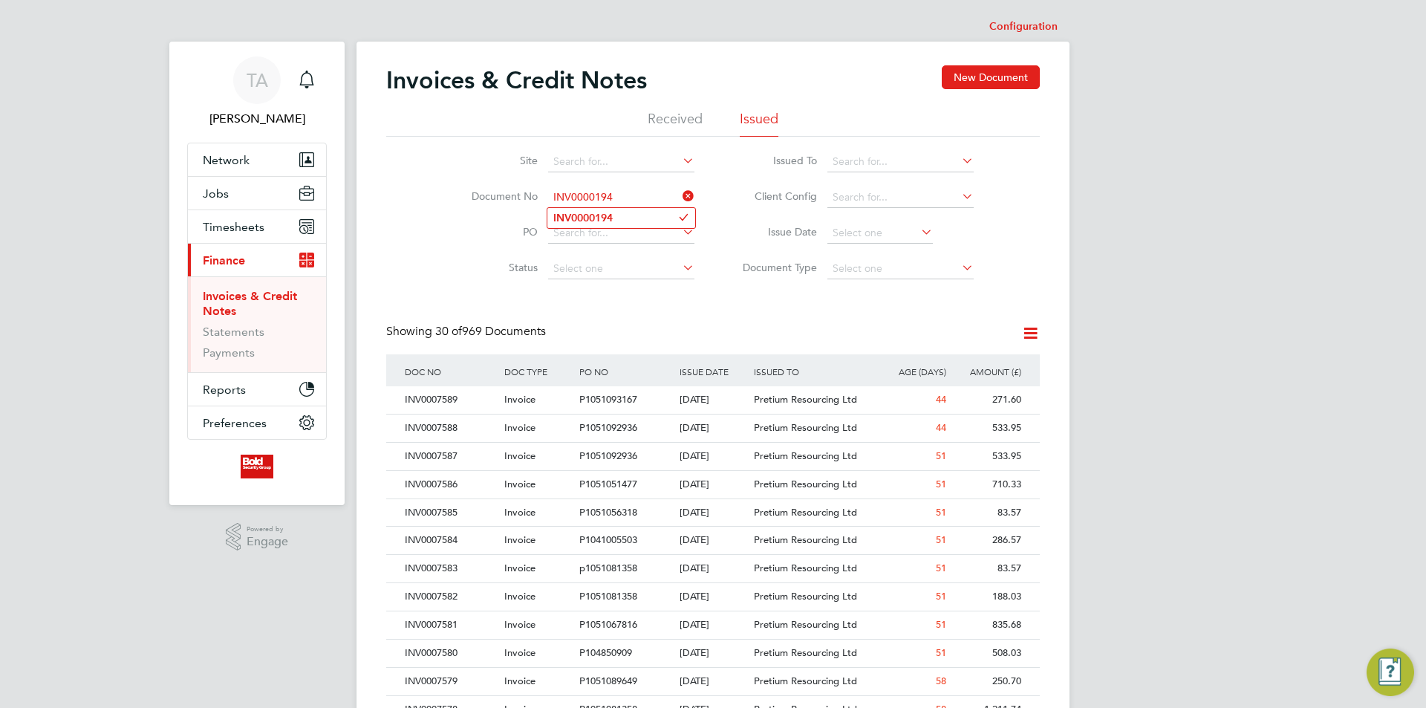
type input "INV0000194"
click at [623, 217] on li "INV0000194" at bounding box center [621, 218] width 148 height 20
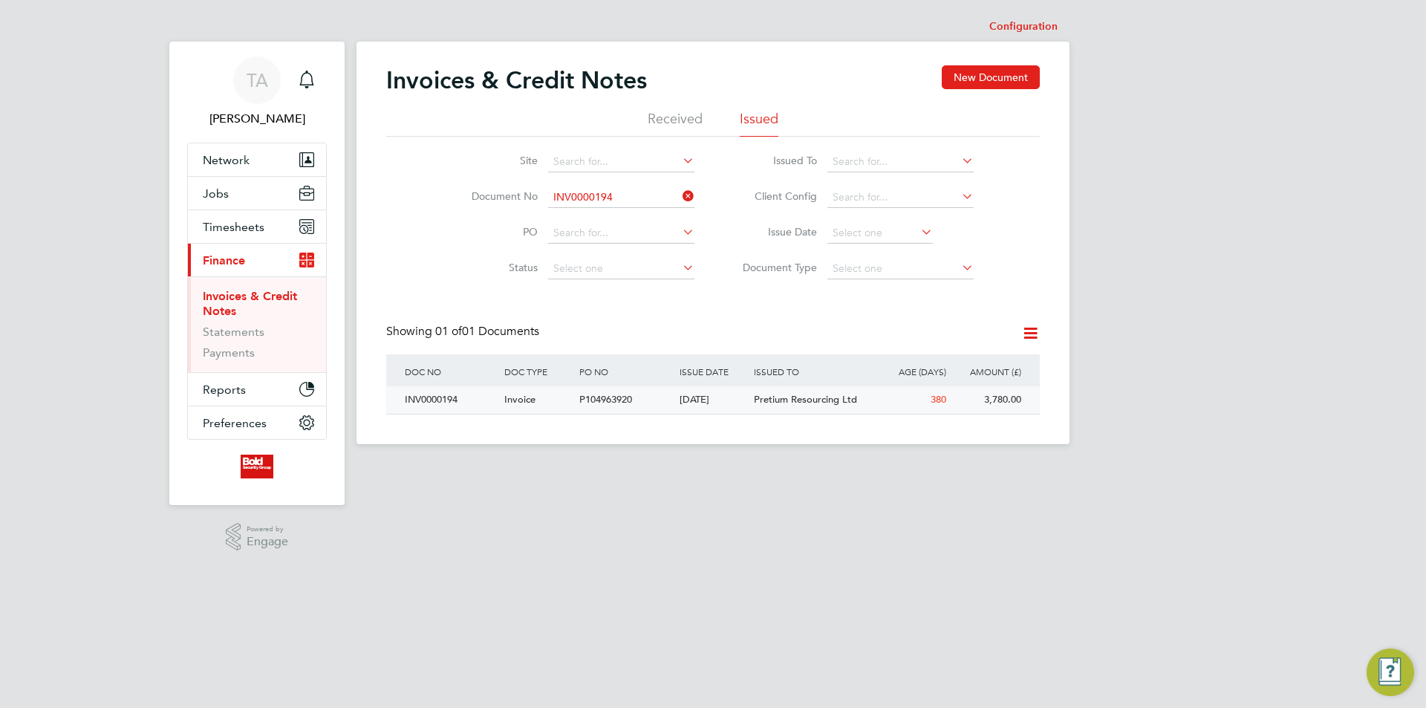
click at [794, 403] on span "Pretium Resourcing Ltd" at bounding box center [805, 399] width 103 height 13
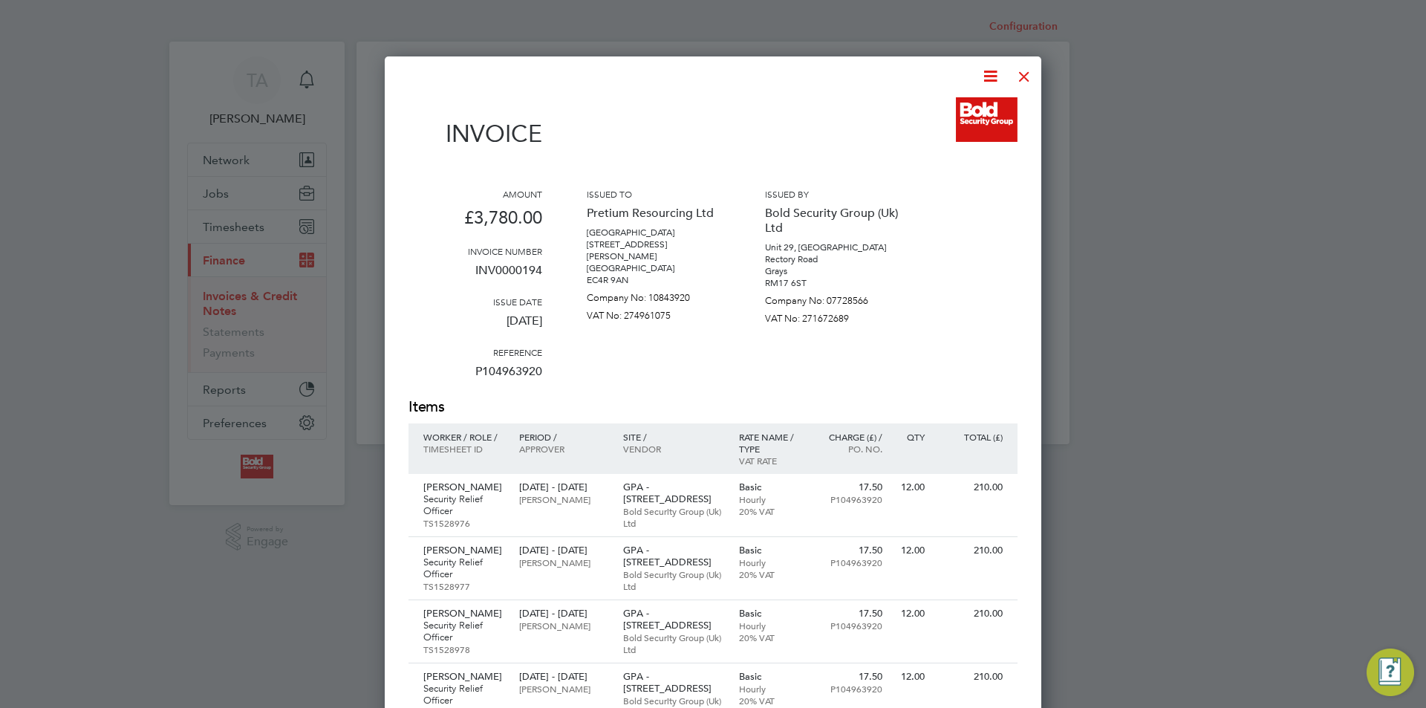
drag, startPoint x: 1024, startPoint y: 79, endPoint x: 978, endPoint y: 103, distance: 52.2
click at [1024, 79] on div at bounding box center [1024, 72] width 27 height 27
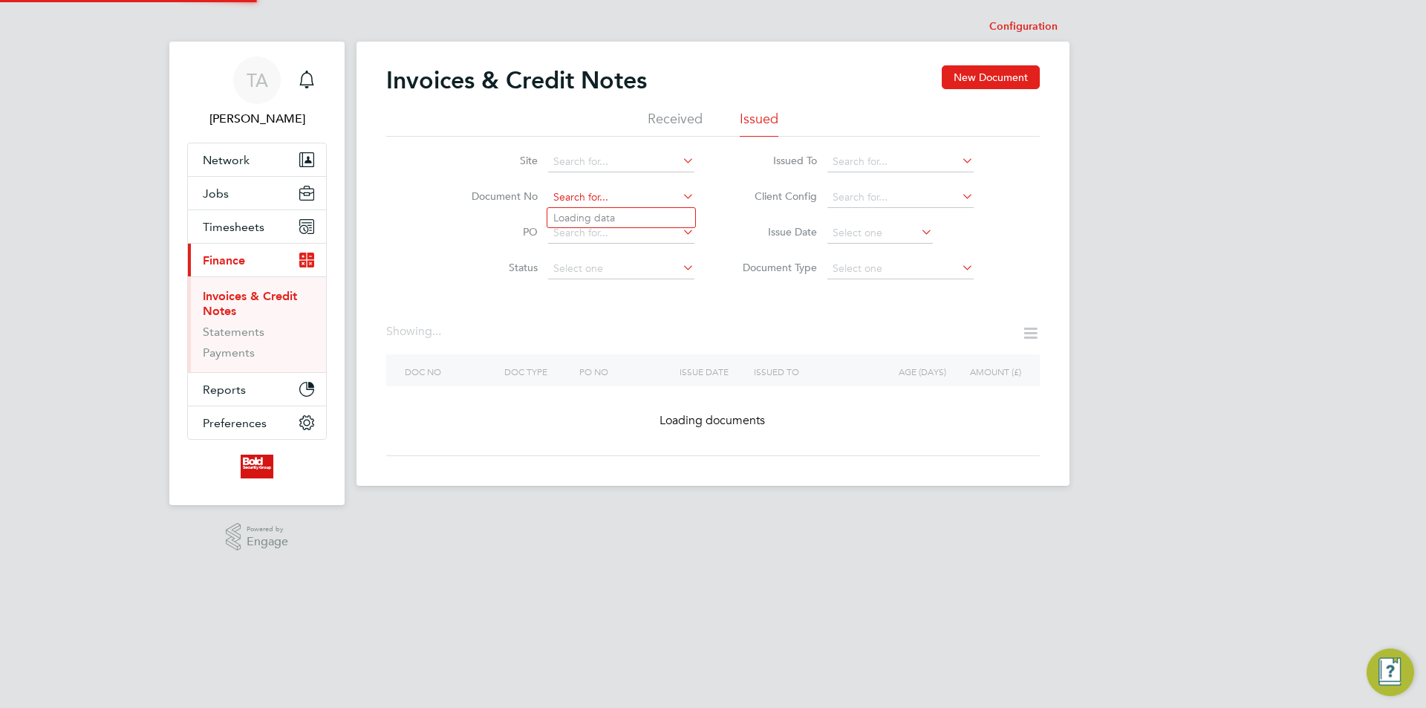
click at [643, 201] on input at bounding box center [621, 197] width 146 height 21
paste input "INV0000193"
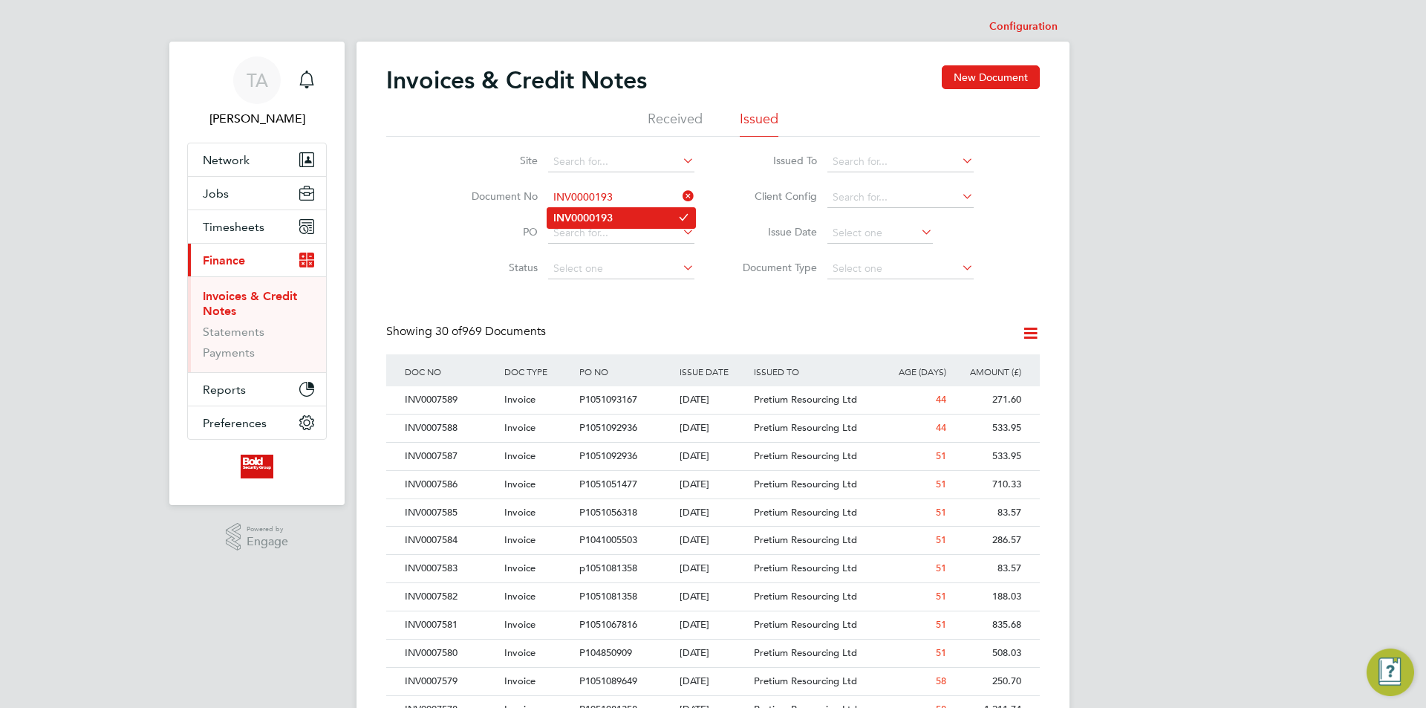
type input "INV0000193"
click at [613, 216] on b "INV0000193" at bounding box center [582, 218] width 59 height 13
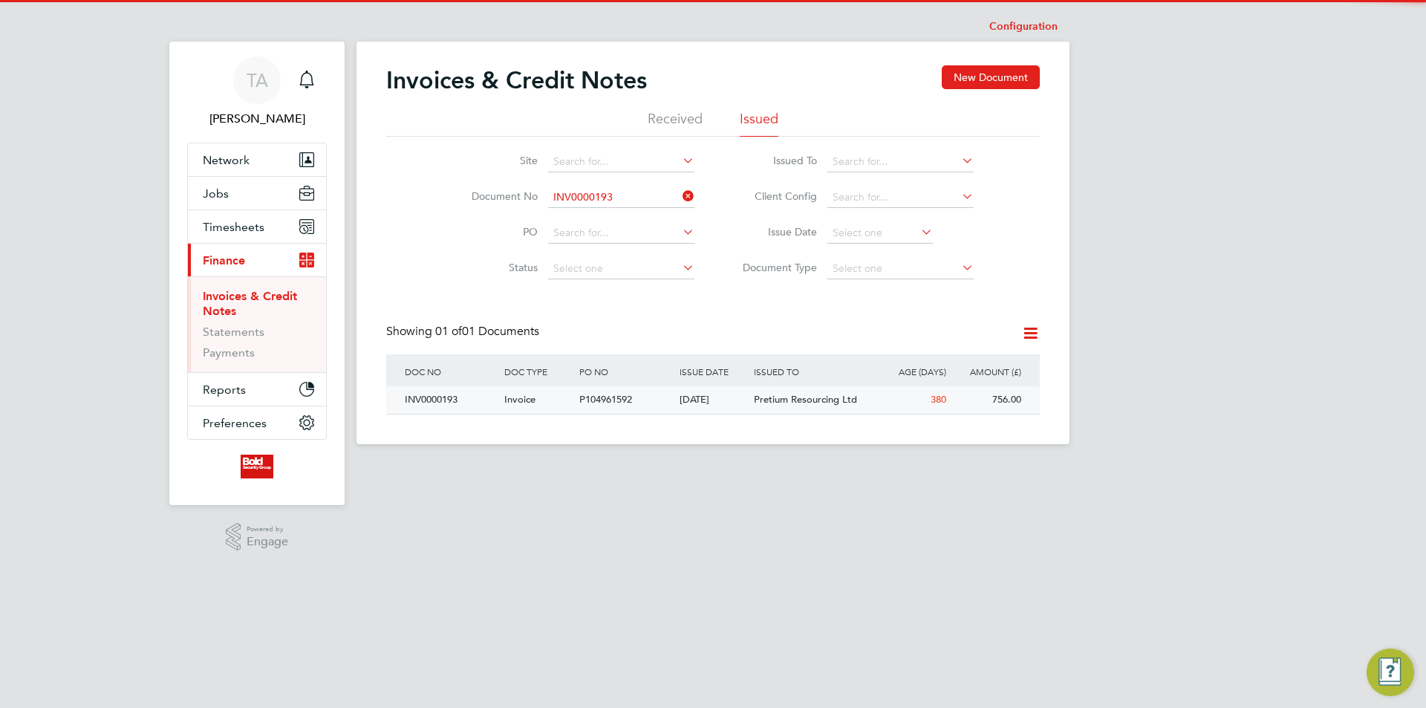
click at [773, 403] on span "Pretium Resourcing Ltd" at bounding box center [805, 399] width 103 height 13
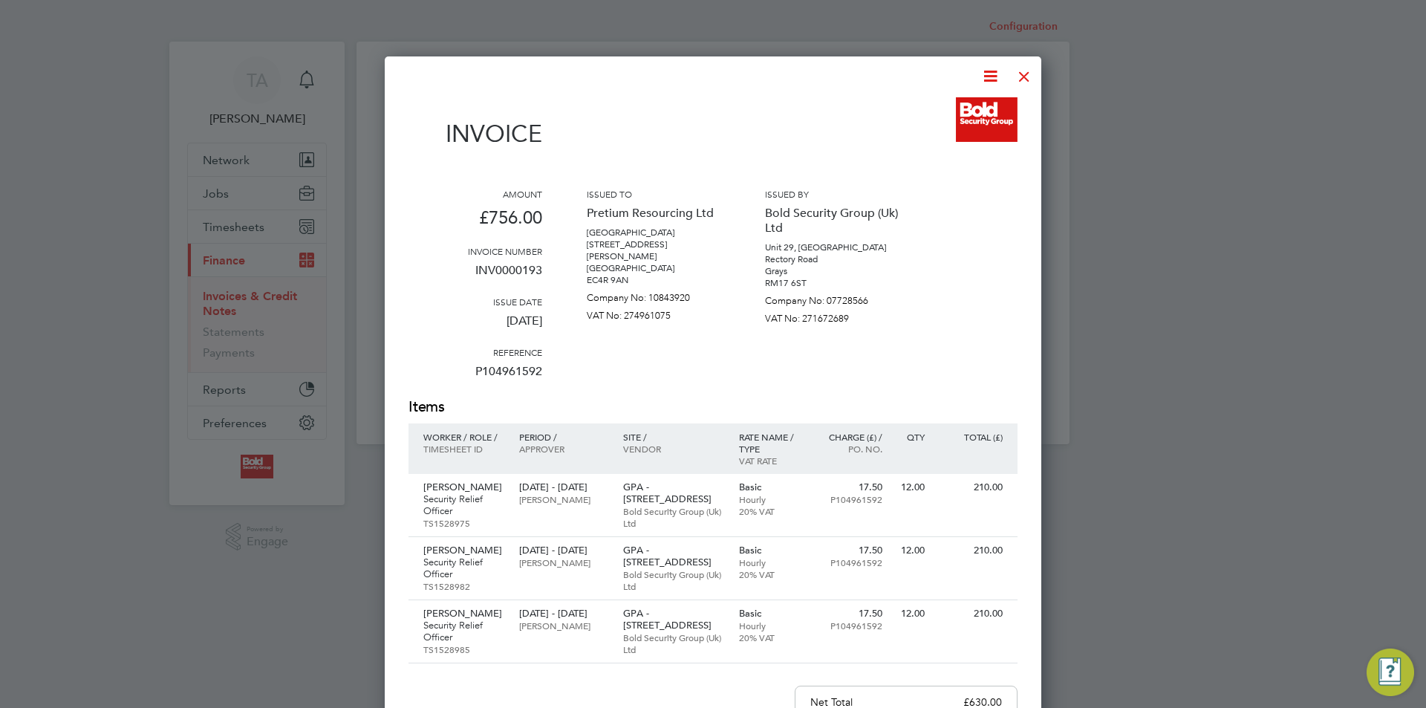
drag, startPoint x: 1023, startPoint y: 75, endPoint x: 1012, endPoint y: 82, distance: 13.4
click at [1021, 77] on div at bounding box center [1024, 72] width 27 height 27
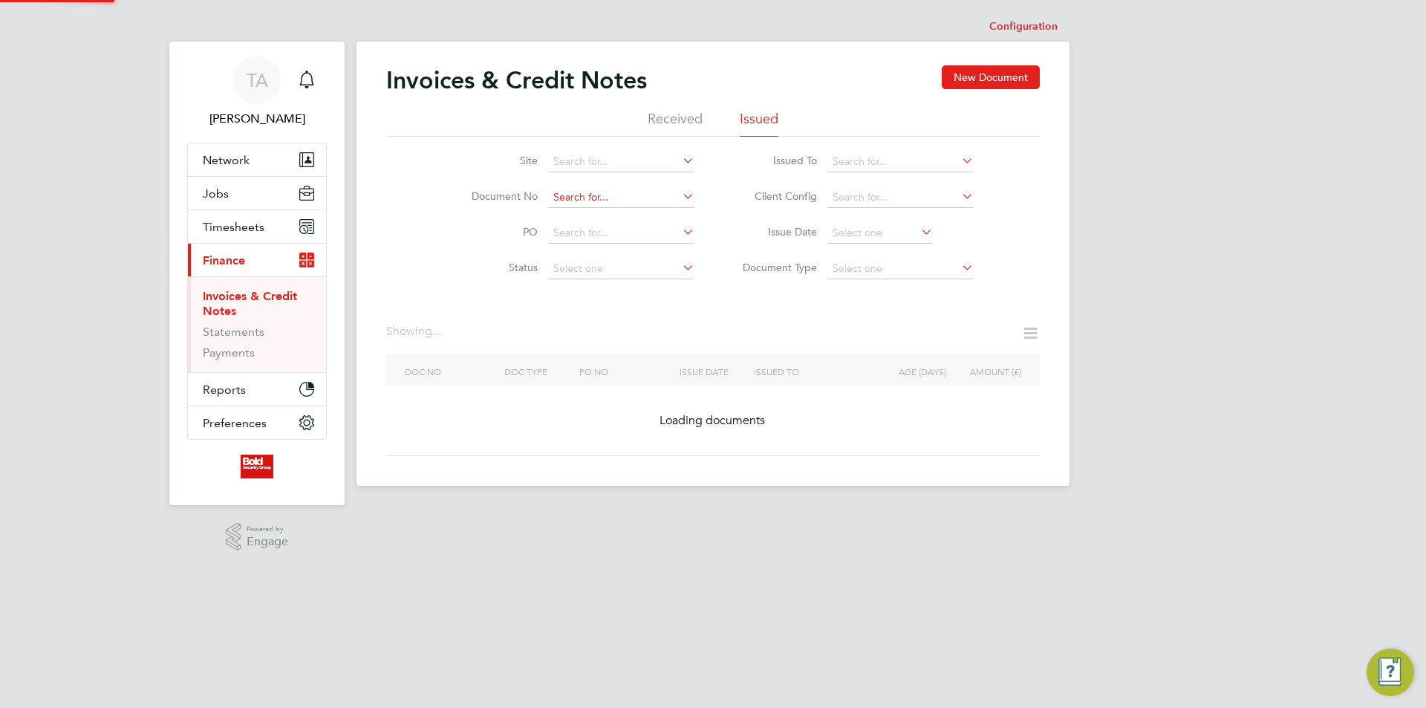
click at [645, 201] on input at bounding box center [621, 197] width 146 height 21
paste input "INV0000192"
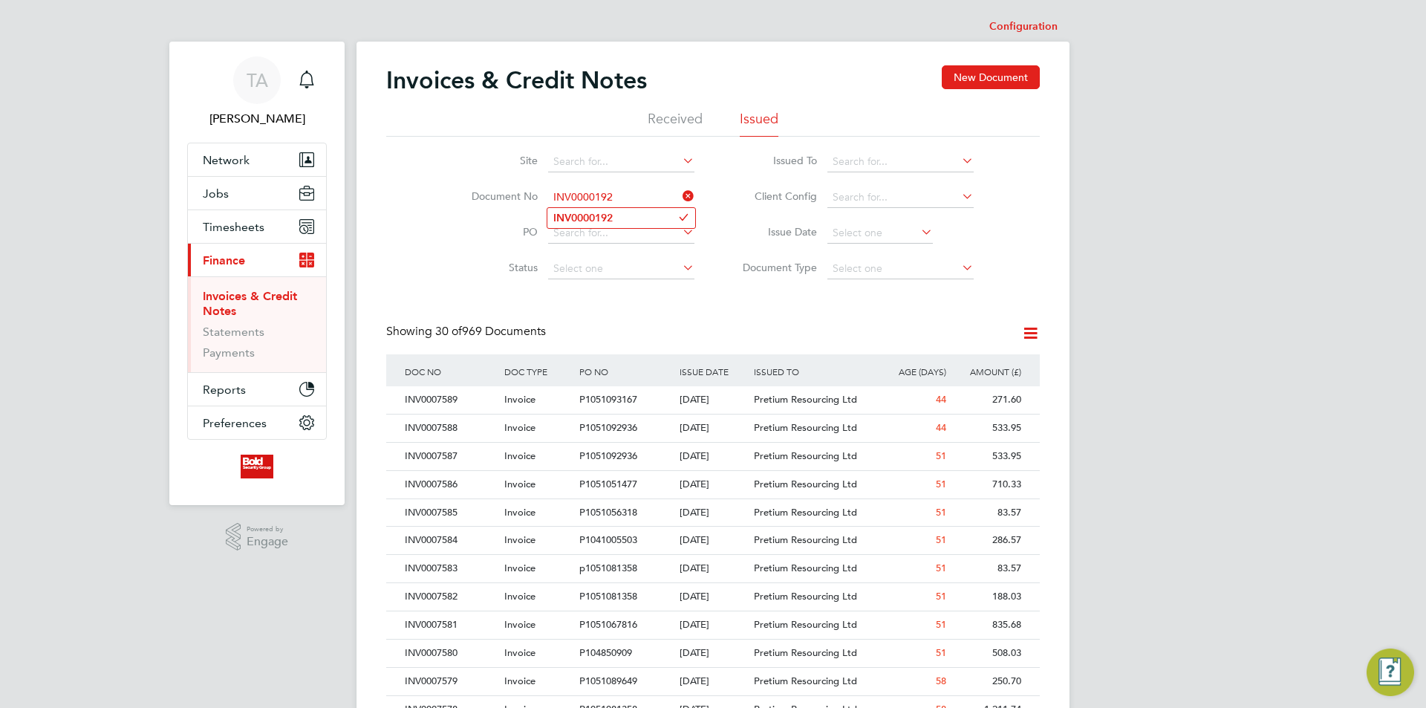
type input "INV0000192"
click at [628, 215] on li "INV0000192" at bounding box center [621, 218] width 148 height 20
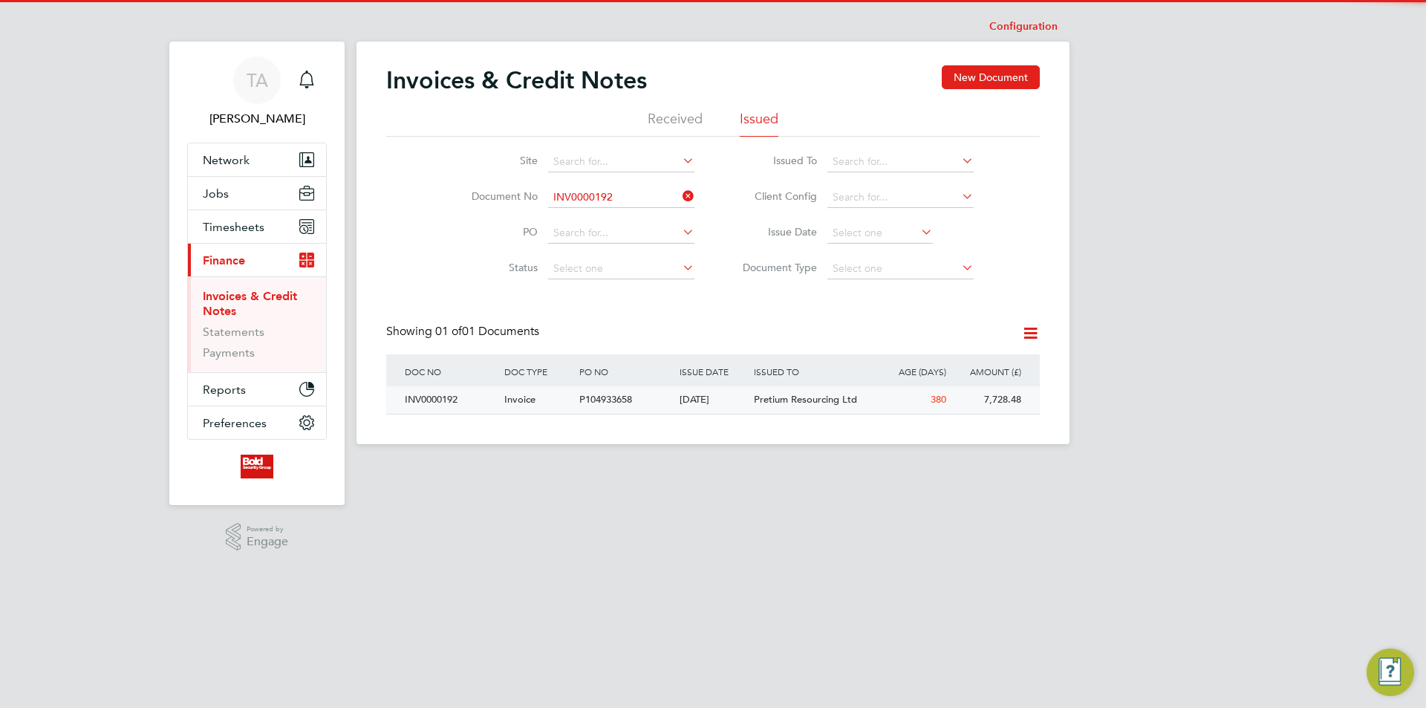
click at [812, 401] on span "Pretium Resourcing Ltd" at bounding box center [805, 399] width 103 height 13
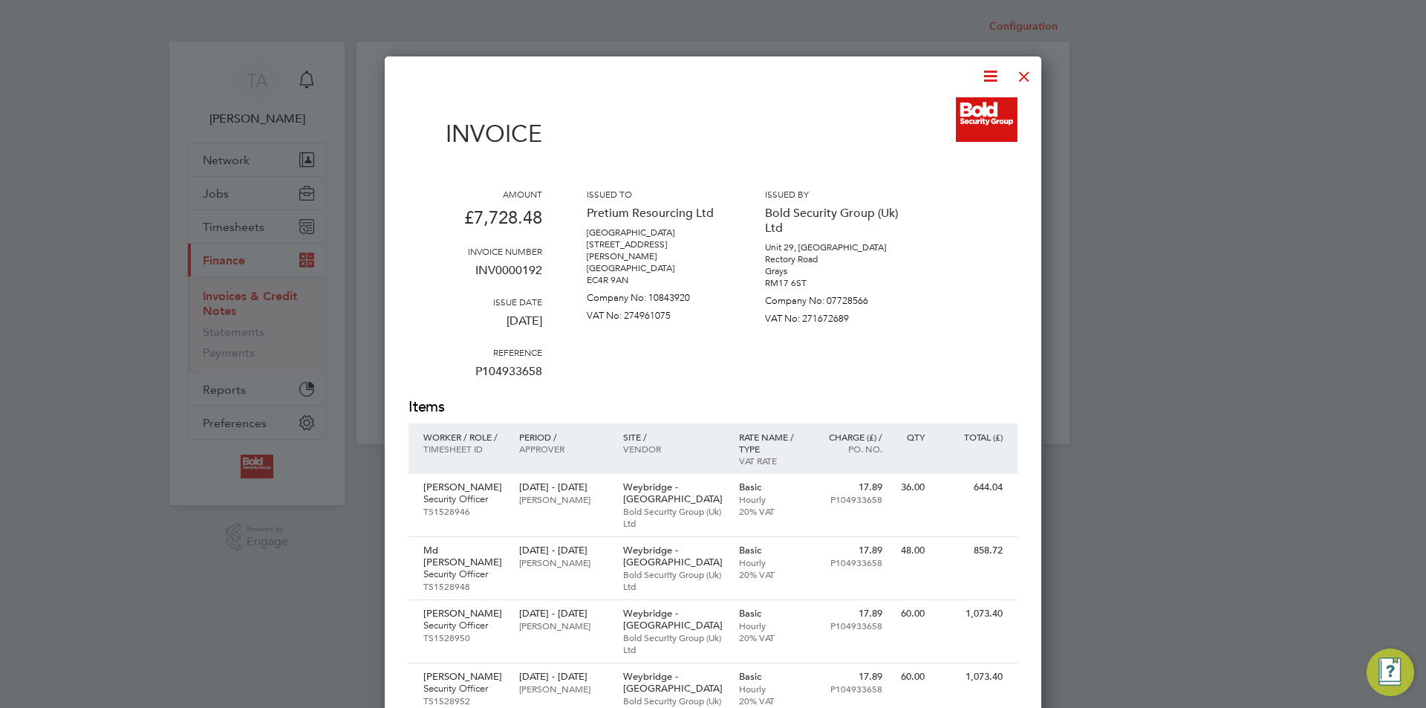
click at [1021, 74] on div at bounding box center [1024, 72] width 27 height 27
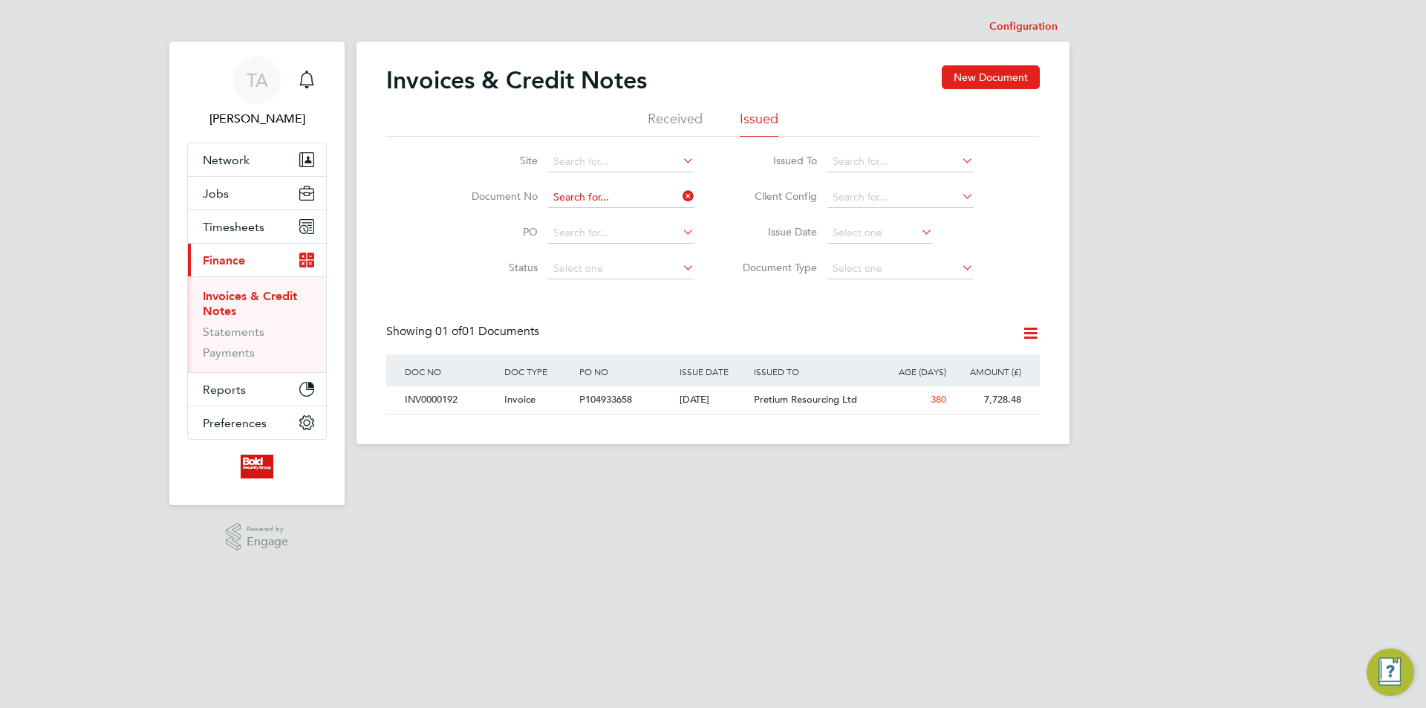
click at [628, 194] on input at bounding box center [621, 197] width 146 height 21
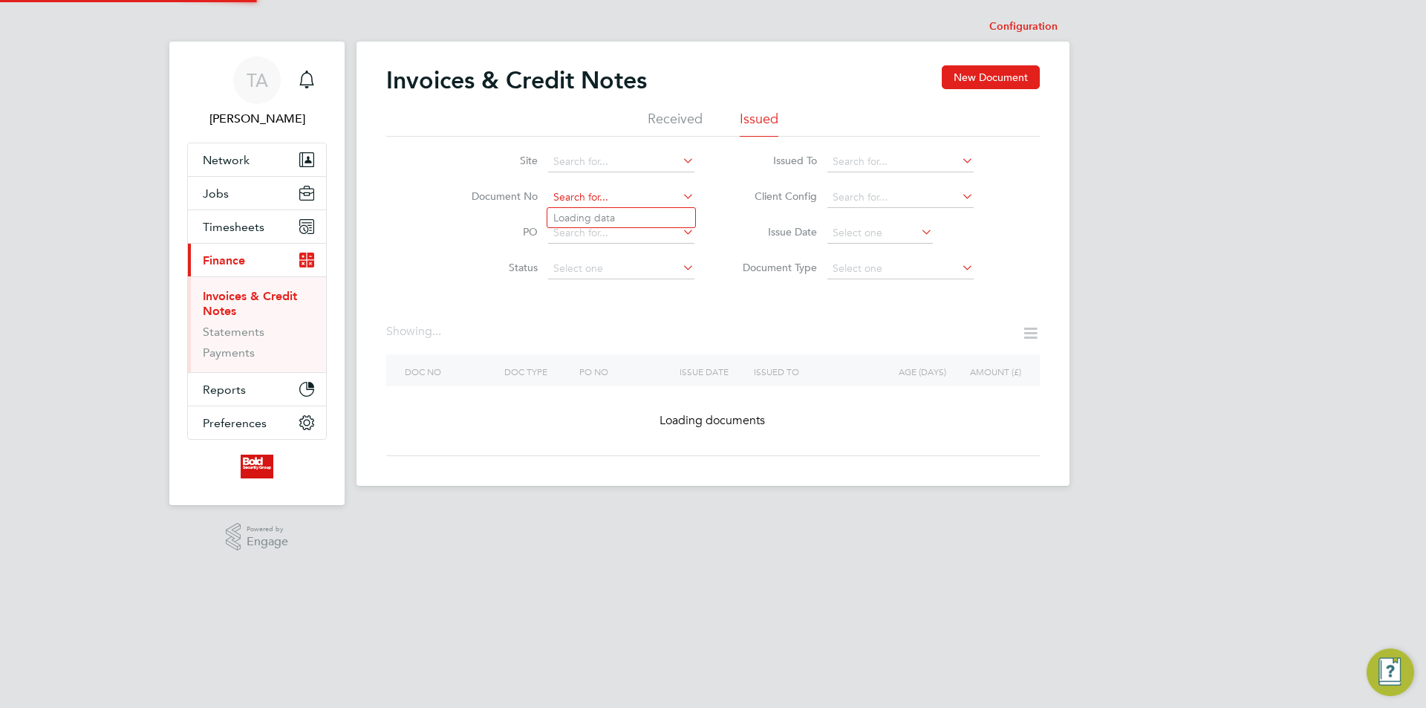
paste input "INV0000191"
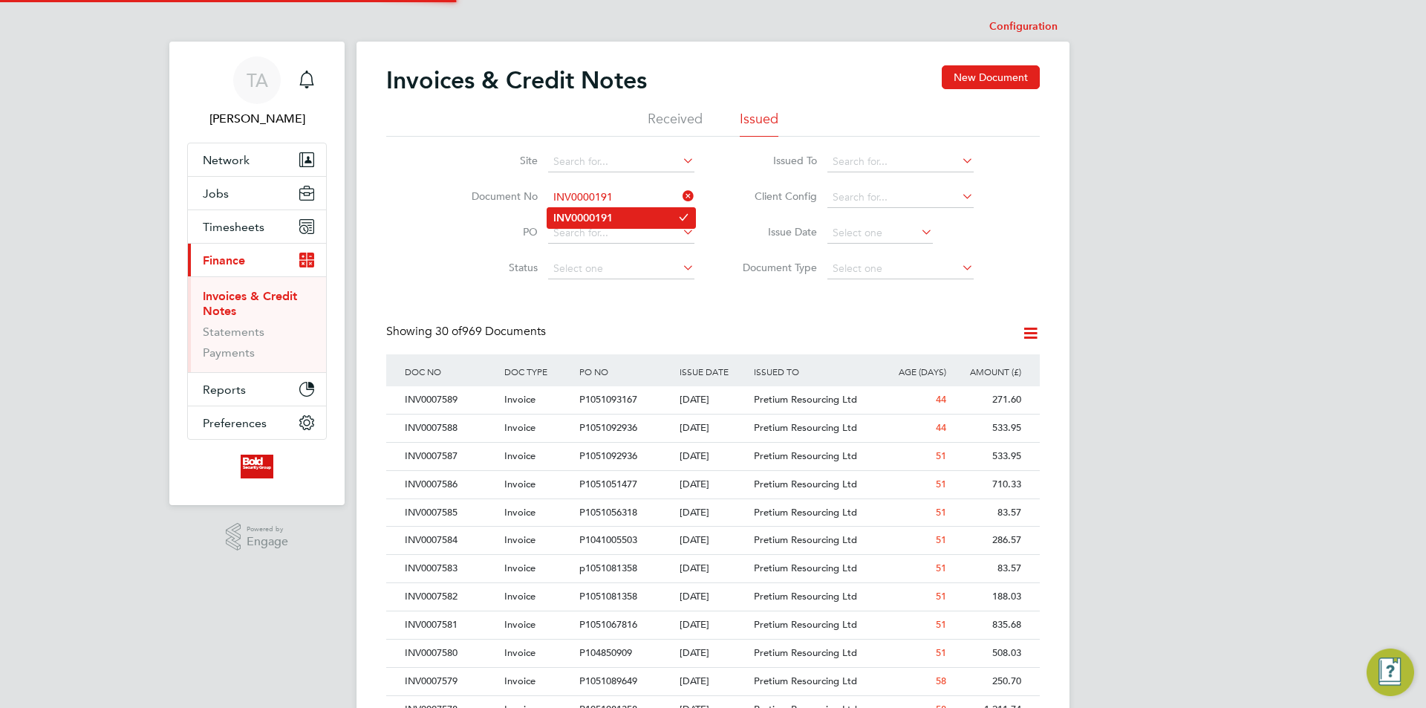
type input "INV0000191"
click at [621, 220] on li "INV0000191" at bounding box center [621, 218] width 148 height 20
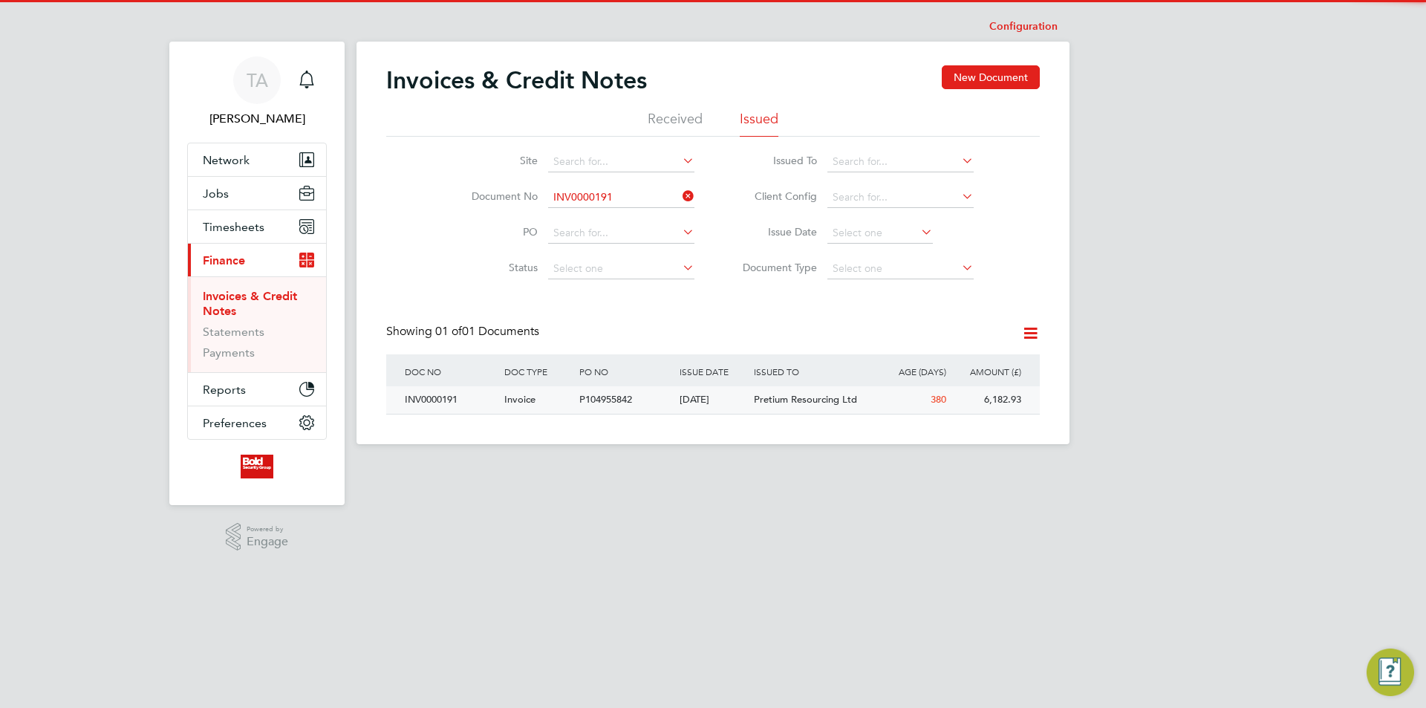
click at [703, 402] on div "[DATE]" at bounding box center [713, 399] width 75 height 27
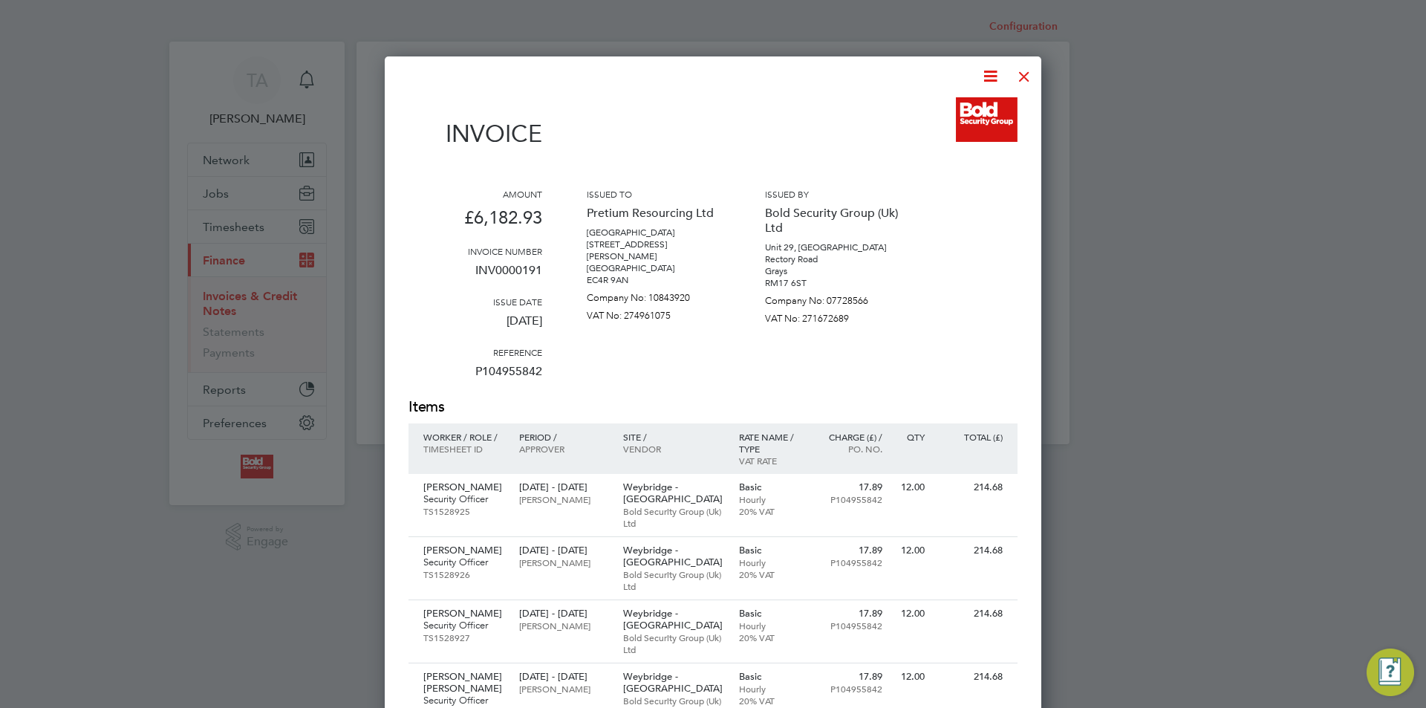
drag, startPoint x: 1025, startPoint y: 67, endPoint x: 1015, endPoint y: 78, distance: 15.2
click at [1025, 67] on div at bounding box center [1024, 72] width 27 height 27
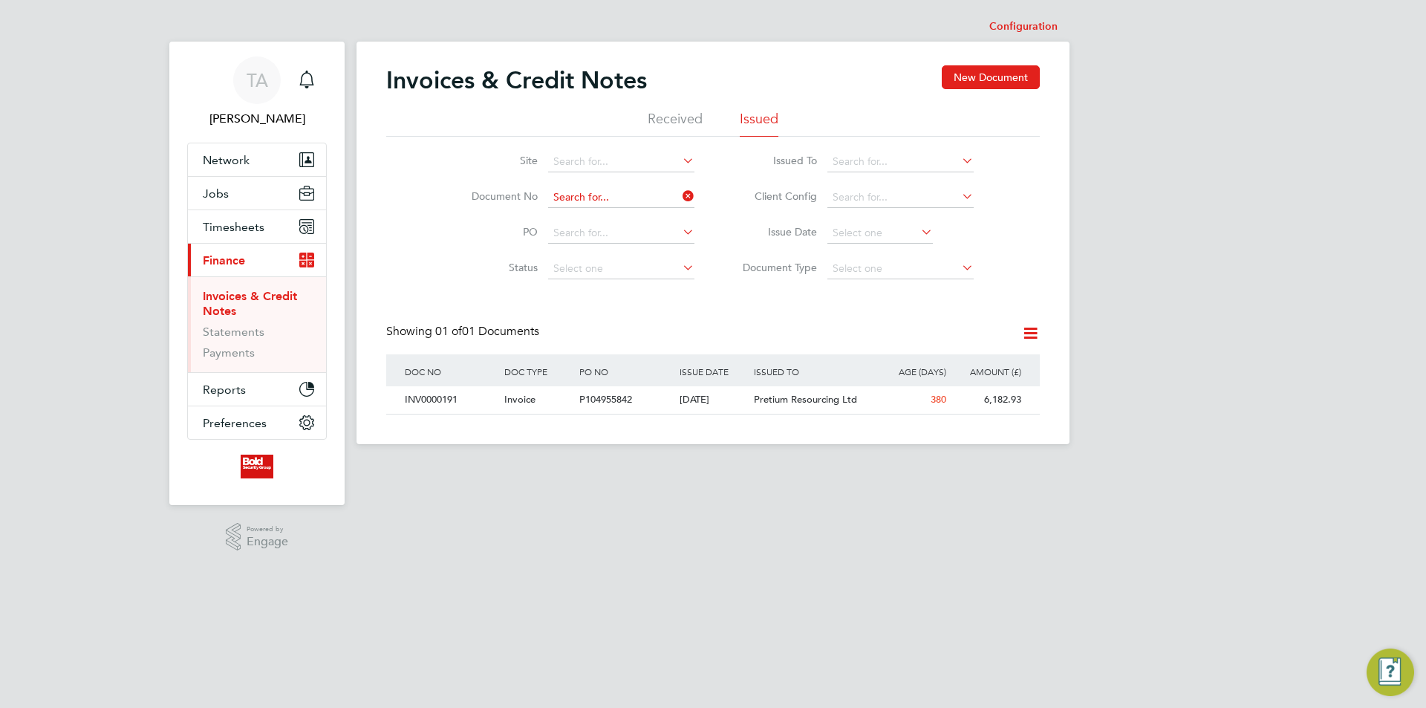
click at [643, 201] on input at bounding box center [621, 197] width 146 height 21
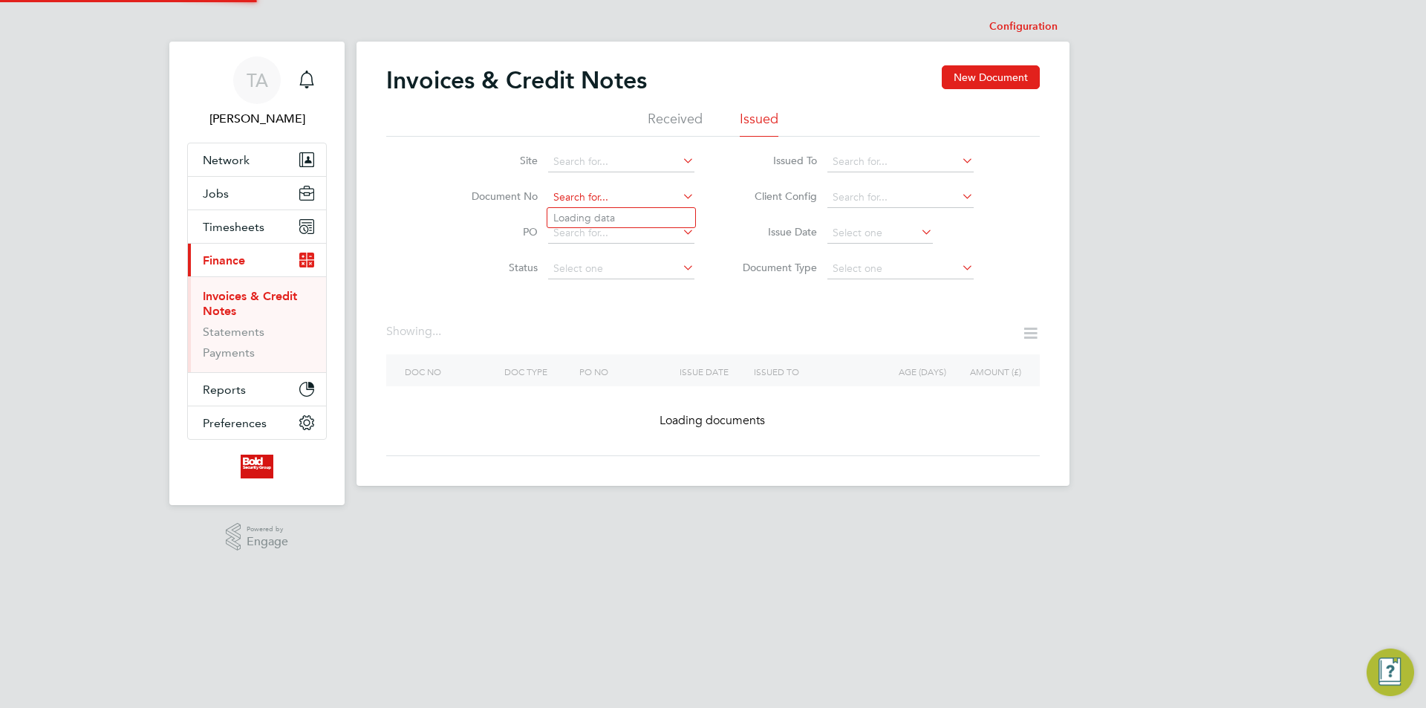
paste input "INV0000190"
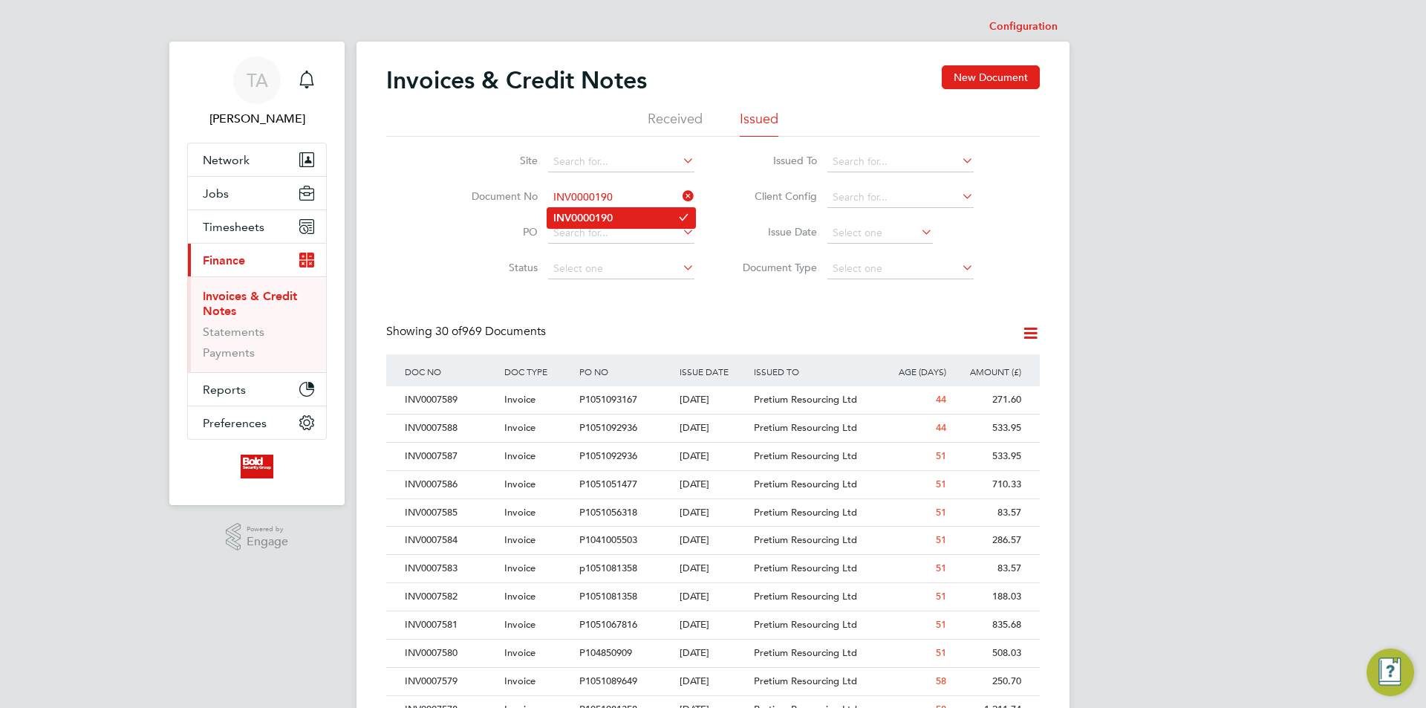
type input "INV0000190"
click at [635, 215] on li "INV0000190" at bounding box center [621, 218] width 148 height 20
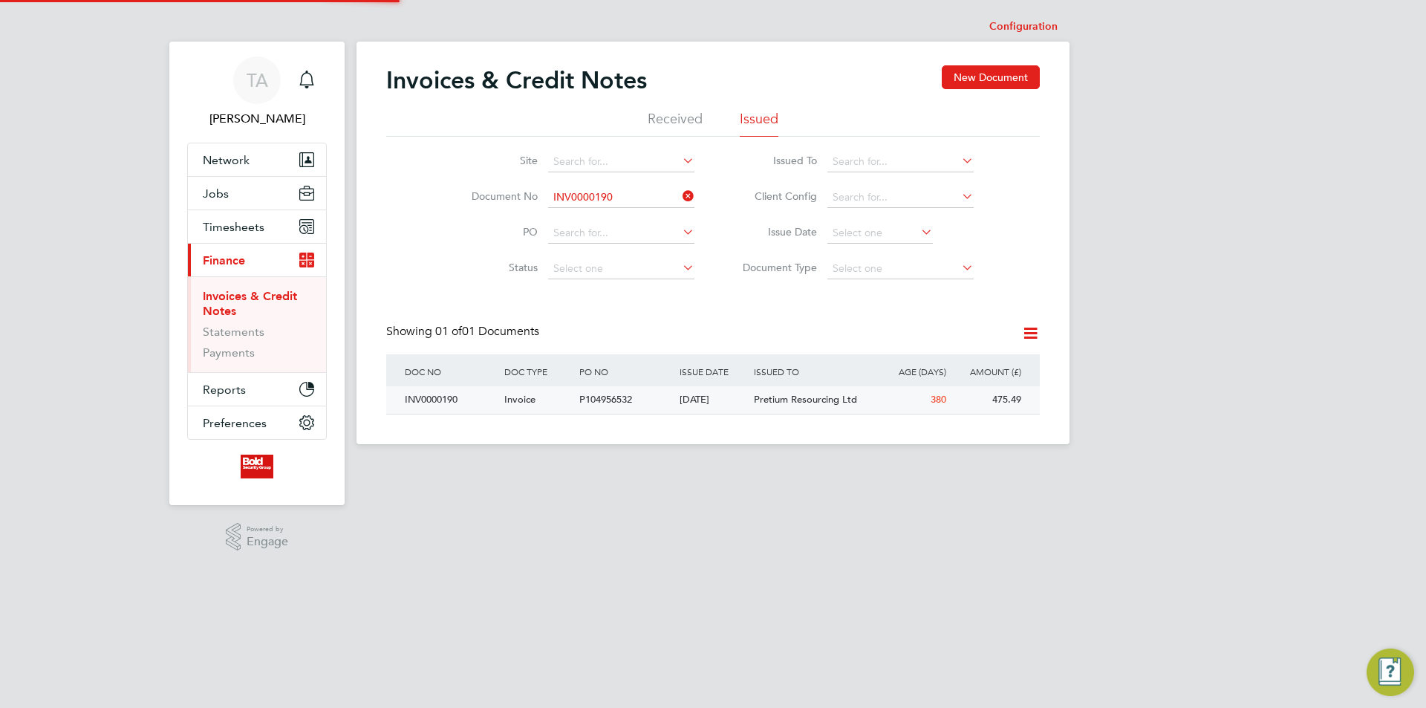
click at [735, 402] on div "[DATE]" at bounding box center [713, 399] width 75 height 27
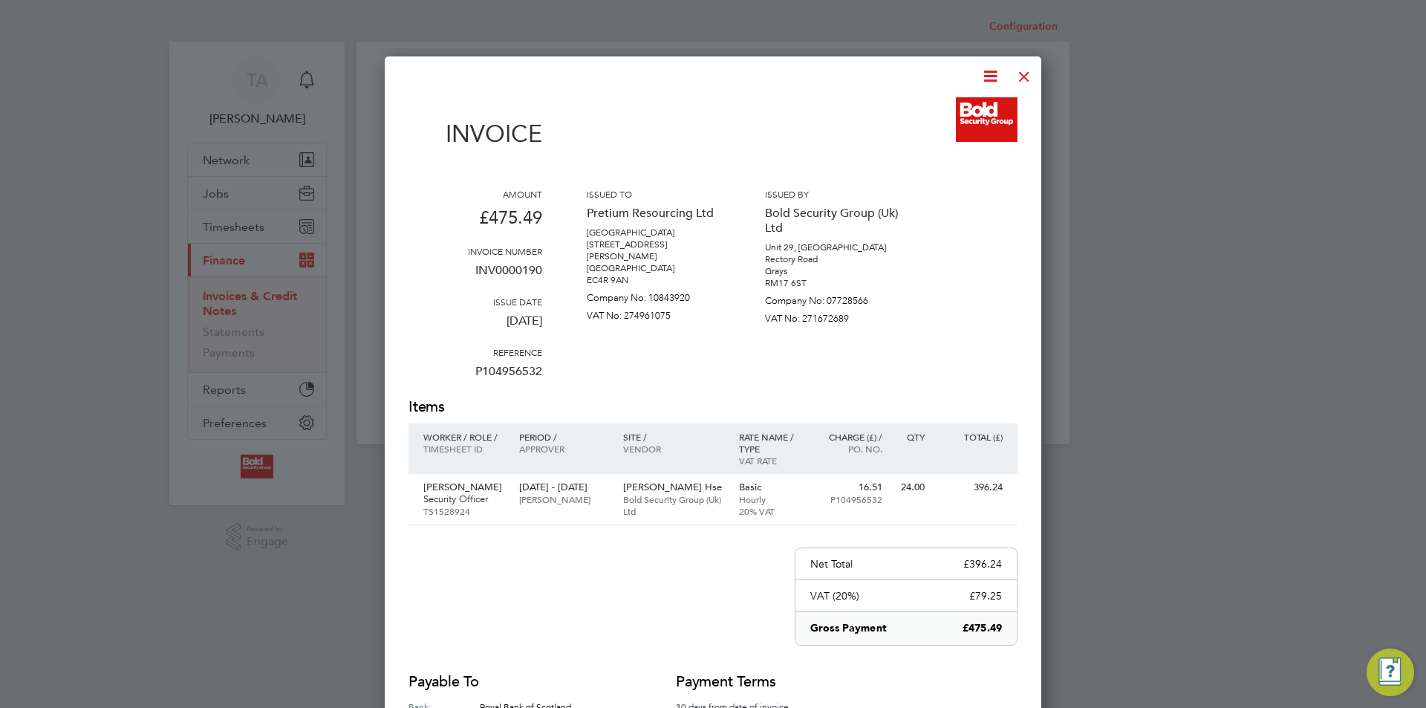
click at [1024, 74] on div at bounding box center [1024, 72] width 27 height 27
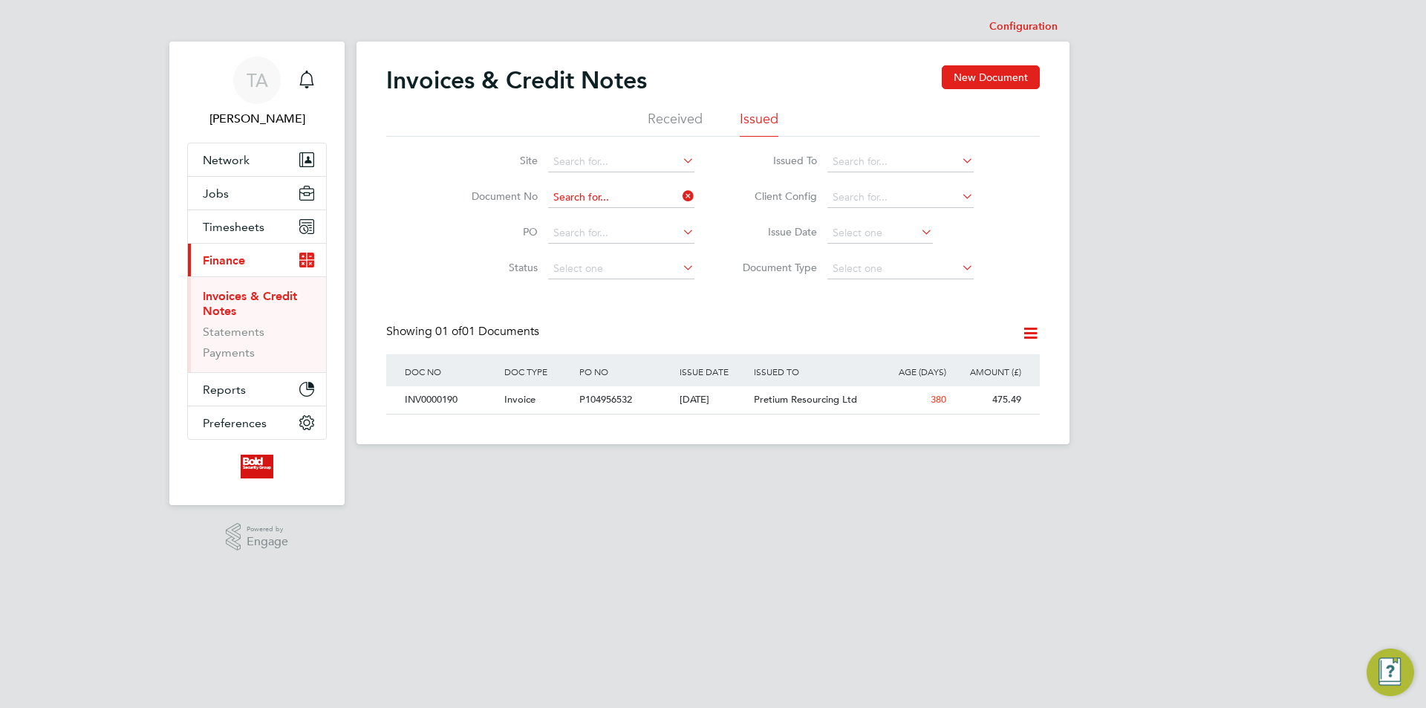
click at [631, 205] on input at bounding box center [621, 197] width 146 height 21
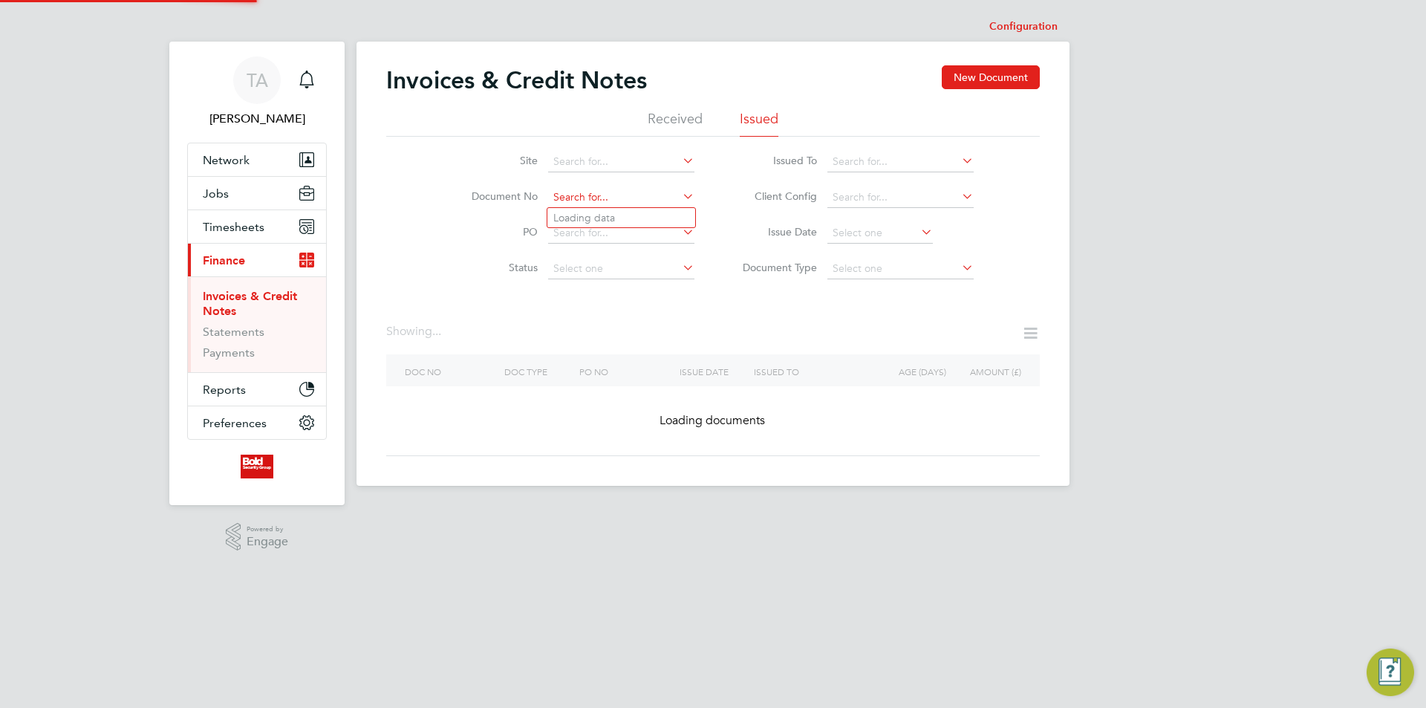
paste input "INV0000189"
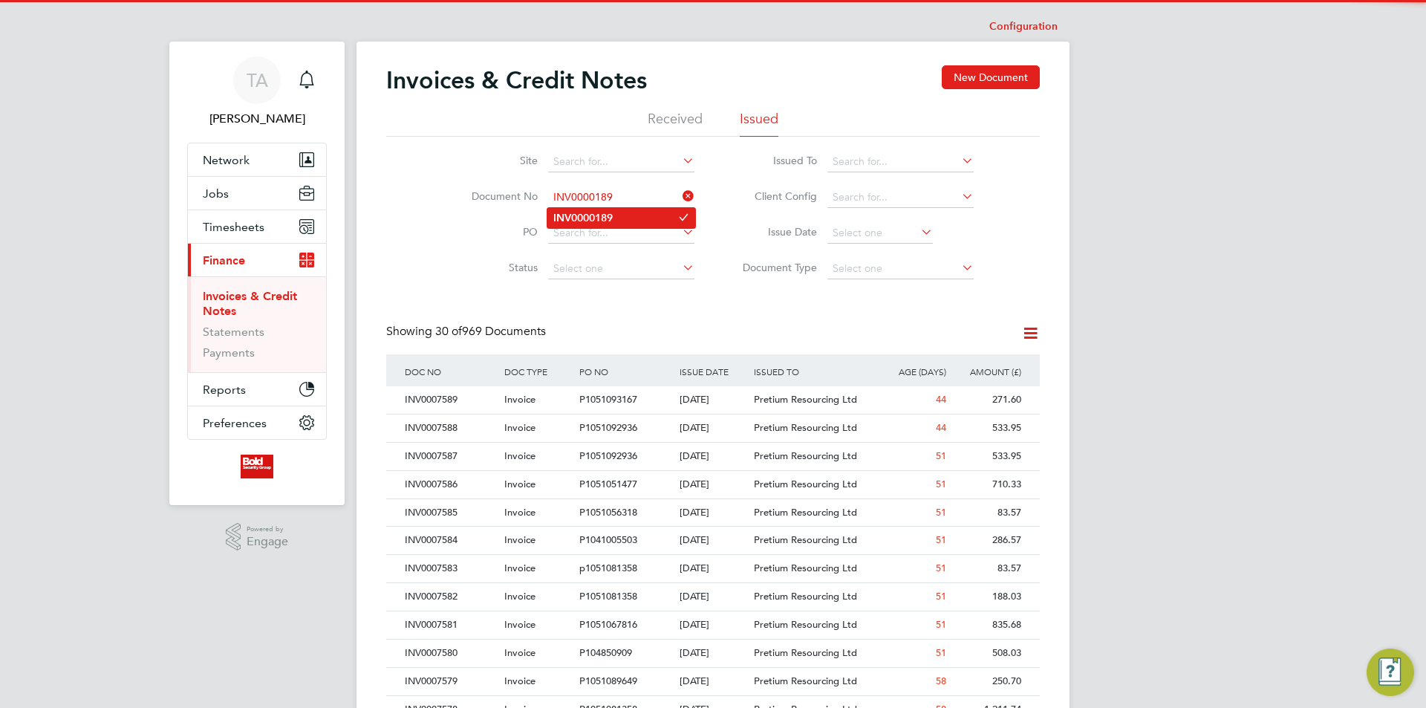
type input "INV0000189"
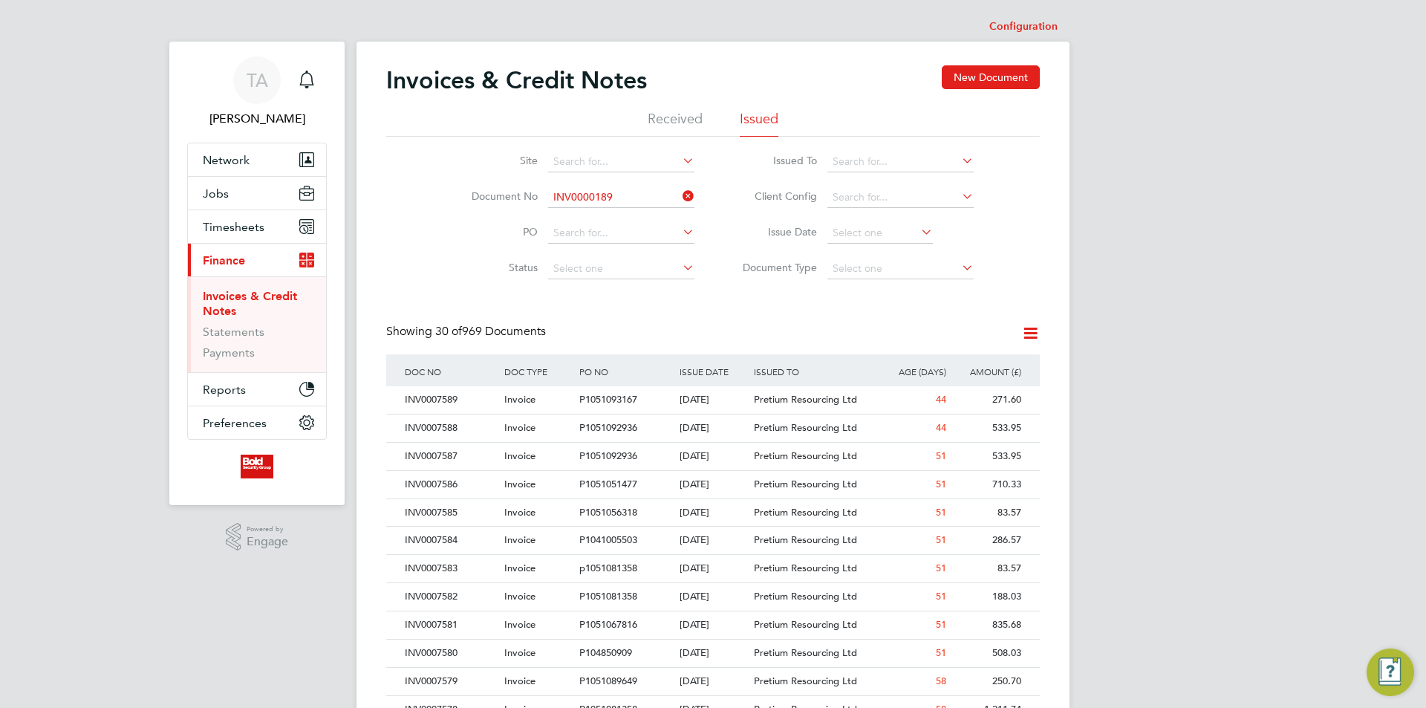
click at [620, 218] on li "INV0000189" at bounding box center [621, 218] width 148 height 20
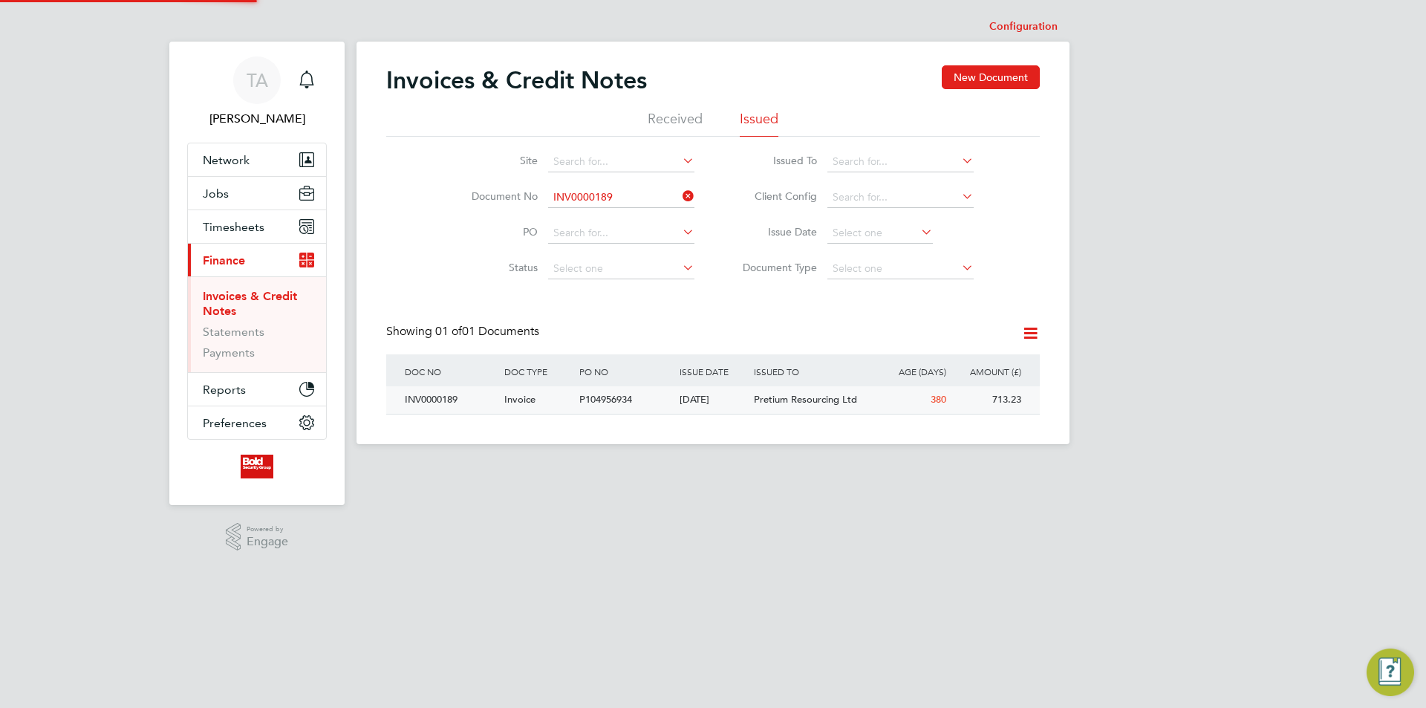
click at [780, 407] on div "Pretium Resourcing Ltd" at bounding box center [812, 399] width 125 height 27
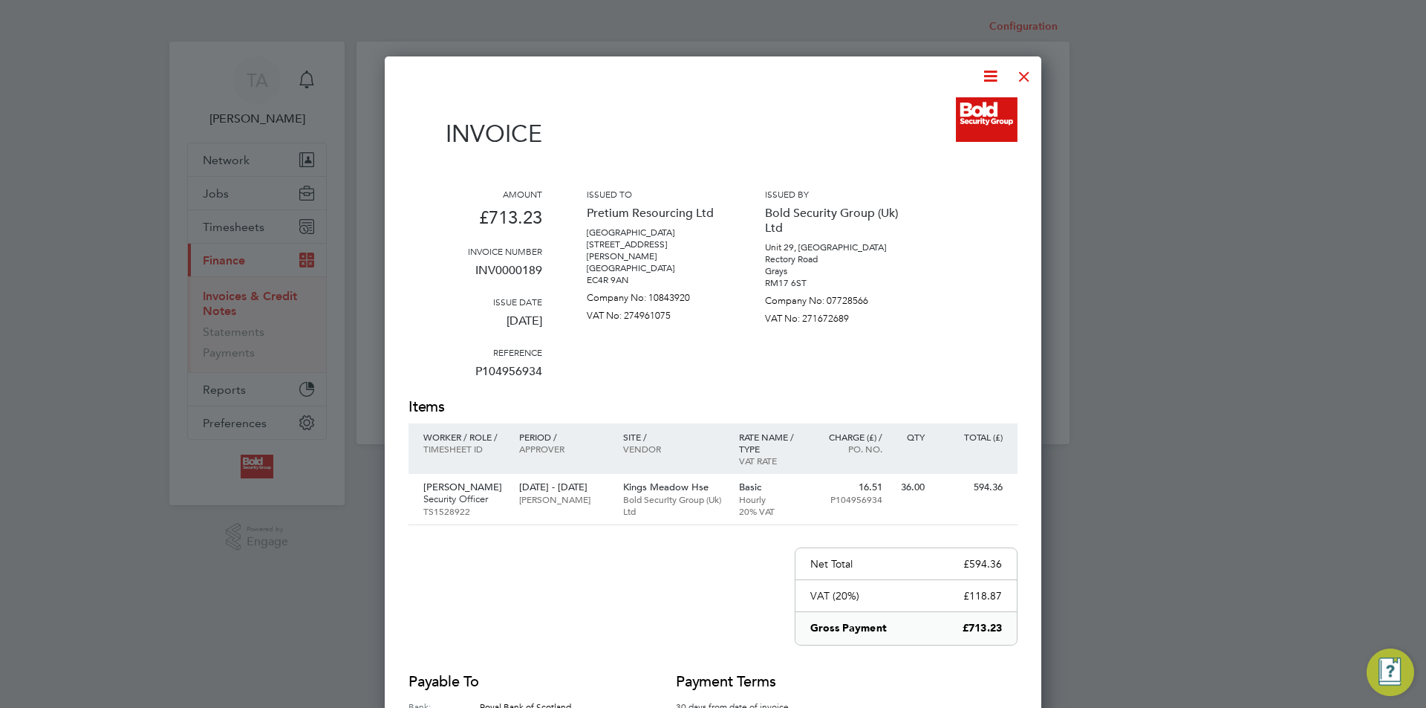
drag, startPoint x: 1031, startPoint y: 80, endPoint x: 1012, endPoint y: 86, distance: 19.5
click at [1030, 80] on div at bounding box center [1024, 72] width 27 height 27
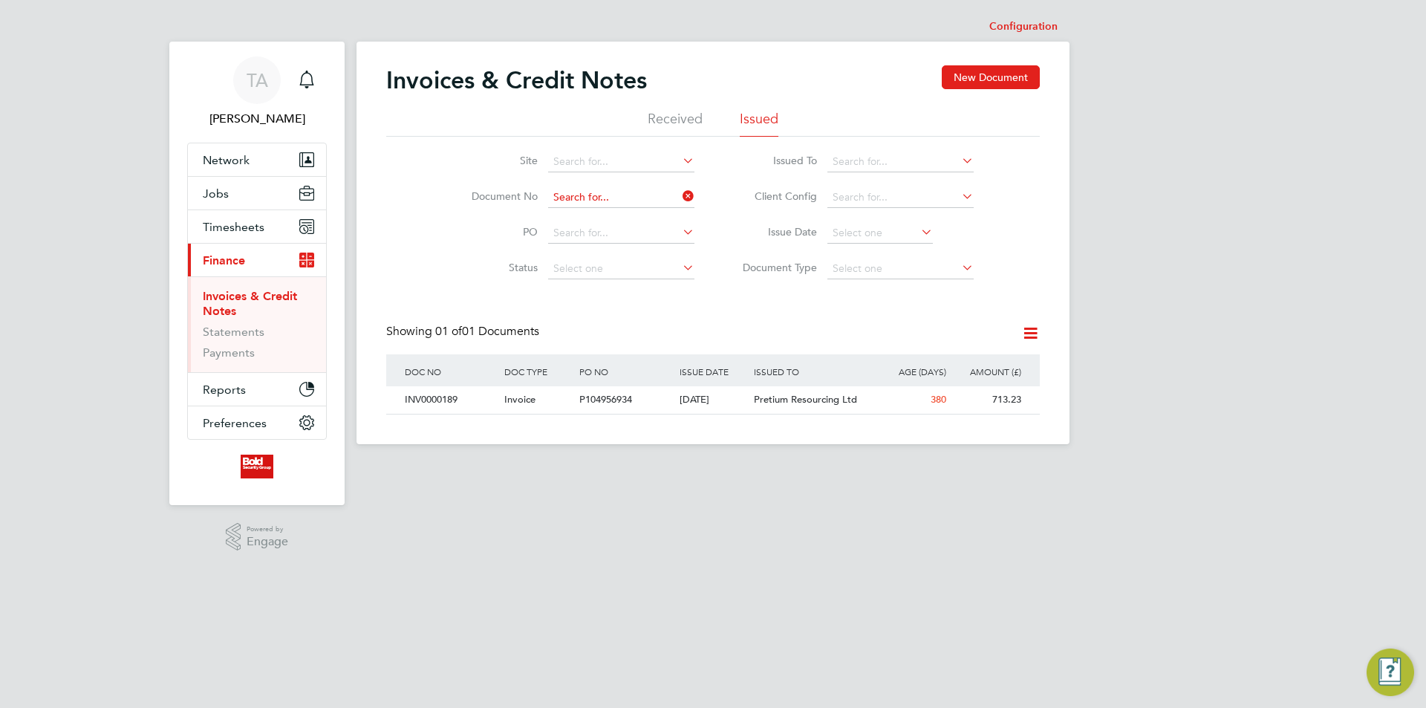
click at [643, 197] on input at bounding box center [621, 197] width 146 height 21
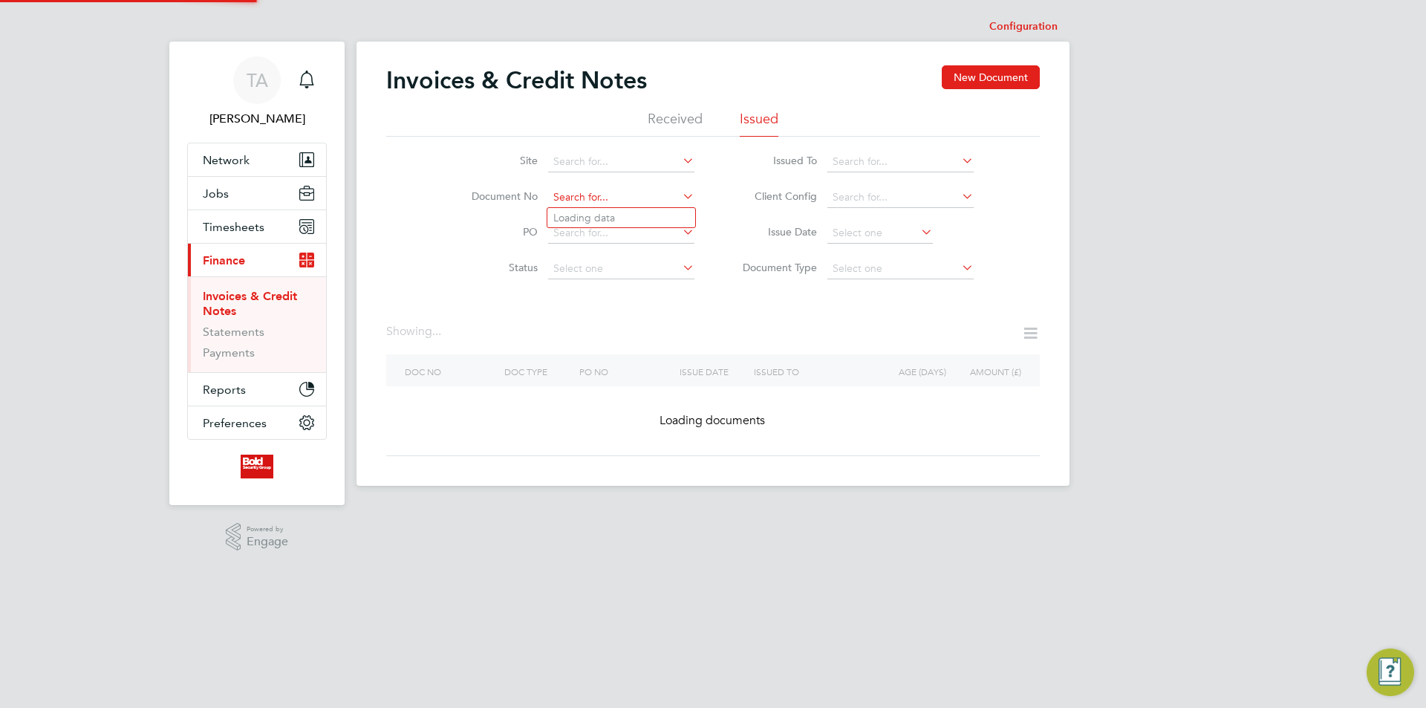
paste input "INV0000188"
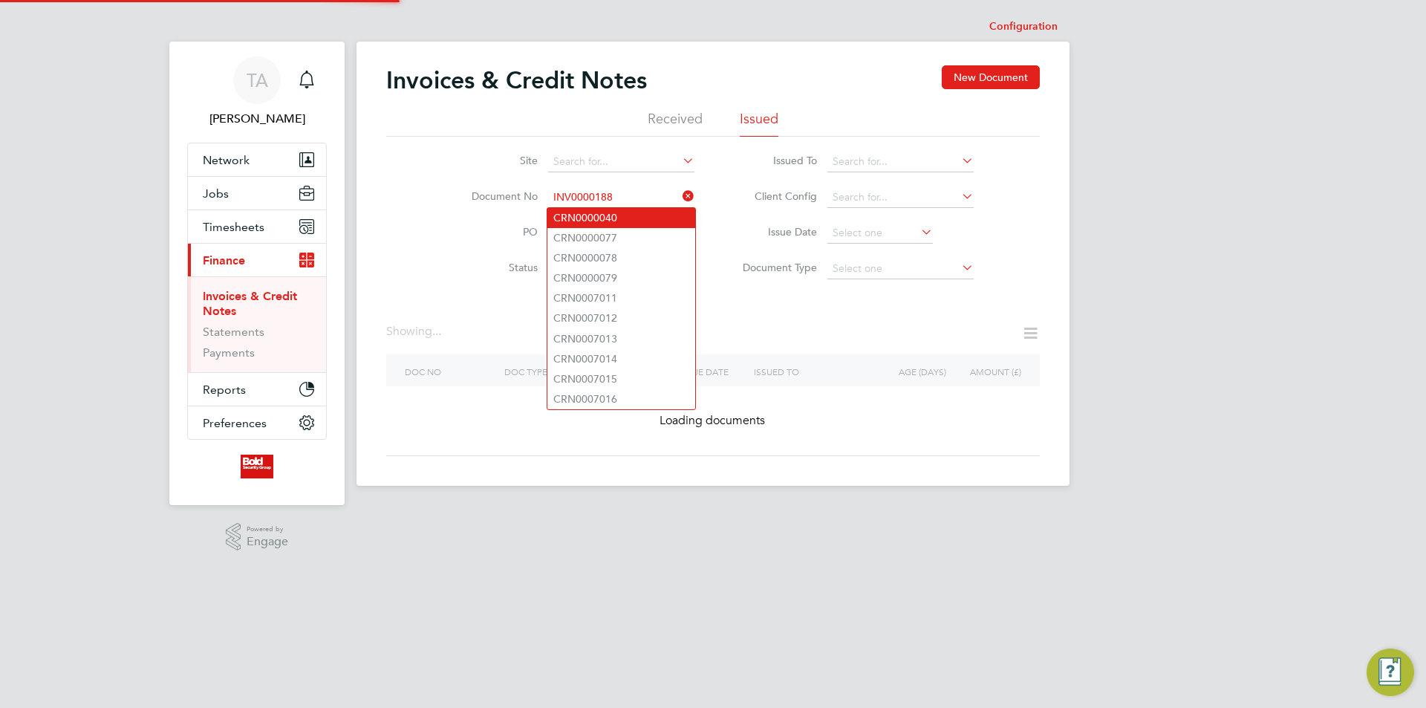
type input "INV0000188"
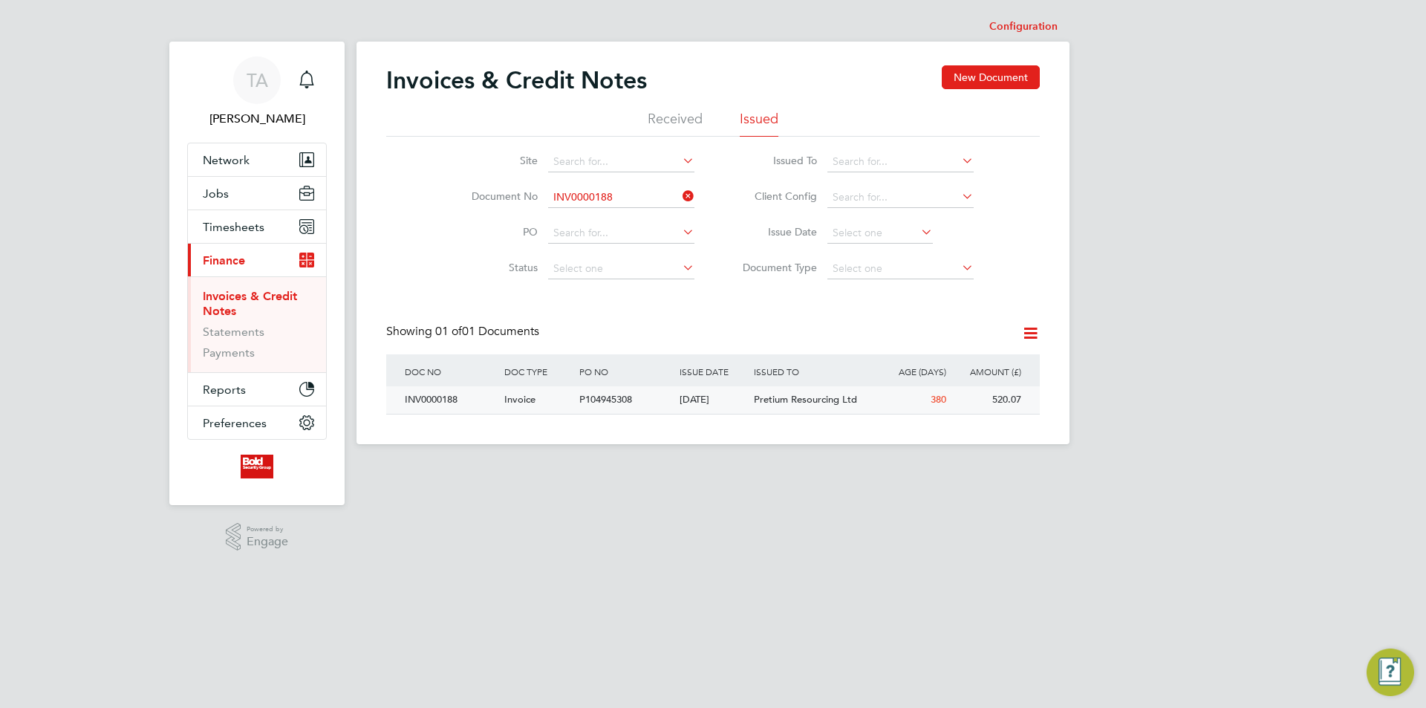
click at [731, 401] on div "[DATE]" at bounding box center [713, 399] width 75 height 27
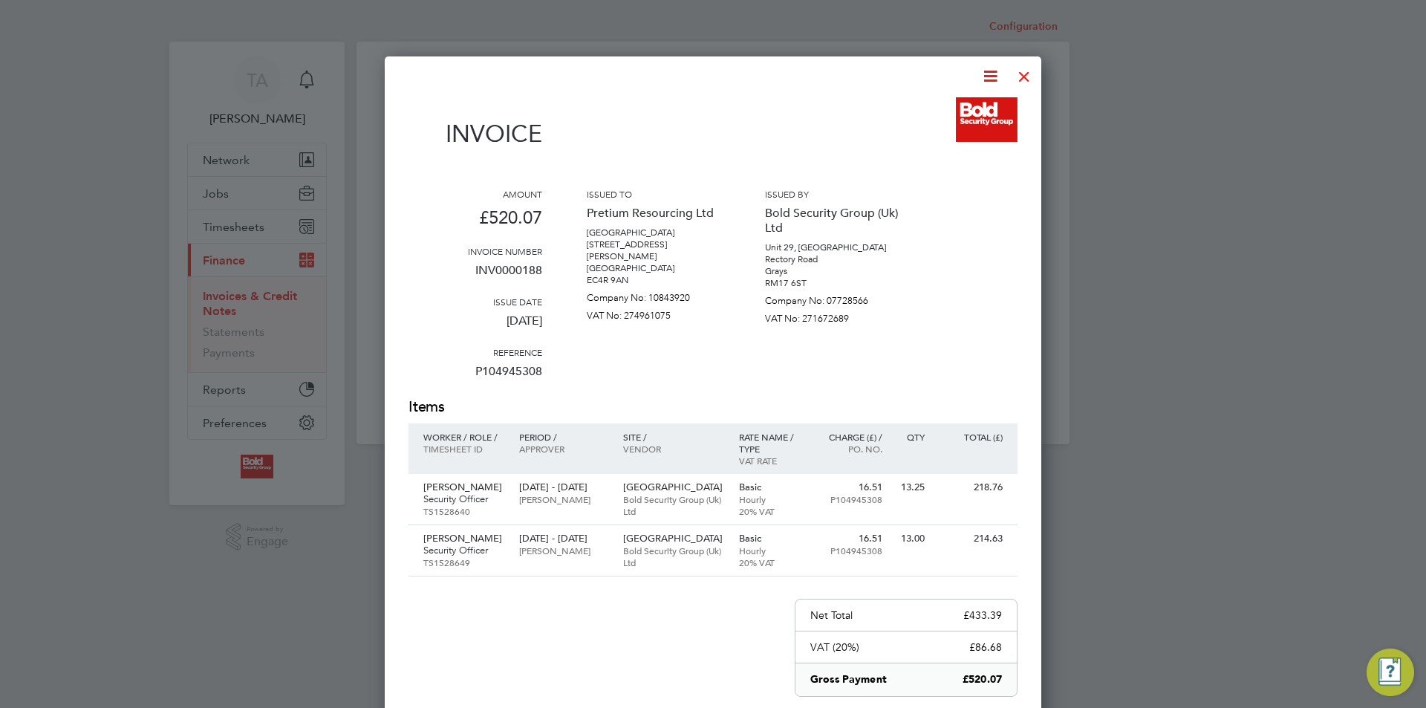
click at [1022, 74] on div at bounding box center [1024, 72] width 27 height 27
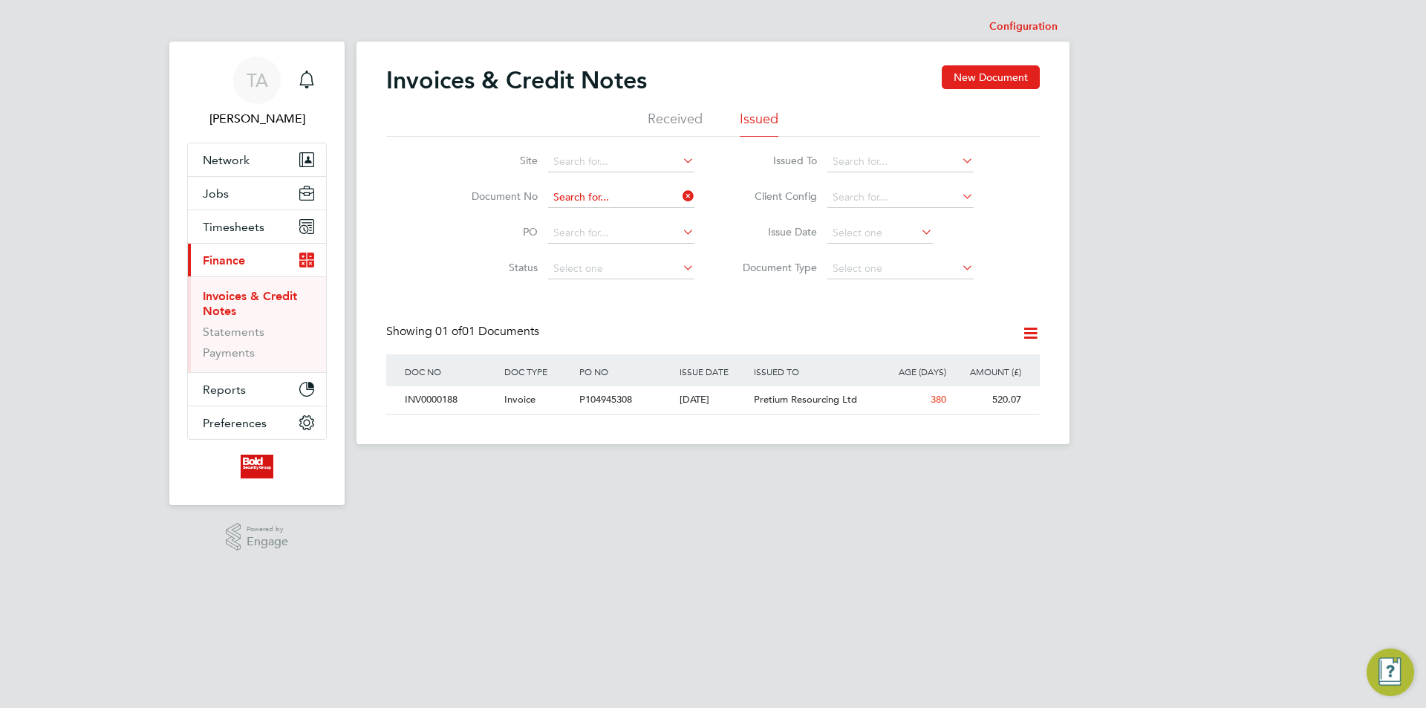
click at [629, 192] on input at bounding box center [621, 197] width 146 height 21
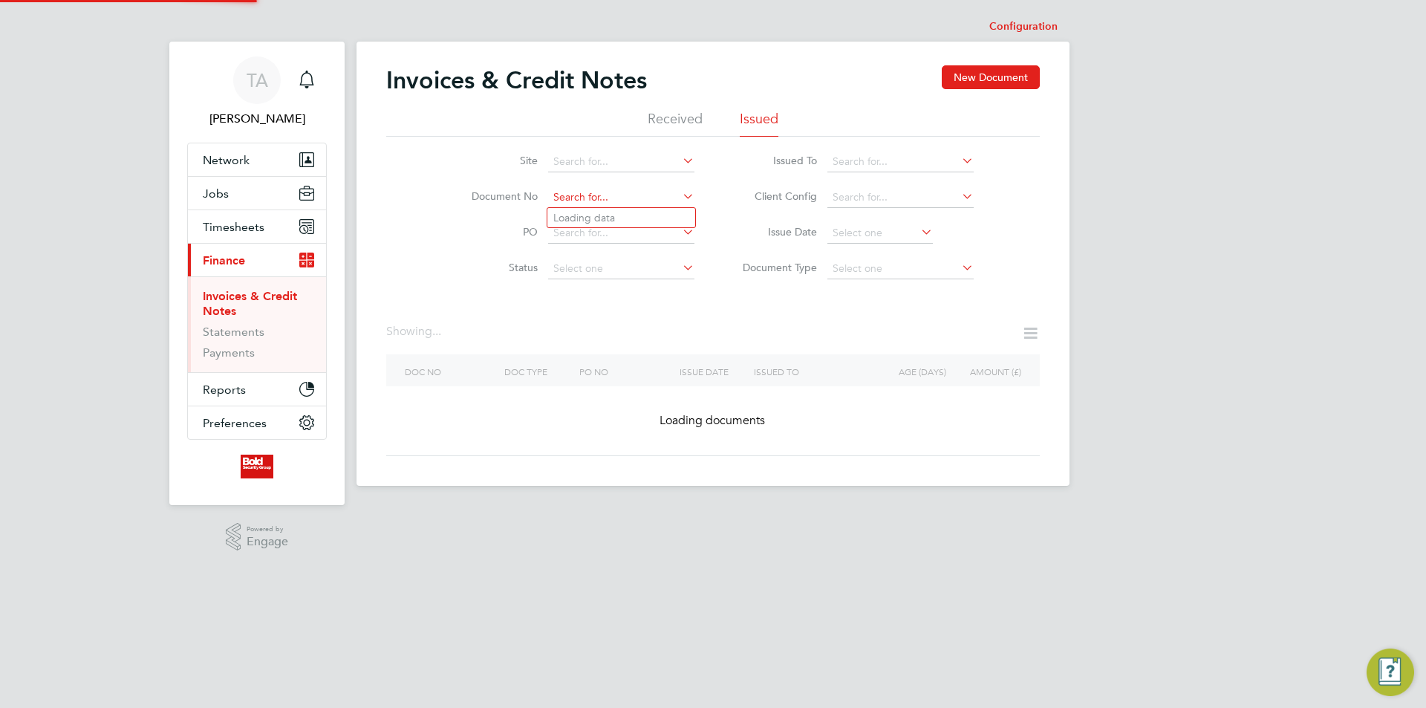
paste input "INV0000187"
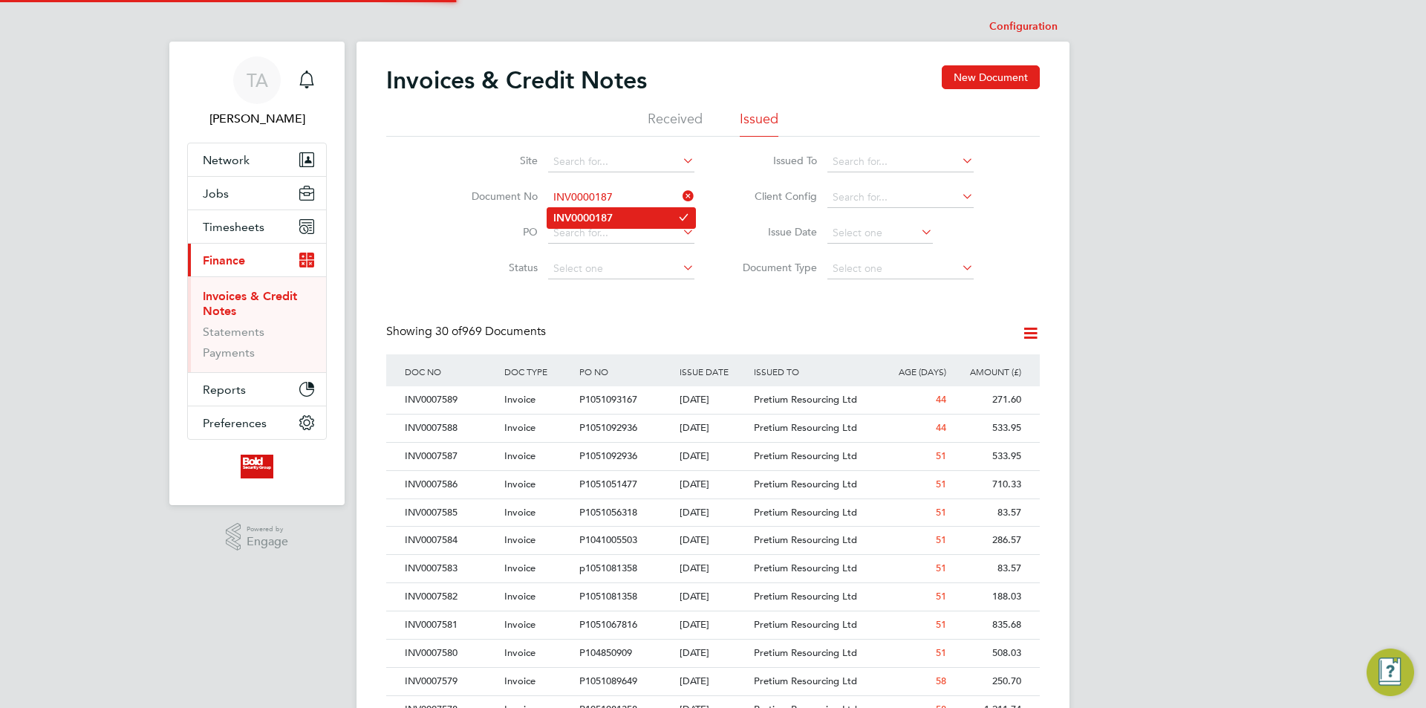
type input "INV0000187"
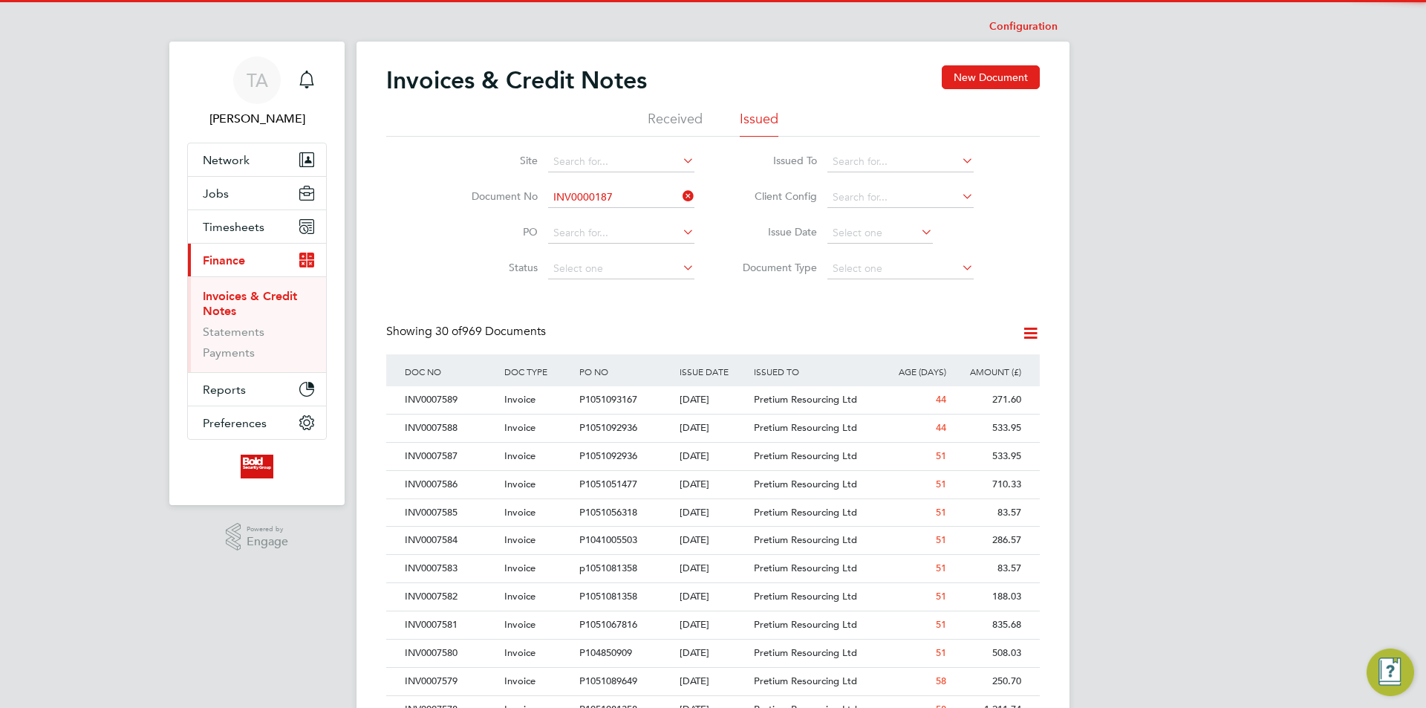
click at [613, 216] on b "INV0000187" at bounding box center [582, 218] width 59 height 13
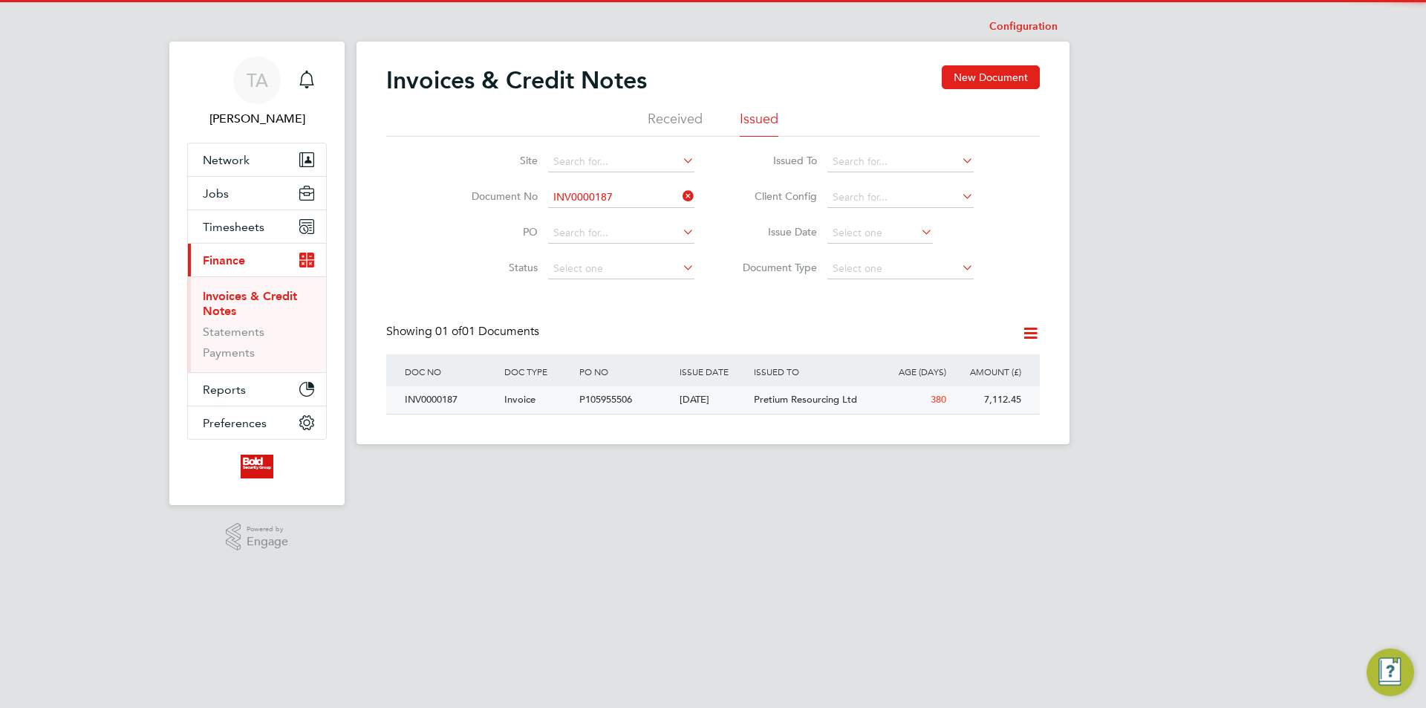
click at [758, 406] on div "Pretium Resourcing Ltd" at bounding box center [812, 399] width 125 height 27
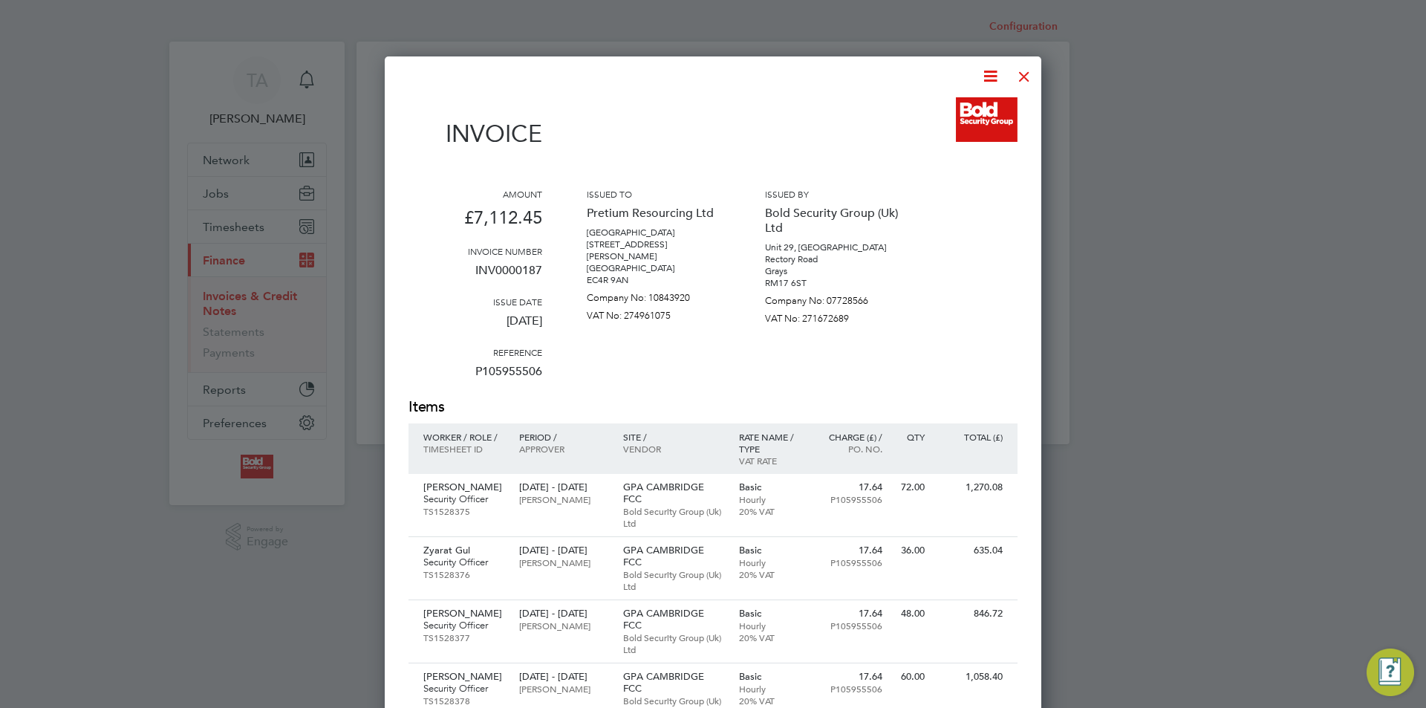
click at [1026, 77] on div at bounding box center [1024, 72] width 27 height 27
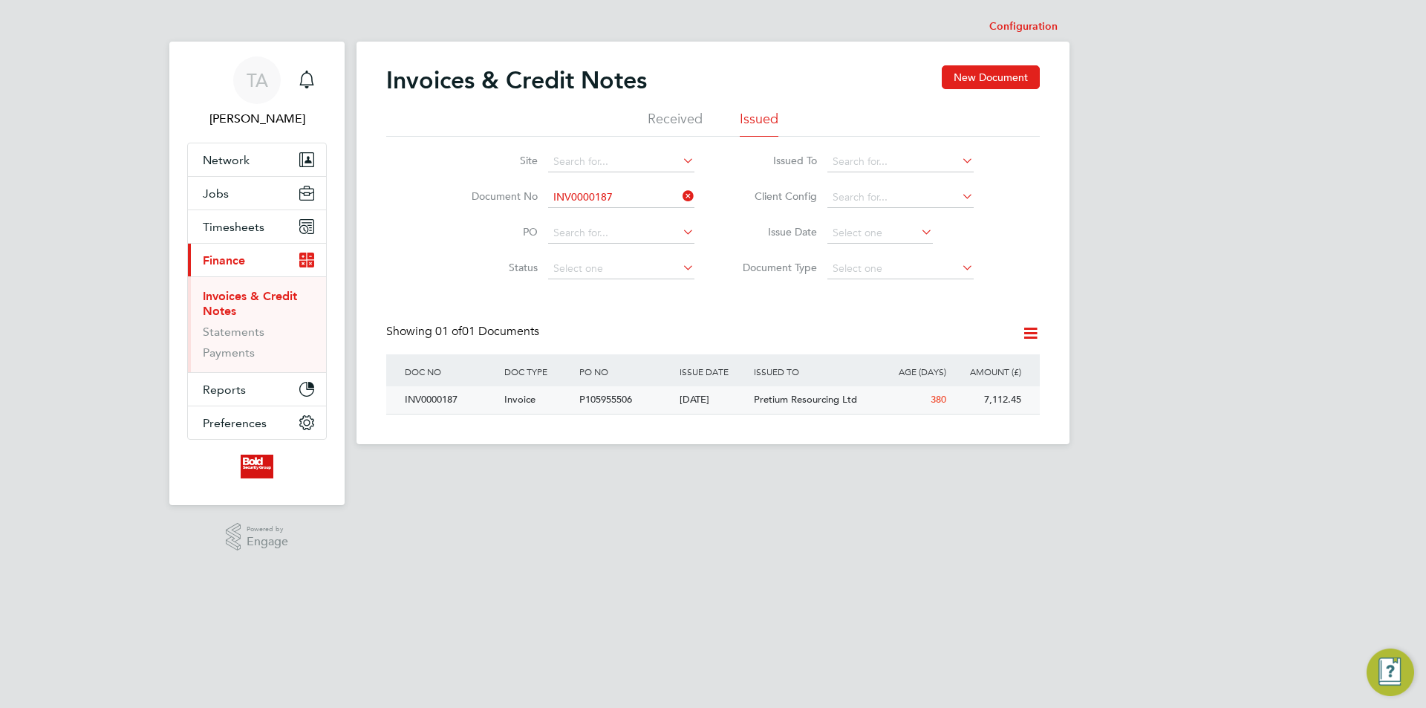
click at [678, 403] on div "[DATE]" at bounding box center [713, 399] width 75 height 27
click at [619, 191] on input at bounding box center [621, 197] width 146 height 21
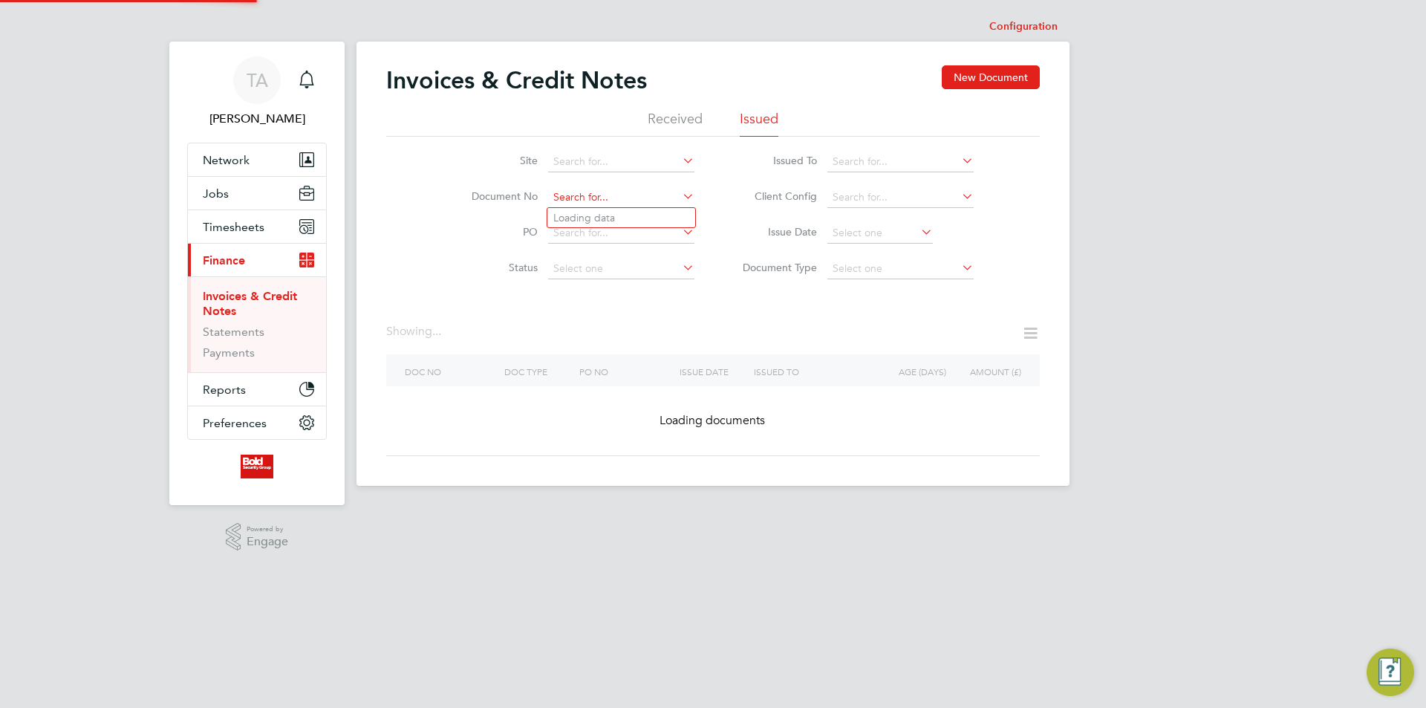
paste input "INV0000186"
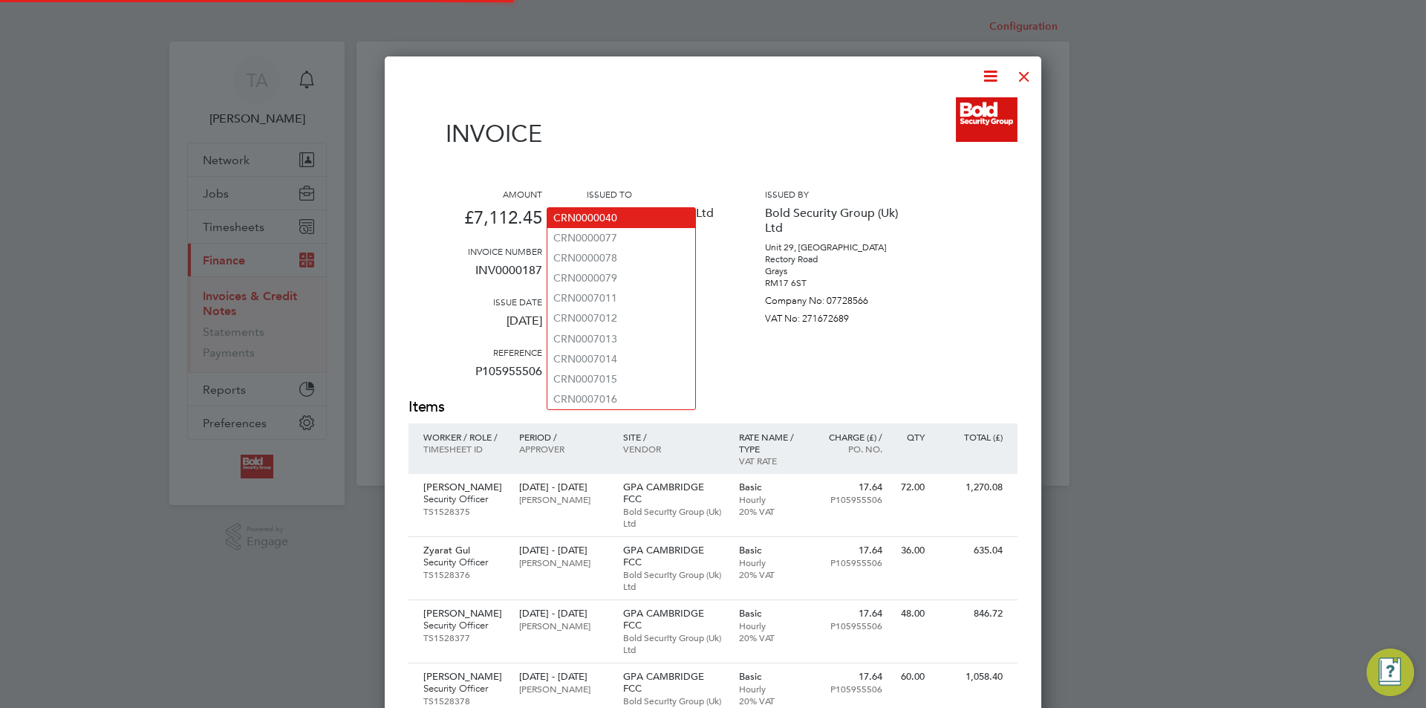
type input "INV0000186"
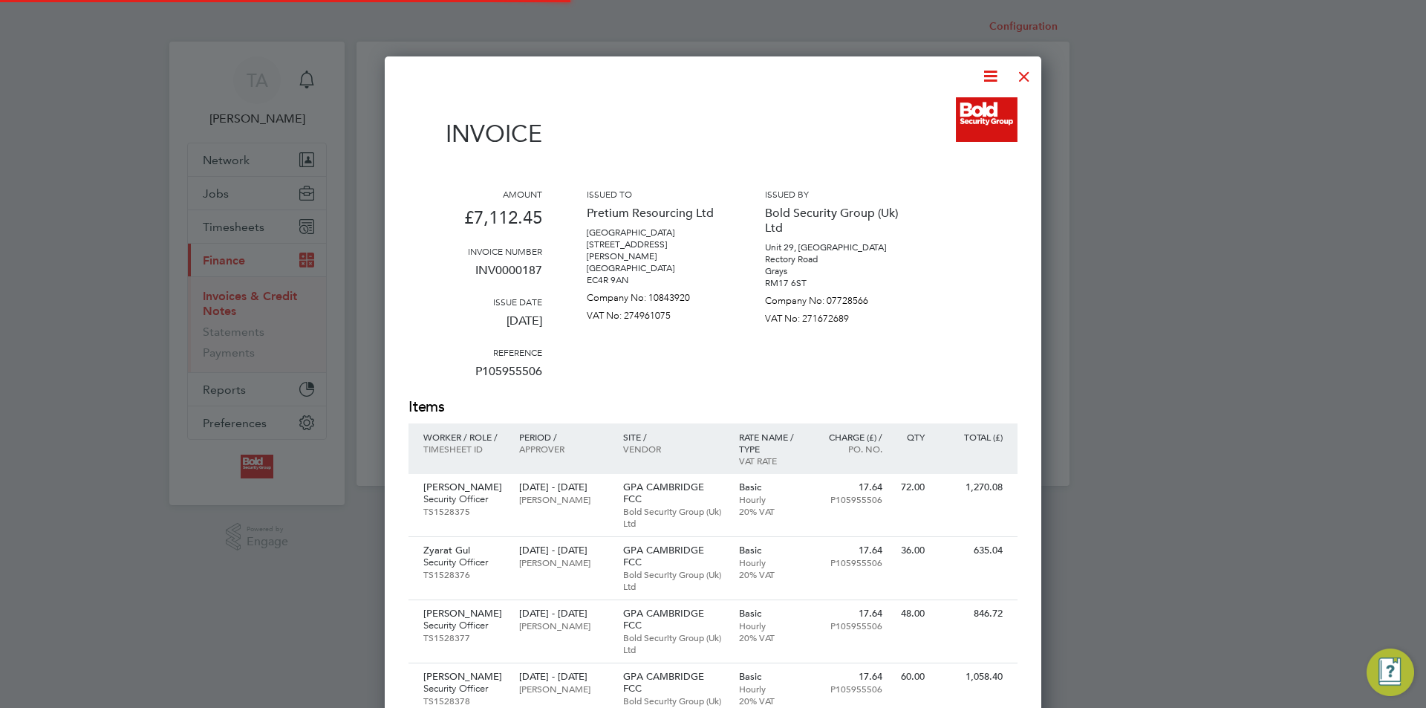
drag, startPoint x: 593, startPoint y: 220, endPoint x: 1061, endPoint y: 129, distance: 476.8
click at [609, 221] on div "Configuration Configuration Invoices & Credit Notes New Document Received Issue…" at bounding box center [713, 249] width 713 height 474
click at [1014, 71] on div at bounding box center [1024, 72] width 27 height 27
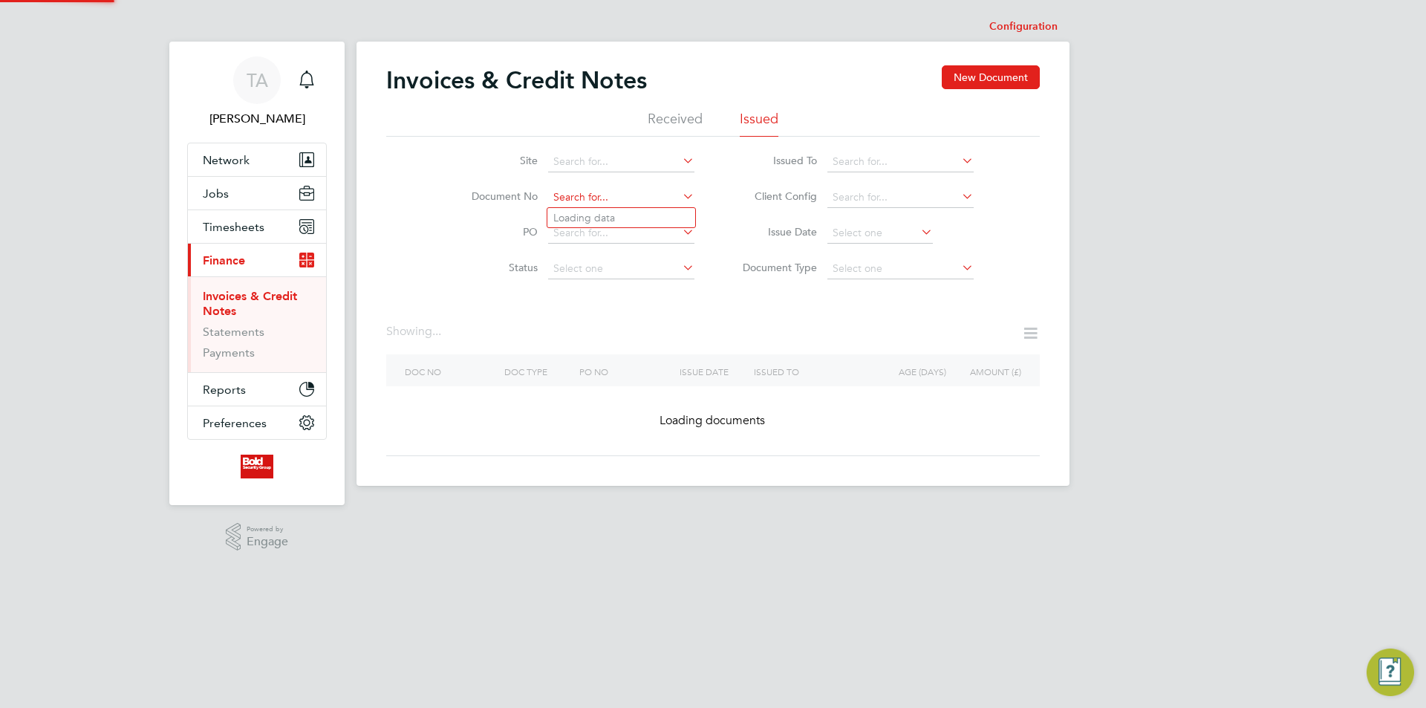
click at [606, 203] on input at bounding box center [621, 197] width 146 height 21
paste input "INV0000186"
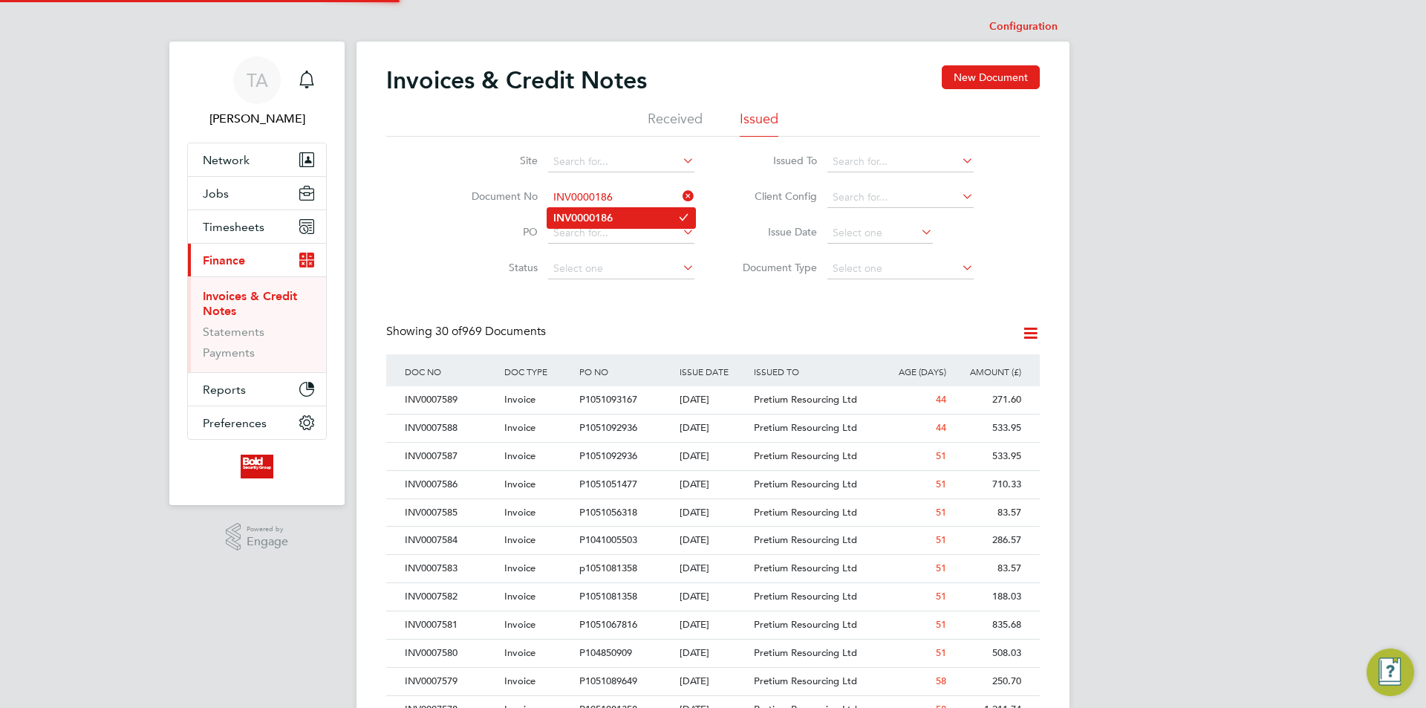
type input "INV0000186"
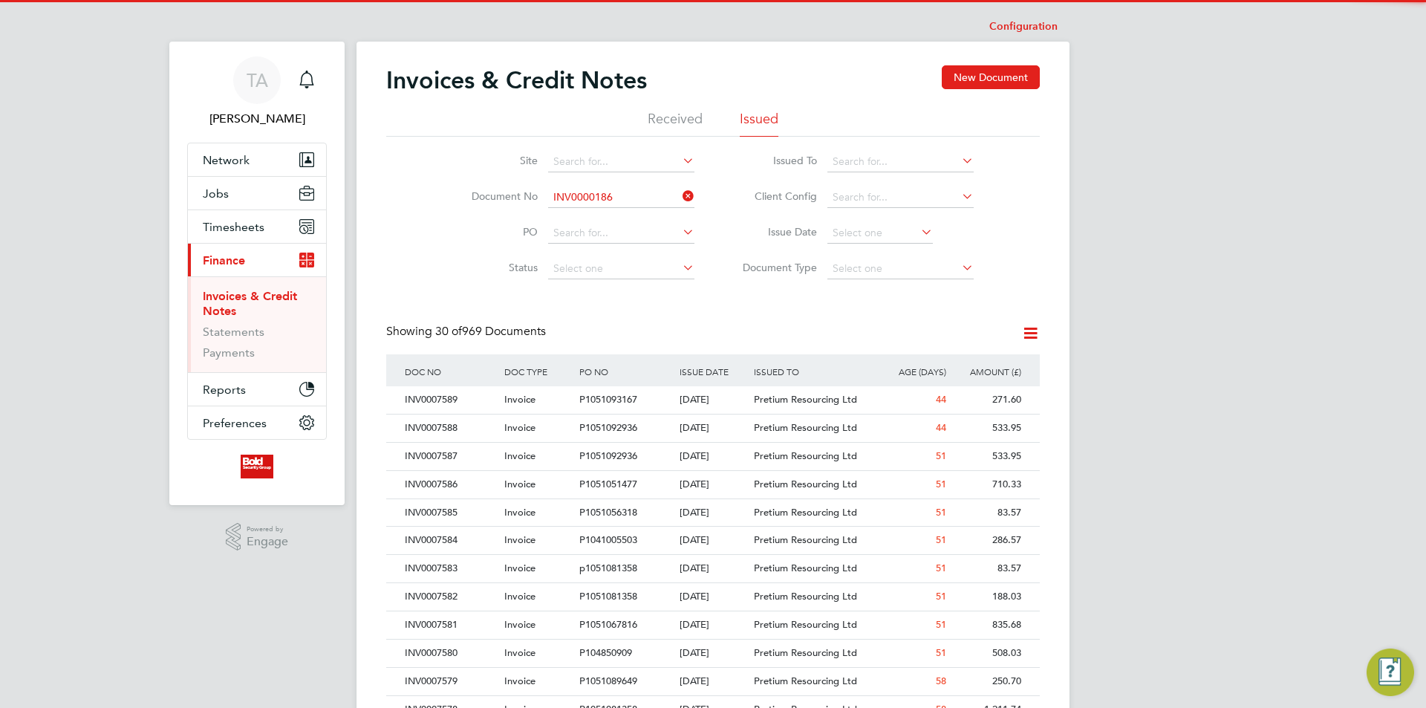
click at [619, 217] on li "INV0000186" at bounding box center [621, 218] width 148 height 20
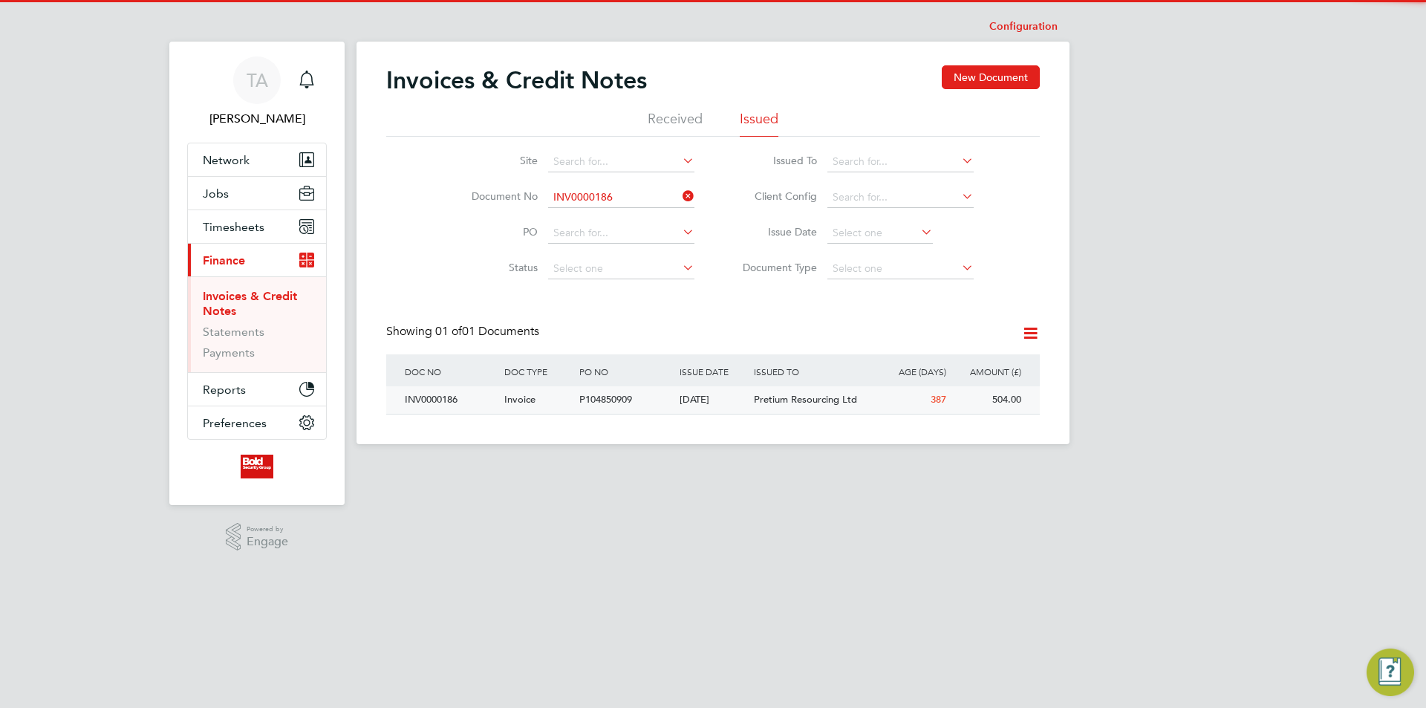
click at [840, 406] on div "Pretium Resourcing Ltd" at bounding box center [812, 399] width 125 height 27
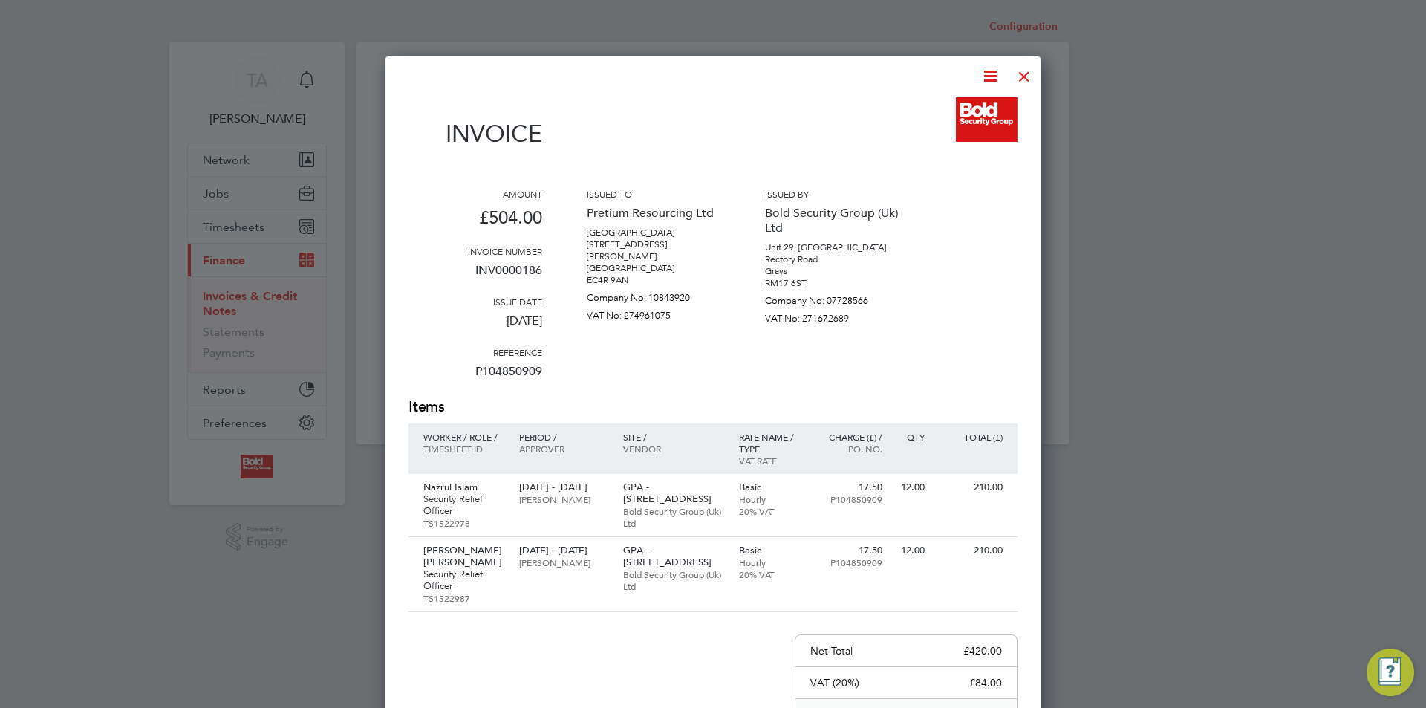
click at [1021, 79] on div at bounding box center [1024, 72] width 27 height 27
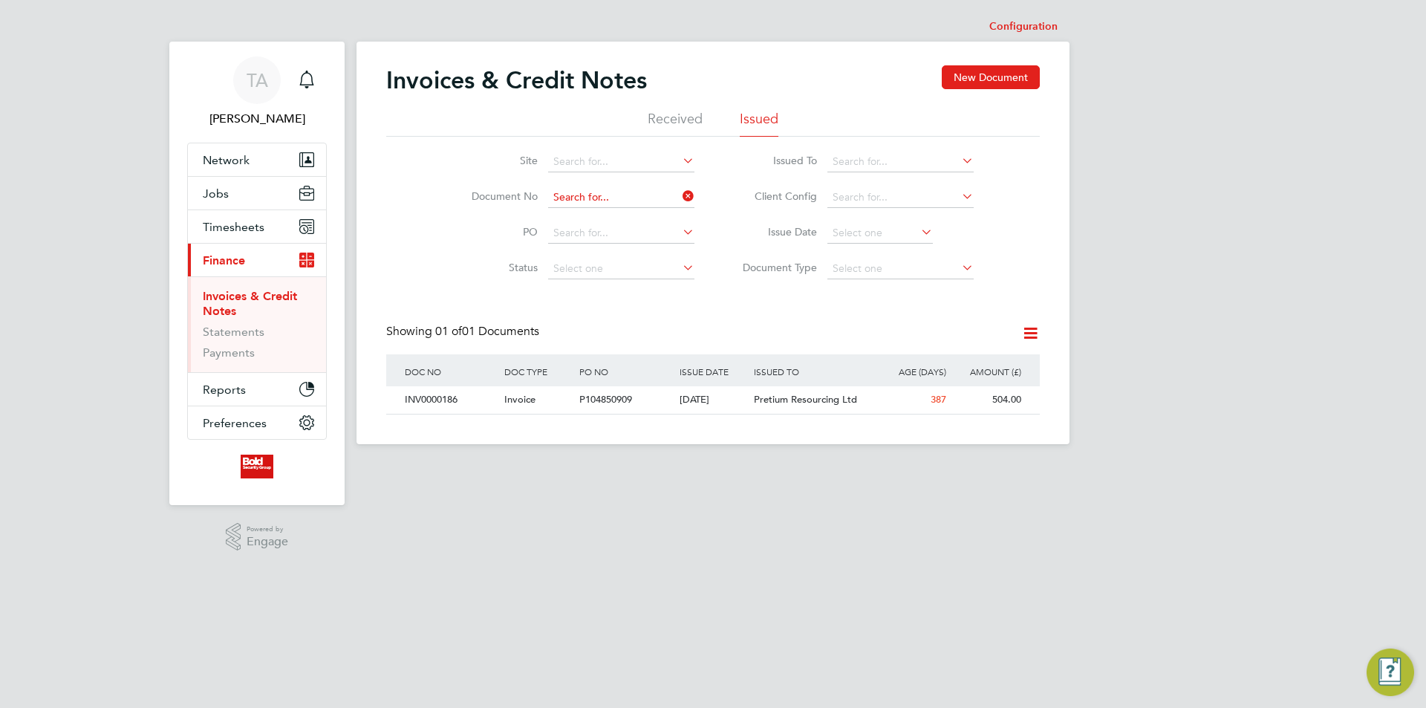
click at [635, 200] on input at bounding box center [621, 197] width 146 height 21
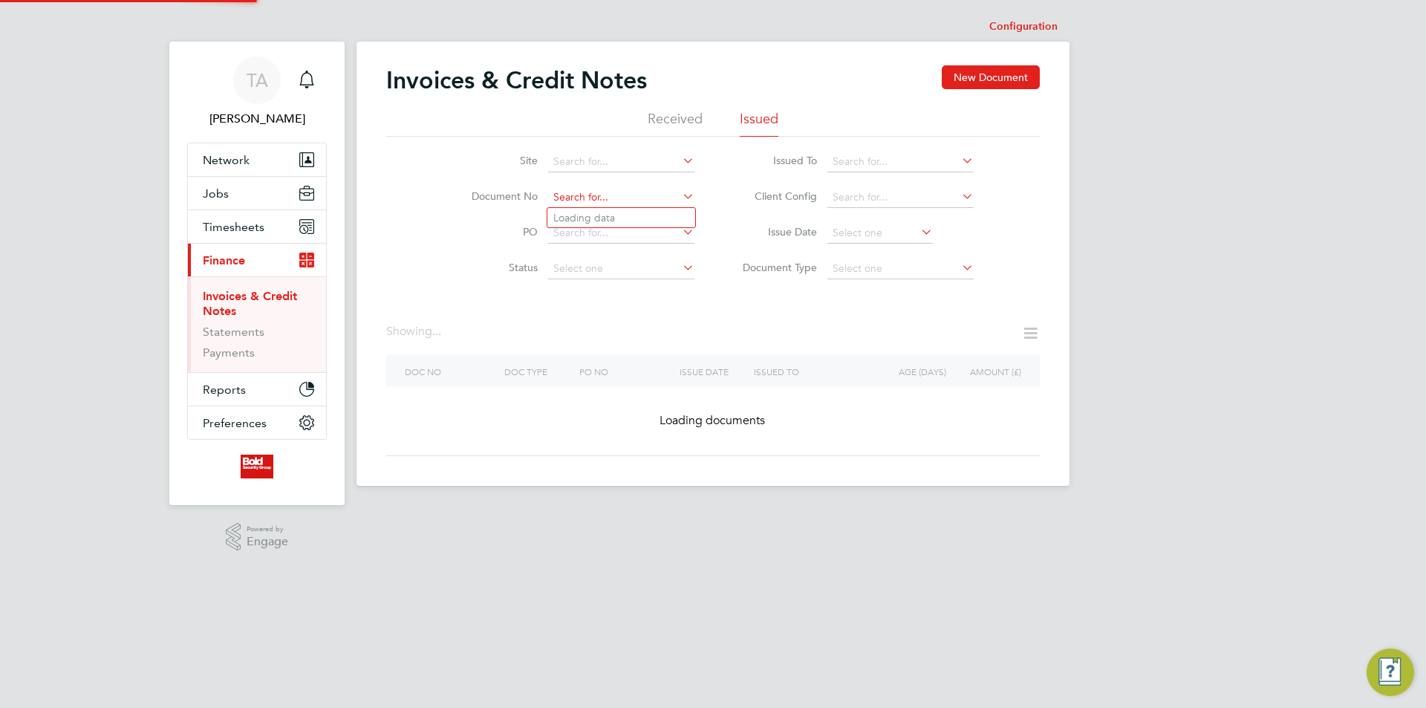
paste input "INV0000185"
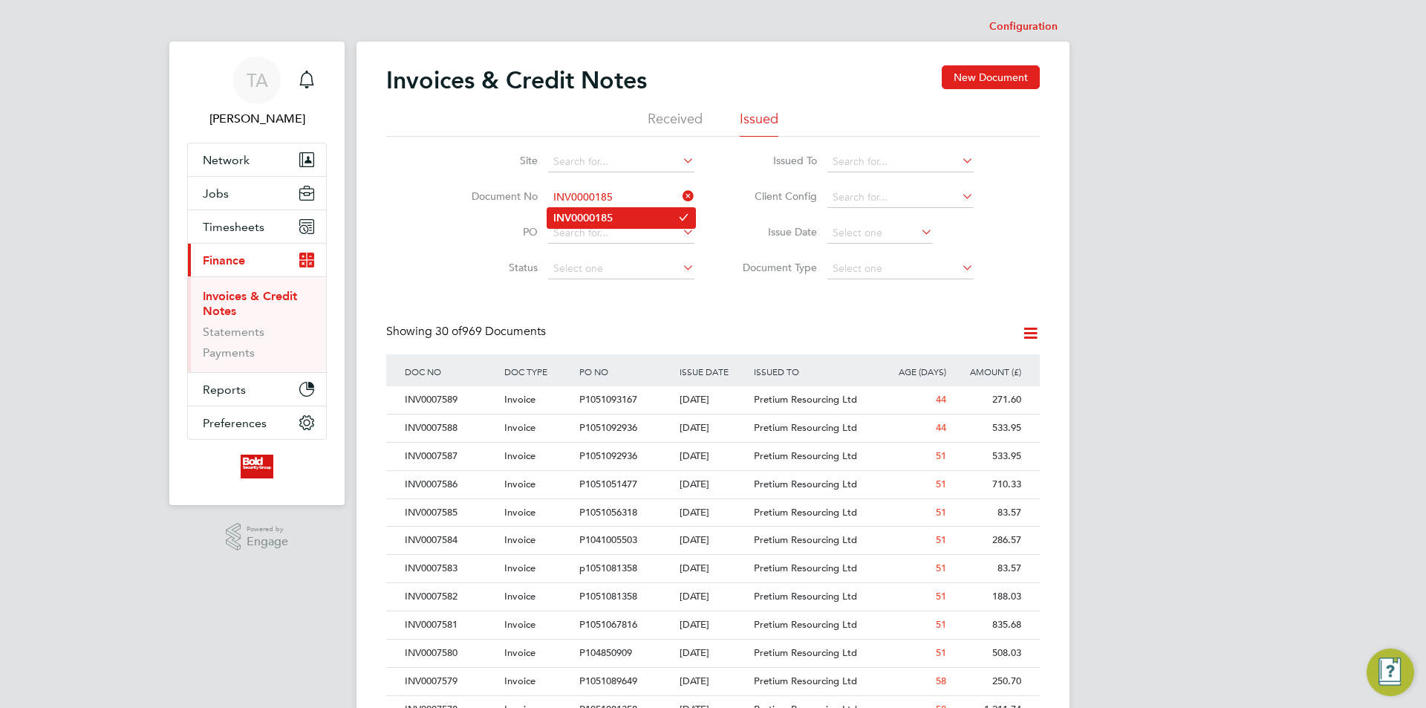
type input "INV0000185"
click at [630, 219] on li "INV0000185" at bounding box center [621, 218] width 148 height 20
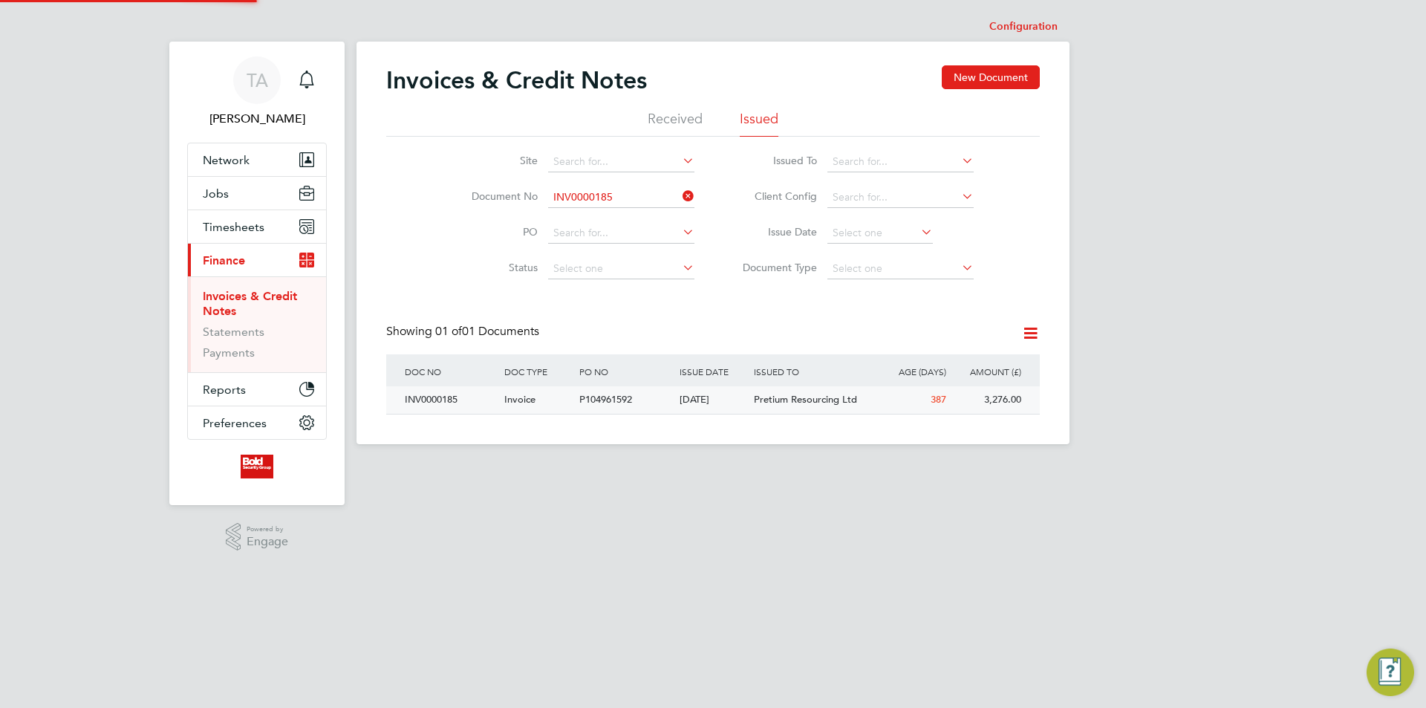
click at [796, 405] on span "Pretium Resourcing Ltd" at bounding box center [805, 399] width 103 height 13
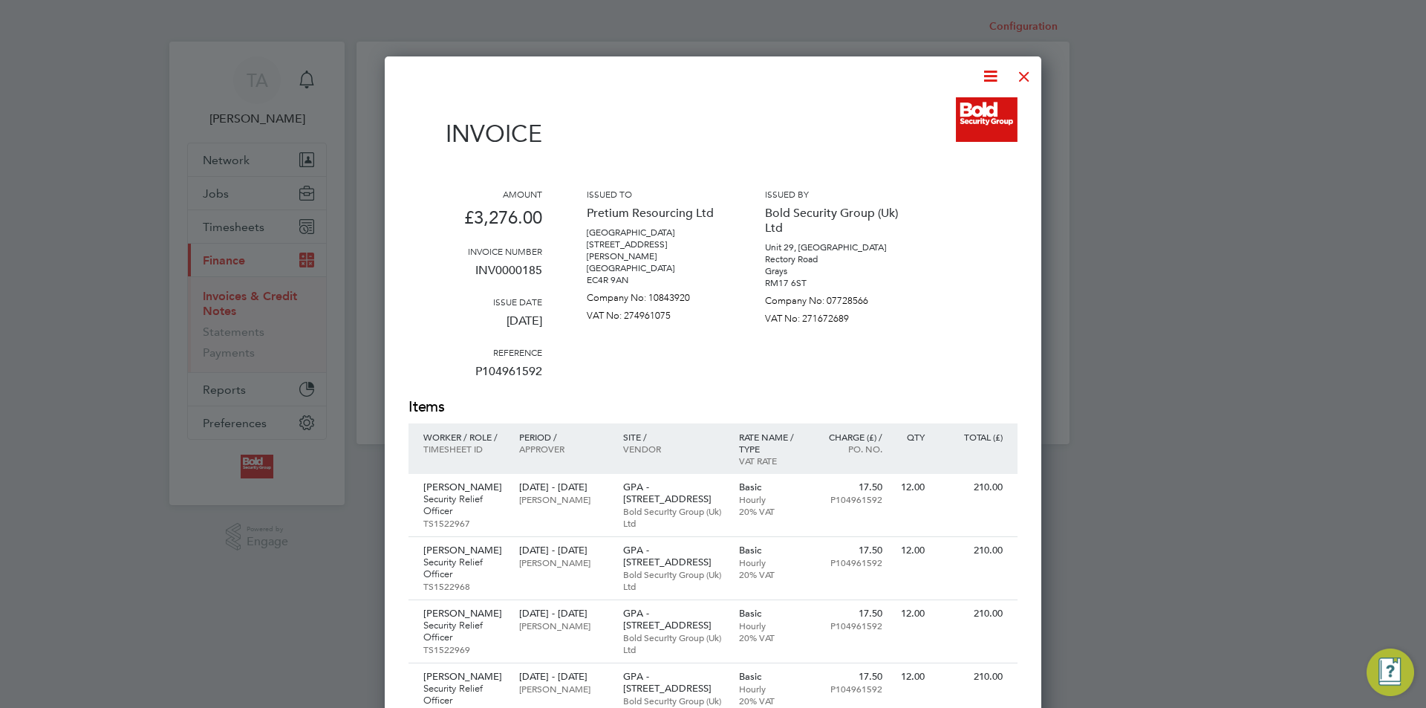
click at [1030, 80] on div at bounding box center [1024, 72] width 27 height 27
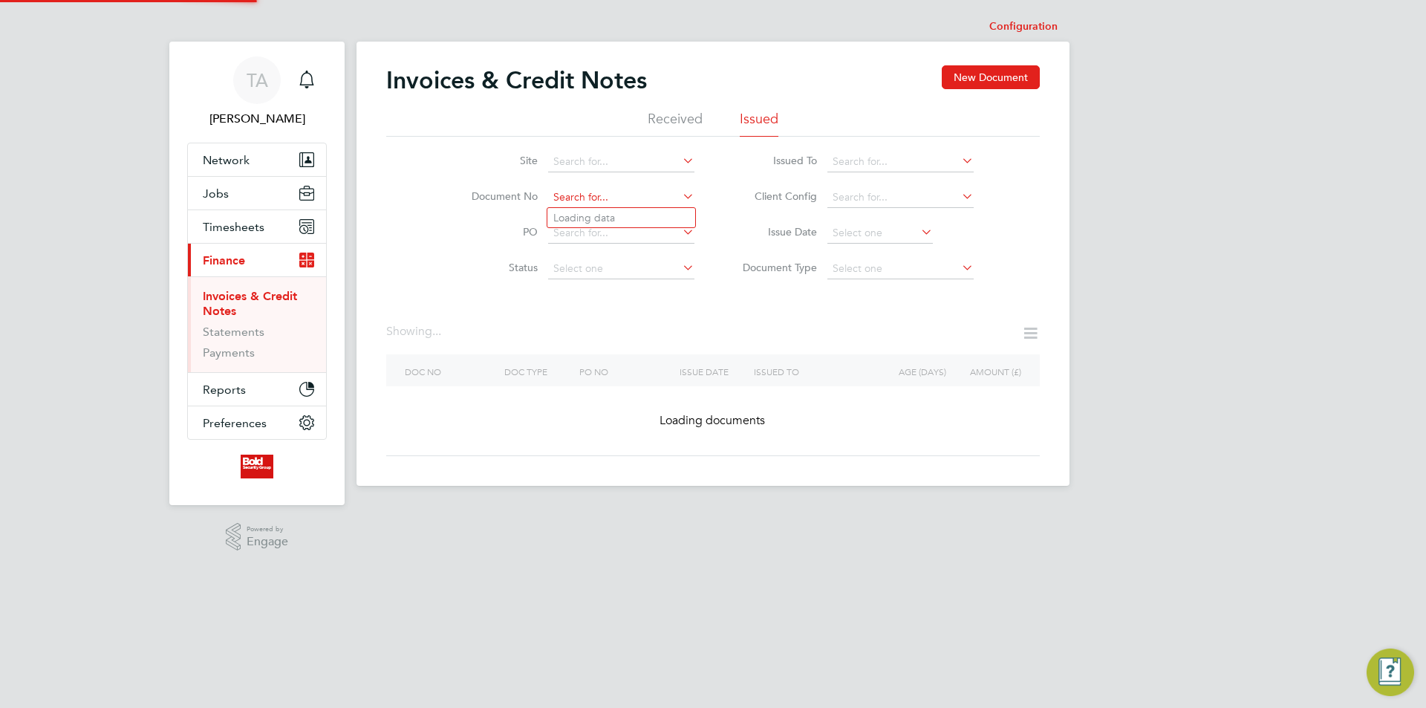
click at [621, 192] on input at bounding box center [621, 197] width 146 height 21
paste input "INV0000184"
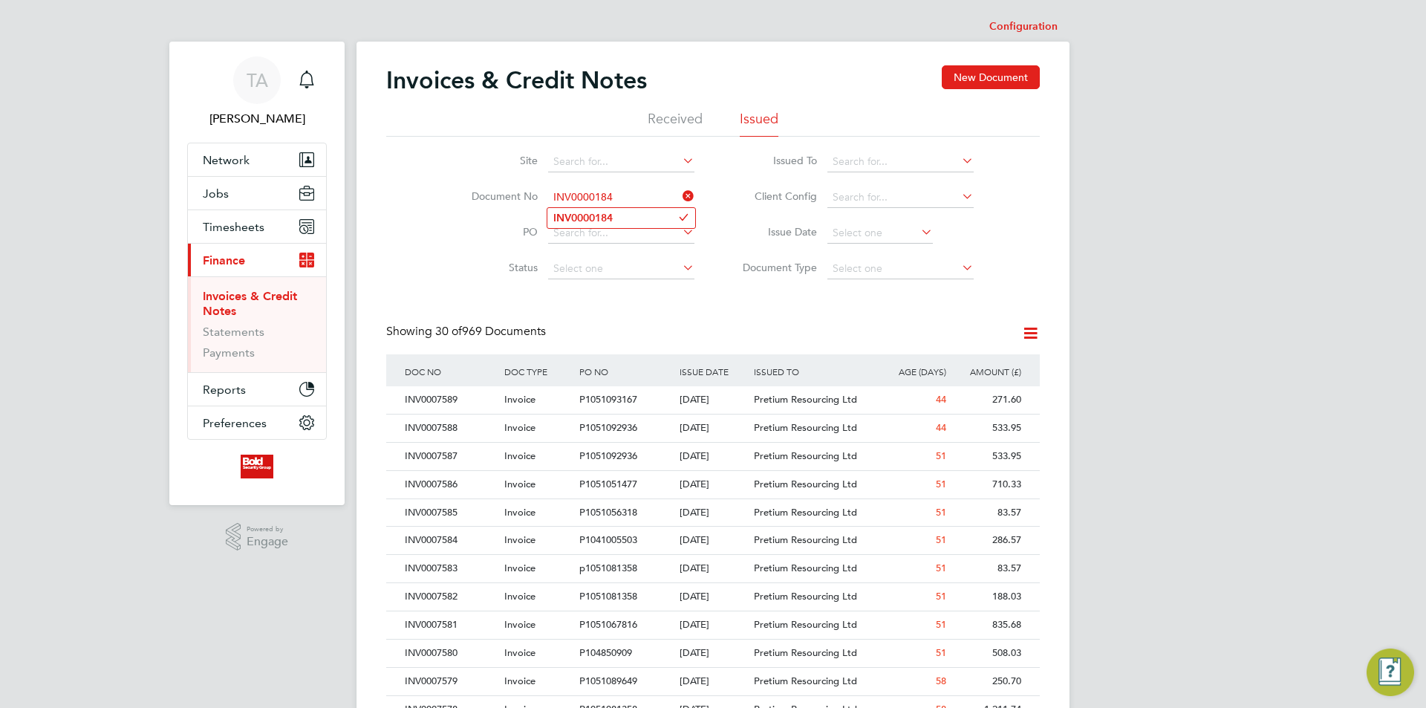
type input "INV0000184"
click at [610, 216] on b "INV0000184" at bounding box center [582, 218] width 59 height 13
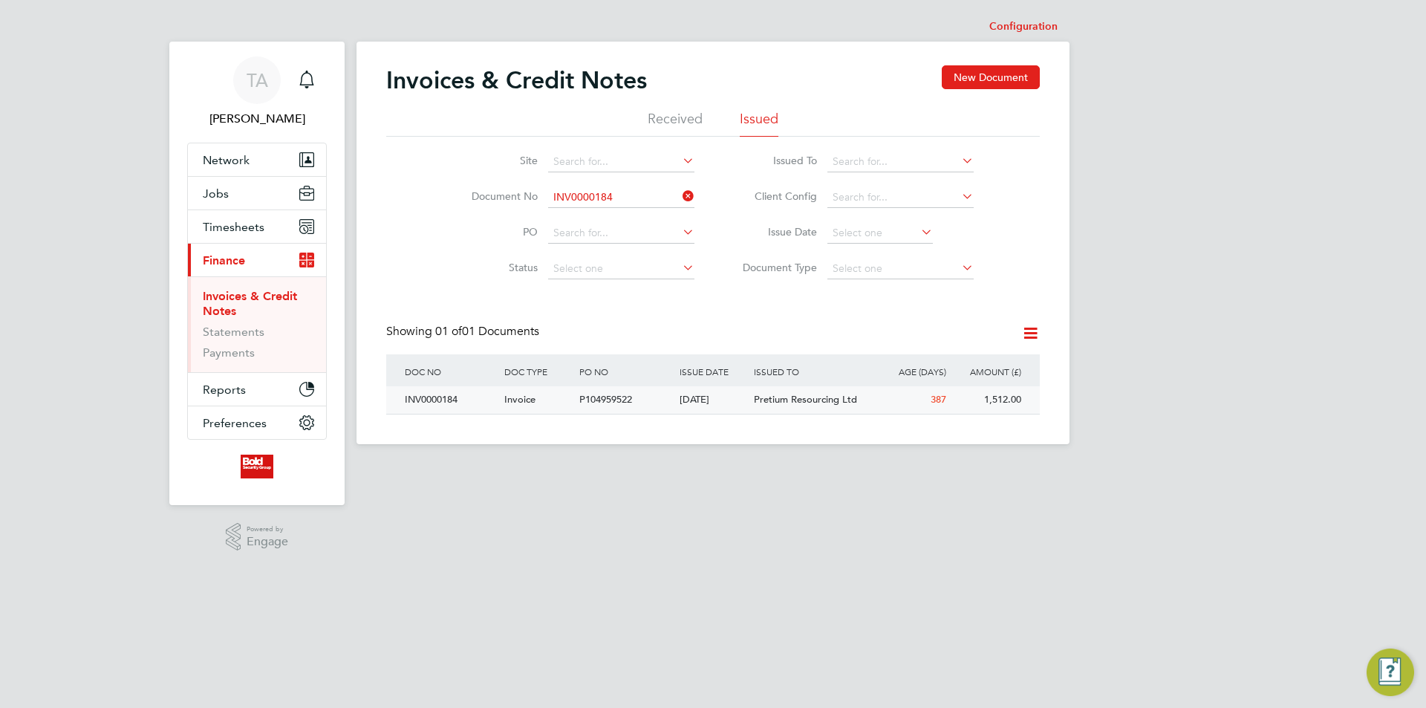
click at [803, 401] on span "Pretium Resourcing Ltd" at bounding box center [805, 399] width 103 height 13
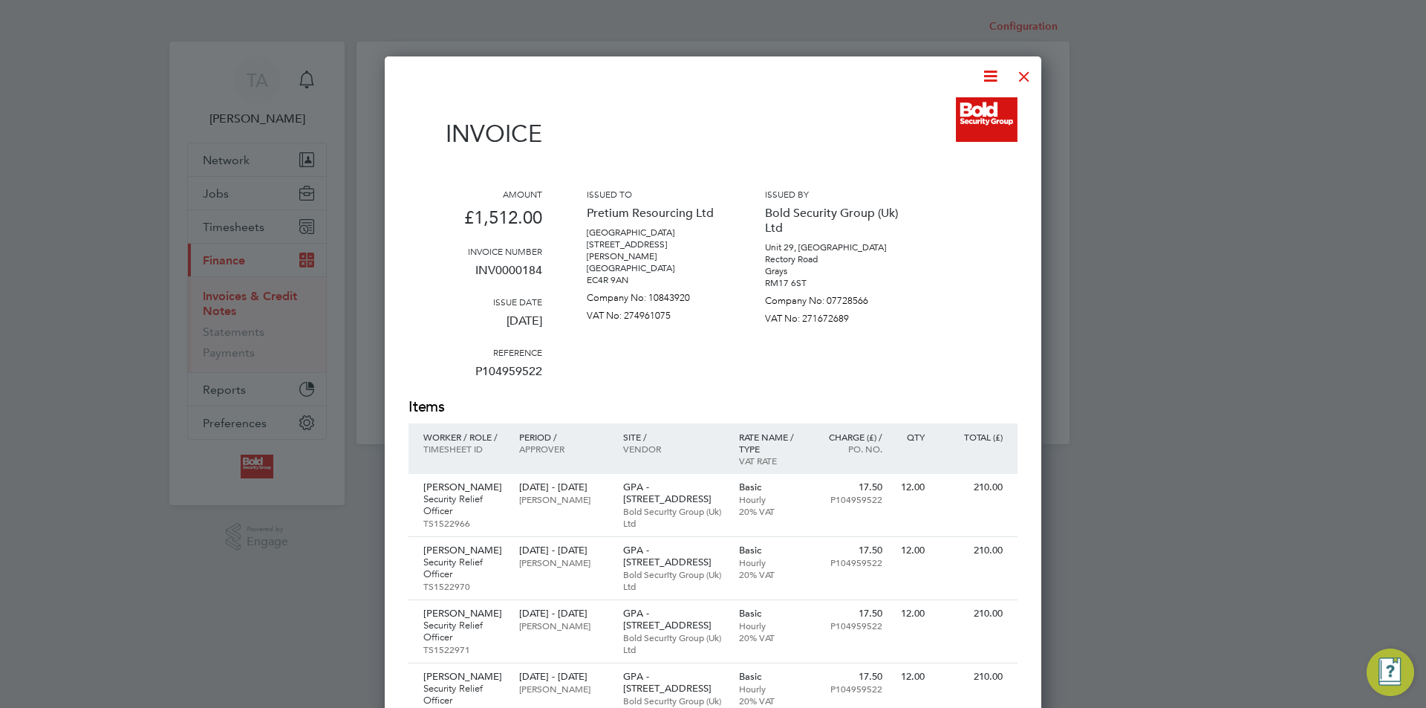
drag, startPoint x: 1027, startPoint y: 76, endPoint x: 1017, endPoint y: 83, distance: 12.8
click at [1027, 76] on div at bounding box center [1024, 72] width 27 height 27
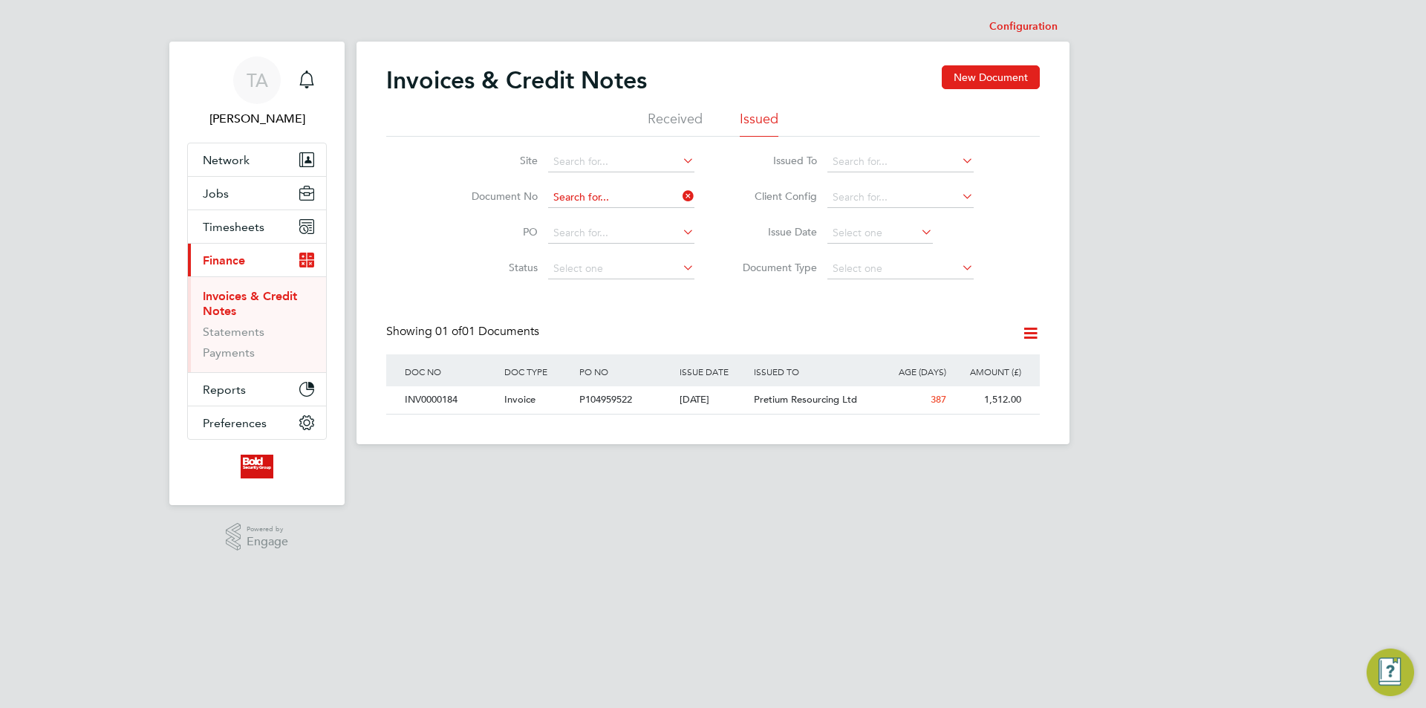
click at [650, 203] on input at bounding box center [621, 197] width 146 height 21
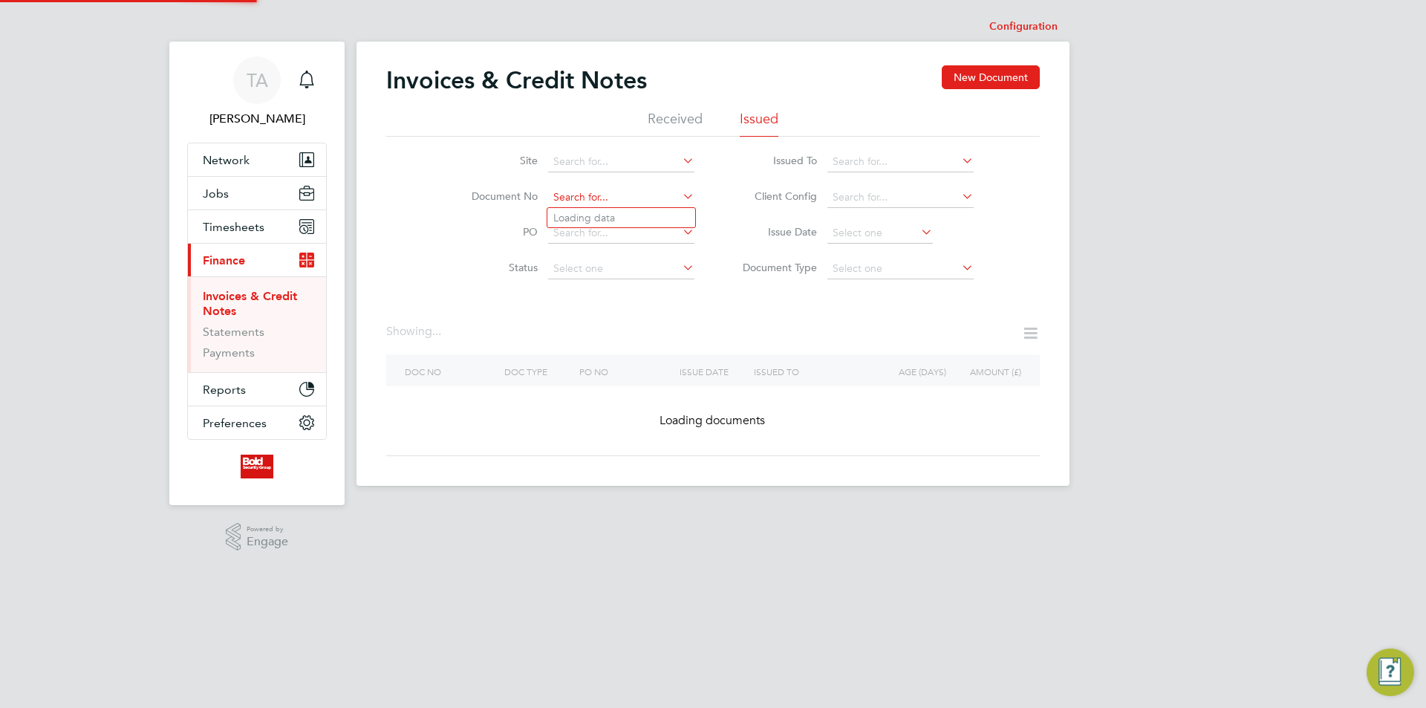
paste input "INV0000183"
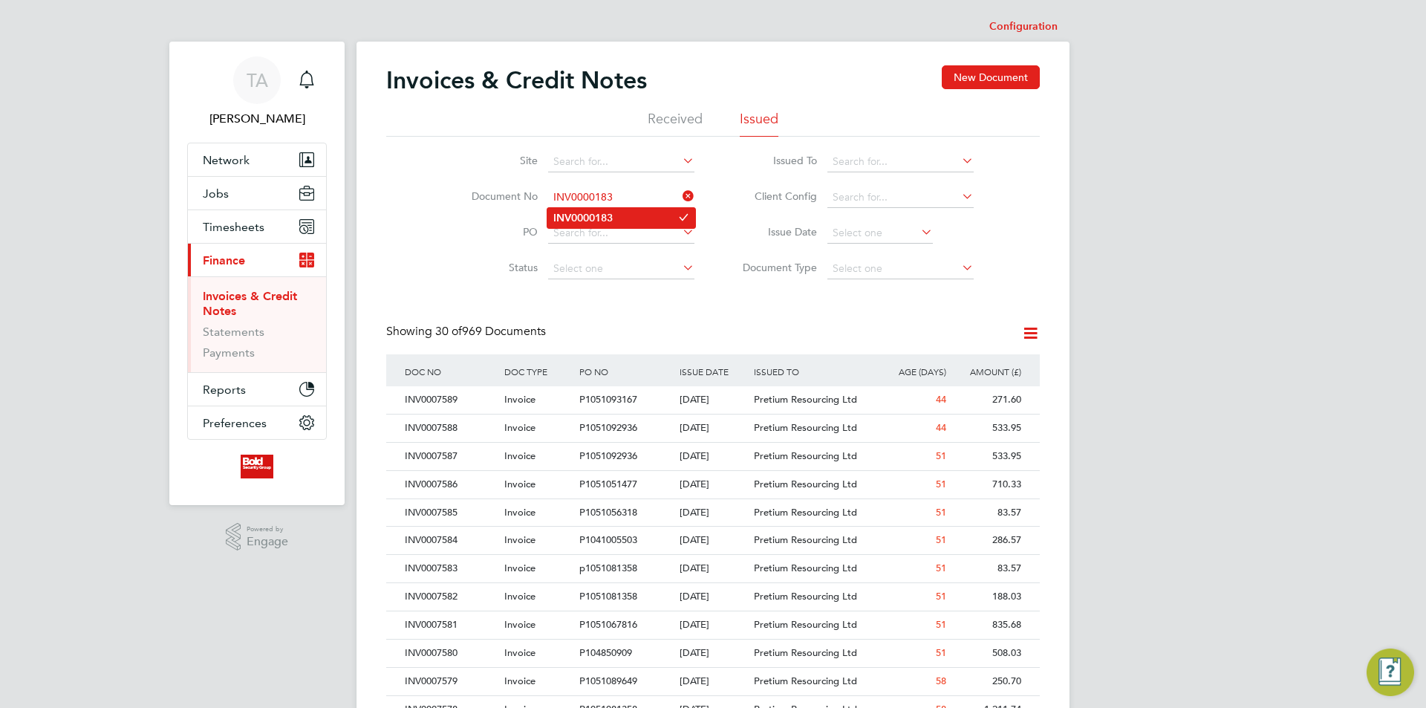
type input "INV0000183"
click at [619, 219] on li "INV0000183" at bounding box center [621, 218] width 148 height 20
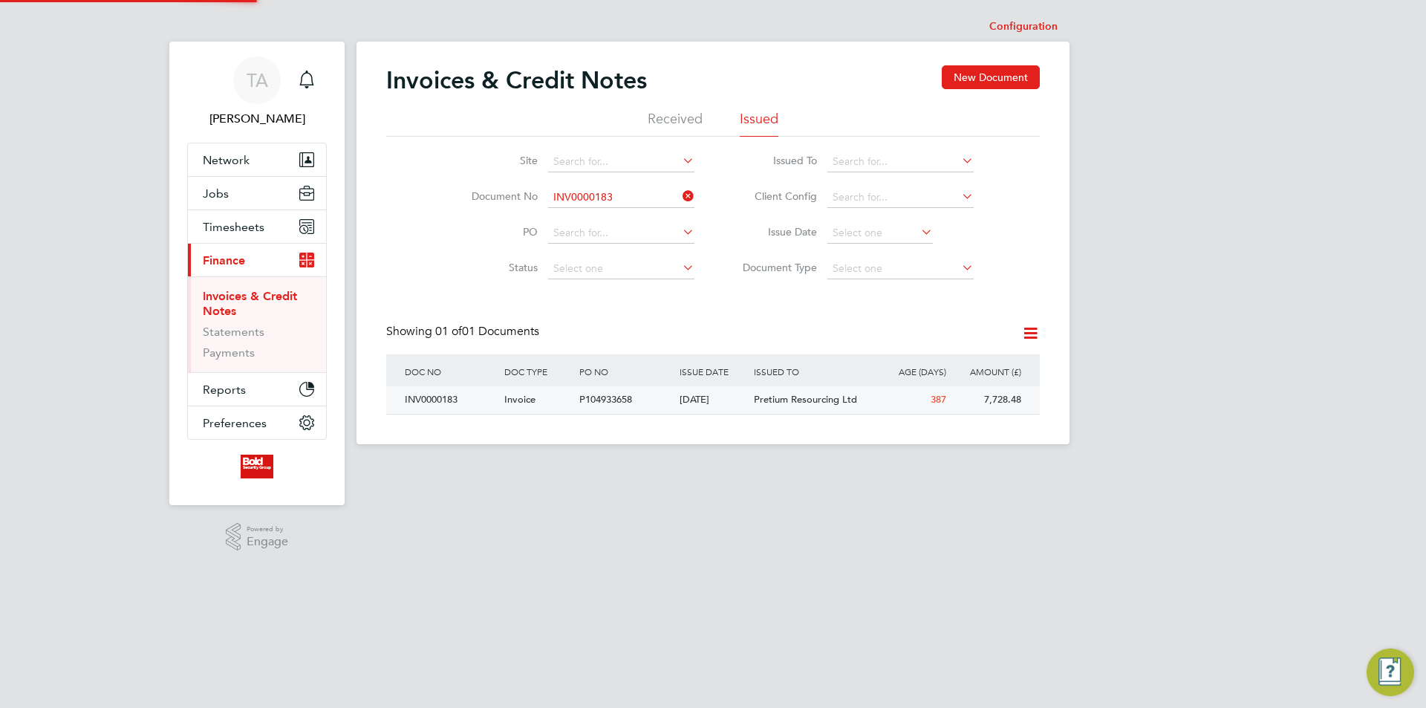
click at [766, 405] on span "Pretium Resourcing Ltd" at bounding box center [805, 399] width 103 height 13
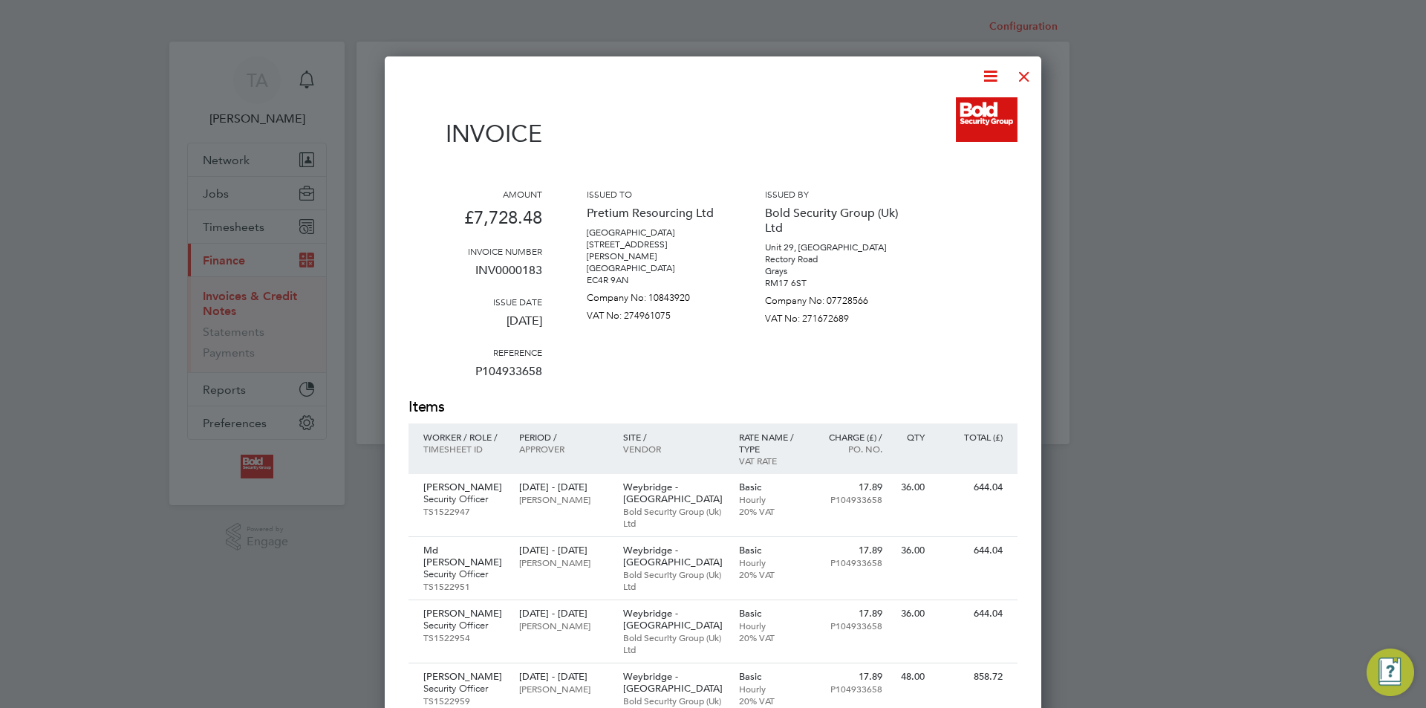
click at [1027, 79] on div at bounding box center [1024, 72] width 27 height 27
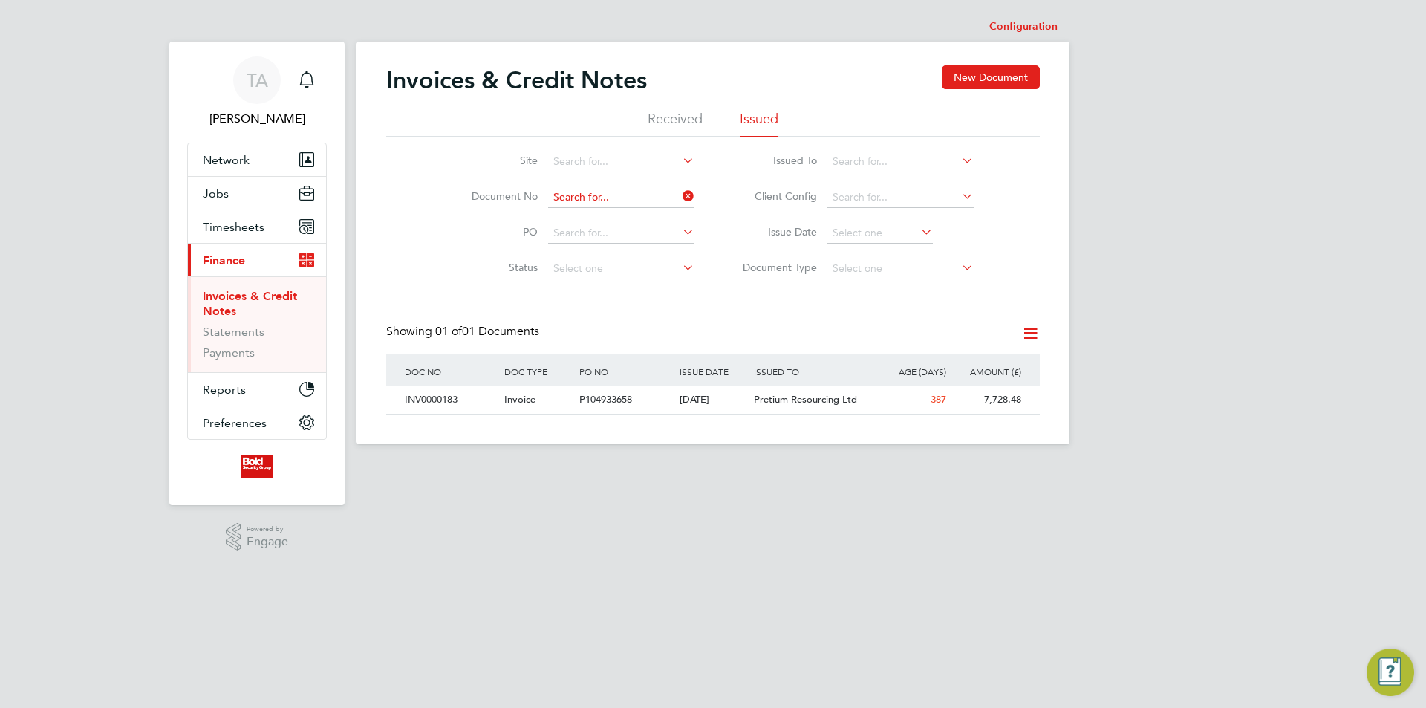
click at [637, 192] on input at bounding box center [621, 197] width 146 height 21
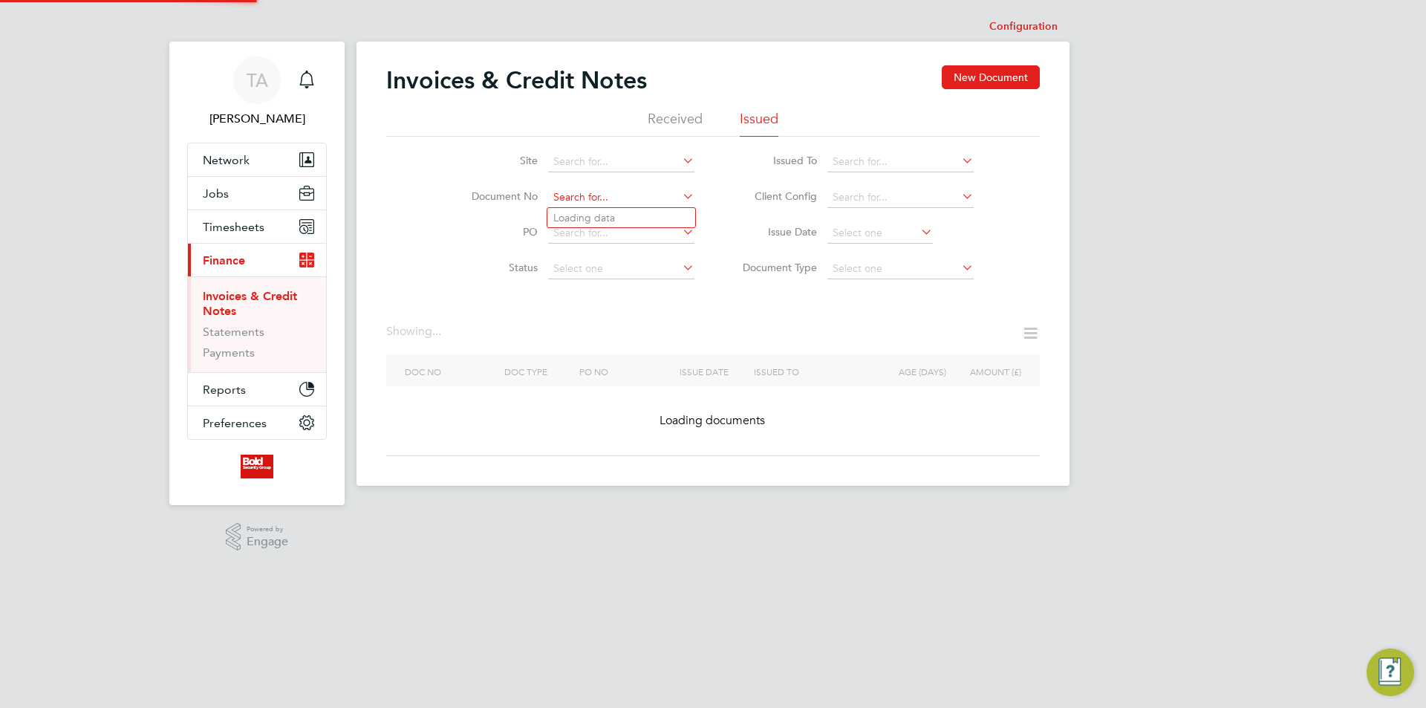
paste input "INV0000182"
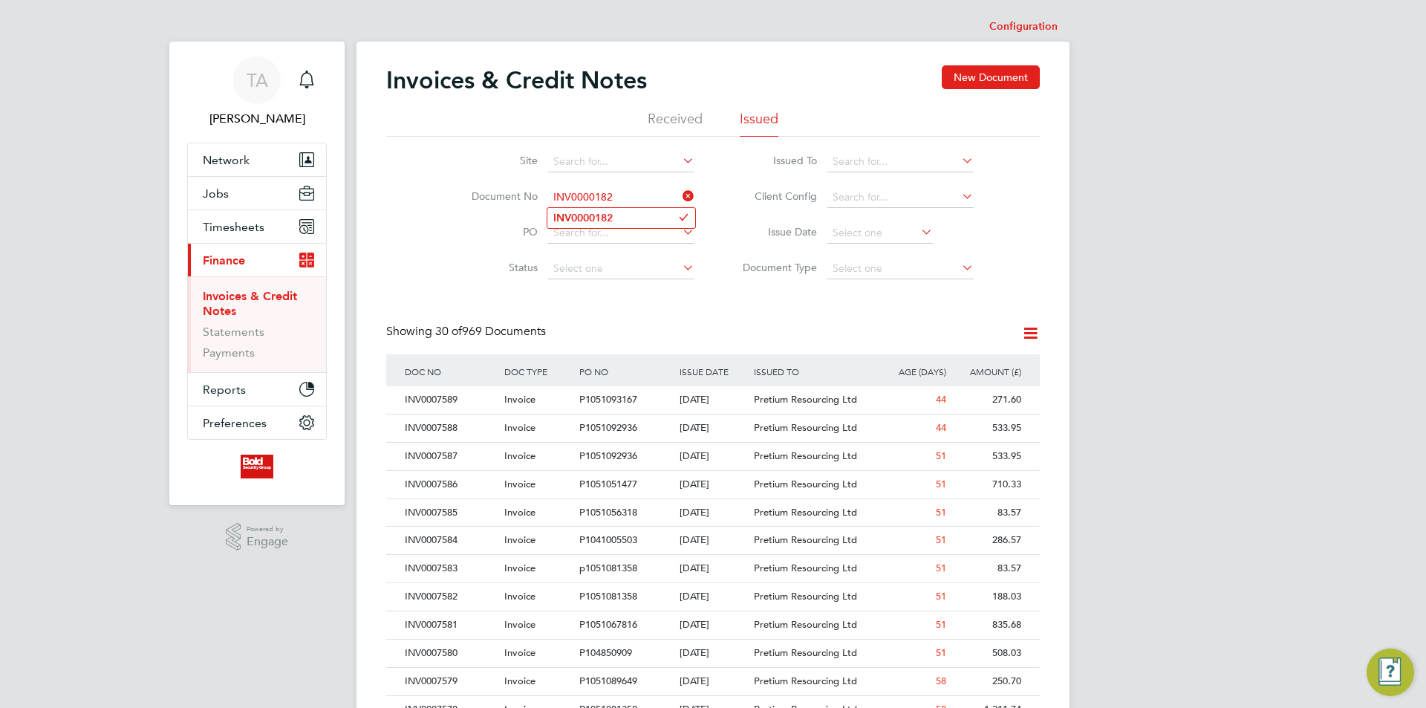
type input "INV0000182"
click at [615, 216] on li "INV0000182" at bounding box center [621, 218] width 148 height 20
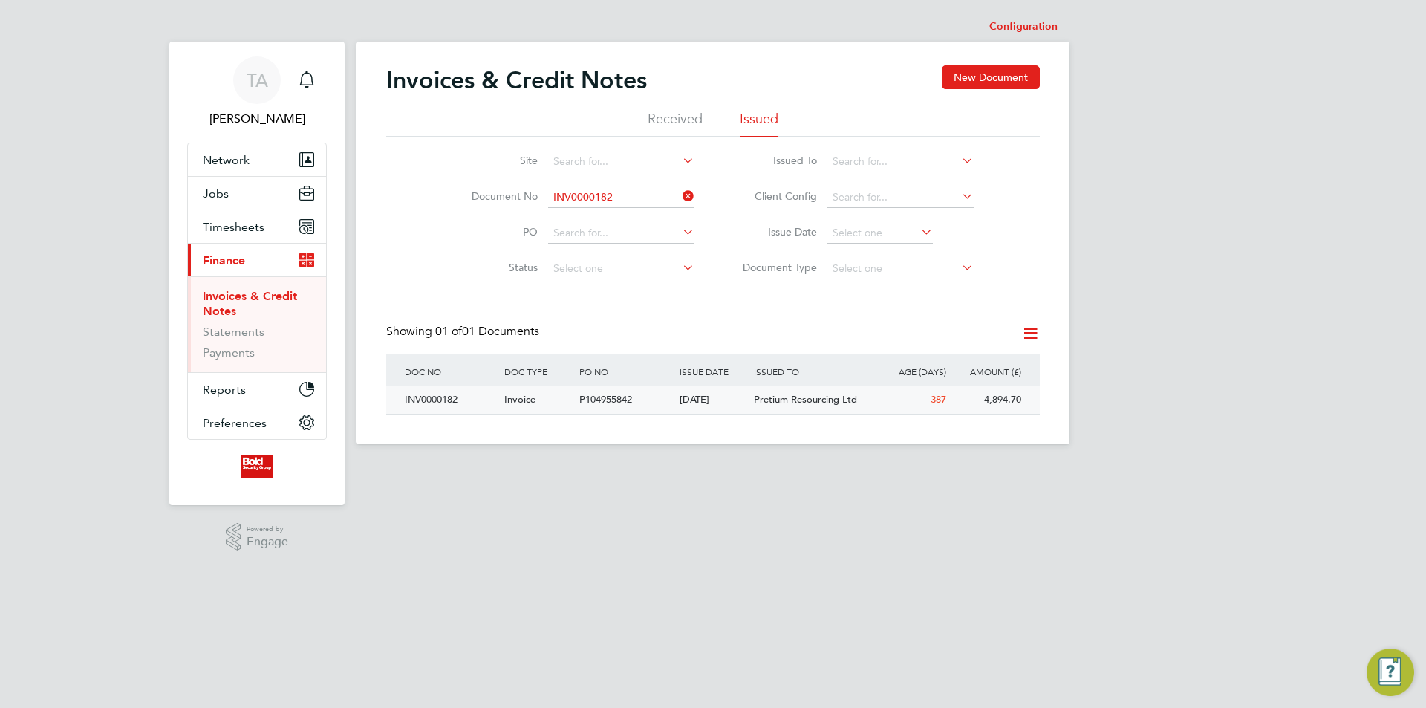
click at [822, 409] on div "Pretium Resourcing Ltd" at bounding box center [812, 399] width 125 height 27
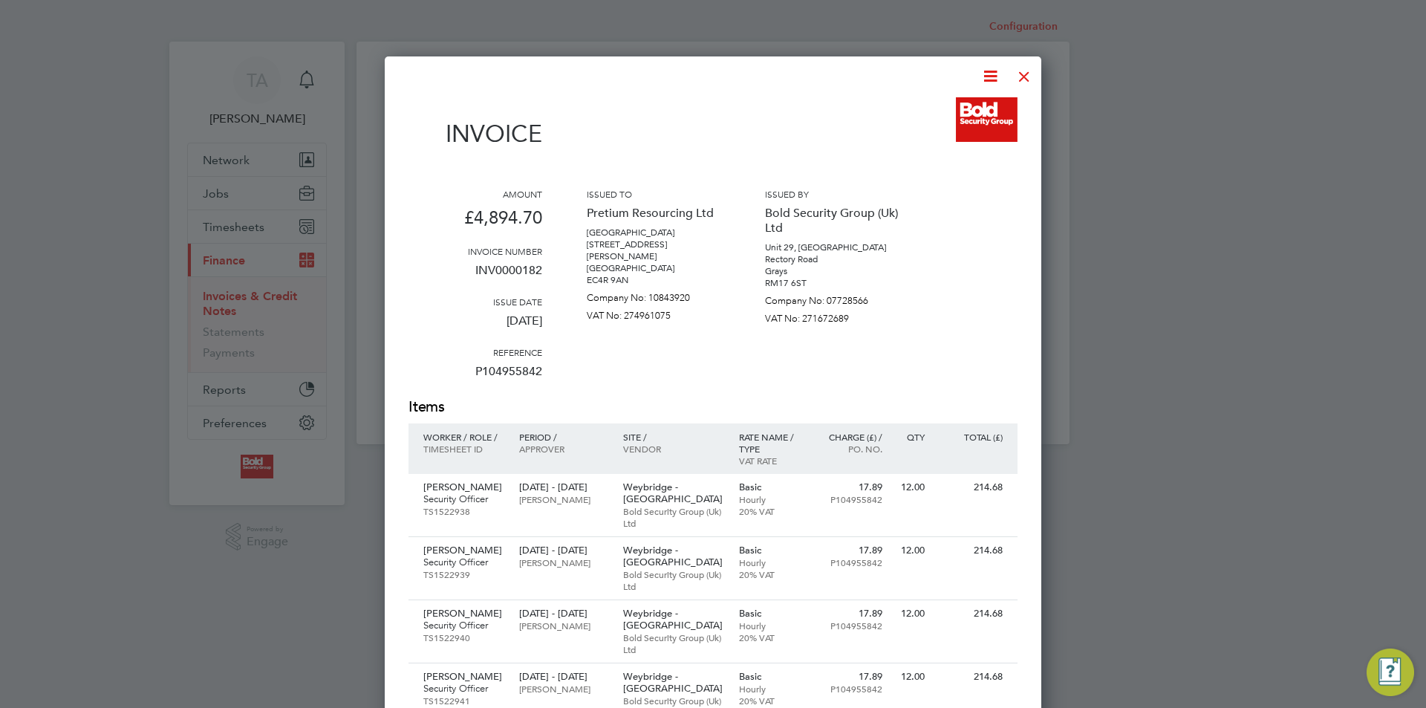
click at [1024, 79] on div at bounding box center [1024, 72] width 27 height 27
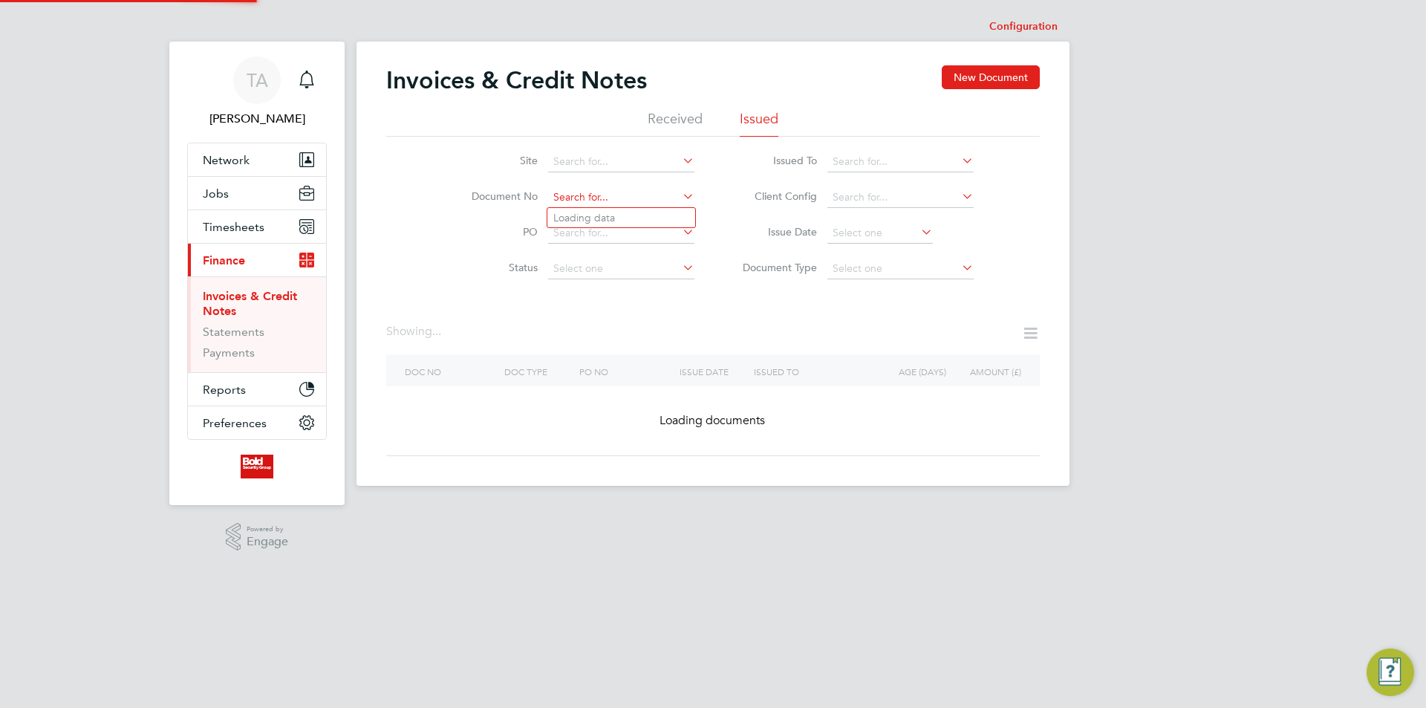
click at [652, 197] on input at bounding box center [621, 197] width 146 height 21
paste input "INV0000181"
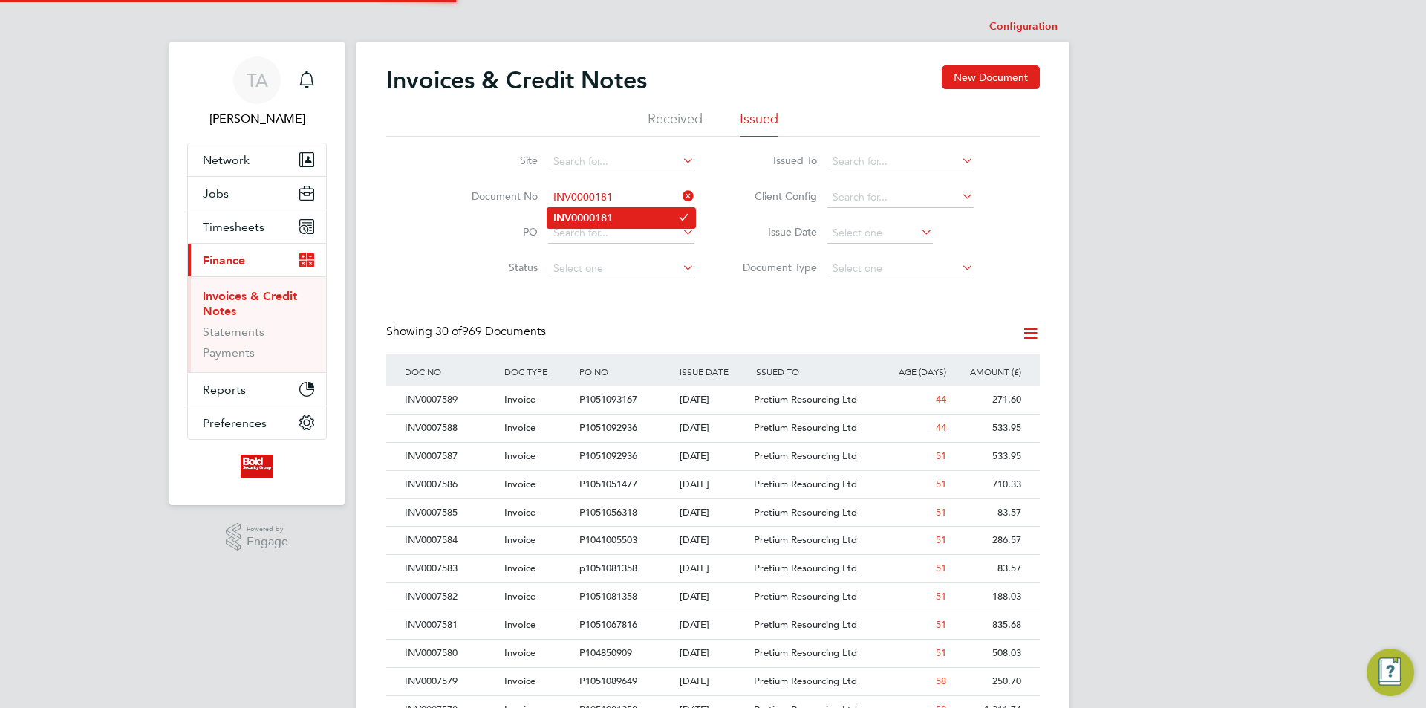
type input "INV0000181"
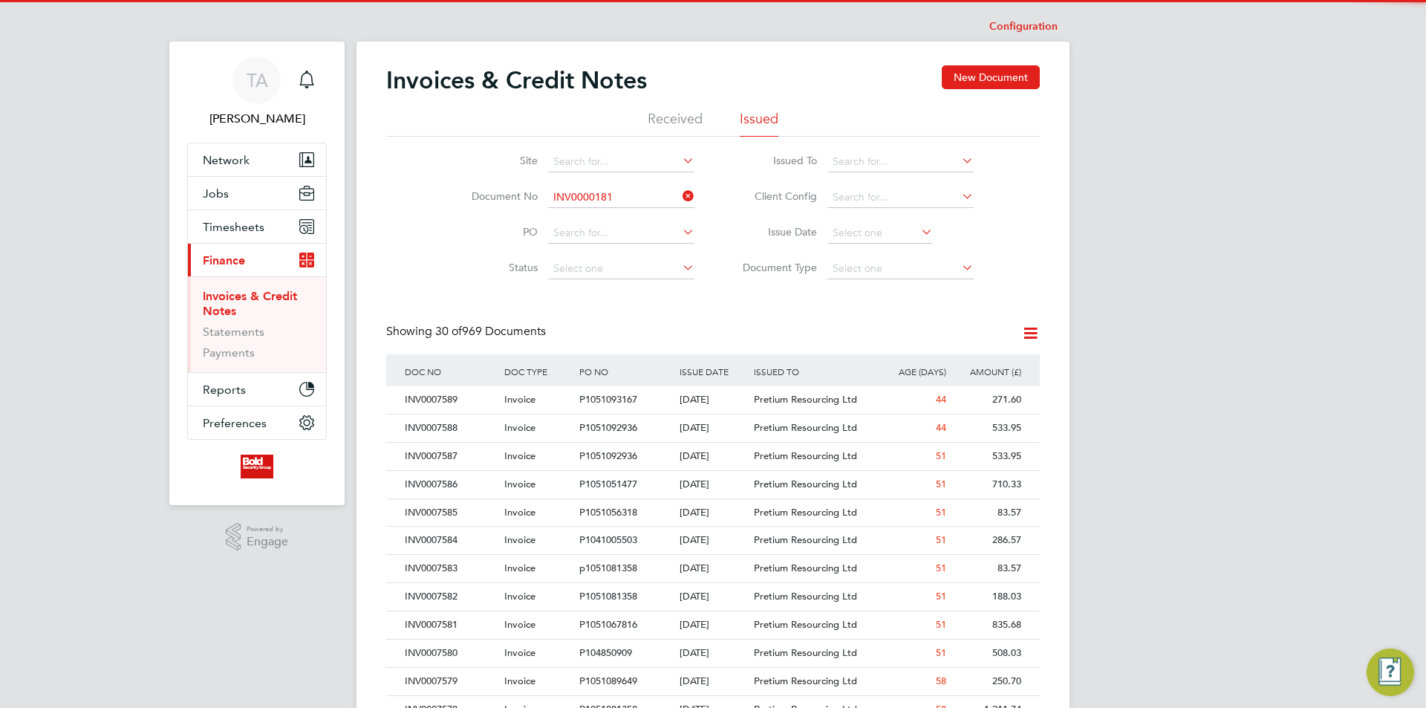
click at [627, 220] on li "INV0000181" at bounding box center [621, 218] width 148 height 20
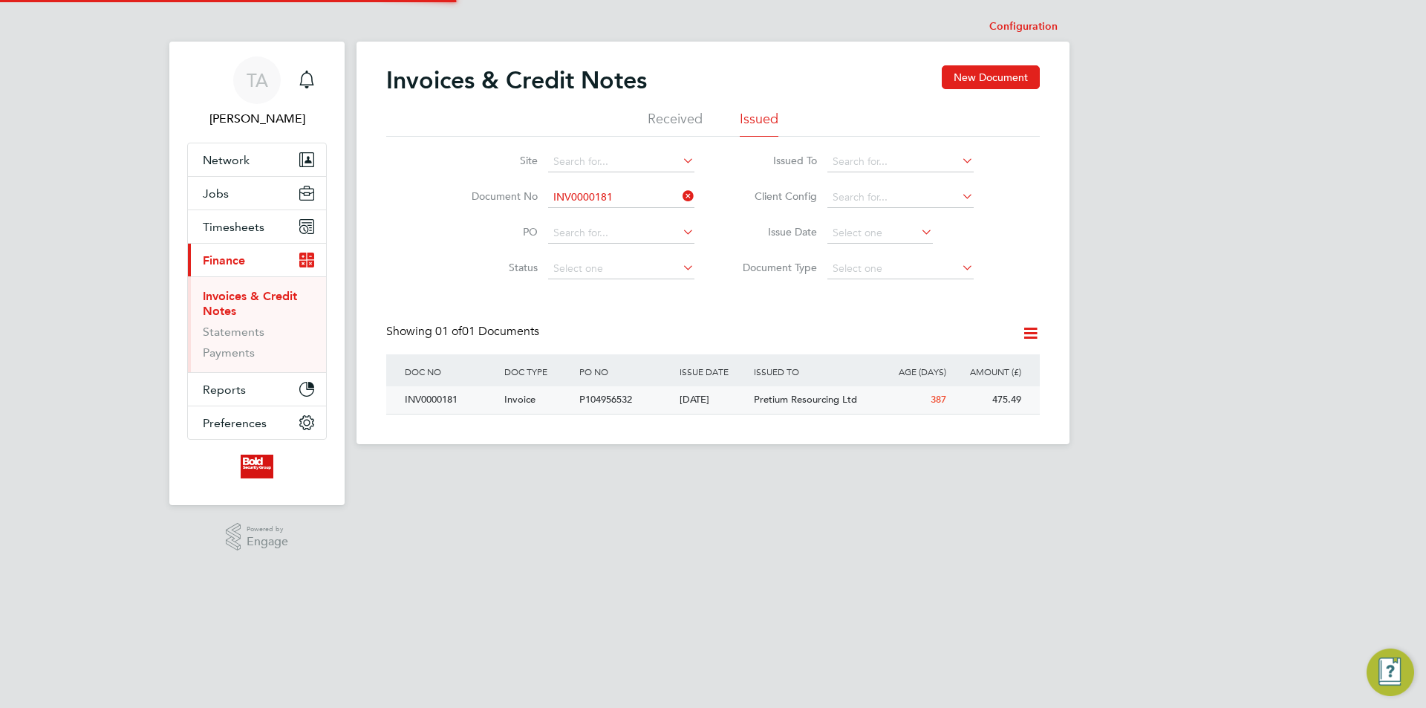
click at [764, 403] on span "Pretium Resourcing Ltd" at bounding box center [805, 399] width 103 height 13
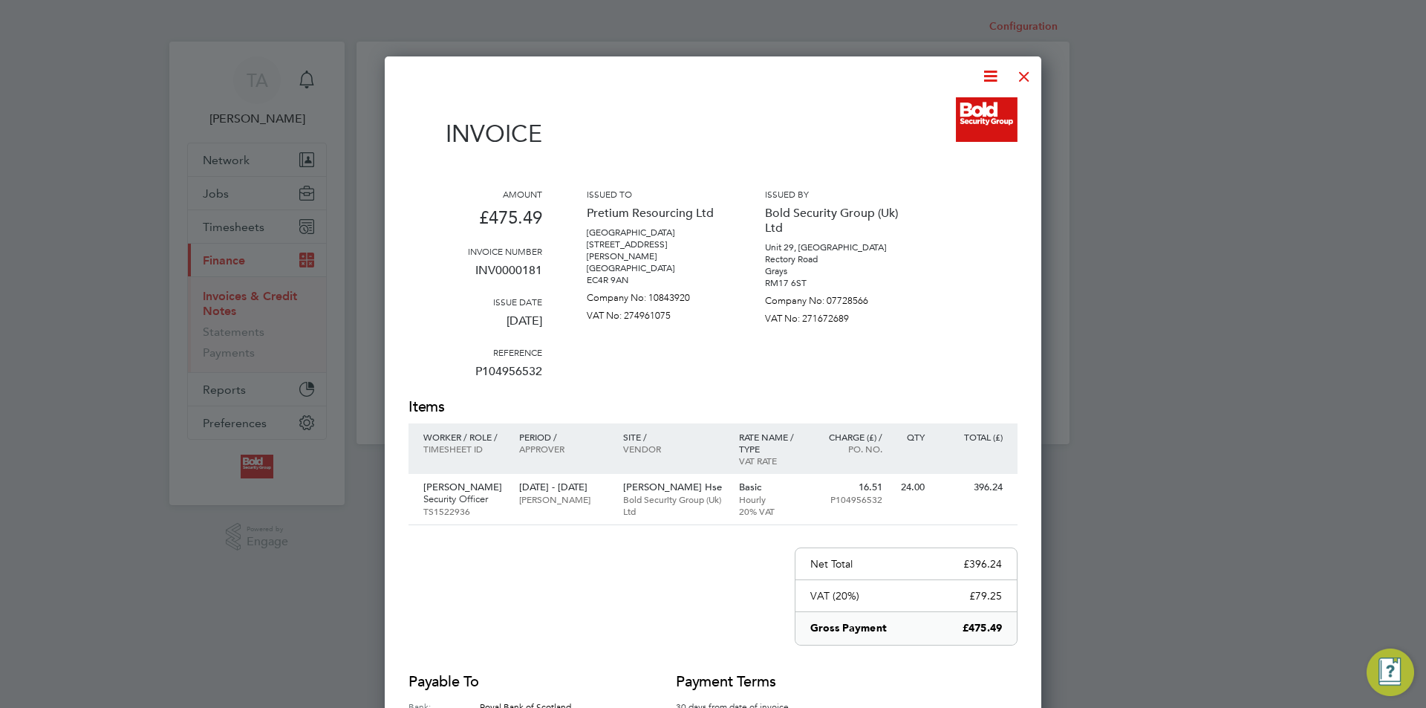
click at [1028, 74] on div at bounding box center [1024, 72] width 27 height 27
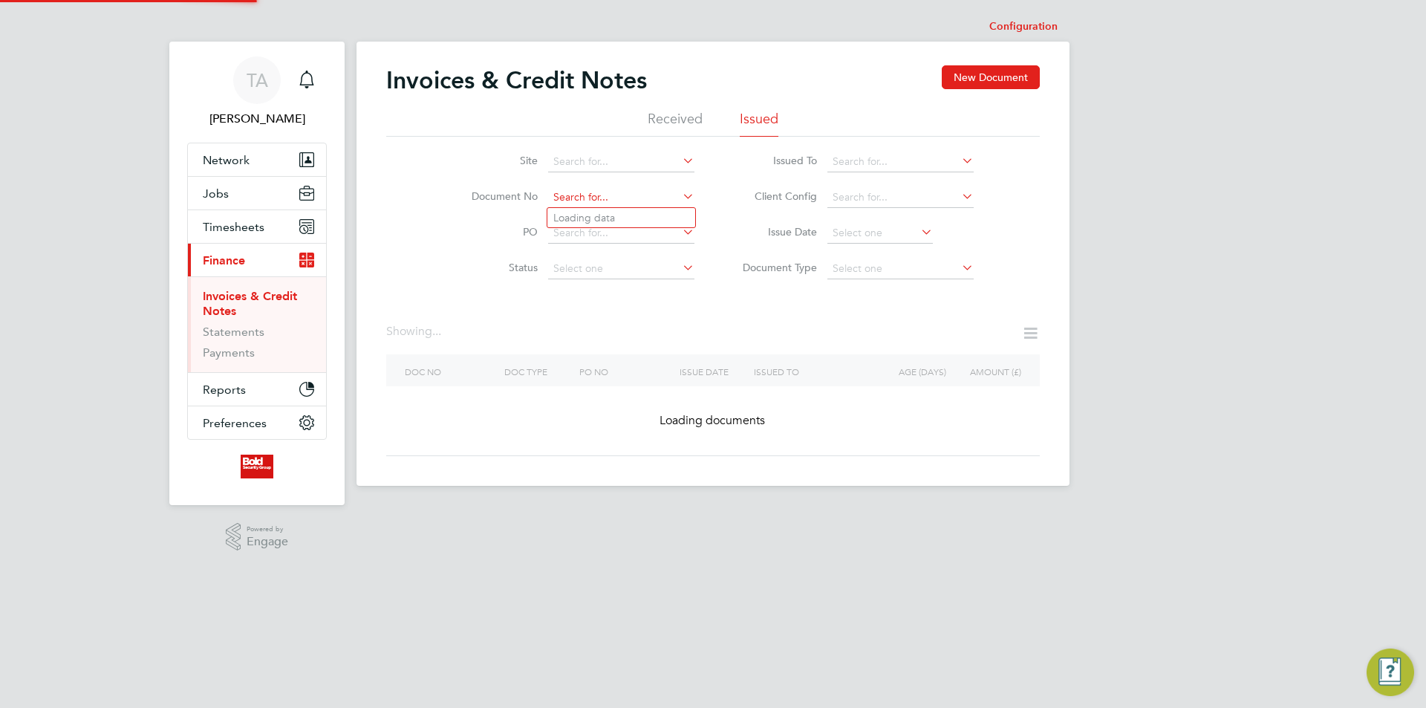
click at [628, 192] on input at bounding box center [621, 197] width 146 height 21
paste input "INV0000180"
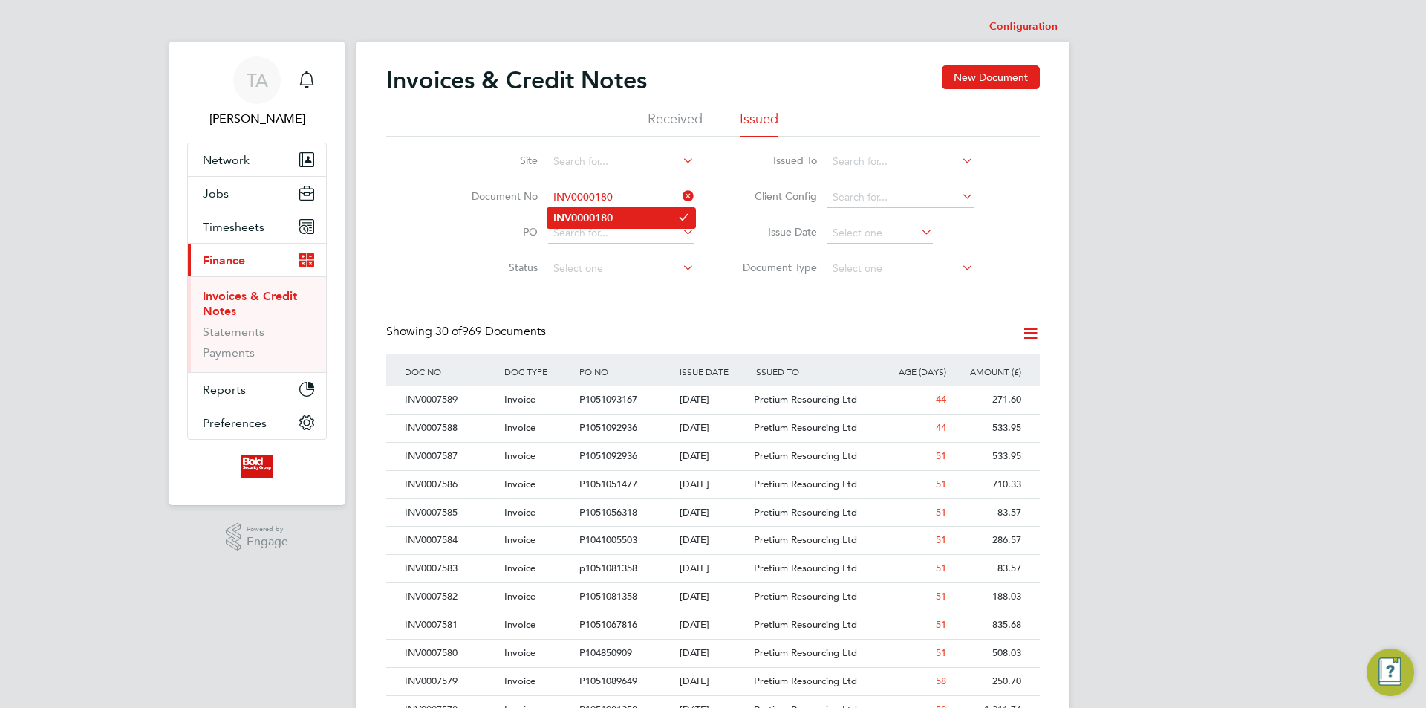
type input "INV0000180"
click at [622, 218] on li "INV0000180" at bounding box center [621, 218] width 148 height 20
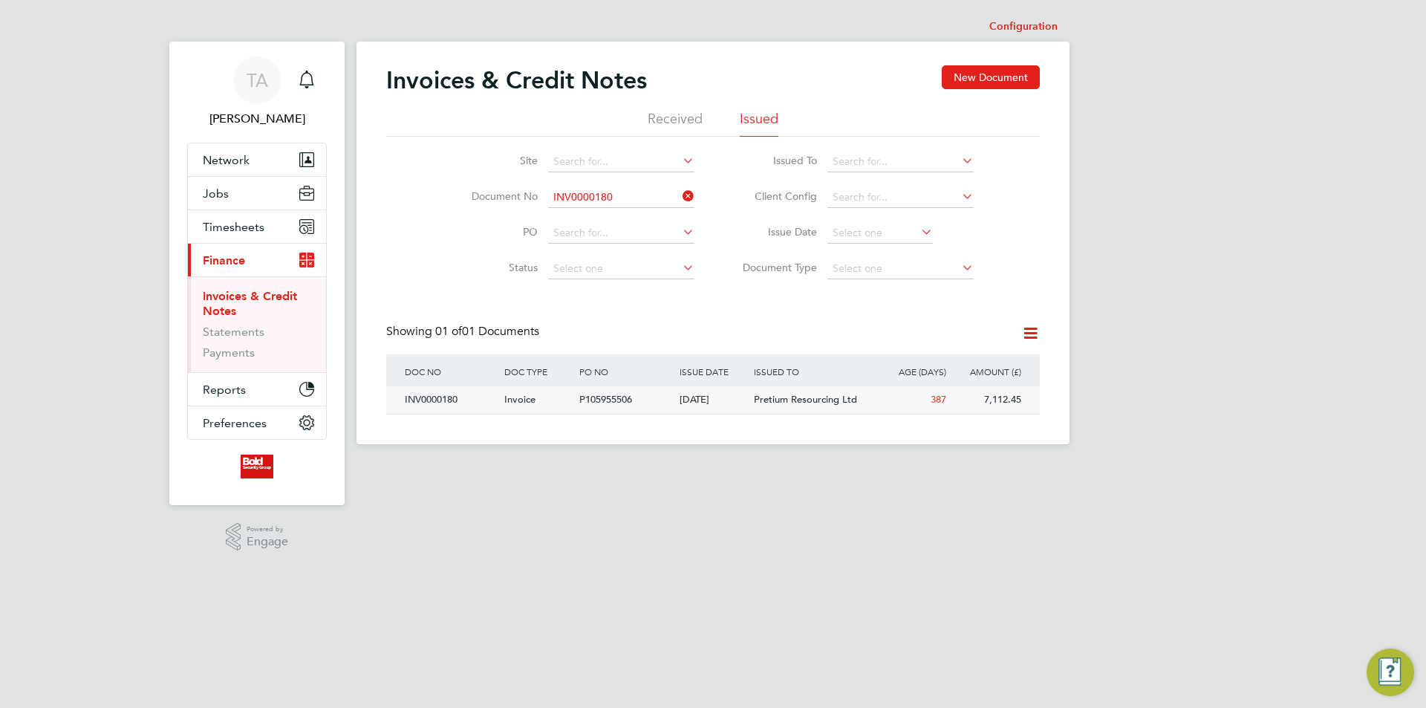
click at [701, 407] on div "[DATE]" at bounding box center [713, 399] width 75 height 27
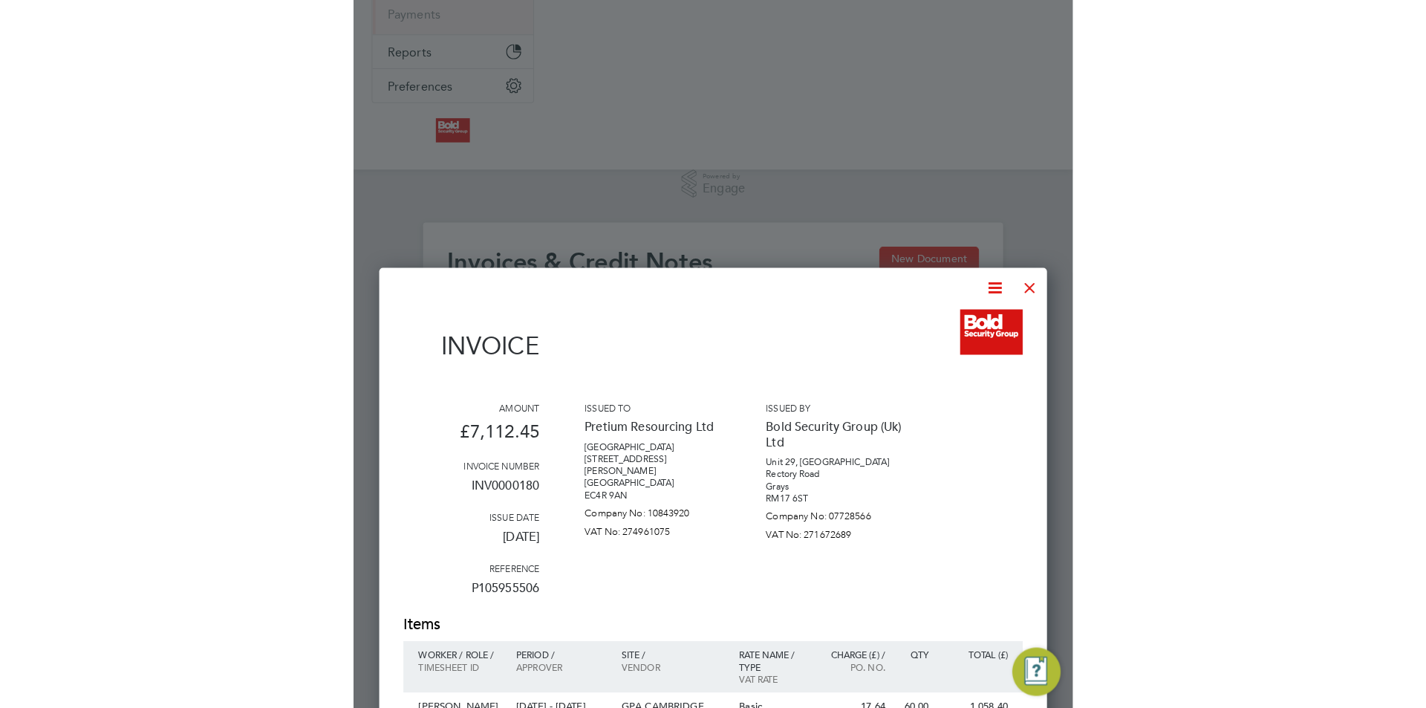
scroll to position [28, 126]
